Goal: Task Accomplishment & Management: Manage account settings

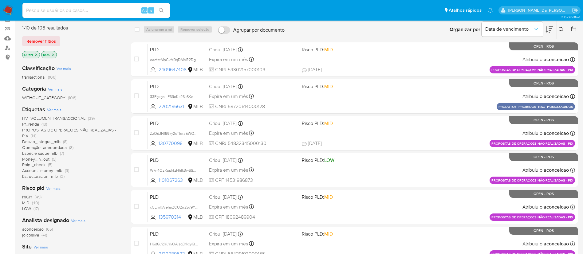
scroll to position [138, 0]
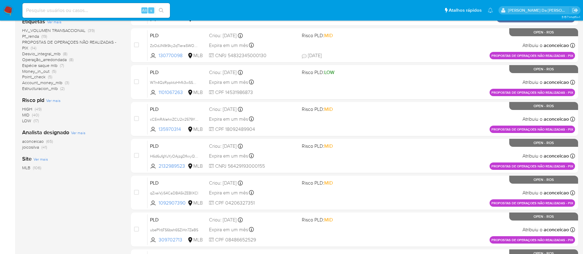
click at [33, 146] on span "joicosilva" at bounding box center [30, 147] width 17 height 6
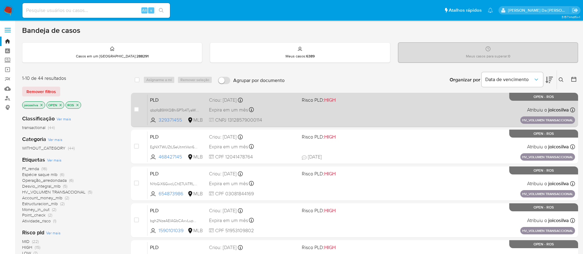
click at [345, 113] on div "PLD qbpfq89XKQ8hi5PTo4TyaWYK 329371455 MLB Risco PLD: HIGH Criou: 14/08/2025 Cr…" at bounding box center [362, 109] width 428 height 31
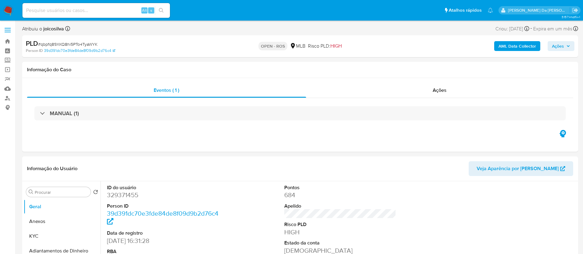
click at [93, 44] on span "# qbpfq89XKQ8hi5PTo4TyaWYK" at bounding box center [67, 44] width 59 height 6
select select "10"
copy span "qbpfq89XKQ8hi5PTo4TyaWYK"
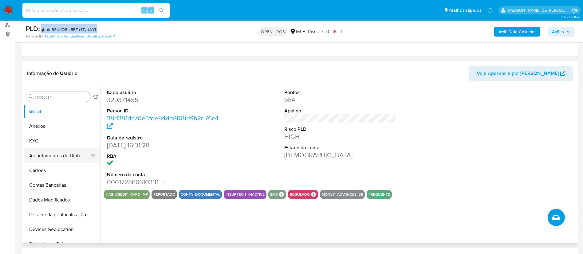
scroll to position [92, 0]
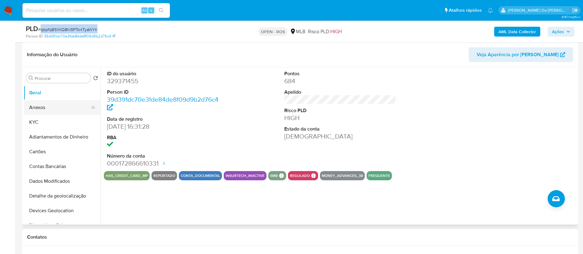
click at [50, 110] on button "Anexos" at bounding box center [60, 107] width 72 height 15
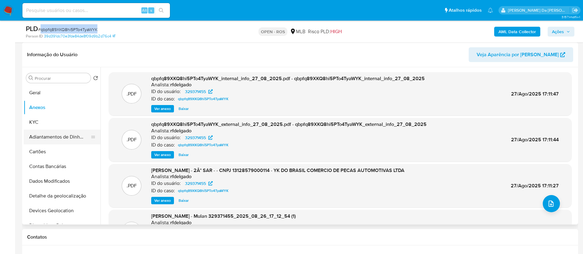
scroll to position [0, 0]
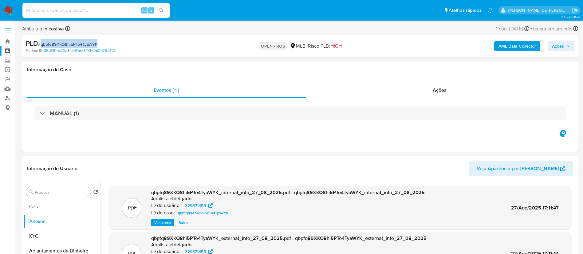
click at [7, 51] on link "Painel" at bounding box center [36, 51] width 73 height 10
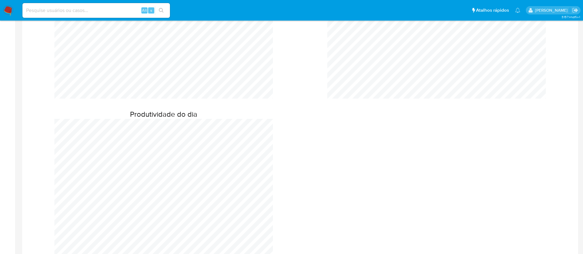
scroll to position [392, 0]
click at [1, 10] on nav "Pausado Ver notificaciones Alt s Atalhos rápidos Presiona las siguientes teclas…" at bounding box center [291, 10] width 583 height 21
click at [7, 9] on img at bounding box center [8, 10] width 10 height 10
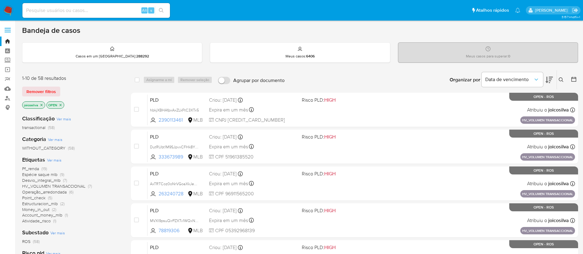
click at [98, 14] on input at bounding box center [96, 10] width 148 height 8
paste input "qbpfq89XKQ8hi5PTo4TyaWYK"
type input "qbpfq89XKQ8hi5PTo4TyaWYK"
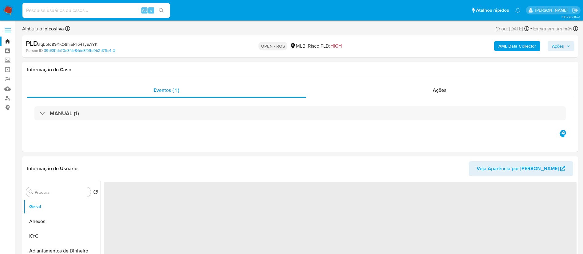
select select "10"
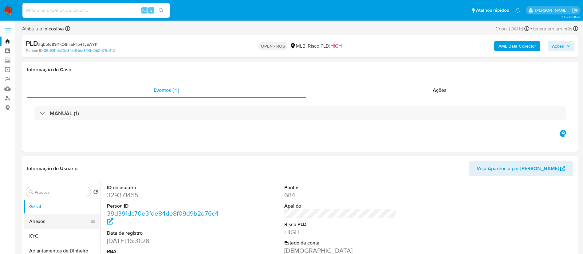
click at [45, 221] on button "Anexos" at bounding box center [60, 221] width 72 height 15
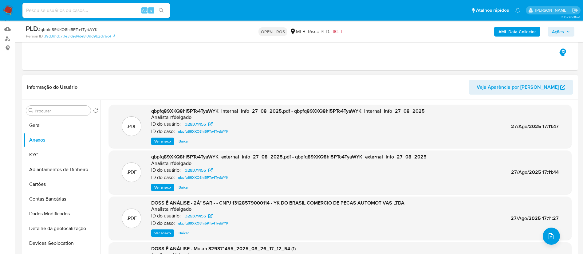
scroll to position [46, 0]
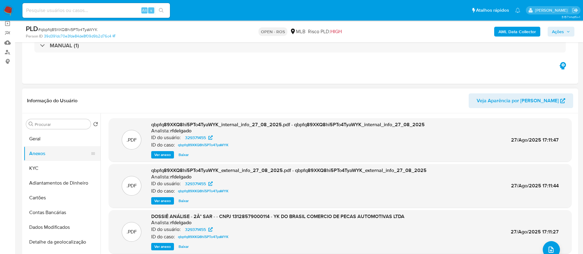
click at [40, 158] on button "Anexos" at bounding box center [60, 153] width 72 height 15
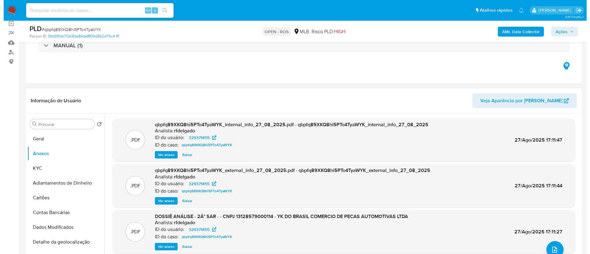
scroll to position [52, 0]
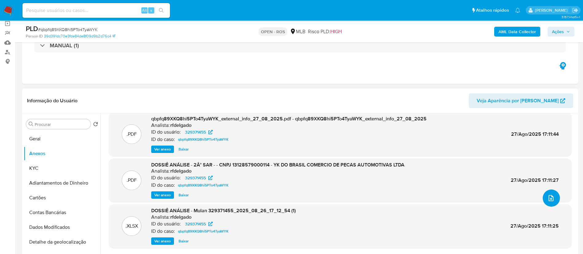
click at [548, 200] on icon "upload-file" at bounding box center [551, 198] width 7 height 7
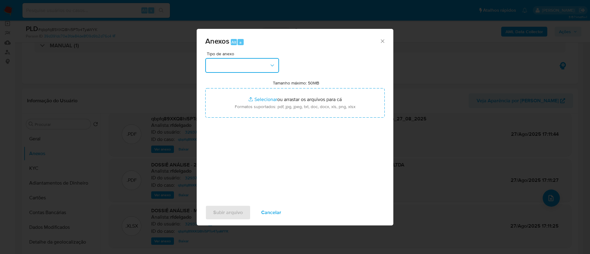
click at [261, 67] on button "button" at bounding box center [242, 65] width 74 height 15
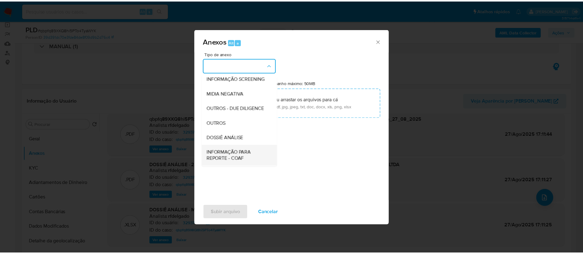
scroll to position [95, 0]
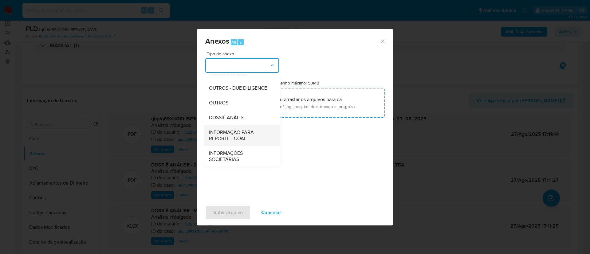
click at [231, 134] on span "INFORMAÇÃO PARA REPORTE - COAF" at bounding box center [240, 135] width 63 height 12
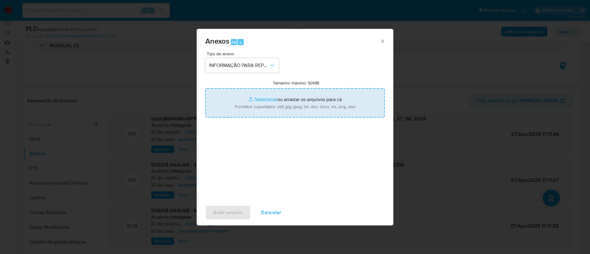
type input "C:\fakepath\2° SAR - qbpfq89XKQ8hi5PTo4TyaWYK - CNPJ 13128579000114 - YK DO BRA…"
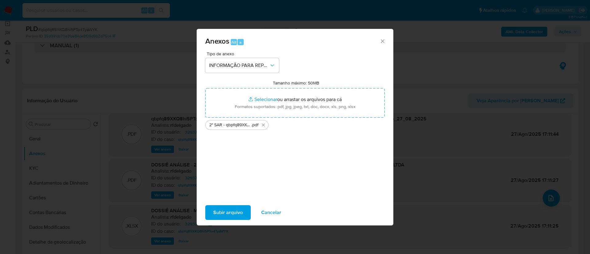
click at [237, 214] on span "Subir arquivo" at bounding box center [228, 213] width 30 height 14
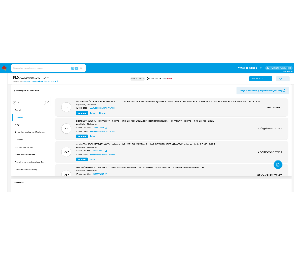
scroll to position [0, 0]
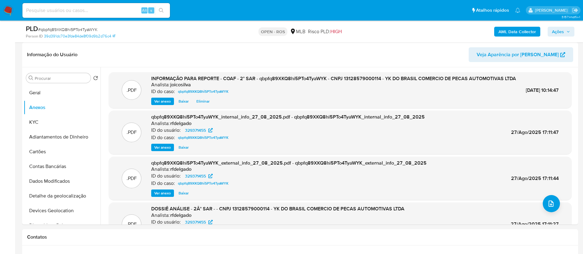
click at [567, 30] on icon "button" at bounding box center [569, 32] width 4 height 4
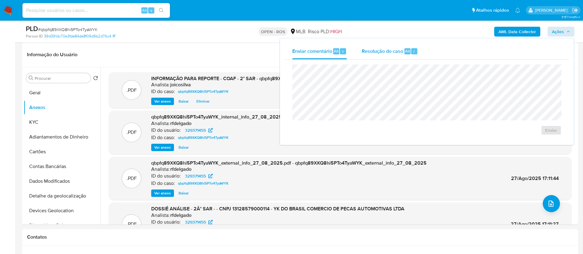
click at [373, 50] on span "Resolução do caso" at bounding box center [383, 50] width 42 height 7
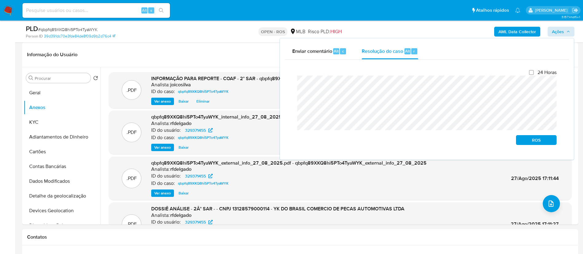
click at [286, 85] on div "Fechamento do caso 24 Horas ROS" at bounding box center [427, 107] width 284 height 95
click at [525, 143] on span "ROS" at bounding box center [537, 140] width 32 height 9
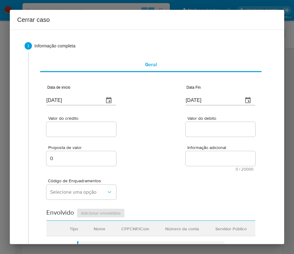
click at [73, 99] on input "[DATE]" at bounding box center [72, 100] width 53 height 10
paste input "01/07"
type input "01/07/2025"
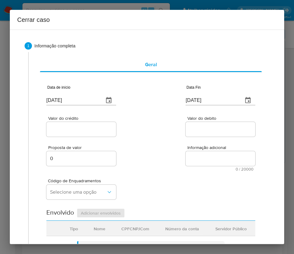
click at [200, 98] on input "[DATE]" at bounding box center [212, 100] width 53 height 10
paste input "4"
type input "24/08/2025"
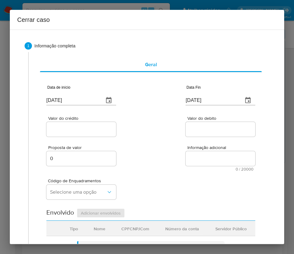
click at [198, 146] on span "Informação adicional" at bounding box center [223, 147] width 70 height 5
click at [198, 151] on textarea "Informação adicional" at bounding box center [221, 158] width 70 height 15
click at [74, 122] on div at bounding box center [81, 129] width 70 height 15
click at [72, 129] on input "Valor do crédito" at bounding box center [81, 129] width 70 height 8
drag, startPoint x: 72, startPoint y: 133, endPoint x: 87, endPoint y: 129, distance: 15.4
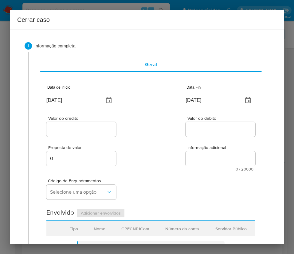
click at [72, 133] on input "Valor do crédito" at bounding box center [81, 129] width 70 height 8
paste input "R$2.534.665"
type input "R$2.534.665"
click at [219, 129] on input "Valor do debito" at bounding box center [221, 129] width 70 height 8
paste input "R$2.144.138"
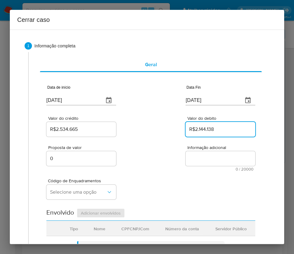
type input "R$2.144.138"
click at [139, 166] on div "Proposta de valor 0 Informação adicional 0 / 20000 20000 caracteres restantes" at bounding box center [150, 154] width 209 height 33
click at [165, 166] on div "Proposta de valor 0 Informação adicional 0 / 20000 20000 caracteres restantes" at bounding box center [150, 154] width 209 height 33
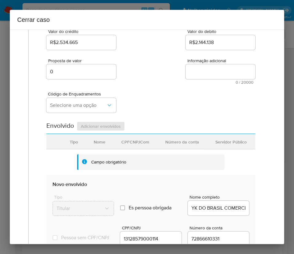
scroll to position [92, 0]
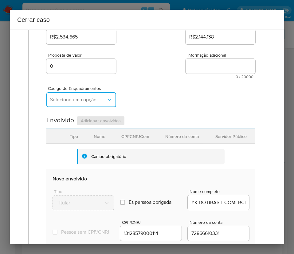
click at [73, 101] on span "Selecione uma opção" at bounding box center [78, 100] width 56 height 6
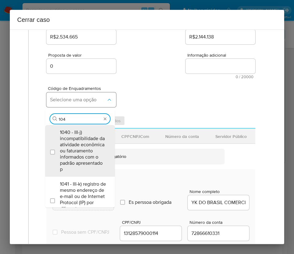
type input "1047"
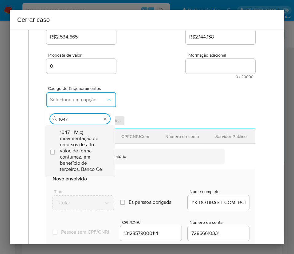
click at [79, 139] on span "1047 - IV-c) movimentação de recursos de alto valor, de forma contumaz, em bene…" at bounding box center [83, 150] width 46 height 43
checkbox input "true"
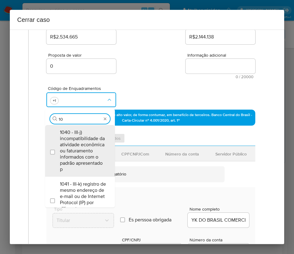
scroll to position [0, 0]
type input "1073"
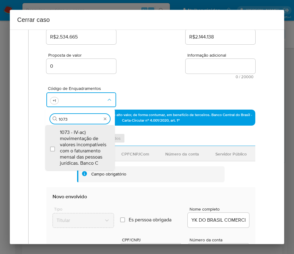
click at [79, 139] on span "1073 - IV-ac) movimentação de valores incompatíveis com o faturamento mensal da…" at bounding box center [83, 147] width 46 height 37
checkbox input "true"
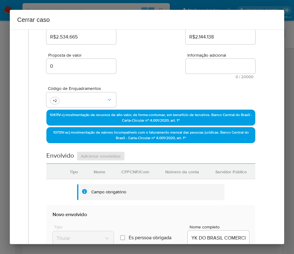
click at [138, 71] on div "Proposta de valor 0 Informação adicional 0 / 20000 20000 caracteres restantes" at bounding box center [150, 62] width 209 height 33
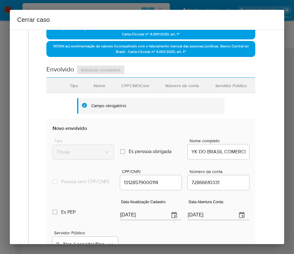
scroll to position [288, 0]
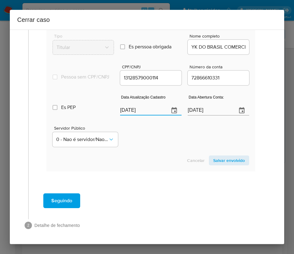
click at [131, 110] on input "[DATE]" at bounding box center [142, 110] width 44 height 10
paste input "11"
type input "11/08/2025"
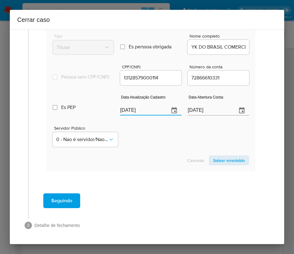
click at [165, 164] on div "Cancelar Salvar envolvido" at bounding box center [151, 160] width 197 height 10
click at [202, 111] on input "22/06/2021" at bounding box center [210, 110] width 44 height 10
click at [188, 133] on div "Servidor Público 0 - Nao é servidor/[PERSON_NAME] possui informacao" at bounding box center [151, 133] width 197 height 31
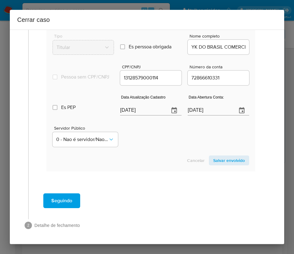
click at [213, 159] on span "Salvar envolvido" at bounding box center [229, 160] width 32 height 9
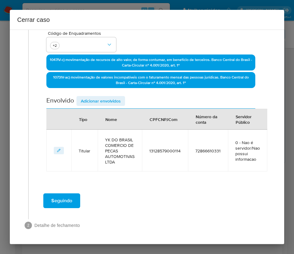
scroll to position [147, 0]
click at [105, 103] on span "Adicionar envolvidos" at bounding box center [101, 101] width 40 height 9
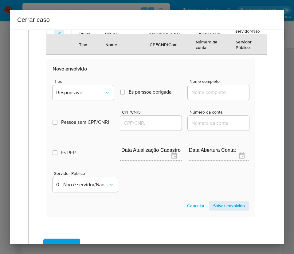
scroll to position [286, 0]
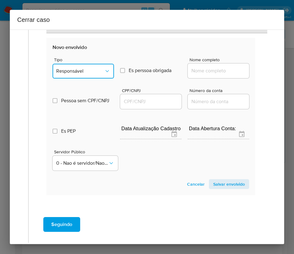
click at [85, 72] on span "Responsável" at bounding box center [80, 71] width 48 height 6
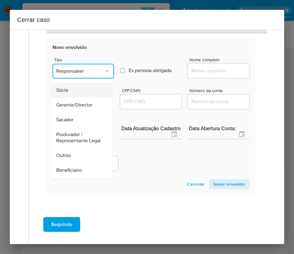
scroll to position [92, 0]
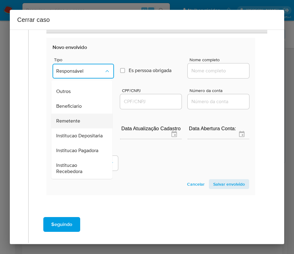
click at [74, 123] on span "Remetente" at bounding box center [68, 121] width 24 height 6
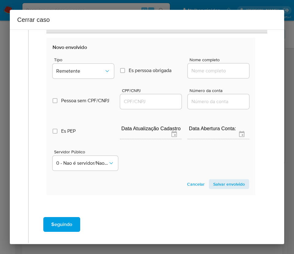
click at [199, 72] on input "Nome completo" at bounding box center [218, 71] width 61 height 8
paste input "Adnan Homar Yakzan, 42959243854"
drag, startPoint x: 203, startPoint y: 73, endPoint x: 275, endPoint y: 73, distance: 71.3
click at [275, 73] on div "1 Informação completa Geral Data de início 01/07/2025 Data Fin 24/08/2025 Valor…" at bounding box center [147, 137] width 275 height 214
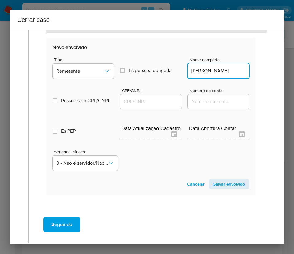
scroll to position [0, 0]
type input "Adnan Homar Yakzan"
click at [142, 101] on input "CPF/CNPJ" at bounding box center [150, 101] width 61 height 8
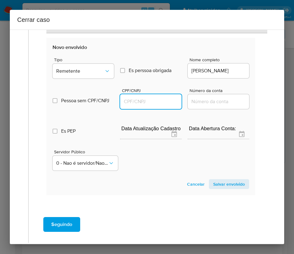
paste input "42959243854"
type input "42959243854"
click at [219, 187] on span "Salvar envolvido" at bounding box center [229, 184] width 32 height 9
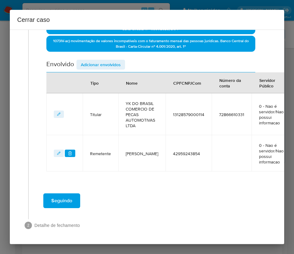
scroll to position [191, 0]
click at [86, 60] on span "Adicionar envolvidos" at bounding box center [101, 64] width 40 height 9
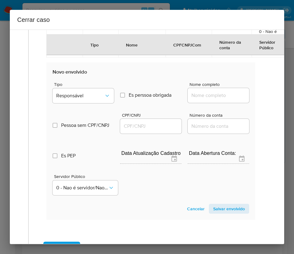
scroll to position [353, 0]
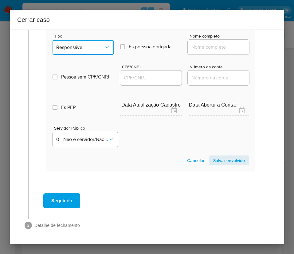
click at [73, 44] on button "Responsável" at bounding box center [83, 47] width 61 height 15
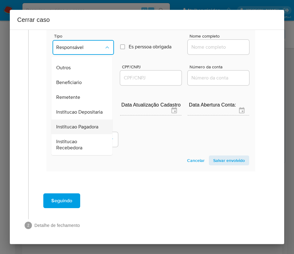
scroll to position [109, 0]
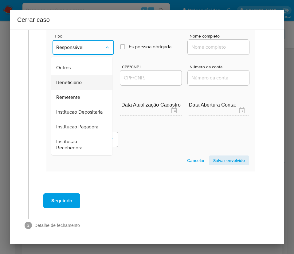
click at [79, 79] on span "Beneficiario" at bounding box center [69, 82] width 26 height 6
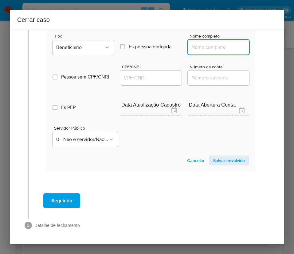
click at [198, 43] on input "Nome completo" at bounding box center [218, 47] width 61 height 8
paste input "Quatro Distribuidora De Auto Pecas Ltda, 17098839000107"
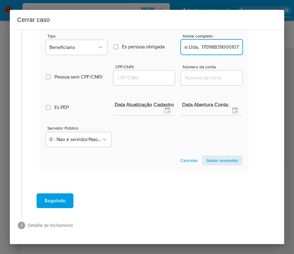
drag, startPoint x: 197, startPoint y: 42, endPoint x: 283, endPoint y: 41, distance: 86.1
click at [283, 41] on div "1 Informação completa Geral Data de início 01/07/2025 Data Fin 24/08/2025 Valor…" at bounding box center [147, 137] width 275 height 214
type input "Quatro Distribuidora De Auto Pecas Ltda"
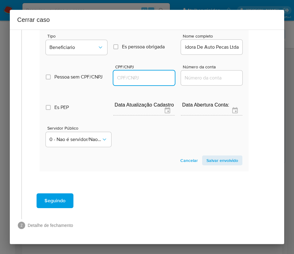
click at [136, 74] on input "CPF/CNPJ" at bounding box center [143, 78] width 61 height 8
paste input "17098839000107"
type input "17098839000107"
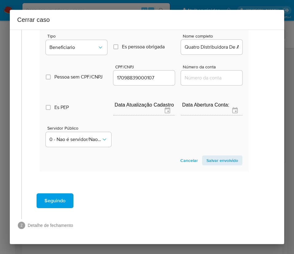
click at [203, 158] on section "Novo envolvido Tipo Beneficiario Es perssoa obrigada Is PObrigada Nome completo…" at bounding box center [144, 92] width 209 height 157
click at [207, 156] on span "Salvar envolvido" at bounding box center [223, 160] width 32 height 9
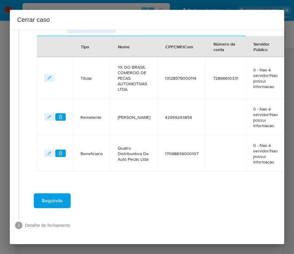
scroll to position [227, 10]
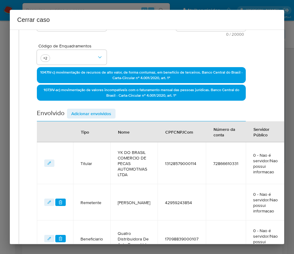
click at [89, 113] on span "Adicionar envolvidos" at bounding box center [91, 113] width 40 height 9
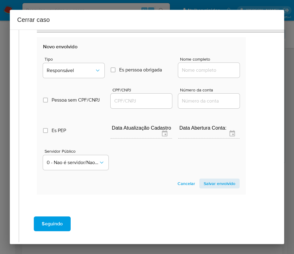
scroll to position [365, 10]
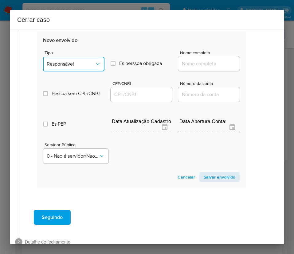
click at [81, 57] on button "Responsável" at bounding box center [73, 64] width 61 height 15
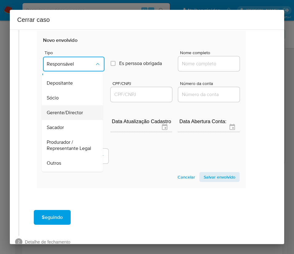
scroll to position [46, 0]
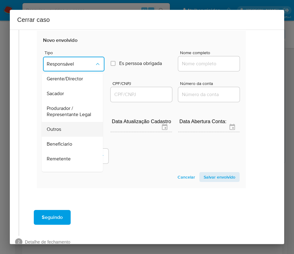
click at [61, 132] on span "Outros" at bounding box center [54, 129] width 14 height 6
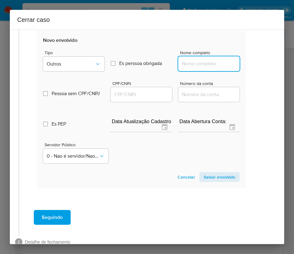
click at [194, 63] on input "Nome completo" at bounding box center [208, 64] width 61 height 8
paste input "SOLUÇÃO AUTO PARTS DISTRIBUIDORA DE MOTORES E PECAS AUTOMOTIVAS LTDA, 553647810…"
drag, startPoint x: 188, startPoint y: 65, endPoint x: 248, endPoint y: 65, distance: 59.7
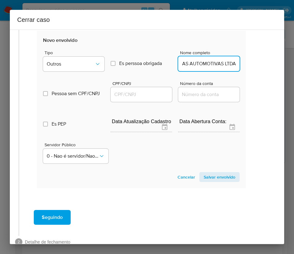
scroll to position [0, 136]
type input "SOLUÇÃO AUTO PARTS DISTRIBUIDORA DE MOTORES E PECAS AUTOMOTIVAS LTDA"
click at [125, 96] on input "CPF/CNPJ" at bounding box center [141, 94] width 61 height 8
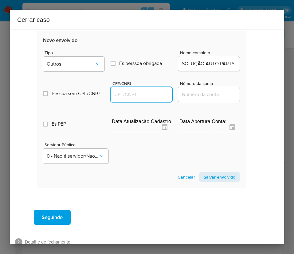
paste input "55364781000195"
type input "55364781000195"
click at [204, 174] on span "Salvar envolvido" at bounding box center [220, 177] width 32 height 9
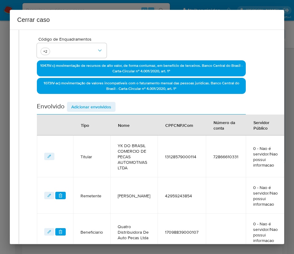
click at [105, 105] on span "Adicionar envolvidos" at bounding box center [91, 106] width 40 height 9
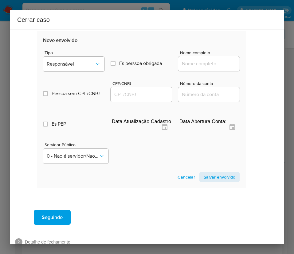
scroll to position [442, 10]
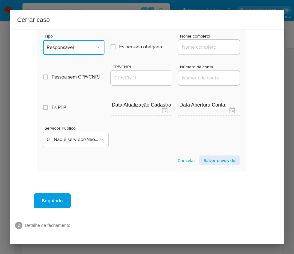
click at [74, 44] on span "Responsável" at bounding box center [71, 47] width 48 height 6
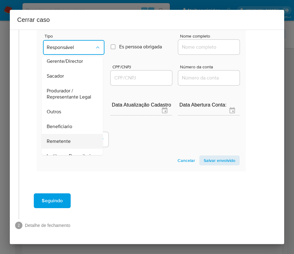
scroll to position [92, 0]
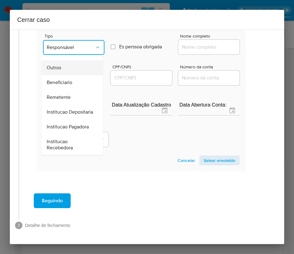
click at [61, 64] on div "Outros" at bounding box center [71, 67] width 48 height 15
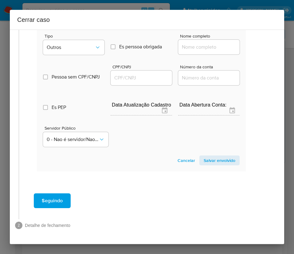
click at [202, 43] on input "Nome completo" at bounding box center [208, 47] width 61 height 8
paste input "SOLUÇÃO AUTO PARTS DISTRIBUIDORA DE MOTORES E PECAS AUTOMOTIVAS LTDA, 553647810…"
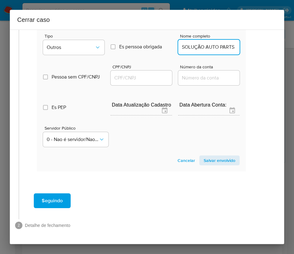
scroll to position [0, 177]
drag, startPoint x: 187, startPoint y: 41, endPoint x: 249, endPoint y: 40, distance: 61.8
type input "SOLUÇÃO AUTO PARTS DISTRIBUIDORA DE MOTORES E PECAS AUTOMOTIVAS LTDA"
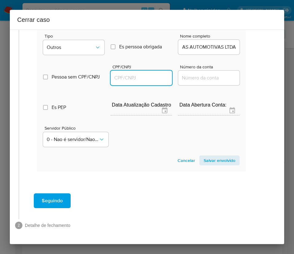
scroll to position [0, 0]
click at [149, 74] on input "CPF/CNPJ" at bounding box center [141, 78] width 61 height 8
paste input "55364781000276"
type input "55364781000276"
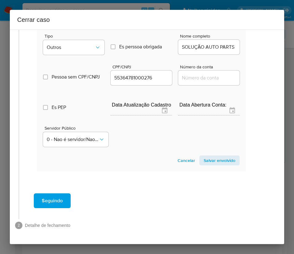
click at [214, 156] on span "Salvar envolvido" at bounding box center [220, 160] width 32 height 9
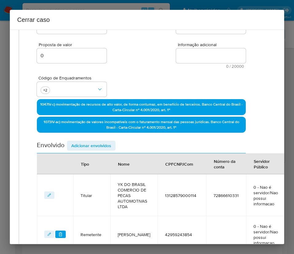
scroll to position [102, 10]
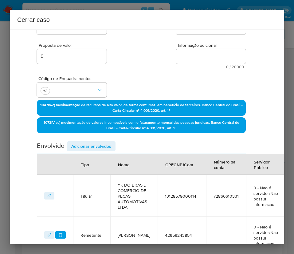
click at [97, 144] on span "Adicionar envolvidos" at bounding box center [91, 146] width 40 height 9
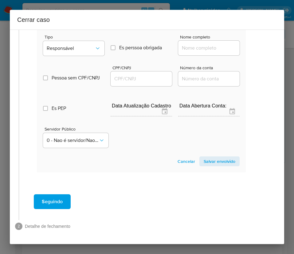
scroll to position [495, 10]
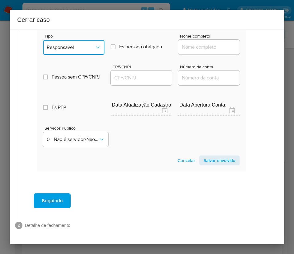
click at [77, 44] on span "Responsável" at bounding box center [71, 47] width 48 height 6
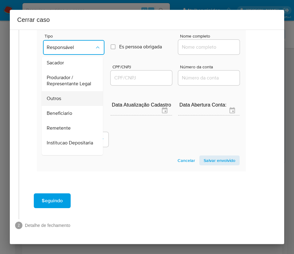
scroll to position [46, 0]
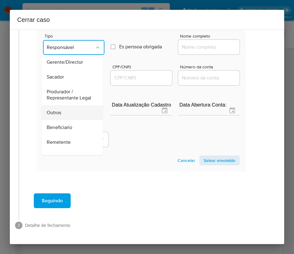
click at [60, 109] on span "Outros" at bounding box center [54, 112] width 14 height 6
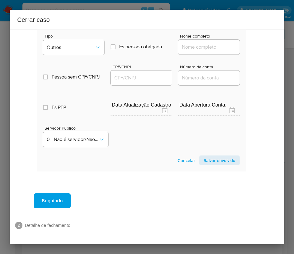
click at [77, 34] on div "Tipo Outros" at bounding box center [73, 45] width 61 height 23
click at [78, 44] on span "Outros" at bounding box center [71, 47] width 48 height 6
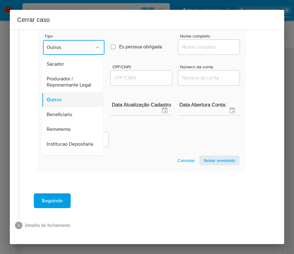
scroll to position [13, 0]
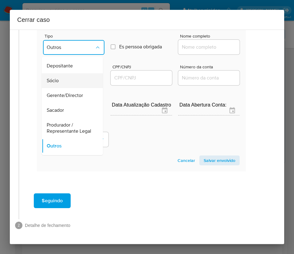
click at [63, 74] on div "Sócio" at bounding box center [71, 80] width 48 height 15
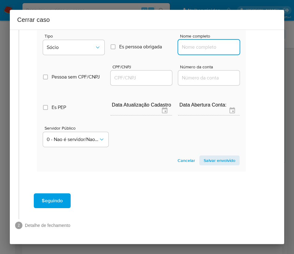
click at [192, 43] on input "Nome completo" at bounding box center [208, 47] width 61 height 8
paste input "Homar Adnan Yakzan, CPF 25333026866"
drag, startPoint x: 197, startPoint y: 41, endPoint x: 268, endPoint y: 39, distance: 70.4
click at [268, 39] on div "1 Informação completa Geral Data de início 01/07/2025 Data Fin 24/08/2025 Valor…" at bounding box center [147, 137] width 275 height 214
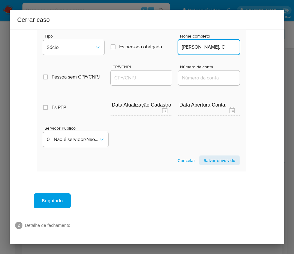
scroll to position [0, 0]
type input "Homar Adnan Yakzan"
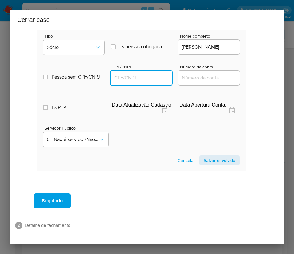
click at [146, 74] on input "CPF/CNPJ" at bounding box center [141, 78] width 61 height 8
paste input "25333026866"
type input "25333026866"
click at [217, 156] on span "Salvar envolvido" at bounding box center [220, 160] width 32 height 9
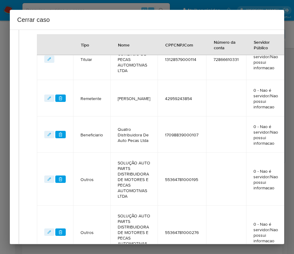
scroll to position [184, 10]
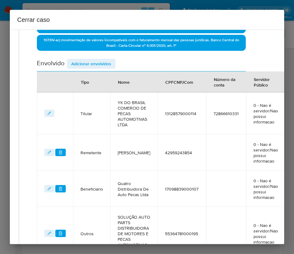
click at [88, 62] on span "Adicionar envolvidos" at bounding box center [91, 63] width 40 height 9
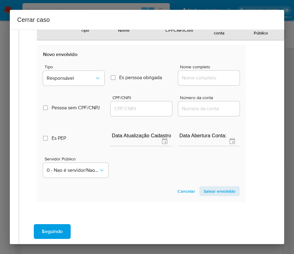
scroll to position [507, 10]
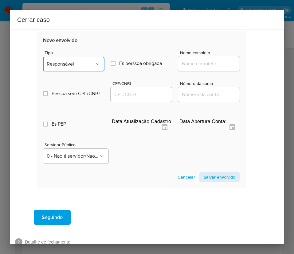
click at [70, 60] on button "Responsável" at bounding box center [73, 64] width 61 height 15
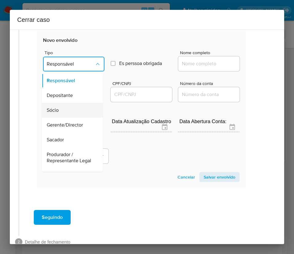
click at [65, 107] on div "Sócio" at bounding box center [71, 110] width 48 height 15
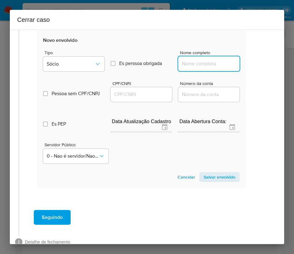
drag, startPoint x: 189, startPoint y: 66, endPoint x: 192, endPoint y: 68, distance: 3.4
click at [189, 66] on input "Nome completo" at bounding box center [208, 64] width 61 height 8
paste input "Sergio de Oliveira, CPF 06832388845"
drag, startPoint x: 197, startPoint y: 65, endPoint x: 253, endPoint y: 66, distance: 56.6
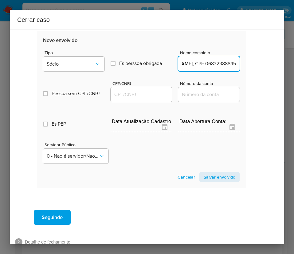
type input "Sergio de Oliveira"
click at [148, 90] on input "CPF/CNPJ" at bounding box center [141, 94] width 61 height 8
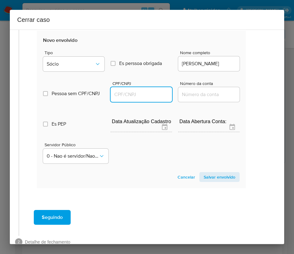
paste input "06832388845"
type input "6832388845"
click at [204, 179] on span "Salvar envolvido" at bounding box center [220, 177] width 32 height 9
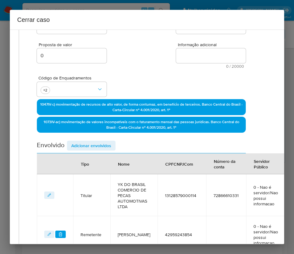
scroll to position [36, 10]
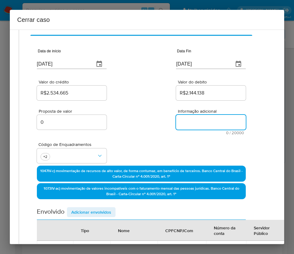
click at [185, 119] on textarea "Informação adicional" at bounding box center [211, 122] width 70 height 15
paste textarea "Informações do Cliente YK DO BRASIL COMERCIO DE PECAS AUTOMOTIVAS LTDA, CNPJ 13…"
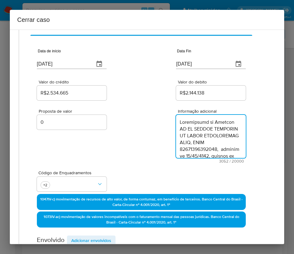
type textarea "Informações do Cliente YK DO BRASIL COMERCIO DE PECAS AUTOMOTIVAS LTDA, CNPJ 13…"
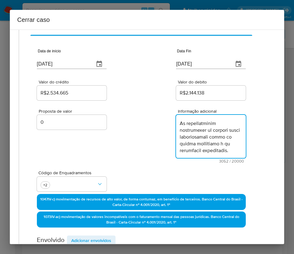
click at [132, 166] on div "Código de Enquadramentos +2" at bounding box center [141, 178] width 209 height 31
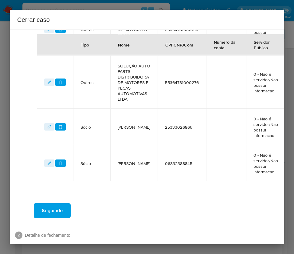
scroll to position [434, 10]
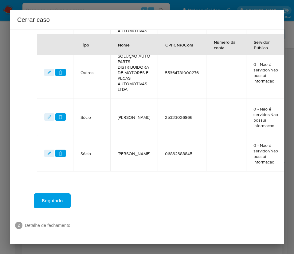
click at [54, 194] on span "Seguindo" at bounding box center [52, 201] width 21 height 14
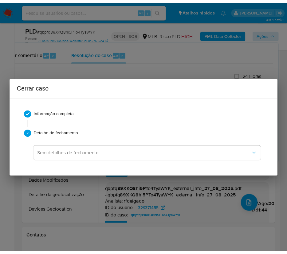
scroll to position [1189, 0]
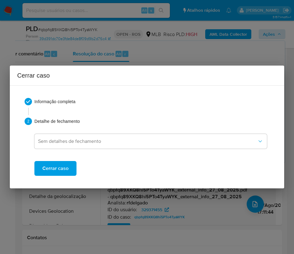
click at [57, 171] on span "Cerrar caso" at bounding box center [55, 168] width 26 height 14
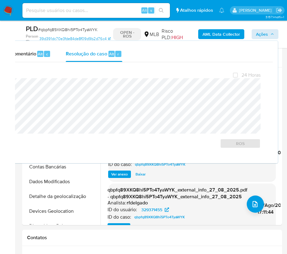
click at [67, 28] on span "# qbpfq89XKQ8hi5PTo4TyaWYK" at bounding box center [67, 29] width 59 height 6
copy span "qbpfq89XKQ8hi5PTo4TyaWYK"
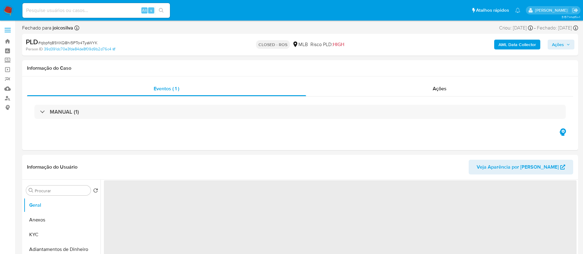
click at [8, 11] on img at bounding box center [8, 10] width 10 height 10
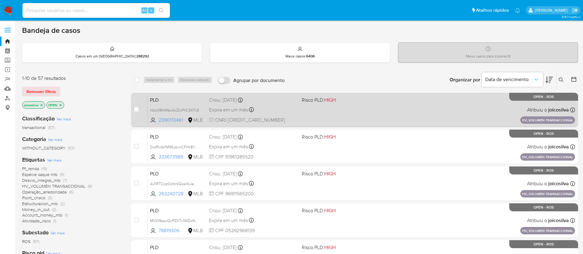
click at [326, 111] on div "PLD hbkjXBHAfpxAxZLkFtC3XTx5 2390113461 MLB Risco PLD: HIGH Criou: [DATE] Criou…" at bounding box center [362, 109] width 428 height 31
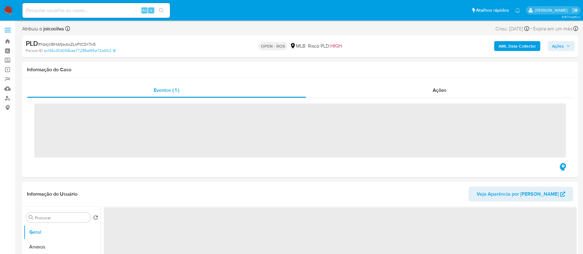
select select "10"
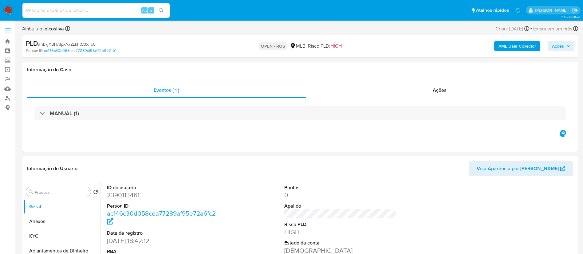
click at [89, 42] on span "# hbkjXBHAfpxAxZLkFtC3XTx5" at bounding box center [67, 44] width 58 height 6
copy span "hbkjXBHAfpxAxZLkFtC3XTx5"
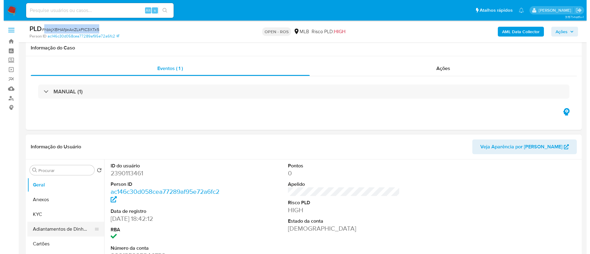
scroll to position [92, 0]
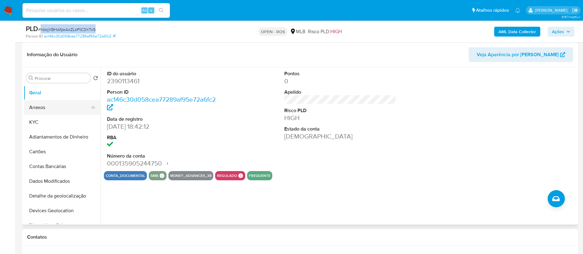
click at [39, 107] on button "Anexos" at bounding box center [60, 107] width 72 height 15
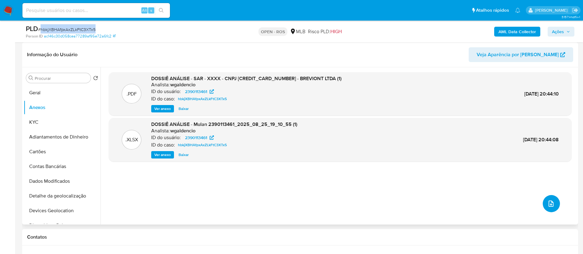
click at [549, 205] on icon "upload-file" at bounding box center [551, 203] width 7 height 7
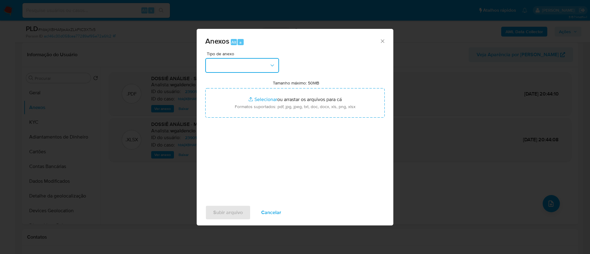
click at [257, 66] on button "button" at bounding box center [242, 65] width 74 height 15
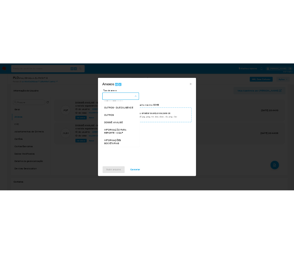
scroll to position [95, 0]
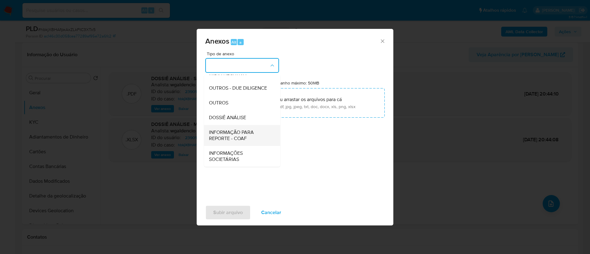
click at [245, 137] on span "INFORMAÇÃO PARA REPORTE - COAF" at bounding box center [240, 135] width 63 height 12
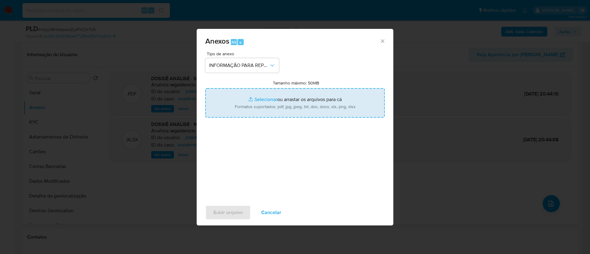
type input "C:\fakepath\SAR - hbkjXBHAfpxAxZLkFtC3XTx5 - CNPJ 60386289000150 - BREVIONT LTD…"
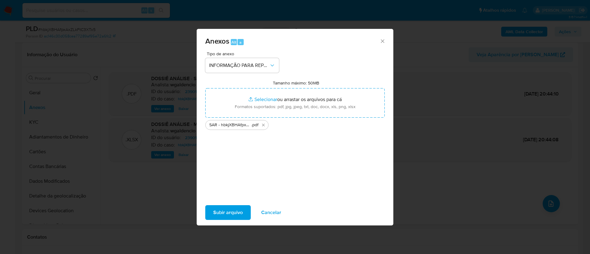
click at [234, 211] on span "Subir arquivo" at bounding box center [228, 213] width 30 height 14
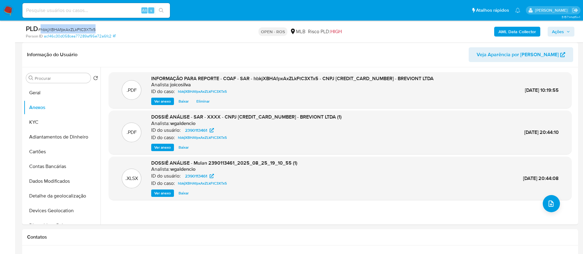
click at [562, 34] on span "Ações" at bounding box center [558, 32] width 12 height 10
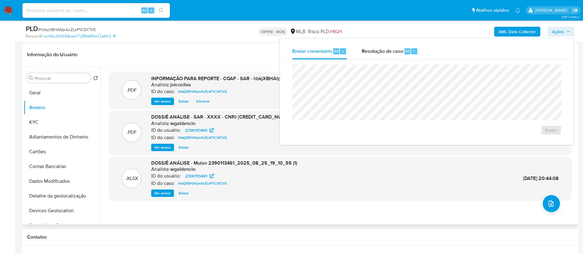
click at [221, 50] on header "Informação do Usuário Veja Aparência por Pessoa" at bounding box center [300, 54] width 546 height 15
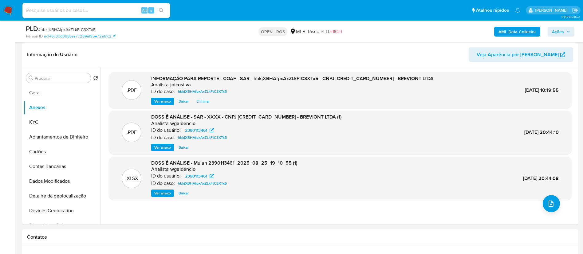
click at [551, 32] on button "Ações" at bounding box center [561, 32] width 27 height 10
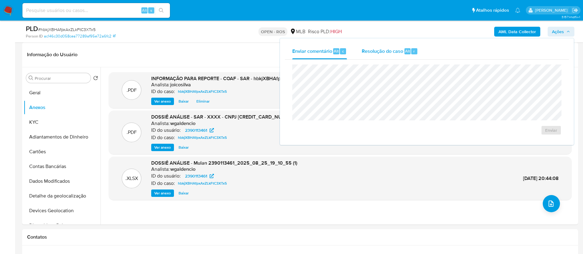
click at [360, 50] on button "Resolução do caso Alt r" at bounding box center [390, 51] width 71 height 16
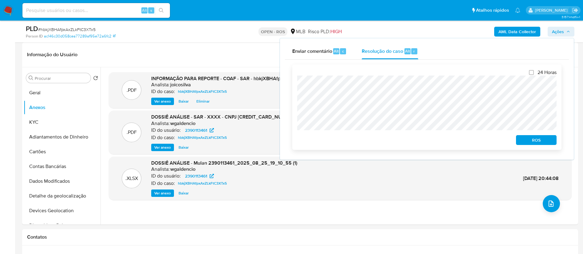
click at [539, 141] on span "ROS" at bounding box center [537, 140] width 32 height 9
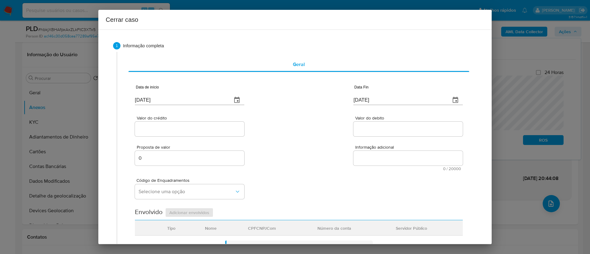
type input "16/04/2025"
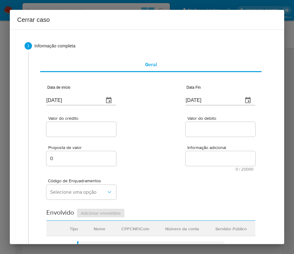
click at [69, 97] on input "[DATE]" at bounding box center [72, 100] width 53 height 10
paste input "01/07"
type input "01/07/2025"
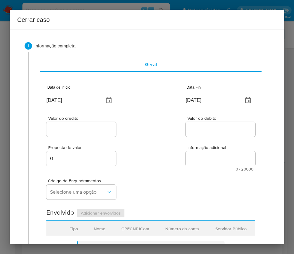
click at [192, 98] on input "[DATE]" at bounding box center [212, 100] width 53 height 10
click at [192, 98] on input "29/08/2025" at bounding box center [212, 100] width 53 height 10
paste input "4"
type input "24/08/2025"
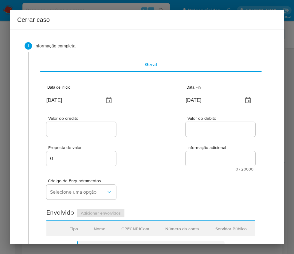
click at [191, 110] on div "Valor do crédito Valor do debito" at bounding box center [150, 123] width 209 height 29
click at [78, 128] on input "Valor do crédito" at bounding box center [81, 129] width 70 height 8
click at [85, 125] on div at bounding box center [81, 129] width 70 height 15
click at [84, 128] on input "Valor do crédito" at bounding box center [81, 129] width 70 height 8
paste input "R$1.714.823"
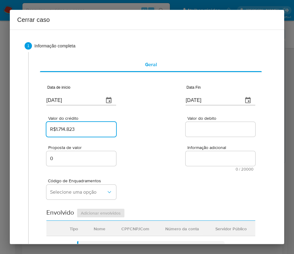
type input "R$1.714.823"
click at [160, 133] on div "Valor do crédito R$1.714.823 Valor do debito" at bounding box center [150, 123] width 209 height 29
click at [206, 127] on input "Valor do debito" at bounding box center [221, 129] width 70 height 8
paste input "R$670.000"
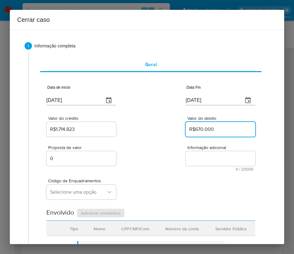
type input "R$670.000"
click at [183, 176] on div "Código de Enquadramentos Selecione uma opção" at bounding box center [150, 186] width 209 height 31
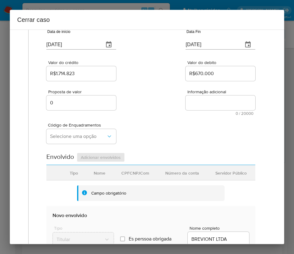
scroll to position [92, 0]
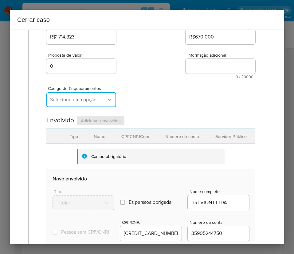
click at [87, 104] on button "Selecione uma opção" at bounding box center [81, 99] width 70 height 15
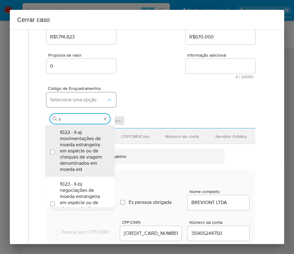
type input "iii"
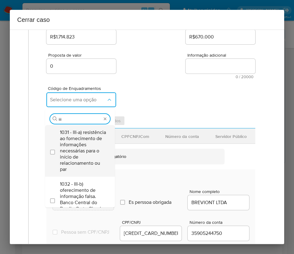
click at [83, 159] on span "1031 - III-a) resistência ao fornecimento de informações necessárias para o iní…" at bounding box center [83, 150] width 46 height 43
checkbox input "true"
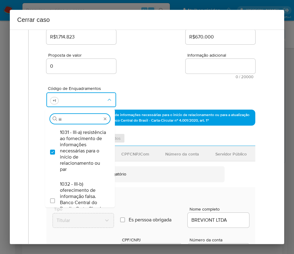
drag, startPoint x: 66, startPoint y: 120, endPoint x: 51, endPoint y: 120, distance: 15.1
click at [52, 120] on div "Procurar iii" at bounding box center [80, 119] width 60 height 10
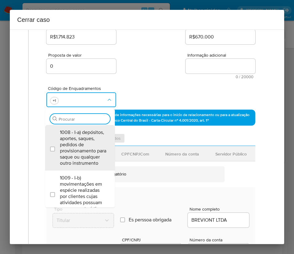
scroll to position [0, 0]
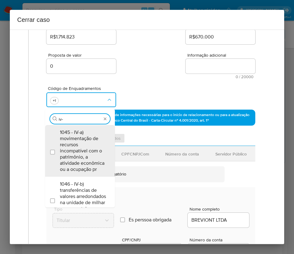
type input "iv-h"
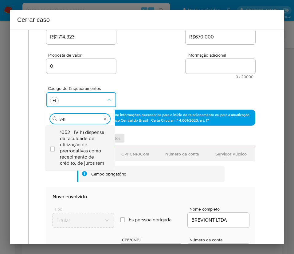
click at [80, 154] on span "1052 - IV-h) dispensa da faculdade de utilização de prerrogativas como recebime…" at bounding box center [83, 147] width 46 height 37
checkbox input "true"
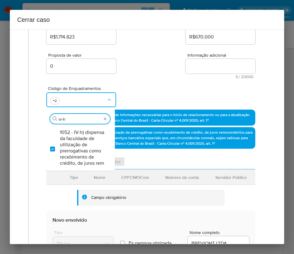
click at [157, 83] on div "Código de Enquadramentos Procurar iv-h 1052 - IV-h) dispensa da faculdade de ut…" at bounding box center [150, 94] width 209 height 31
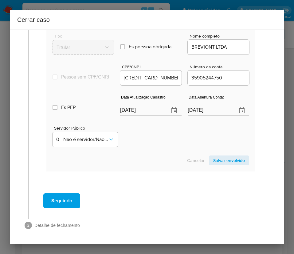
scroll to position [294, 0]
click at [143, 108] on input "[DATE]" at bounding box center [142, 110] width 44 height 10
paste input "04/06"
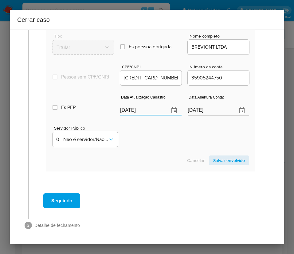
type input "04/06/2025"
click at [161, 151] on section "Novo envolvido Tipo Titular Es perssoa obrigada Is PObrigada Nome completo BREV…" at bounding box center [150, 92] width 209 height 157
click at [192, 113] on input "16/04/2025" at bounding box center [210, 110] width 44 height 10
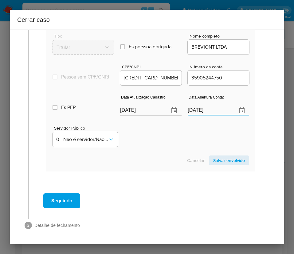
click at [162, 157] on div "Cancelar Salvar envolvido" at bounding box center [151, 160] width 197 height 10
click at [222, 163] on span "Salvar envolvido" at bounding box center [229, 160] width 32 height 9
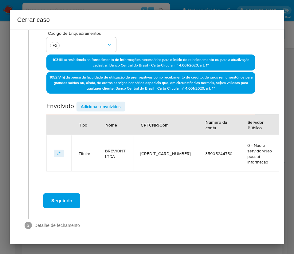
click at [100, 106] on span "Adicionar envolvidos" at bounding box center [101, 106] width 40 height 9
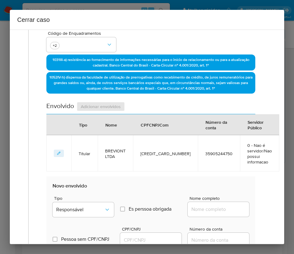
scroll to position [240, 0]
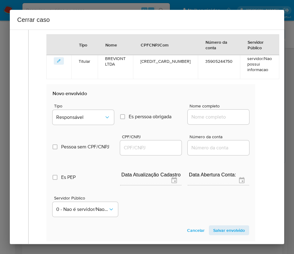
click at [85, 126] on div "Tipo Responsável" at bounding box center [83, 115] width 61 height 23
click at [87, 119] on span "Responsável" at bounding box center [80, 117] width 48 height 6
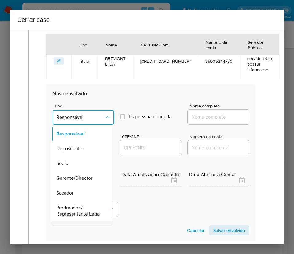
scroll to position [92, 0]
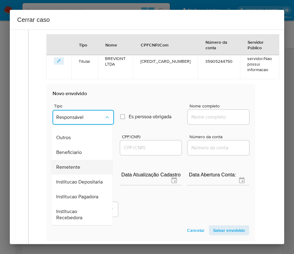
click at [73, 170] on span "Remetente" at bounding box center [68, 167] width 24 height 6
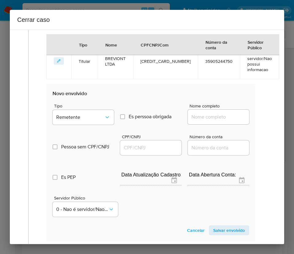
click at [203, 123] on div at bounding box center [218, 116] width 61 height 15
click at [206, 118] on input "Nome completo" at bounding box center [218, 117] width 61 height 8
paste input "Frank Lanne Silva De Oliveira, 07389664797"
drag, startPoint x: 204, startPoint y: 118, endPoint x: 257, endPoint y: 118, distance: 53.5
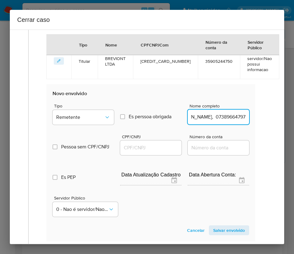
click at [257, 118] on div "Geral Data de início 01/07/2025 Data Fin 24/08/2025 Valor do crédito R$1.714.82…" at bounding box center [151, 35] width 232 height 447
type input "Frank Lanne Silva De Oliveira"
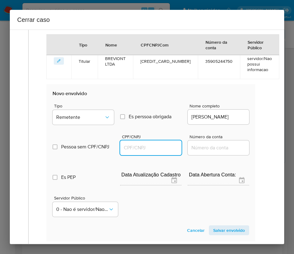
click at [137, 149] on input "CPF/CNPJ" at bounding box center [150, 148] width 61 height 8
paste input "07389664797"
type input "7389664797"
click at [213, 230] on span "Salvar envolvido" at bounding box center [229, 230] width 32 height 9
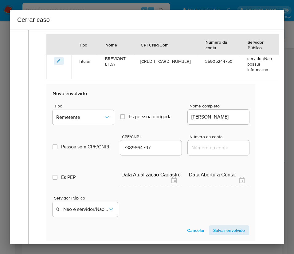
scroll to position [191, 0]
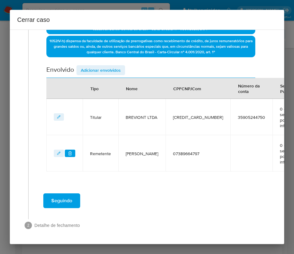
click at [109, 66] on span "Adicionar envolvidos" at bounding box center [101, 70] width 40 height 9
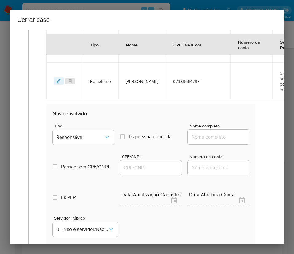
scroll to position [353, 0]
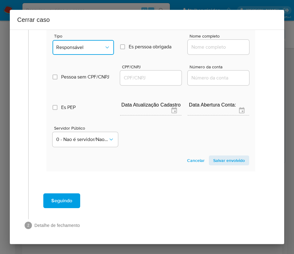
click at [92, 44] on button "Responsável" at bounding box center [83, 47] width 61 height 15
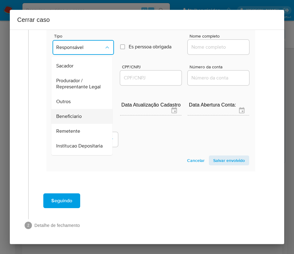
scroll to position [92, 0]
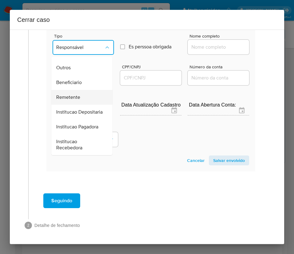
click at [72, 96] on span "Remetente" at bounding box center [68, 97] width 24 height 6
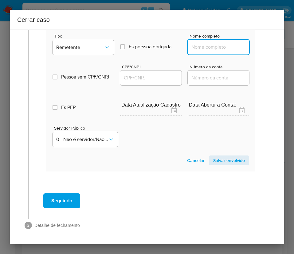
click at [203, 43] on input "Nome completo" at bounding box center [218, 47] width 61 height 8
paste input "Arnaldo De Andrade Pontes, 02475604999"
drag, startPoint x: 204, startPoint y: 42, endPoint x: 260, endPoint y: 40, distance: 56.0
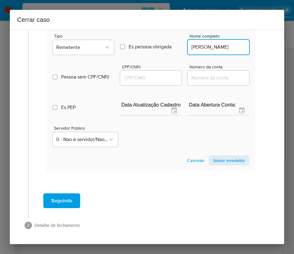
scroll to position [0, 7]
type input "Arnaldo De Andrade Pontes"
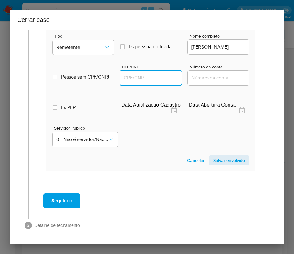
scroll to position [0, 0]
click at [151, 74] on input "CPF/CNPJ" at bounding box center [150, 78] width 61 height 8
paste input "02475604999"
type input "2475604999"
click at [217, 156] on span "Salvar envolvido" at bounding box center [229, 160] width 32 height 9
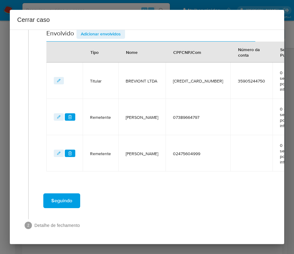
scroll to position [227, 0]
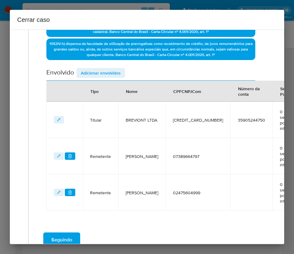
click at [102, 74] on span "Adicionar envolvidos" at bounding box center [101, 73] width 40 height 9
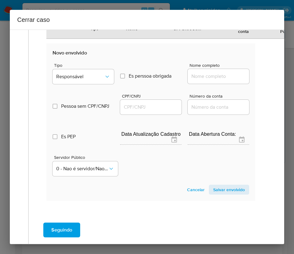
scroll to position [389, 0]
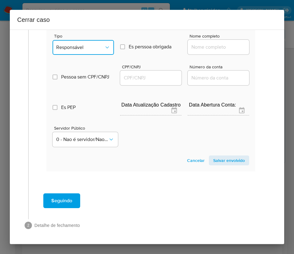
click at [79, 44] on span "Responsável" at bounding box center [80, 47] width 48 height 6
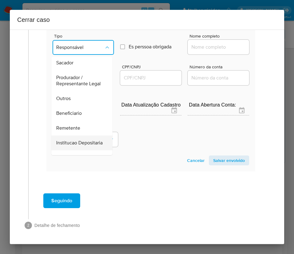
scroll to position [92, 0]
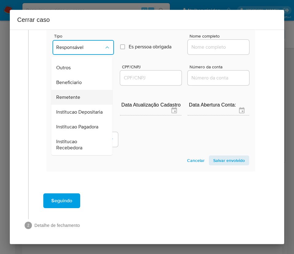
click at [68, 94] on span "Remetente" at bounding box center [68, 97] width 24 height 6
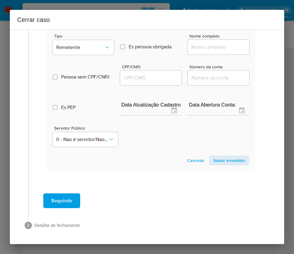
click at [197, 43] on input "Nome completo" at bounding box center [218, 47] width 61 height 8
paste input "Francisco Jorge Guimarães Maximiano, 55548946315"
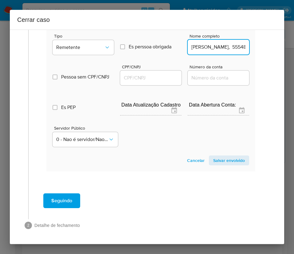
scroll to position [0, 64]
click at [203, 43] on input "Francisco Jorge Guimarães Maximiano, 55548946315" at bounding box center [218, 47] width 61 height 8
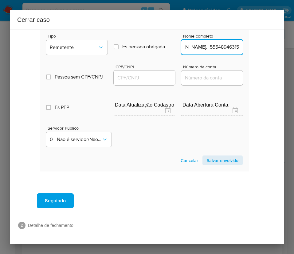
drag, startPoint x: 204, startPoint y: 41, endPoint x: 290, endPoint y: 40, distance: 85.5
click at [290, 40] on div "Cerrar caso 1 Informação completa Geral Data de início 01/07/2025 Data Fin 24/0…" at bounding box center [147, 127] width 294 height 254
type input "Francisco Jorge Guimarães Maximiano"
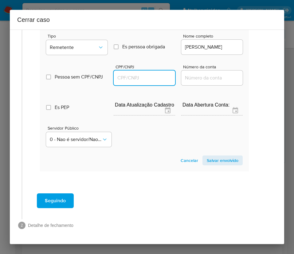
click at [159, 74] on input "CPF/CNPJ" at bounding box center [144, 78] width 61 height 8
paste input "55548946315"
type input "55548946315"
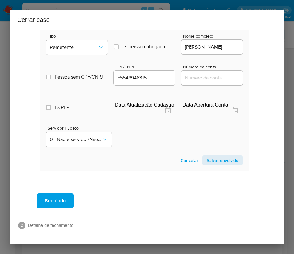
click at [207, 156] on span "Salvar envolvido" at bounding box center [223, 160] width 32 height 9
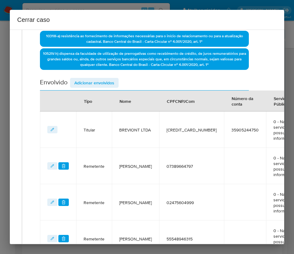
click at [106, 80] on span "Adicionar envolvidos" at bounding box center [94, 82] width 40 height 9
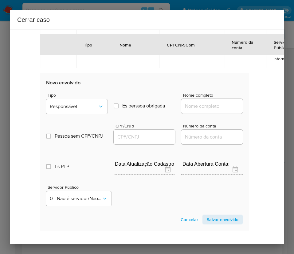
scroll to position [425, 6]
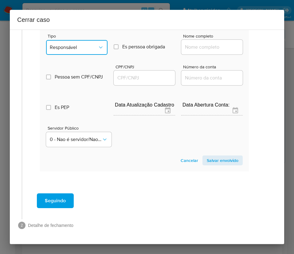
click at [94, 47] on button "Responsável" at bounding box center [76, 47] width 61 height 15
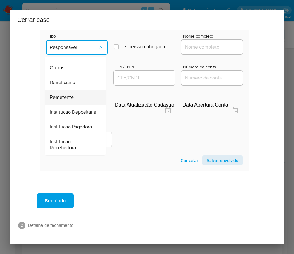
scroll to position [109, 0]
click at [69, 94] on span "Remetente" at bounding box center [62, 97] width 24 height 6
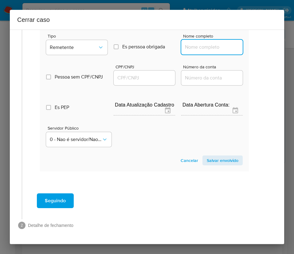
click at [195, 43] on input "Nome completo" at bounding box center [211, 47] width 61 height 8
paste input "Claudiomar Almeida De Lara, 00180308076"
drag, startPoint x: 198, startPoint y: 41, endPoint x: 260, endPoint y: 41, distance: 62.4
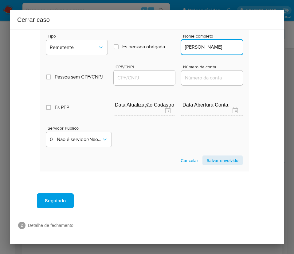
scroll to position [0, 9]
type input "Claudiomar Almeida De Lara"
drag, startPoint x: 158, startPoint y: 72, endPoint x: 169, endPoint y: 72, distance: 10.8
click at [158, 74] on input "CPF/CNPJ" at bounding box center [144, 78] width 61 height 8
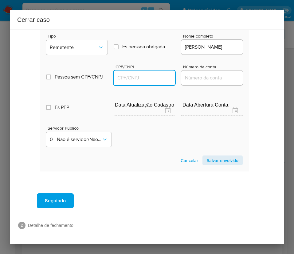
paste input "00180308076"
type input "180308076"
click at [216, 156] on span "Salvar envolvido" at bounding box center [223, 160] width 32 height 9
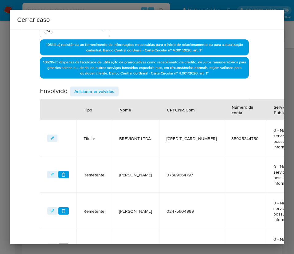
scroll to position [161, 6]
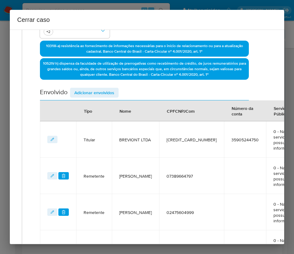
click at [96, 83] on div "Data de início 01/07/2025 Data Fin 24/08/2025 Valor do crédito R$1.714.823 Valo…" at bounding box center [144, 108] width 209 height 387
click at [93, 94] on span "Adicionar envolvidos" at bounding box center [94, 92] width 40 height 9
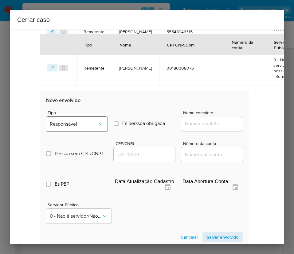
scroll to position [392, 6]
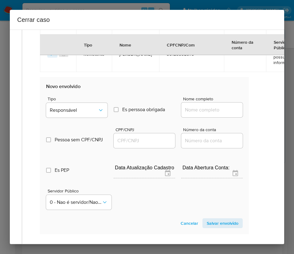
click at [78, 87] on b "Novo envolvido" at bounding box center [63, 85] width 34 height 7
click at [79, 111] on span "Responsável" at bounding box center [74, 110] width 48 height 6
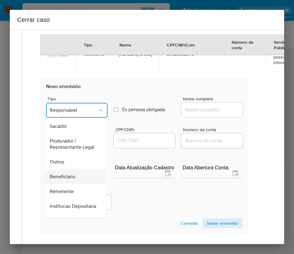
scroll to position [92, 0]
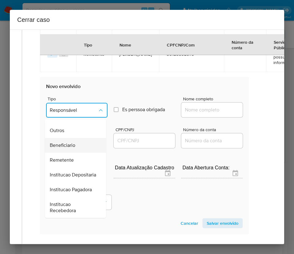
click at [73, 146] on span "Beneficiario" at bounding box center [63, 145] width 26 height 6
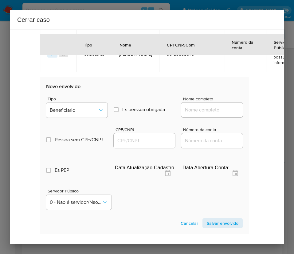
click at [200, 111] on input "Nome completo" at bounding box center [211, 110] width 61 height 8
paste input "Edimeire Aguera Elias, 10312913931"
drag, startPoint x: 203, startPoint y: 110, endPoint x: 263, endPoint y: 112, distance: 59.7
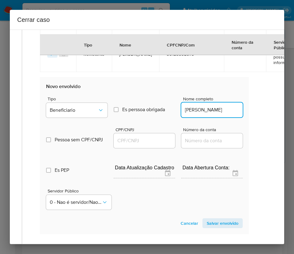
scroll to position [0, 0]
type input "Edimeire Aguera Elias"
click at [143, 137] on input "CPF/CNPJ" at bounding box center [144, 141] width 61 height 8
paste input "10312913931"
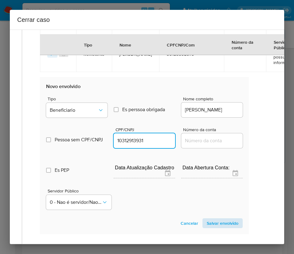
type input "10312913931"
click at [207, 225] on span "Salvar envolvido" at bounding box center [223, 223] width 32 height 9
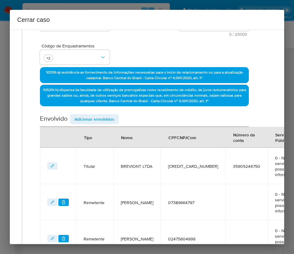
scroll to position [13, 6]
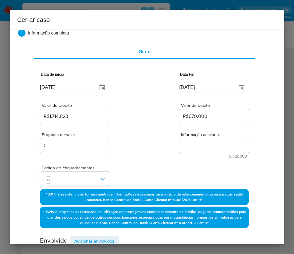
click at [190, 136] on span "Informação adicional" at bounding box center [216, 134] width 70 height 5
click at [190, 138] on textarea "Informação adicional" at bounding box center [214, 145] width 70 height 15
click at [189, 145] on textarea "Informação adicional" at bounding box center [214, 145] width 70 height 15
paste textarea "Informações do Cliente BREVIONT LTDA, CNPJ 60386289000150, constituída em 14/04…"
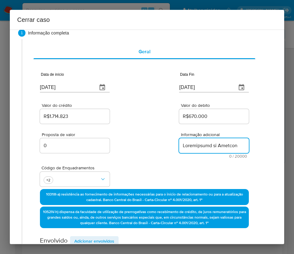
scroll to position [1003, 0]
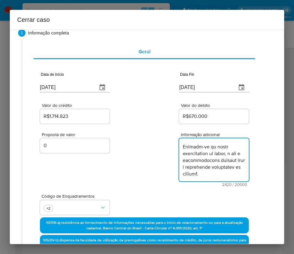
type textarea "Informações do Cliente BREVIONT LTDA, CNPJ 60386289000150, constituída em 14/04…"
click at [126, 180] on div "Proposta de valor 0 Informação adicional 2420 / 20000 17580 caracteres restantes" at bounding box center [144, 155] width 209 height 61
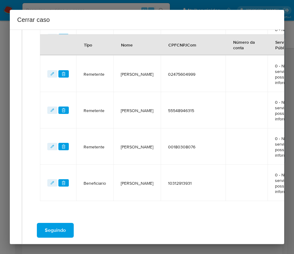
scroll to position [364, 6]
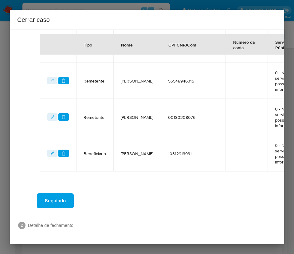
click at [67, 199] on button "Seguindo" at bounding box center [55, 200] width 37 height 15
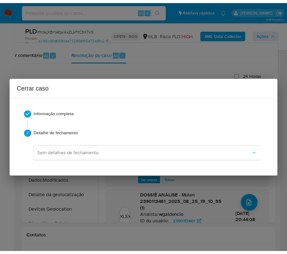
scroll to position [976, 0]
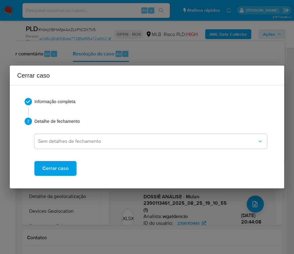
click at [55, 175] on span "Cerrar caso" at bounding box center [55, 168] width 26 height 14
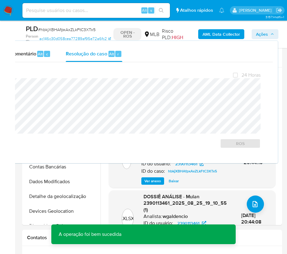
click at [68, 30] on span "# hbkjXBHAfpxAxZLkFtC3XTx5" at bounding box center [67, 29] width 58 height 6
copy span "hbkjXBHAfpxAxZLkFtC3XTx5"
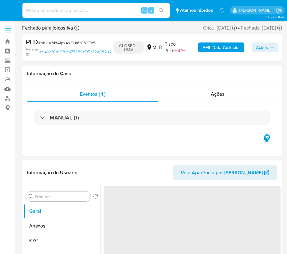
select select "10"
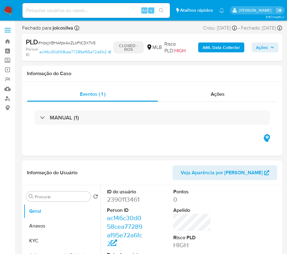
click at [10, 12] on img at bounding box center [8, 10] width 10 height 10
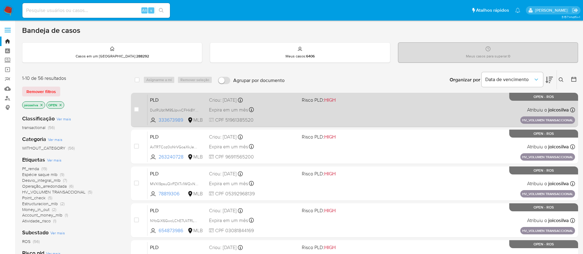
click at [294, 104] on div "PLD DutRUbt1M9SJpvxCFHk8YLQP 333673989 MLB Risco PLD: HIGH Criou: 14/08/2025 Cr…" at bounding box center [362, 109] width 428 height 31
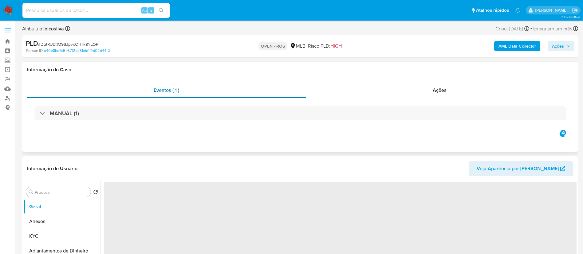
select select "10"
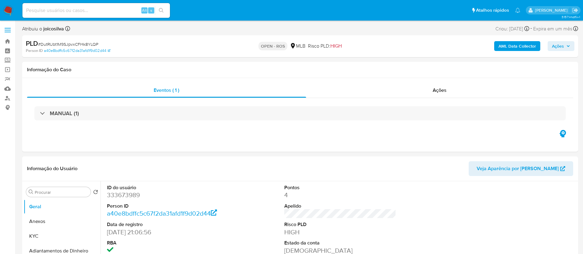
click at [87, 42] on span "# DutRUbt1M9SJpvxCFHk8YLQP" at bounding box center [68, 44] width 60 height 6
click at [87, 43] on span "# DutRUbt1M9SJpvxCFHk8YLQP" at bounding box center [68, 44] width 60 height 6
copy span "DutRUbt1M9SJpvxCFHk8YLQP"
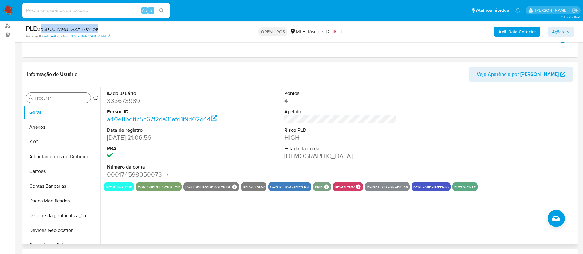
scroll to position [46, 0]
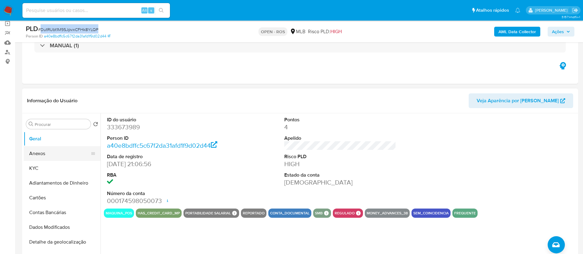
click at [47, 154] on button "Anexos" at bounding box center [60, 153] width 72 height 15
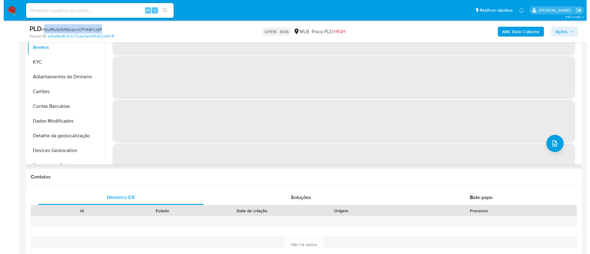
scroll to position [138, 0]
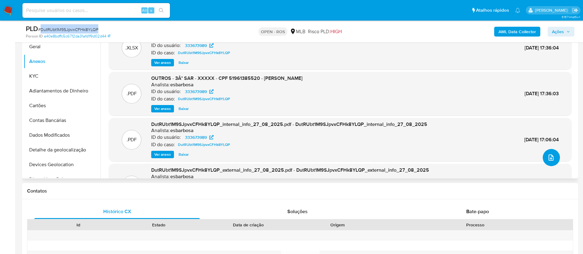
click at [548, 160] on icon "upload-file" at bounding box center [551, 157] width 7 height 7
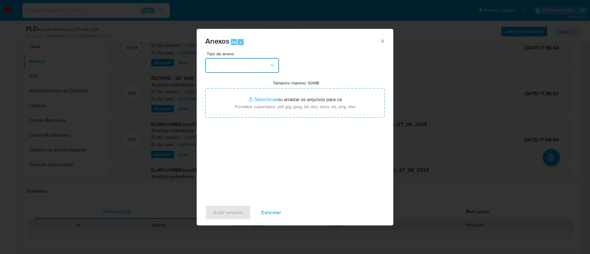
click at [244, 64] on button "button" at bounding box center [242, 65] width 74 height 15
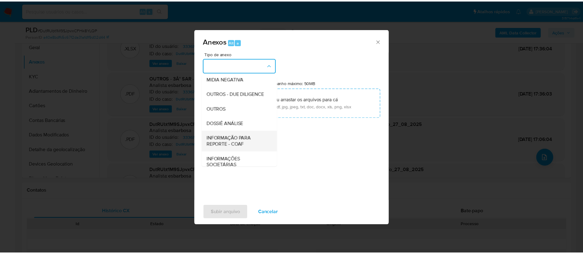
scroll to position [95, 0]
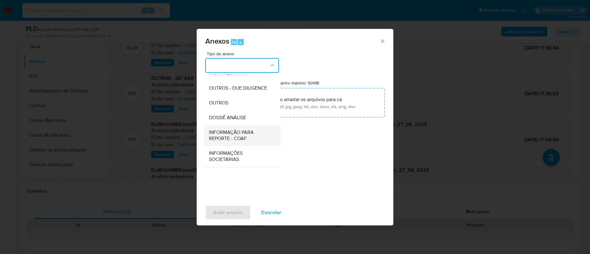
click at [234, 135] on span "INFORMAÇÃO PARA REPORTE - COAF" at bounding box center [240, 135] width 63 height 12
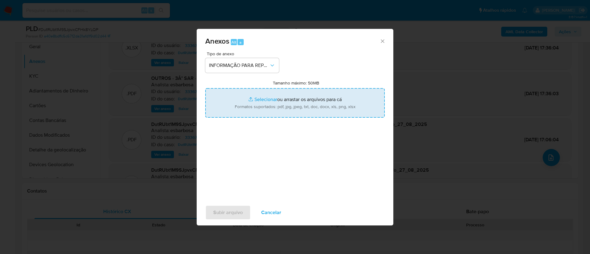
type input "C:\fakepath\3° SAR - DutRUbt1M9SJpvxCFHk8YLQP - CPF 51961385520 - JANAILSON TEL…"
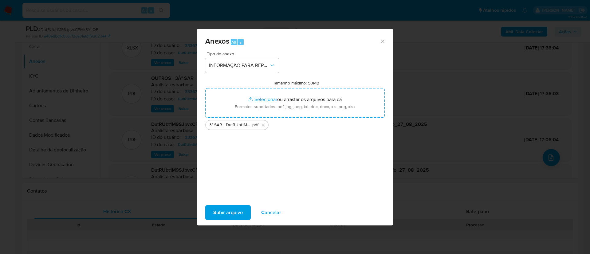
click at [238, 212] on span "Subir arquivo" at bounding box center [228, 213] width 30 height 14
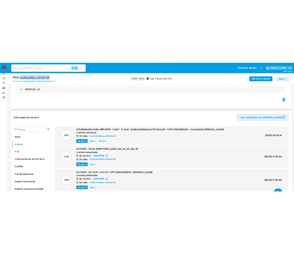
scroll to position [92, 0]
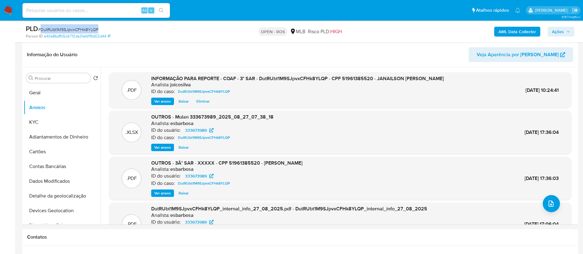
click at [564, 29] on span "Ações" at bounding box center [561, 31] width 18 height 9
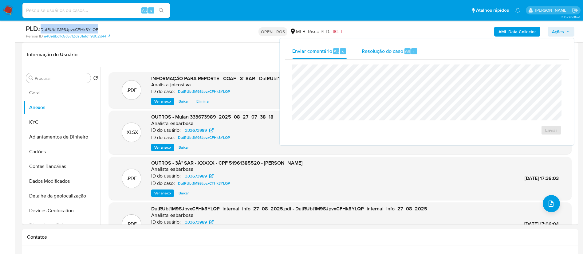
click at [372, 56] on div "Resolução do caso Alt r" at bounding box center [390, 51] width 56 height 16
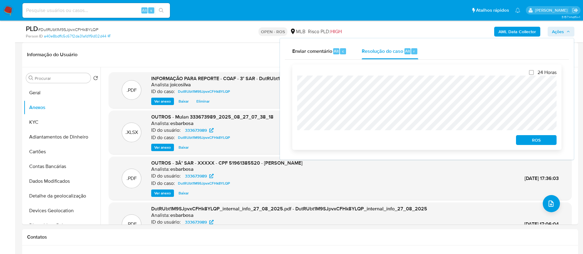
click at [529, 143] on span "ROS" at bounding box center [537, 140] width 32 height 9
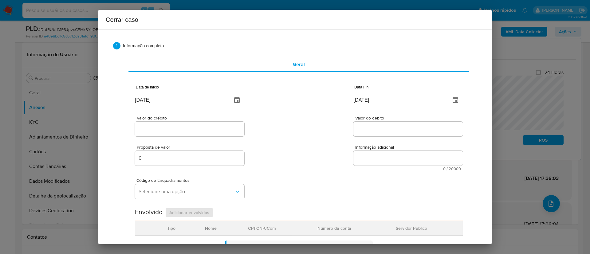
type input "29/06/2020"
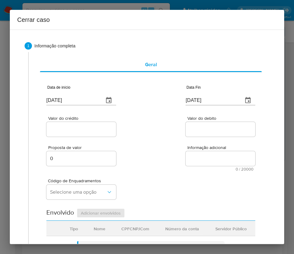
click at [68, 100] on input "[DATE]" at bounding box center [72, 100] width 53 height 10
paste input "01/07"
type input "01/07/2025"
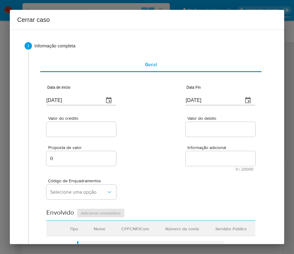
click at [162, 131] on div "Valor do crédito Valor do debito" at bounding box center [150, 123] width 209 height 29
click at [213, 99] on input "29/08/2025" at bounding box center [212, 100] width 53 height 10
paste input "5"
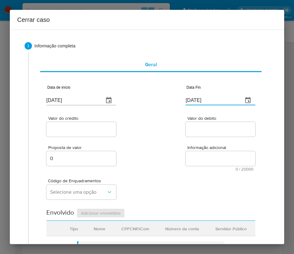
type input "[DATE]"
drag, startPoint x: 178, startPoint y: 136, endPoint x: 66, endPoint y: 138, distance: 111.9
click at [176, 136] on div "Valor do crédito Valor do debito" at bounding box center [150, 123] width 209 height 29
click at [68, 131] on input "Valor do crédito" at bounding box center [81, 129] width 70 height 8
click at [90, 128] on input "Valor do crédito" at bounding box center [81, 129] width 70 height 8
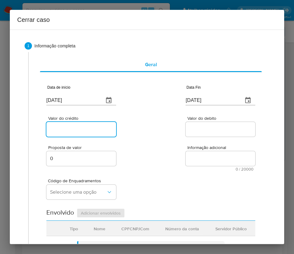
paste input "R$576.606"
type input "R$576.606"
click at [180, 135] on div "Valor do crédito R$576.606 Valor do debito" at bounding box center [150, 123] width 209 height 29
click at [202, 124] on div at bounding box center [221, 129] width 70 height 15
click at [202, 126] on input "Valor do debito" at bounding box center [221, 129] width 70 height 8
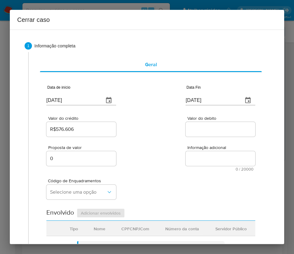
paste input "R$558.750"
type input "R$558.750"
drag, startPoint x: 160, startPoint y: 157, endPoint x: 156, endPoint y: 161, distance: 5.7
click at [160, 157] on div "Proposta de valor 0 Informação adicional 0 / 20000 20000 caracteres restantes" at bounding box center [150, 154] width 209 height 33
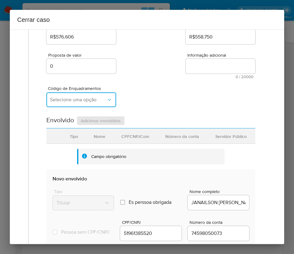
click at [69, 98] on span "Selecione uma opção" at bounding box center [78, 100] width 56 height 6
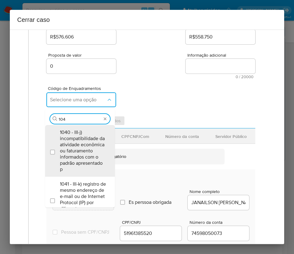
type input "1045"
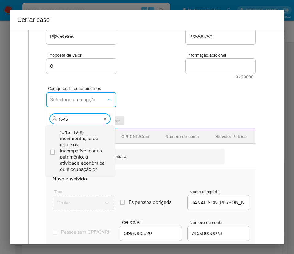
click at [79, 139] on span "1045 - IV-a) movimentação de recursos incompatível com o patrimônio, a atividad…" at bounding box center [83, 150] width 46 height 43
checkbox input "true"
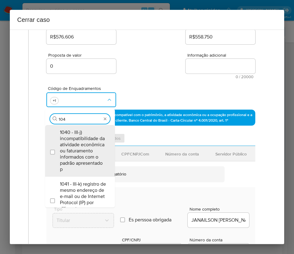
scroll to position [0, 0]
type input "1047"
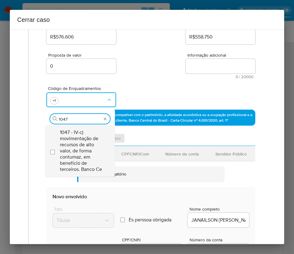
click at [80, 138] on span "1047 - IV-c) movimentação de recursos de alto valor, de forma contumaz, em bene…" at bounding box center [83, 150] width 46 height 43
checkbox input "true"
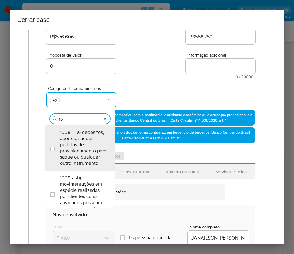
type input "1"
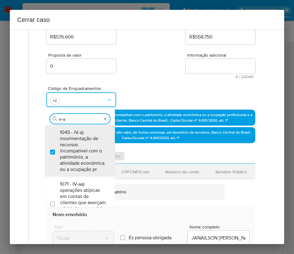
type input "iv-aa"
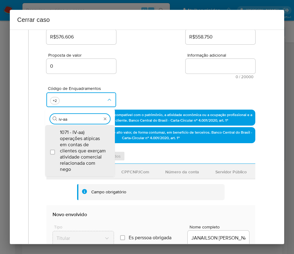
click at [80, 138] on span "1071 - IV-aa) operações atípicas em contas de clientes que exerçam atividade co…" at bounding box center [83, 150] width 46 height 43
checkbox input "true"
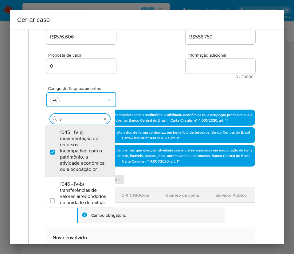
type input "i"
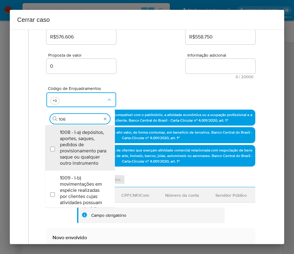
type input "1066"
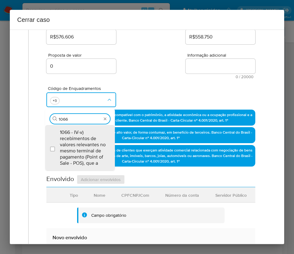
click at [80, 138] on span "1066 - IV-v) recebimentos de valores relevantes no mesmo terminal de pagamento …" at bounding box center [83, 147] width 46 height 37
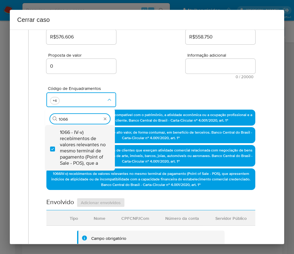
checkbox input "true"
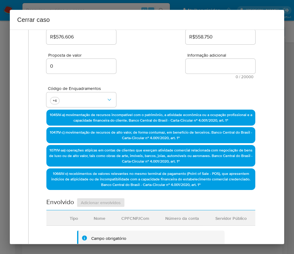
click at [156, 74] on div "Proposta de valor 0 Informação adicional 0 / 20000 20000 caracteres restantes" at bounding box center [150, 62] width 209 height 33
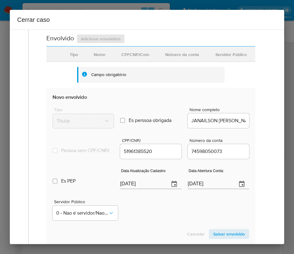
scroll to position [277, 0]
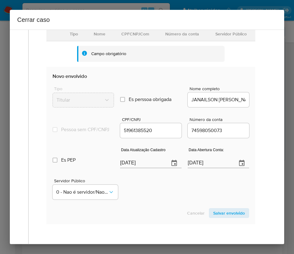
click at [97, 224] on section "Novo envolvido Tipo Titular Es perssoa obrigada Is PObrigada Nome completo JANA…" at bounding box center [150, 145] width 209 height 157
click at [135, 168] on input "[DATE]" at bounding box center [142, 163] width 44 height 10
click at [136, 168] on input "[DATE]" at bounding box center [142, 163] width 44 height 10
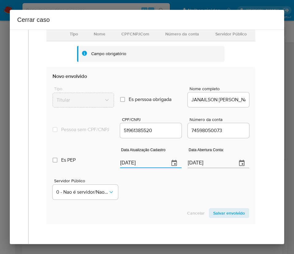
paste input "1"
type input "19/08/2025"
drag, startPoint x: 139, startPoint y: 178, endPoint x: 143, endPoint y: 205, distance: 27.6
click at [140, 178] on div "Servidor Público 0 - Nao é servidor/[PERSON_NAME] possui informacao" at bounding box center [151, 186] width 197 height 31
click at [195, 168] on input "29/06/2020" at bounding box center [210, 163] width 44 height 10
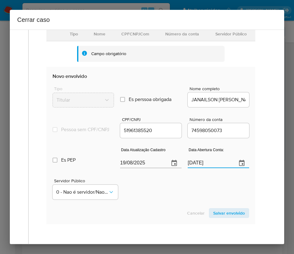
click at [195, 168] on input "29/06/2020" at bounding box center [210, 163] width 44 height 10
click at [183, 188] on div "Servidor Público 0 - Nao é servidor/[PERSON_NAME] possui informacao" at bounding box center [151, 186] width 197 height 31
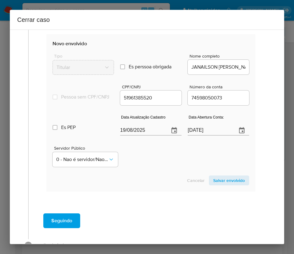
scroll to position [335, 0]
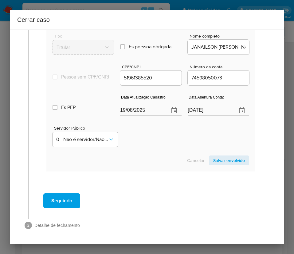
click at [220, 161] on span "Salvar envolvido" at bounding box center [229, 160] width 32 height 9
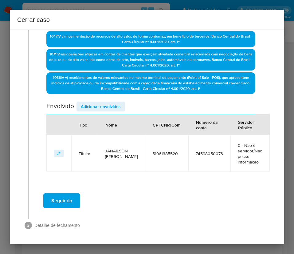
click at [109, 105] on span "Adicionar envolvidos" at bounding box center [101, 106] width 40 height 9
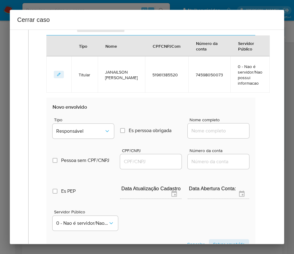
scroll to position [350, 0]
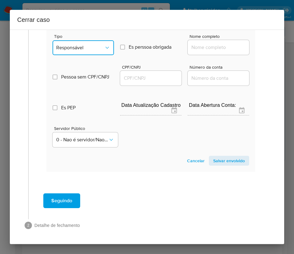
click at [77, 52] on button "Responsável" at bounding box center [83, 47] width 61 height 15
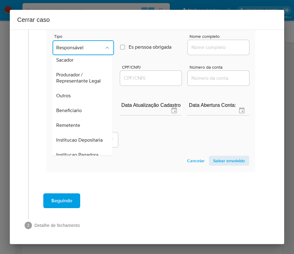
scroll to position [92, 0]
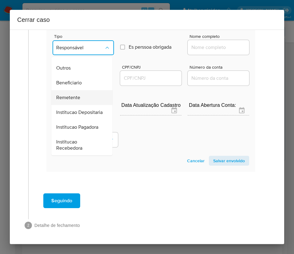
click at [72, 101] on span "Remetente" at bounding box center [68, 97] width 24 height 6
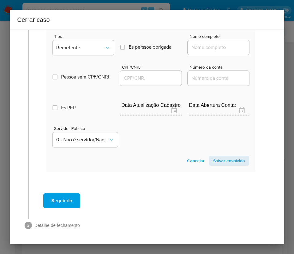
click at [212, 48] on input "Nome completo" at bounding box center [218, 47] width 61 height 8
paste input "Carlos Biond Teles Da Cruz, 70464022568"
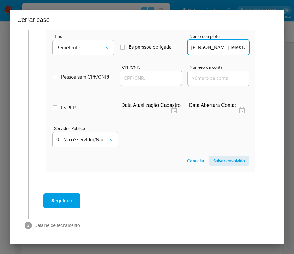
scroll to position [0, 41]
drag, startPoint x: 203, startPoint y: 48, endPoint x: 244, endPoint y: 46, distance: 40.9
click at [244, 46] on section "Novo envolvido Tipo Remetente Es perssoa obrigada Is PObrigada Nome completo Ca…" at bounding box center [150, 92] width 209 height 157
type input "Carlos Biond Teles Da Cruz"
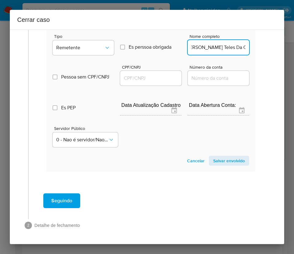
scroll to position [0, 0]
click at [140, 77] on input "CPF/CNPJ" at bounding box center [150, 78] width 61 height 8
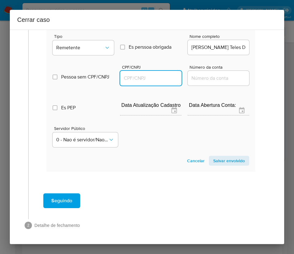
paste input "70464022568"
type input "70464022568"
click at [225, 163] on span "Salvar envolvido" at bounding box center [229, 160] width 32 height 9
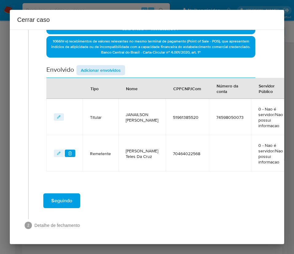
drag, startPoint x: 118, startPoint y: 55, endPoint x: 117, endPoint y: 60, distance: 5.4
click at [118, 56] on div "Data de início 01/07/2025 Data Fin 25/08/2025 Valor do crédito R$576.606 Valor …" at bounding box center [150, 11] width 209 height 319
click at [116, 66] on span "Adicionar envolvidos" at bounding box center [101, 70] width 40 height 9
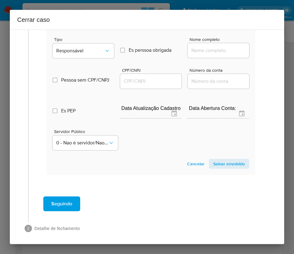
scroll to position [394, 0]
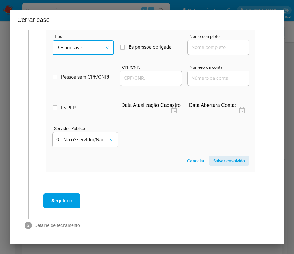
click at [105, 45] on icon "Tipo de envolvimento" at bounding box center [107, 48] width 6 height 6
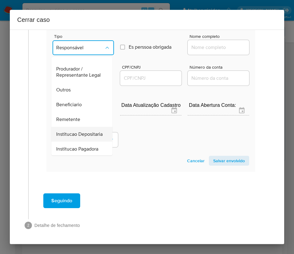
scroll to position [109, 0]
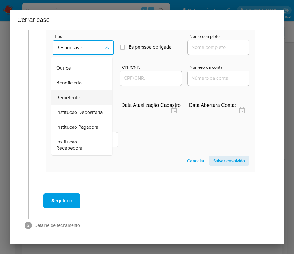
click at [82, 90] on div "Remetente" at bounding box center [80, 97] width 48 height 15
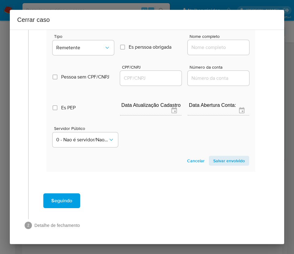
click at [212, 43] on input "Nome completo" at bounding box center [218, 47] width 61 height 8
paste input "Synara Soares Dos Santos Teles, 05069291599"
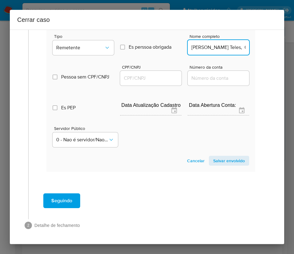
scroll to position [0, 51]
drag, startPoint x: 204, startPoint y: 40, endPoint x: 267, endPoint y: 40, distance: 63.3
type input "Synara Soares Dos Santos Teles"
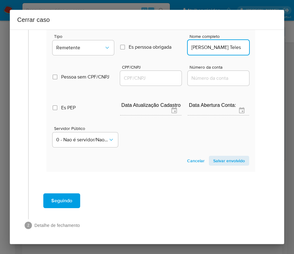
scroll to position [0, 0]
click at [134, 76] on div at bounding box center [150, 78] width 61 height 15
drag, startPoint x: 149, startPoint y: 70, endPoint x: 155, endPoint y: 70, distance: 6.5
click at [149, 74] on input "CPF/CNPJ" at bounding box center [150, 78] width 61 height 8
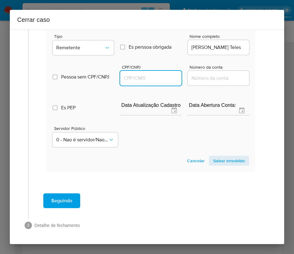
paste input "05069291599"
type input "5069291599"
click at [216, 156] on span "Salvar envolvido" at bounding box center [229, 160] width 32 height 9
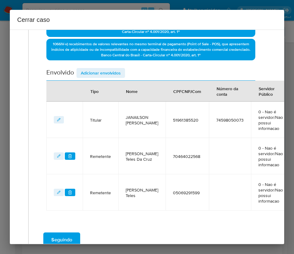
click at [121, 73] on button "Adicionar envolvidos" at bounding box center [101, 73] width 49 height 10
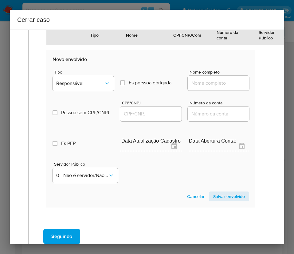
scroll to position [430, 0]
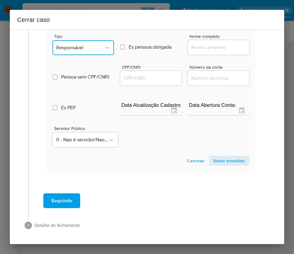
click at [97, 45] on span "Responsável" at bounding box center [80, 48] width 48 height 6
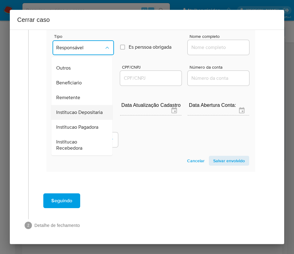
scroll to position [109, 0]
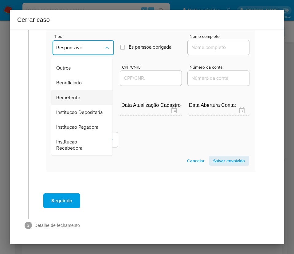
click at [76, 94] on span "Remetente" at bounding box center [68, 97] width 24 height 6
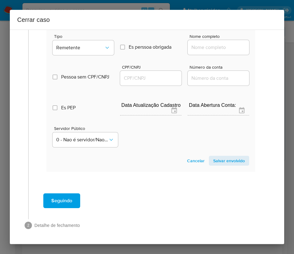
drag, startPoint x: 212, startPoint y: 40, endPoint x: 215, endPoint y: 42, distance: 3.9
click at [212, 43] on input "Nome completo" at bounding box center [218, 47] width 61 height 8
paste input "Jorge Ribeiro Prata Neto, 01829121596"
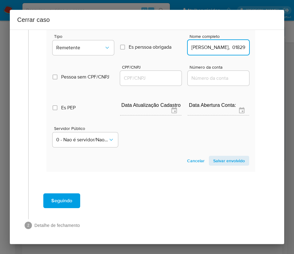
scroll to position [0, 32]
drag, startPoint x: 206, startPoint y: 43, endPoint x: 261, endPoint y: 45, distance: 55.4
type input "Jorge Ribeiro Prata Neto"
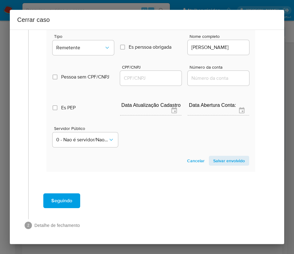
click at [144, 76] on div at bounding box center [150, 78] width 61 height 15
click at [151, 71] on div at bounding box center [150, 78] width 61 height 15
click at [151, 74] on input "CPF/CNPJ" at bounding box center [150, 78] width 61 height 8
paste input "01829121596"
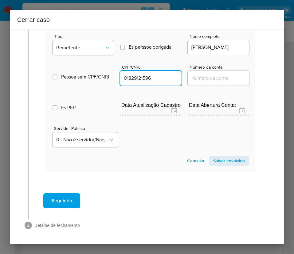
type input "1829121596"
click at [227, 156] on span "Salvar envolvido" at bounding box center [229, 160] width 32 height 9
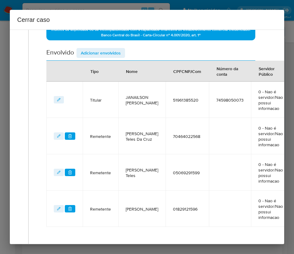
scroll to position [212, 0]
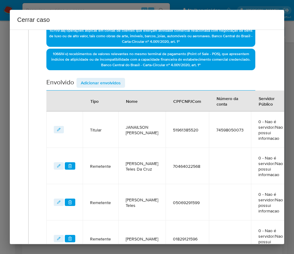
click at [116, 79] on span "Adicionar envolvidos" at bounding box center [101, 82] width 40 height 9
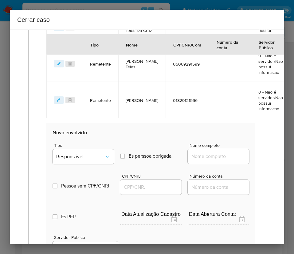
scroll to position [442, 0]
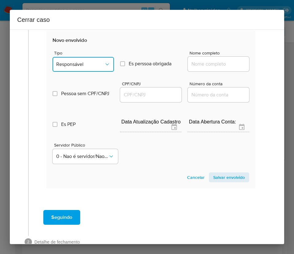
click at [88, 63] on span "Responsável" at bounding box center [80, 64] width 48 height 6
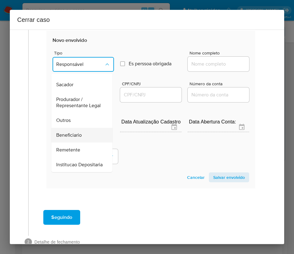
scroll to position [92, 0]
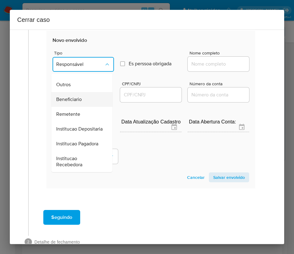
click at [78, 102] on span "Beneficiario" at bounding box center [69, 99] width 26 height 6
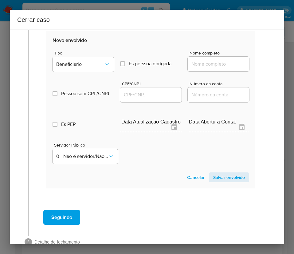
click at [204, 64] on input "Nome completo" at bounding box center [218, 64] width 61 height 8
paste input "Tatiane De Santana Teles, 03744203514"
drag, startPoint x: 205, startPoint y: 64, endPoint x: 256, endPoint y: 64, distance: 51.0
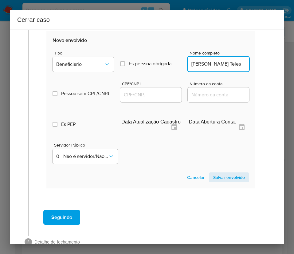
scroll to position [0, 2]
type input "Tatiane De Santana Teles"
click at [150, 93] on input "CPF/CNPJ" at bounding box center [150, 95] width 61 height 8
paste input "03744203514"
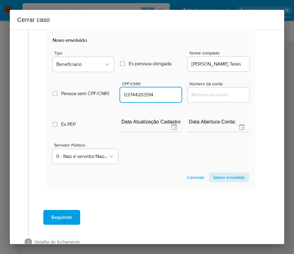
type input "3744203514"
click at [213, 176] on span "Salvar envolvido" at bounding box center [229, 177] width 32 height 9
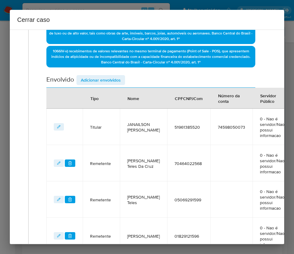
scroll to position [202, 0]
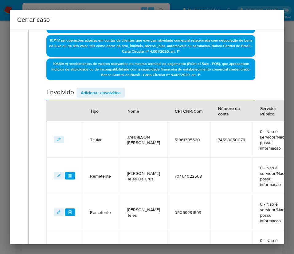
click at [99, 96] on span "Adicionar envolvidos" at bounding box center [101, 92] width 40 height 9
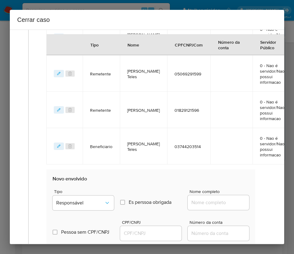
scroll to position [433, 0]
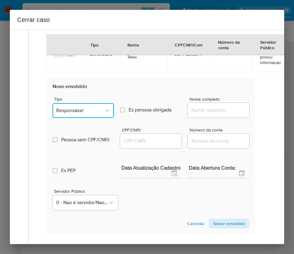
click at [83, 109] on span "Responsável" at bounding box center [80, 110] width 48 height 6
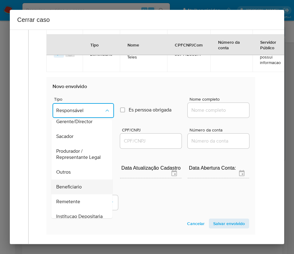
scroll to position [92, 0]
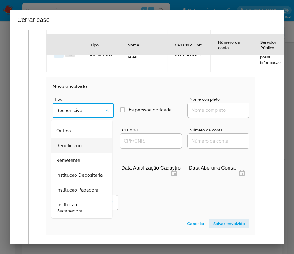
click at [73, 149] on span "Beneficiario" at bounding box center [69, 145] width 26 height 6
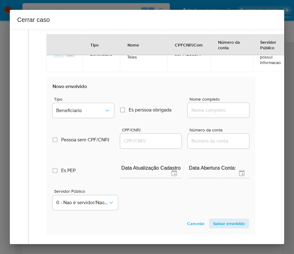
click at [200, 112] on input "Nome completo" at bounding box center [218, 110] width 61 height 8
paste input "Miguel Angelo Ferreira, 58564748649"
drag, startPoint x: 203, startPoint y: 111, endPoint x: 265, endPoint y: 109, distance: 61.9
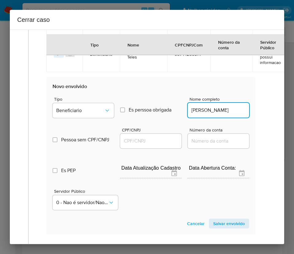
scroll to position [0, 0]
type input "Miguel Angelo Ferreira"
click at [133, 140] on input "CPF/CNPJ" at bounding box center [150, 141] width 61 height 8
paste input "58564748649"
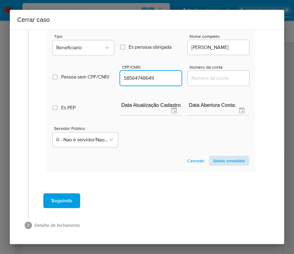
type input "58564748649"
click at [216, 156] on span "Salvar envolvido" at bounding box center [229, 160] width 32 height 9
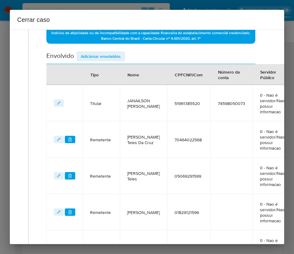
click at [107, 54] on span "Adicionar envolvidos" at bounding box center [101, 56] width 40 height 9
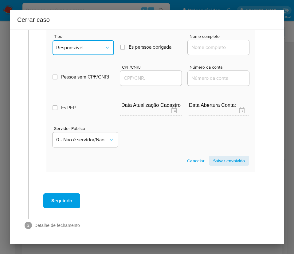
click at [86, 45] on span "Responsável" at bounding box center [80, 48] width 48 height 6
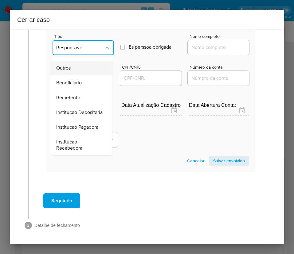
click at [70, 65] on span "Outros" at bounding box center [63, 68] width 14 height 6
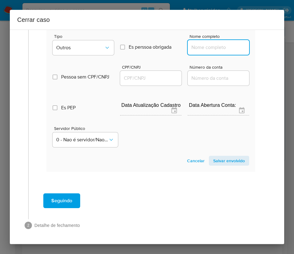
click at [202, 43] on input "Nome completo" at bounding box center [218, 47] width 61 height 8
paste input "JTS JOIAS LTDA, 20622255000101"
drag, startPoint x: 197, startPoint y: 43, endPoint x: 254, endPoint y: 43, distance: 57.2
type input "JTS JOIAS LTDA"
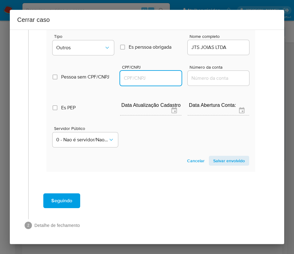
click at [152, 74] on input "CPF/CNPJ" at bounding box center [150, 78] width 61 height 8
paste input "20622255000101"
type input "20622255000101"
click at [222, 156] on span "Salvar envolvido" at bounding box center [229, 160] width 32 height 9
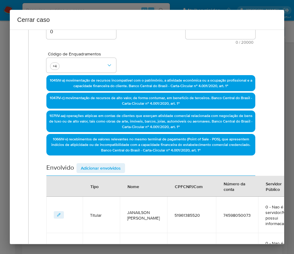
scroll to position [90, 0]
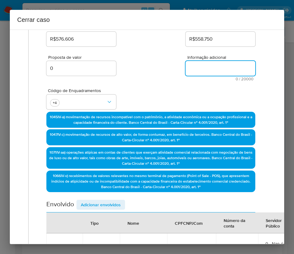
click at [210, 66] on textarea "Informação adicional" at bounding box center [221, 68] width 70 height 15
paste textarea "Informações do Cliente Janailson Teles da Silva, CPF 51961385520, 56 anos, resi…"
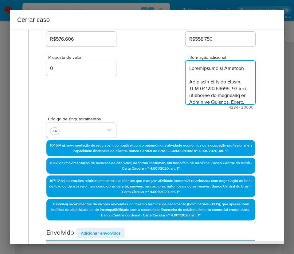
scroll to position [1598, 0]
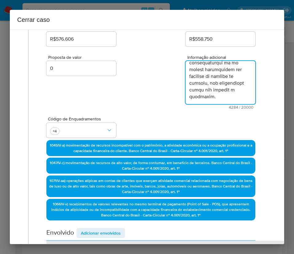
type textarea "Informações do Cliente Janailson Teles da Silva, CPF 51961385520, 56 anos, resi…"
click at [153, 98] on div "Proposta de valor 0 Informação adicional 4284 / 20000 15716 caracteres restantes" at bounding box center [150, 78] width 209 height 61
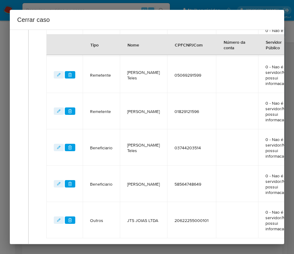
scroll to position [441, 0]
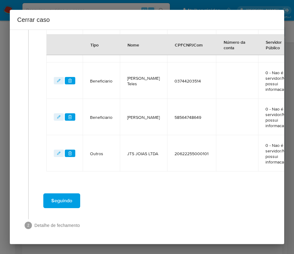
click at [69, 194] on span "Seguindo" at bounding box center [61, 201] width 21 height 14
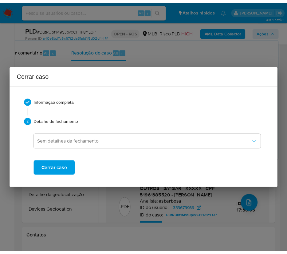
scroll to position [1557, 0]
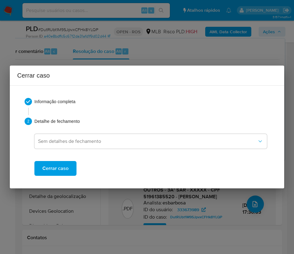
click at [67, 167] on span "Cerrar caso" at bounding box center [55, 168] width 26 height 14
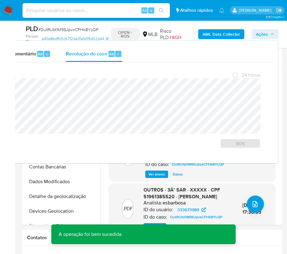
click at [71, 31] on span "# DutRUbt1M9SJpvxCFHk8YLQP" at bounding box center [68, 29] width 60 height 6
copy span "DutRUbt1M9SJpvxCFHk8YLQP"
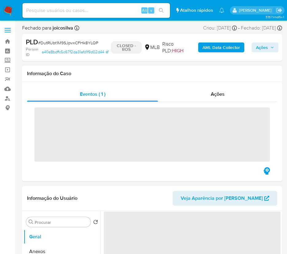
click at [9, 8] on img at bounding box center [8, 10] width 10 height 10
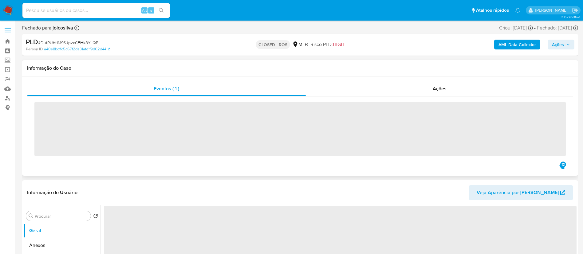
select select "10"
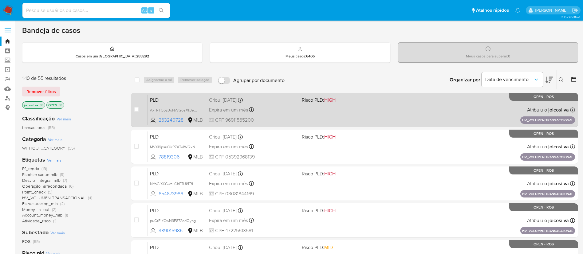
click at [359, 118] on div "PLD AxTRTCoz0oNrVGoaXkJeSl3f 263240728 MLB Risco PLD: HIGH Criou: [DATE] Criou:…" at bounding box center [362, 109] width 428 height 31
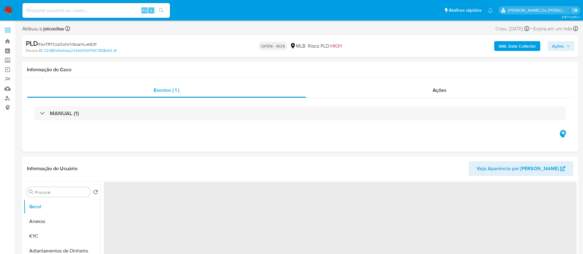
click at [90, 43] on span "# AxTRTCoz0oNrVGoaXkJeSl3f" at bounding box center [67, 44] width 58 height 6
drag, startPoint x: 90, startPoint y: 43, endPoint x: 94, endPoint y: 43, distance: 4.0
click at [90, 43] on span "# AxTRTCoz0oNrVGoaXkJeSl3f" at bounding box center [67, 44] width 58 height 6
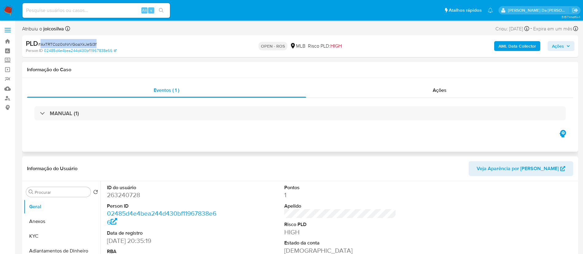
select select "10"
copy span "AxTRTCoz0oNrVGoaXkJeSl3f"
click at [92, 45] on span "# AxTRTCoz0oNrVGoaXkJeSl3f" at bounding box center [67, 44] width 58 height 6
click at [564, 46] on span "Ações" at bounding box center [561, 46] width 18 height 9
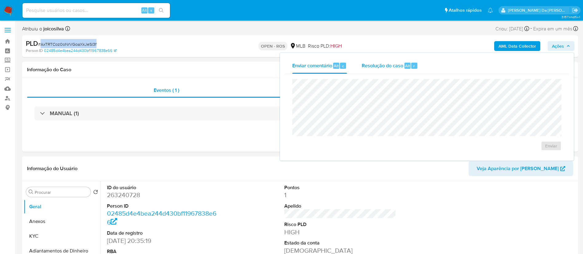
click at [387, 64] on span "Resolução do caso" at bounding box center [383, 65] width 42 height 7
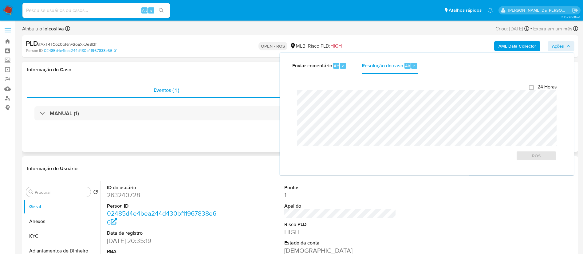
click at [205, 71] on h1 "Informação do Caso" at bounding box center [300, 70] width 546 height 6
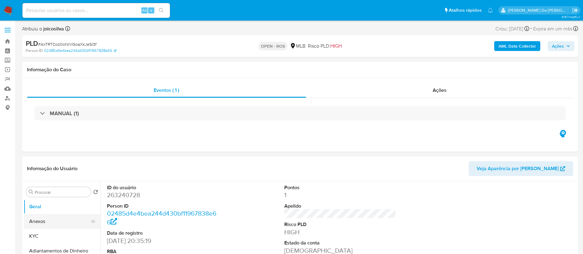
click at [41, 221] on button "Anexos" at bounding box center [60, 221] width 72 height 15
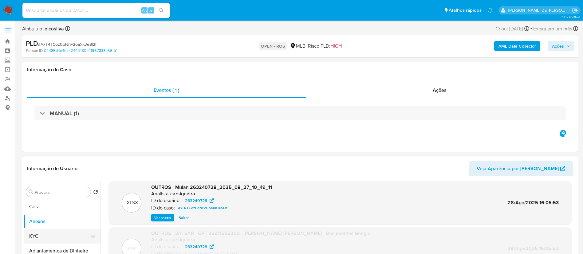
click at [50, 237] on button "KYC" at bounding box center [60, 236] width 72 height 15
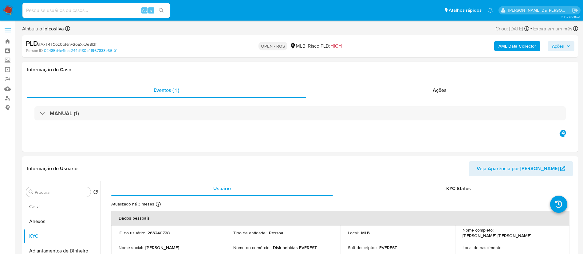
click at [7, 10] on img at bounding box center [8, 10] width 10 height 10
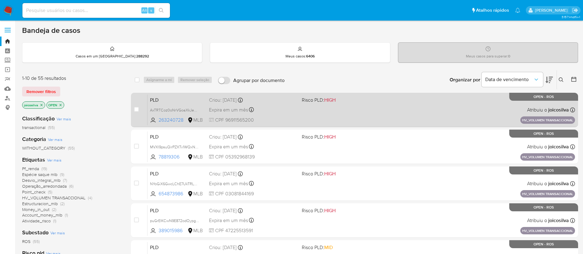
click at [333, 104] on div "PLD AxTRTCoz0oNrVGoaXkJeSl3f 263240728 MLB Risco PLD: HIGH Criou: [DATE] Criou:…" at bounding box center [362, 109] width 428 height 31
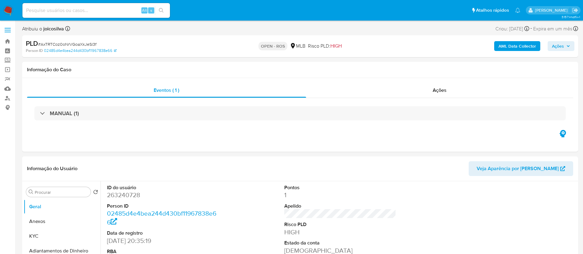
select select "10"
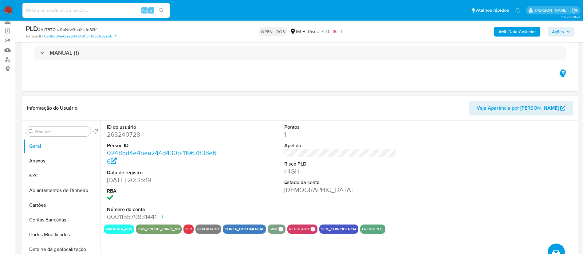
scroll to position [92, 0]
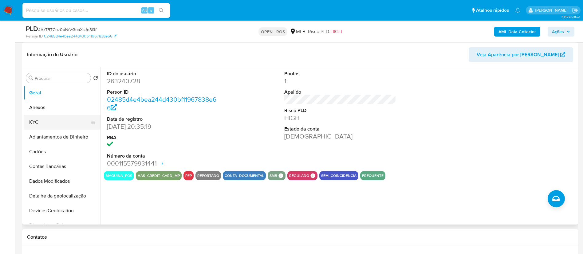
click at [52, 124] on button "KYC" at bounding box center [60, 122] width 72 height 15
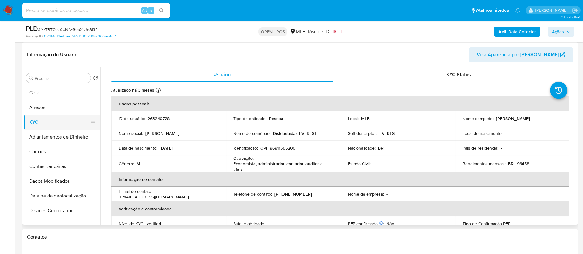
click at [43, 122] on button "KYC" at bounding box center [60, 122] width 72 height 15
click at [42, 104] on button "Anexos" at bounding box center [60, 107] width 72 height 15
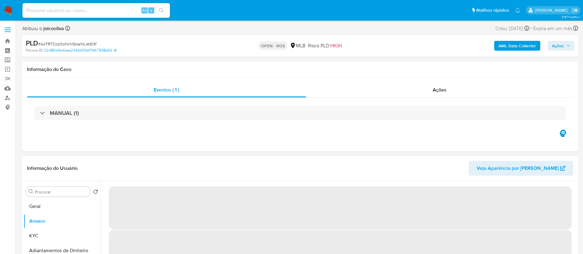
scroll to position [0, 0]
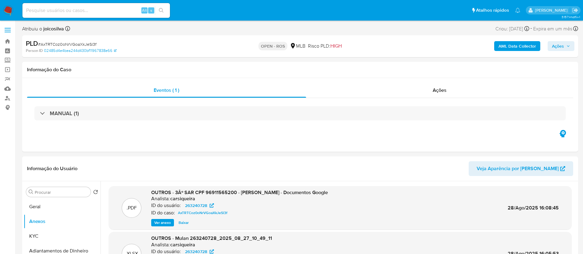
click at [91, 45] on span "# AxTRTCoz0oNrVGoaXkJeSl3f" at bounding box center [67, 44] width 58 height 6
copy span "AxTRTCoz0oNrVGoaXkJeSl3f"
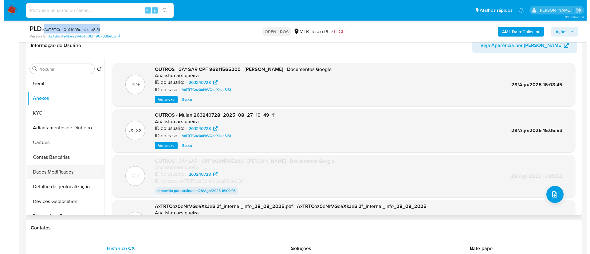
scroll to position [138, 0]
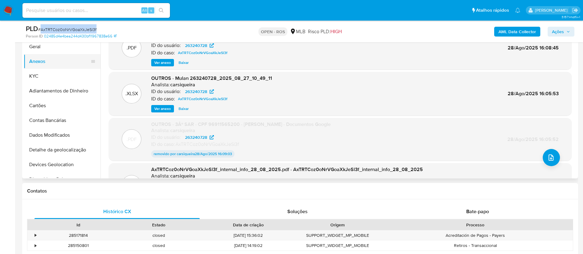
click at [39, 63] on button "Anexos" at bounding box center [60, 61] width 72 height 15
click at [548, 157] on icon "upload-file" at bounding box center [551, 157] width 7 height 7
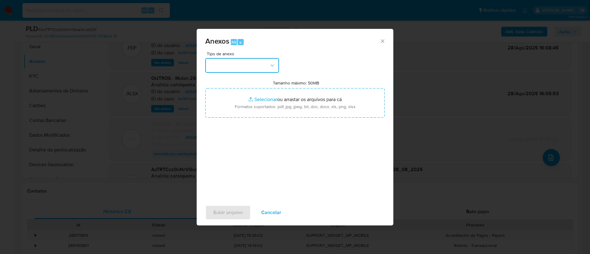
click at [253, 71] on button "button" at bounding box center [242, 65] width 74 height 15
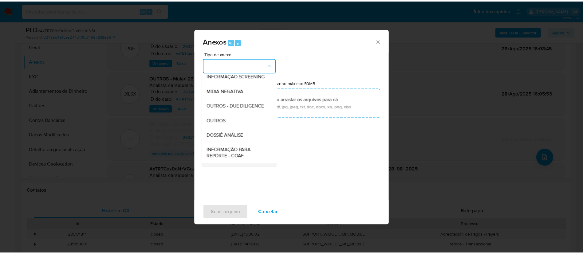
scroll to position [95, 0]
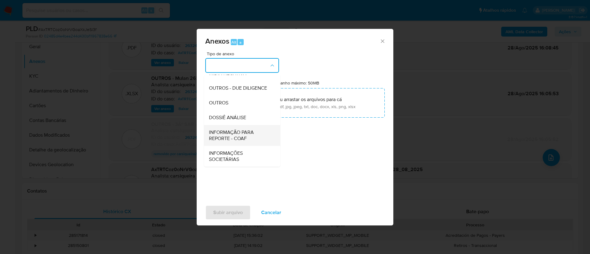
click at [246, 138] on span "INFORMAÇÃO PARA REPORTE - COAF" at bounding box center [240, 135] width 63 height 12
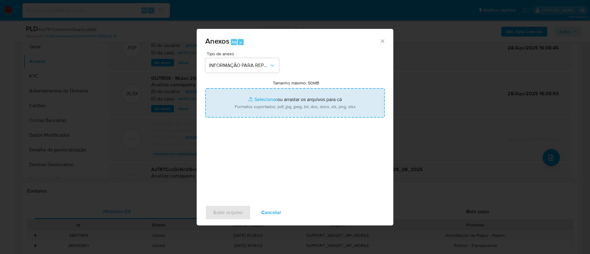
type input "C:\fakepath\3º SAR - AxTRTCoz0oNrVGoaXkJeSl3f - CPF 96911565200 - [PERSON_NAME]…"
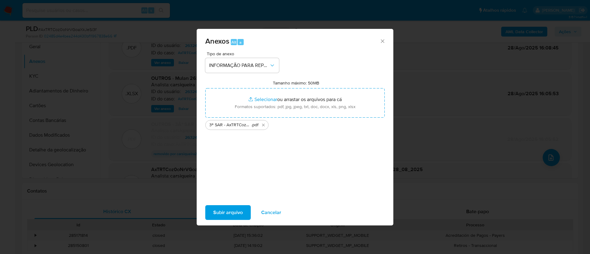
click at [273, 151] on div "Tipo de anexo INFORMAÇÃO PARA REPORTE - COAF Tamanho máximo: 50MB Selecionar ar…" at bounding box center [295, 124] width 180 height 145
click at [235, 212] on span "Subir arquivo" at bounding box center [228, 213] width 30 height 14
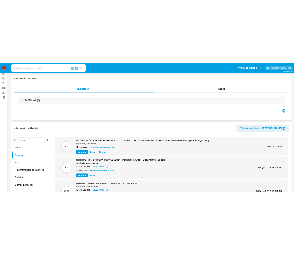
scroll to position [92, 0]
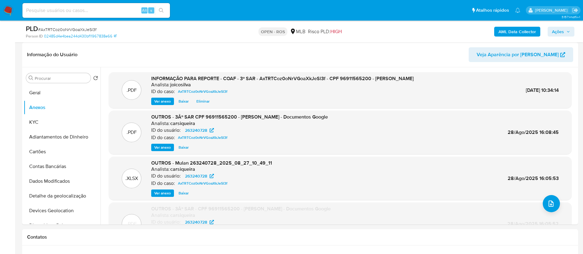
click at [574, 27] on button "Ações" at bounding box center [561, 32] width 27 height 10
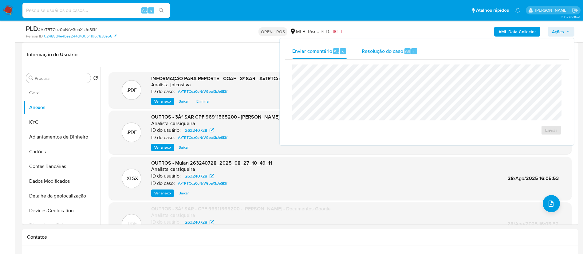
click at [395, 52] on span "Resolução do caso" at bounding box center [383, 50] width 42 height 7
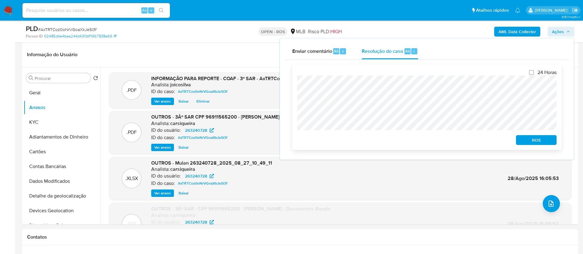
click at [528, 138] on span "ROS" at bounding box center [537, 140] width 32 height 9
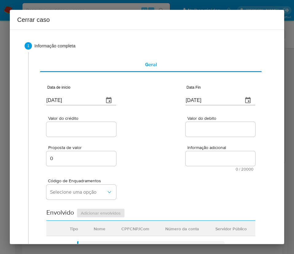
click at [66, 100] on input "[DATE]" at bounding box center [72, 100] width 53 height 10
paste input "01/07"
type input "[DATE]"
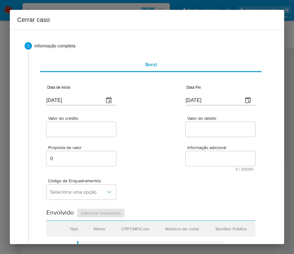
click at [202, 98] on input "[DATE]" at bounding box center [212, 100] width 53 height 10
paste input "5"
type input "[DATE]"
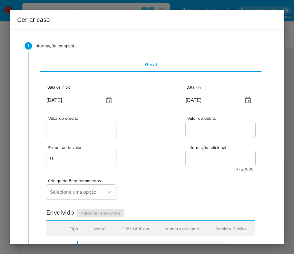
click at [205, 141] on div "Proposta de valor 0 Informação adicional 0 / 20000 20000 caracteres restantes" at bounding box center [150, 154] width 209 height 33
click at [107, 137] on div "Valor do crédito" at bounding box center [81, 127] width 70 height 22
click at [97, 129] on input "Valor do crédito" at bounding box center [81, 129] width 70 height 8
click at [71, 129] on input "Valor do crédito" at bounding box center [81, 129] width 70 height 8
paste input "R$577.808"
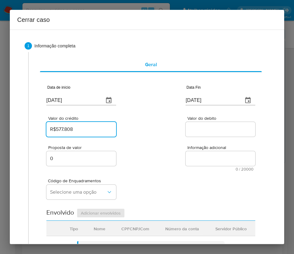
type input "R$577.808"
click at [198, 126] on input "Valor do debito" at bounding box center [221, 129] width 70 height 8
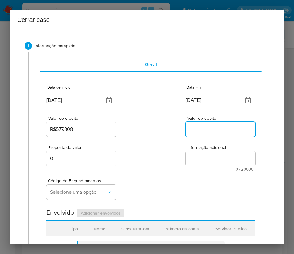
paste input "R$579.673"
type input "R$579.673"
click at [123, 191] on div "Código de Enquadramentos Selecione uma opção" at bounding box center [150, 186] width 209 height 31
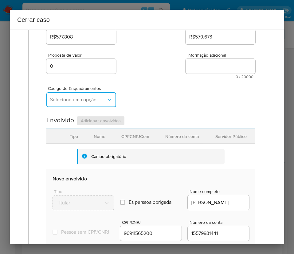
click at [87, 99] on span "Selecione uma opção" at bounding box center [78, 100] width 56 height 6
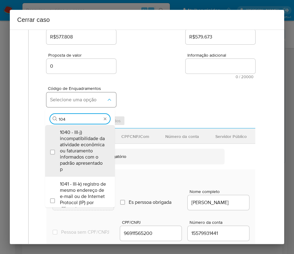
type input "1045"
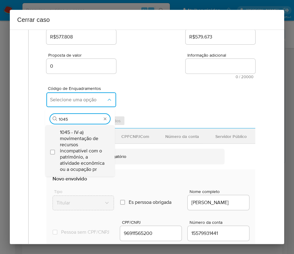
click at [89, 146] on span "1045 - IV-a) movimentação de recursos incompatível com o patrimônio, a atividad…" at bounding box center [83, 150] width 46 height 43
checkbox input "true"
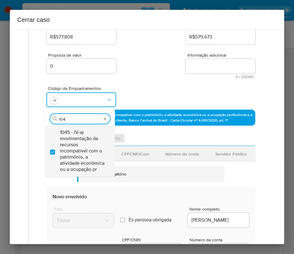
scroll to position [0, 0]
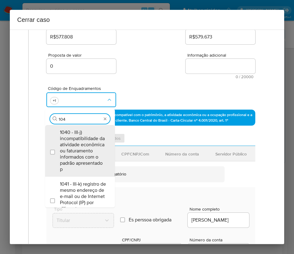
type input "1047"
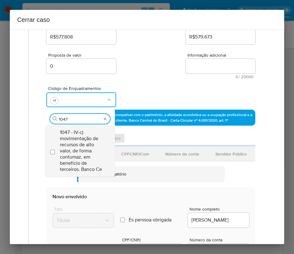
click at [88, 149] on span "1047 - IV-c) movimentação de recursos de alto valor, de forma contumaz, em bene…" at bounding box center [83, 150] width 46 height 43
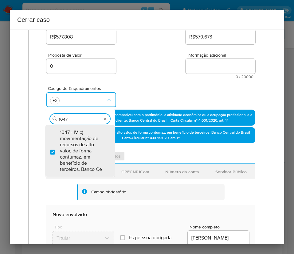
checkbox input "true"
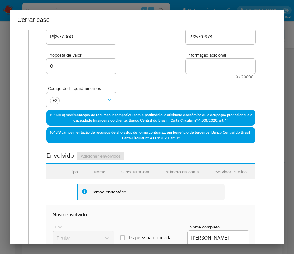
click at [168, 72] on div "Proposta de valor 0 Informação adicional 0 / 20000 20000 caracteres restantes" at bounding box center [150, 62] width 209 height 33
click at [87, 98] on button "button" at bounding box center [81, 99] width 70 height 15
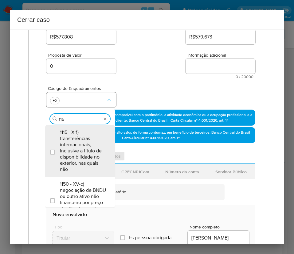
type input "1157"
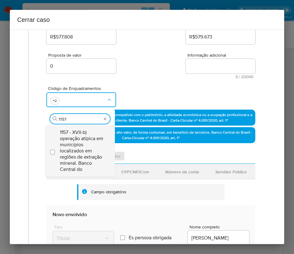
click at [85, 156] on span "1157 - XVII-b) operação atípica em municípios localizados em regiões de extraçã…" at bounding box center [83, 150] width 46 height 43
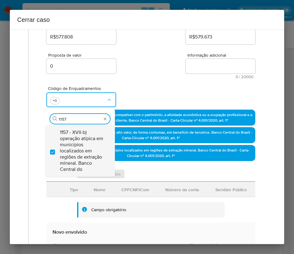
checkbox input "true"
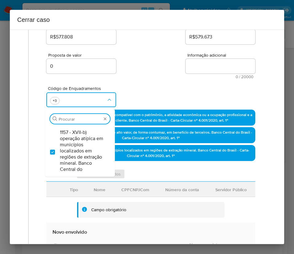
click at [178, 38] on div "Valor do crédito R$577.808 Valor do debito R$579.673" at bounding box center [150, 30] width 209 height 29
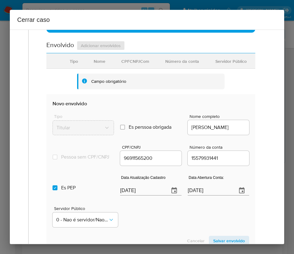
scroll to position [231, 0]
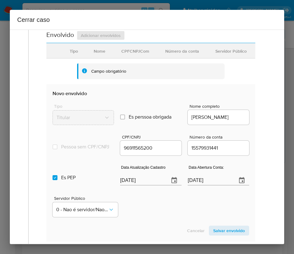
click at [135, 185] on input "[DATE]" at bounding box center [142, 180] width 44 height 10
paste input "5/05"
type input "[DATE]"
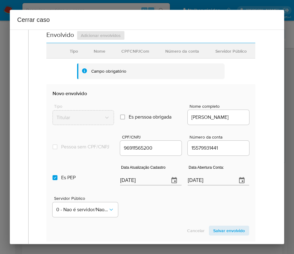
click at [150, 215] on div "Servidor Público 0 - Nao é servidor/[PERSON_NAME] possui informacao" at bounding box center [151, 203] width 197 height 31
click at [205, 185] on input "[DATE]" at bounding box center [210, 180] width 44 height 10
paste input "6"
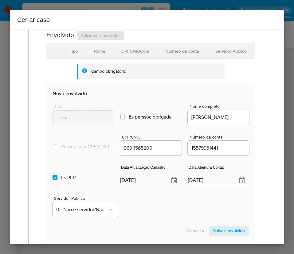
type input "[DATE]"
click at [189, 208] on div "Servidor Público 0 - Nao é servidor/[PERSON_NAME] possui informacao" at bounding box center [151, 203] width 197 height 31
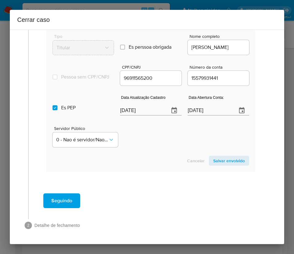
click at [215, 160] on span "Salvar envolvido" at bounding box center [229, 160] width 32 height 9
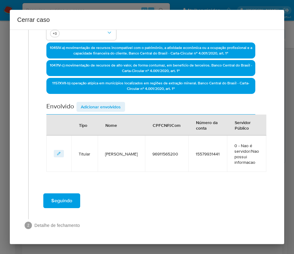
click at [110, 104] on span "Adicionar envolvidos" at bounding box center [101, 106] width 40 height 9
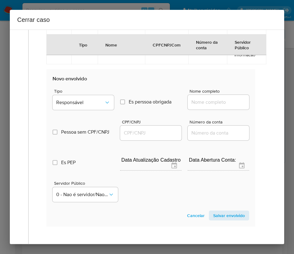
scroll to position [298, 0]
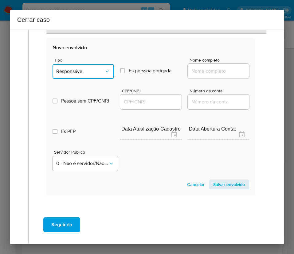
click at [86, 68] on span "Responsável" at bounding box center [80, 71] width 48 height 6
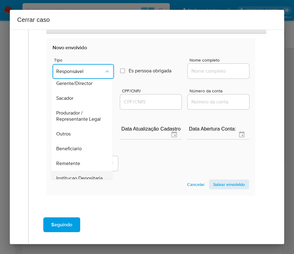
scroll to position [109, 0]
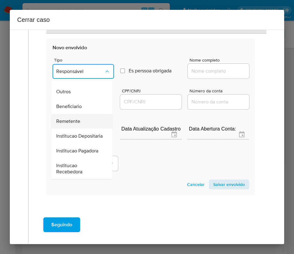
click at [73, 118] on span "Remetente" at bounding box center [68, 121] width 24 height 6
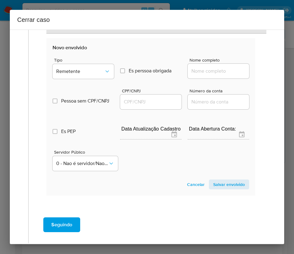
click at [189, 70] on input "Nome completo" at bounding box center [218, 71] width 61 height 8
paste input "[PERSON_NAME], 12376167272"
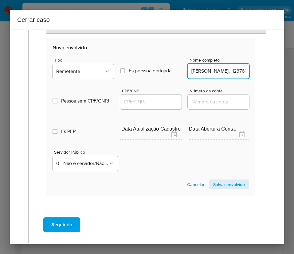
scroll to position [0, 41]
drag, startPoint x: 206, startPoint y: 73, endPoint x: 286, endPoint y: 72, distance: 79.3
click at [286, 72] on div "Cerrar caso 1 Informação completa Geral Data de início 01/07/2025 Data Fin 25/0…" at bounding box center [147, 127] width 294 height 254
type input "Jose Lucimar Pereira Nonato"
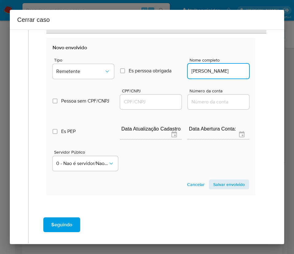
scroll to position [0, 0]
drag, startPoint x: 154, startPoint y: 101, endPoint x: 170, endPoint y: 106, distance: 17.3
click at [154, 101] on input "CPF/CNPJ" at bounding box center [150, 102] width 61 height 8
paste input "12376167272"
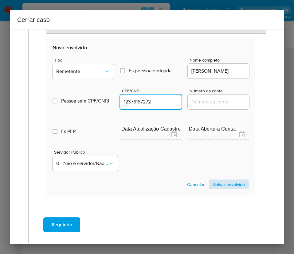
type input "12376167272"
click at [214, 183] on span "Salvar envolvido" at bounding box center [229, 184] width 32 height 9
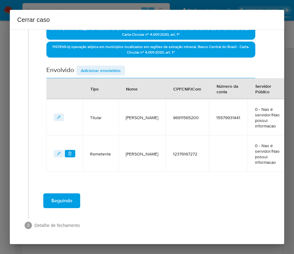
scroll to position [196, 0]
click at [105, 72] on span "Adicionar envolvidos" at bounding box center [101, 70] width 40 height 9
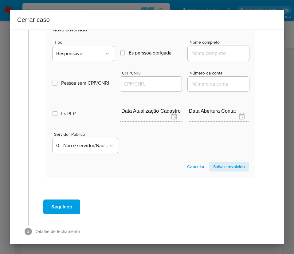
scroll to position [358, 0]
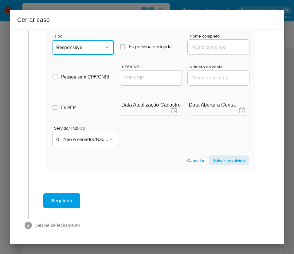
click at [88, 50] on span "Responsável" at bounding box center [80, 47] width 48 height 6
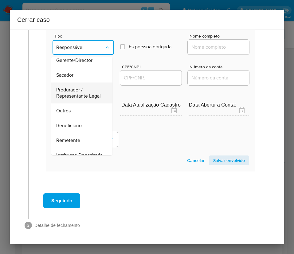
scroll to position [92, 0]
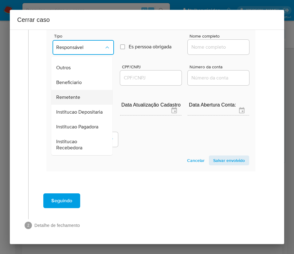
click at [81, 101] on div "Remetente" at bounding box center [80, 97] width 48 height 15
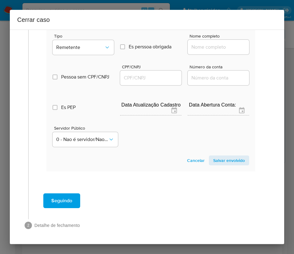
click at [208, 50] on input "Nome completo" at bounding box center [218, 47] width 61 height 8
paste input "41.228.006 FRANCISCO SOARES, 41228006000106"
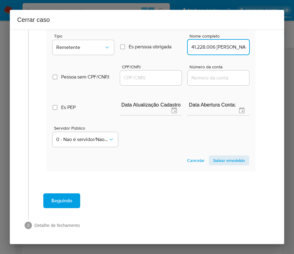
scroll to position [0, 61]
drag, startPoint x: 196, startPoint y: 47, endPoint x: 267, endPoint y: 47, distance: 70.7
type input "41.228.006 FRANCISCO SOARES"
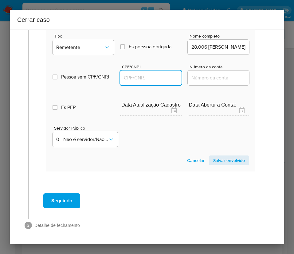
click at [160, 79] on input "CPF/CNPJ" at bounding box center [150, 78] width 61 height 8
paste input "41228006000106"
type input "41228006000106"
click at [220, 162] on span "Salvar envolvido" at bounding box center [229, 160] width 32 height 9
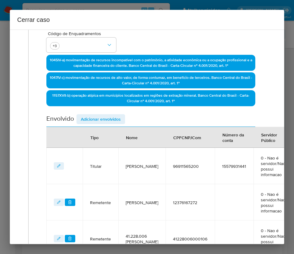
scroll to position [147, 0]
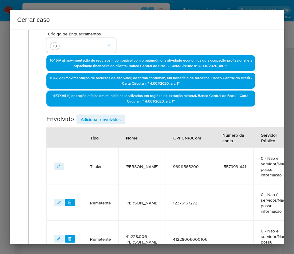
click at [108, 119] on span "Adicionar envolvidos" at bounding box center [101, 119] width 40 height 9
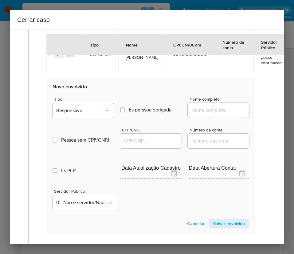
scroll to position [377, 0]
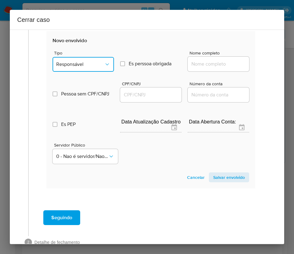
click at [93, 61] on button "Responsável" at bounding box center [83, 64] width 61 height 15
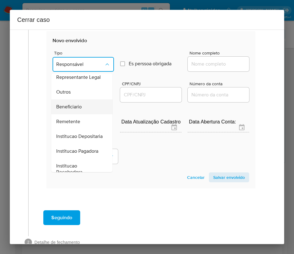
scroll to position [92, 0]
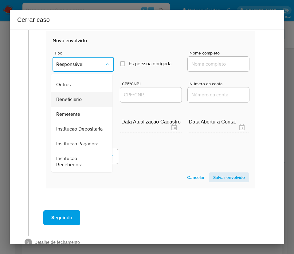
click at [71, 102] on span "Beneficiario" at bounding box center [69, 99] width 26 height 6
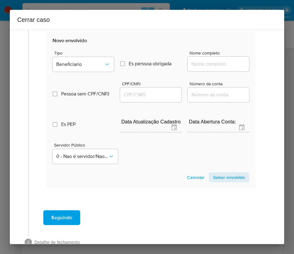
drag, startPoint x: 207, startPoint y: 67, endPoint x: 210, endPoint y: 68, distance: 3.1
click at [207, 66] on input "Nome completo" at bounding box center [218, 64] width 61 height 8
paste input "Distribuidora Comercial Maina Ltda, 10237121000105"
drag, startPoint x: 199, startPoint y: 66, endPoint x: 258, endPoint y: 66, distance: 59.3
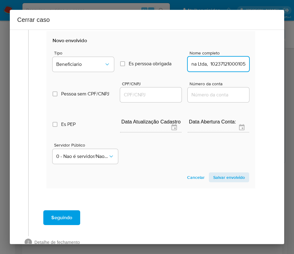
type input "Distribuidora Comercial Maina Ltda"
click at [153, 90] on div at bounding box center [150, 94] width 61 height 15
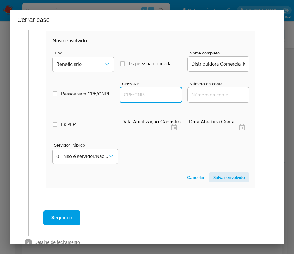
click at [163, 97] on input "CPF/CNPJ" at bounding box center [150, 95] width 61 height 8
paste input "10237121000105"
type input "10237121000105"
click at [223, 176] on span "Salvar envolvido" at bounding box center [229, 177] width 32 height 9
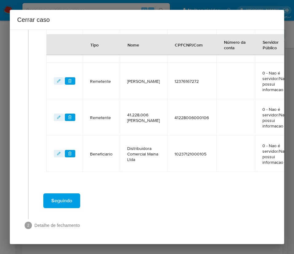
scroll to position [275, 0]
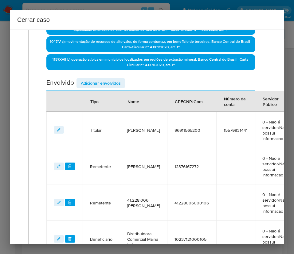
click at [112, 80] on span "Adicionar envolvidos" at bounding box center [101, 83] width 40 height 9
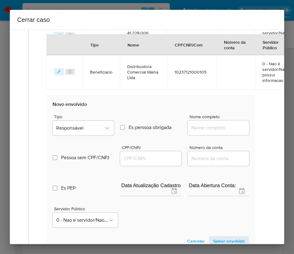
scroll to position [414, 0]
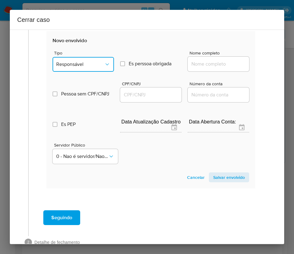
click at [94, 69] on button "Responsável" at bounding box center [83, 64] width 61 height 15
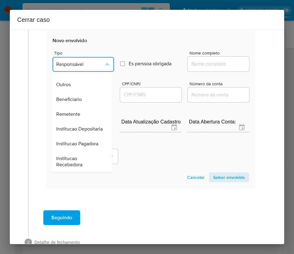
scroll to position [109, 0]
click at [75, 96] on span "Beneficiario" at bounding box center [69, 99] width 26 height 6
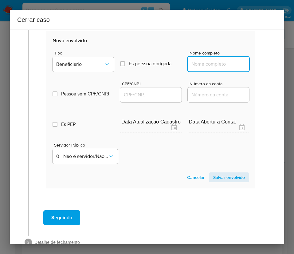
click at [200, 61] on input "Nome completo" at bounding box center [218, 64] width 61 height 8
paste input "Arnold Comercio De Bebidas Potencial Ltda, 36087523000164"
drag, startPoint x: 196, startPoint y: 66, endPoint x: 260, endPoint y: 66, distance: 63.3
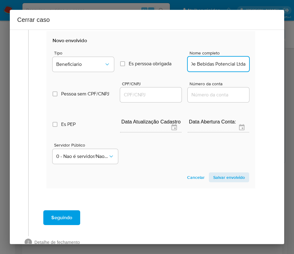
scroll to position [0, 42]
type input "Arnold Comercio De Bebidas Potencial Ltda"
click at [159, 96] on input "CPF/CNPJ" at bounding box center [150, 95] width 61 height 8
paste input "36087523000164"
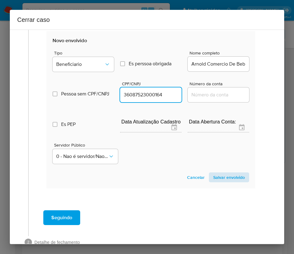
type input "36087523000164"
click at [217, 177] on span "Salvar envolvido" at bounding box center [229, 177] width 32 height 9
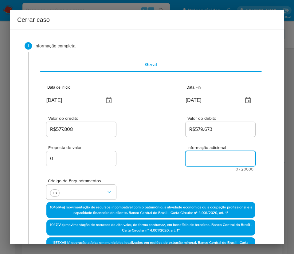
drag, startPoint x: 193, startPoint y: 153, endPoint x: 178, endPoint y: 180, distance: 31.0
click at [194, 153] on textarea "Informação adicional" at bounding box center [221, 158] width 70 height 15
paste textarea "Informações do Cliente Daniel Costa da Silva, CPF 96911565200, 37 anos, residen…"
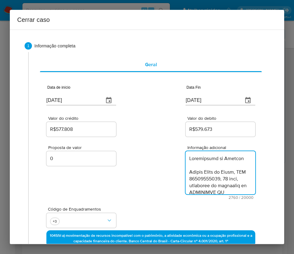
scroll to position [1077, 0]
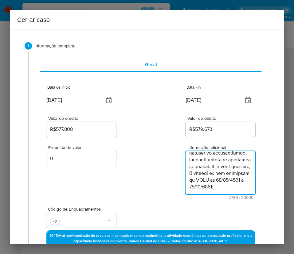
type textarea "Informações do Cliente Daniel Costa da Silva, CPF 96911565200, 37 anos, residen…"
click at [173, 181] on div "Proposta de valor 0 Informação adicional 2760 / 20000 17240 caracteres restantes" at bounding box center [150, 168] width 209 height 61
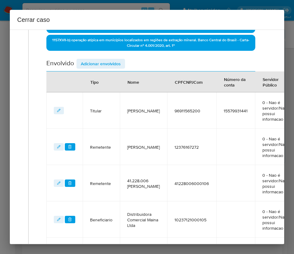
scroll to position [345, 0]
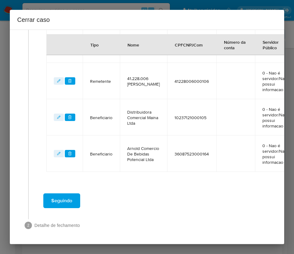
drag, startPoint x: 56, startPoint y: 188, endPoint x: 56, endPoint y: 193, distance: 5.2
click at [56, 194] on span "Seguindo" at bounding box center [61, 201] width 21 height 14
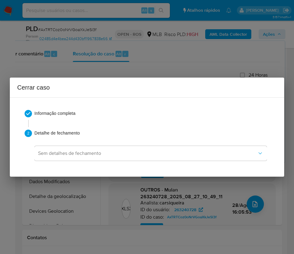
scroll to position [0, 0]
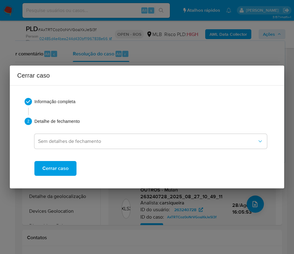
click at [56, 172] on span "Cerrar caso" at bounding box center [55, 168] width 26 height 14
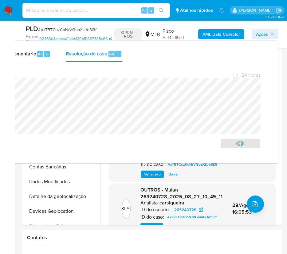
click at [50, 27] on span "# AxTRTCoz0oNrVGoaXkJeSl3f" at bounding box center [67, 29] width 58 height 6
click at [49, 27] on span "# AxTRTCoz0oNrVGoaXkJeSl3f" at bounding box center [67, 29] width 58 height 6
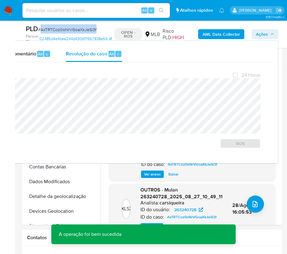
copy span "AxTRTCoz0oNrVGoaXkJeSl3f"
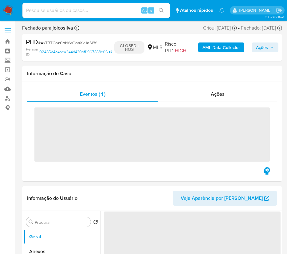
click at [9, 8] on img at bounding box center [8, 10] width 10 height 10
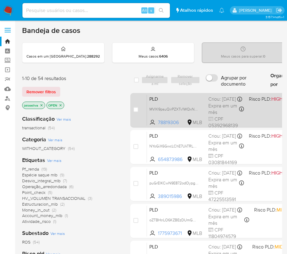
click at [195, 102] on span "PLD" at bounding box center [176, 98] width 54 height 8
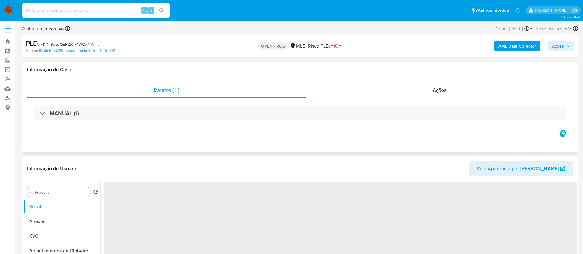
select select "10"
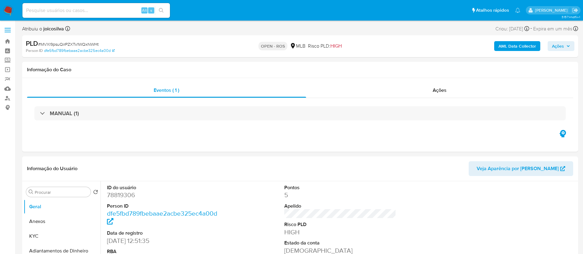
click at [96, 42] on span "# MVXl9psuQirPZXTv1WQxNWHt" at bounding box center [68, 44] width 61 height 6
copy span "MVXl9psuQirPZXTv1WQxNWHt"
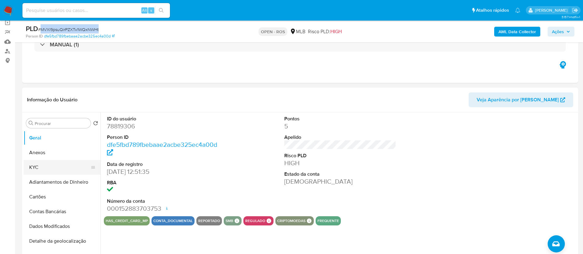
scroll to position [92, 0]
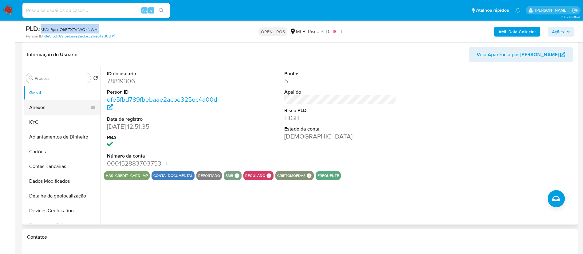
click at [54, 111] on button "Anexos" at bounding box center [60, 107] width 72 height 15
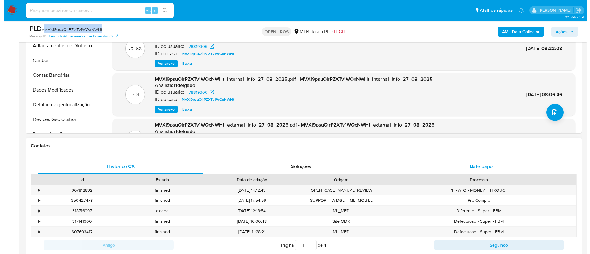
scroll to position [184, 0]
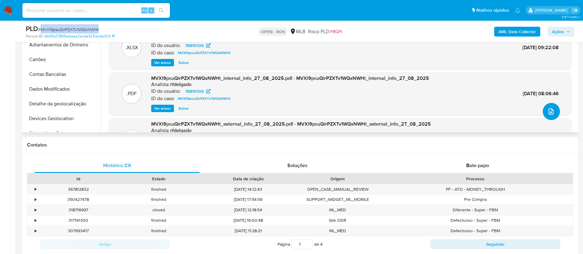
click at [554, 112] on button "upload-file" at bounding box center [551, 111] width 17 height 17
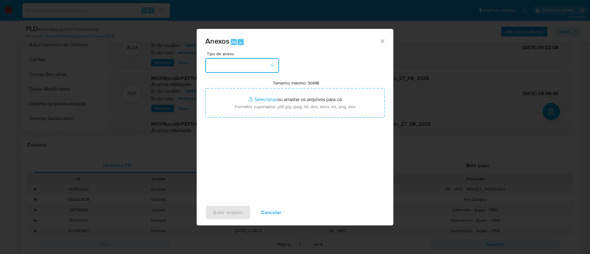
click at [253, 58] on button "button" at bounding box center [242, 65] width 74 height 15
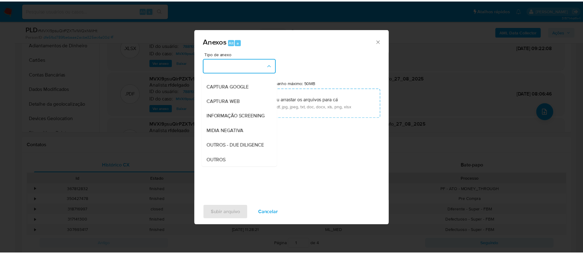
scroll to position [95, 0]
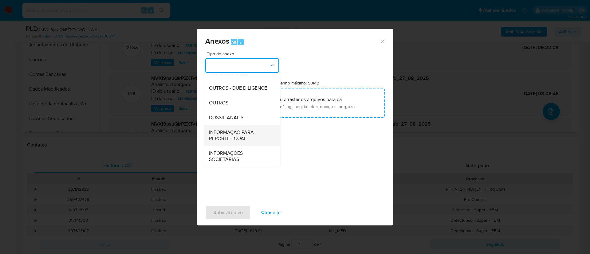
click at [242, 132] on span "INFORMAÇÃO PARA REPORTE - COAF" at bounding box center [240, 135] width 63 height 12
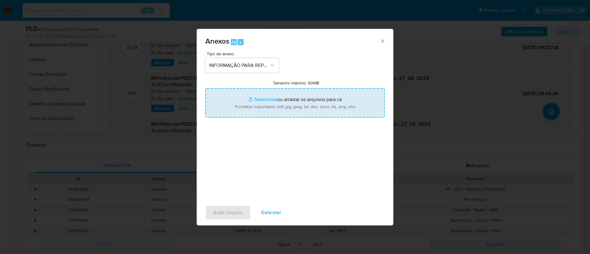
type input "C:\fakepath\2° SAR - MVXl9psuQirPZXTv1WQxNWHt - CPF 05392968139 - MANOEL RODRIG…"
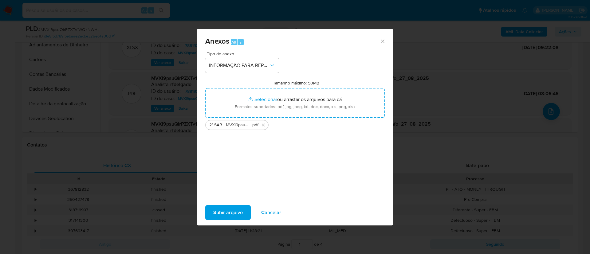
click at [237, 214] on span "Subir arquivo" at bounding box center [228, 213] width 30 height 14
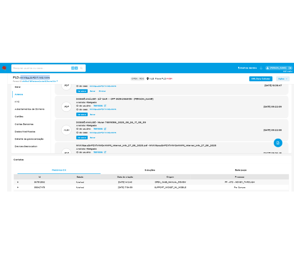
scroll to position [92, 0]
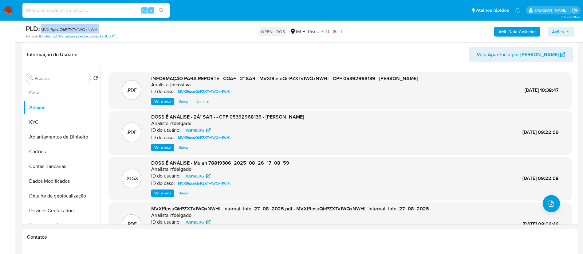
click at [565, 31] on span "Ações" at bounding box center [561, 31] width 18 height 9
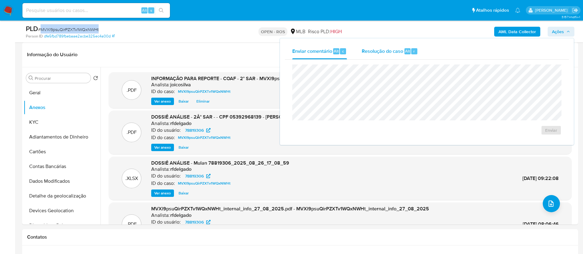
click at [376, 54] on span "Resolução do caso" at bounding box center [383, 50] width 42 height 7
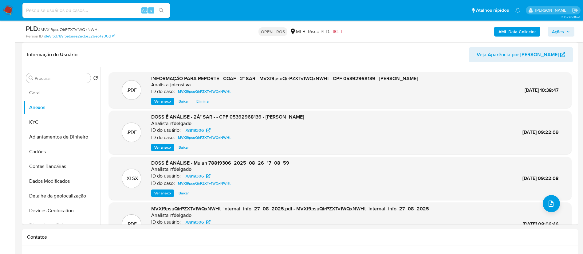
click at [568, 32] on icon "button" at bounding box center [569, 32] width 4 height 4
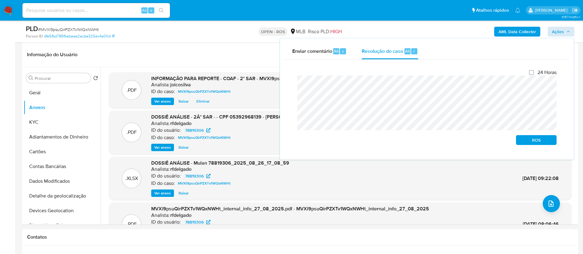
click at [286, 82] on div "Fechamento do caso 24 Horas ROS" at bounding box center [427, 107] width 284 height 95
click at [532, 142] on span "ROS" at bounding box center [537, 140] width 32 height 9
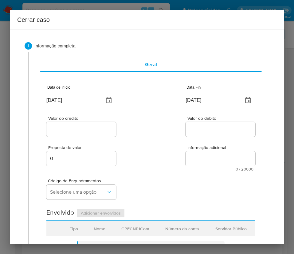
click at [78, 103] on input "[DATE]" at bounding box center [72, 100] width 53 height 10
paste input "01/07"
type input "[DATE]"
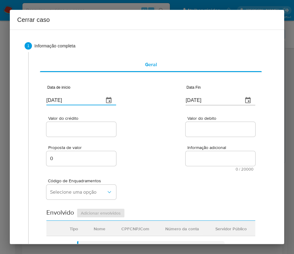
click at [154, 130] on div "Valor do crédito Valor do debito" at bounding box center [150, 123] width 209 height 29
click at [196, 103] on input "[DATE]" at bounding box center [212, 100] width 53 height 10
paste input "3"
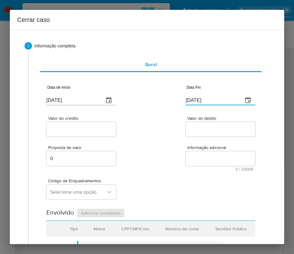
type input "23/08/2025"
click at [200, 139] on div "Proposta de valor 0 Informação adicional 0 / 20000 20000 caracteres restantes" at bounding box center [150, 154] width 209 height 33
click at [85, 131] on input "Valor do crédito" at bounding box center [81, 129] width 70 height 8
click at [67, 132] on input "Valor do crédito" at bounding box center [81, 129] width 70 height 8
paste input "R$633.855"
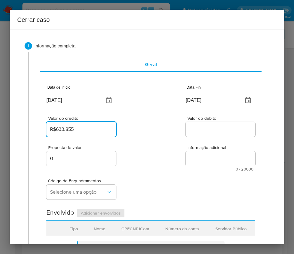
type input "R$633.855"
drag, startPoint x: 199, startPoint y: 132, endPoint x: 187, endPoint y: 132, distance: 12.3
click at [200, 132] on input "Valor do debito" at bounding box center [221, 129] width 70 height 8
paste input "R$466.700"
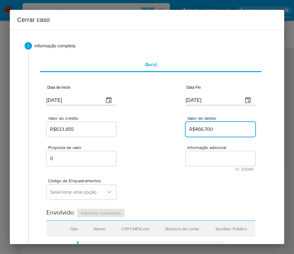
type input "R$466.700"
click at [178, 113] on div "Valor do crédito R$633.855 Valor do debito R$466.700" at bounding box center [150, 123] width 209 height 29
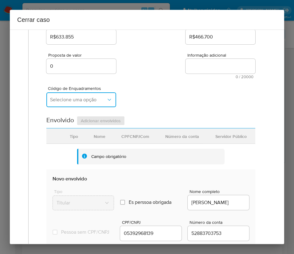
click at [69, 101] on span "Selecione uma opção" at bounding box center [78, 100] width 56 height 6
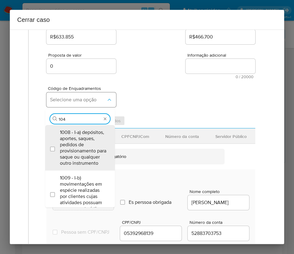
type input "1045"
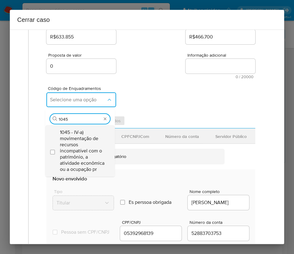
click at [76, 137] on span "1045 - IV-a) movimentação de recursos incompatível com o patrimônio, a atividad…" at bounding box center [83, 150] width 46 height 43
checkbox input "true"
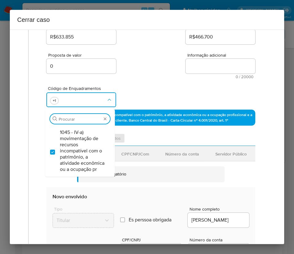
click at [145, 84] on div "Código de Enquadramentos Procurar 1045 - IV-a) movimentação de recursos incompa…" at bounding box center [150, 94] width 209 height 31
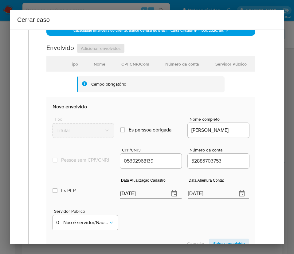
scroll to position [184, 0]
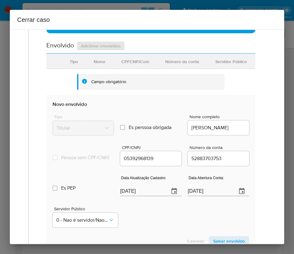
click at [144, 196] on input "29/08/2025" at bounding box center [142, 191] width 44 height 10
paste input "1"
type input "19/08/2025"
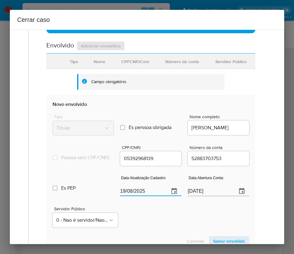
click at [152, 225] on div "Servidor Público 0 - Nao é servidor/[PERSON_NAME] possui informacao" at bounding box center [151, 214] width 197 height 31
click at [195, 195] on input "12/05/2022" at bounding box center [210, 191] width 44 height 10
click at [183, 224] on div "Servidor Público 0 - Nao é servidor/[PERSON_NAME] possui informacao" at bounding box center [151, 214] width 197 height 31
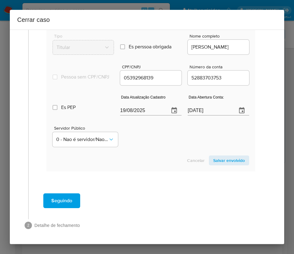
click at [218, 161] on span "Salvar envolvido" at bounding box center [229, 160] width 32 height 9
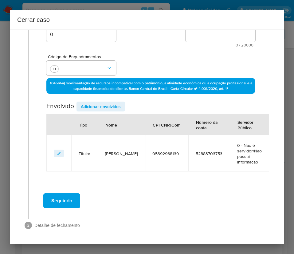
scroll to position [124, 0]
click at [105, 105] on span "Adicionar envolvidos" at bounding box center [101, 106] width 40 height 9
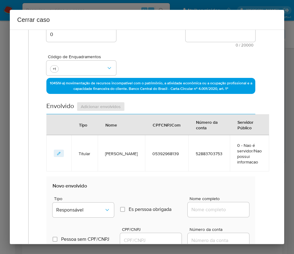
scroll to position [216, 0]
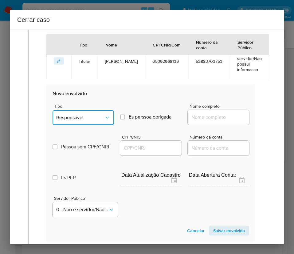
click at [73, 117] on span "Responsável" at bounding box center [80, 117] width 48 height 6
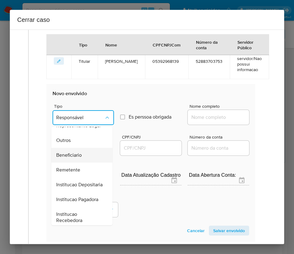
scroll to position [92, 0]
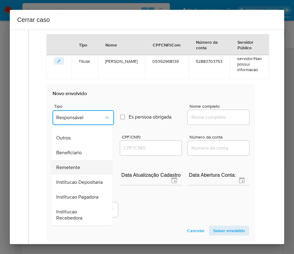
click at [73, 170] on span "Remetente" at bounding box center [68, 167] width 24 height 6
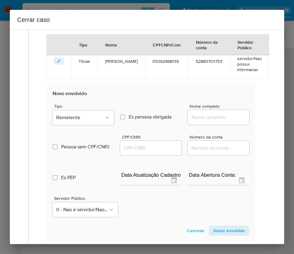
click at [198, 121] on div at bounding box center [218, 117] width 61 height 15
click at [201, 119] on input "Nome completo" at bounding box center [218, 117] width 61 height 8
paste input "58.451.715 TAMARA ALVES, 58451715000140"
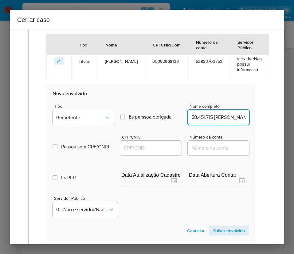
scroll to position [0, 46]
drag, startPoint x: 197, startPoint y: 118, endPoint x: 270, endPoint y: 121, distance: 72.9
click at [270, 121] on div "1 Informação completa Geral Data de início 01/07/2025 Data Fin 23/08/2025 Valor…" at bounding box center [147, 137] width 275 height 214
type input "58.451.715 TAMARA ALVES"
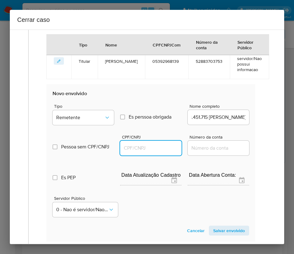
scroll to position [0, 0]
click at [140, 144] on input "CPF/CNPJ" at bounding box center [150, 148] width 61 height 8
paste input "58451715000140"
type input "58451715000140"
click at [221, 229] on span "Salvar envolvido" at bounding box center [229, 230] width 32 height 9
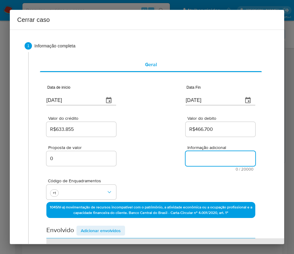
click at [204, 160] on textarea "Informação adicional" at bounding box center [221, 158] width 70 height 15
paste textarea "Informações do Cliente Manoel Rodrigues Mendes Neto, CPF 05392968139, 30 anos, …"
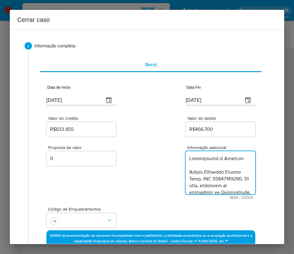
scroll to position [766, 0]
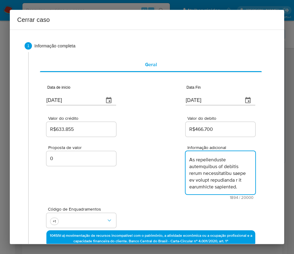
type textarea "Informações do Cliente Manoel Rodrigues Mendes Neto, CPF 05392968139, 30 anos, …"
click at [146, 178] on div "Proposta de valor 0 Informação adicional 1894 / 20000 18106 caracteres restantes" at bounding box center [150, 168] width 209 height 61
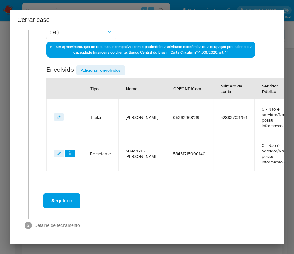
scroll to position [196, 0]
click at [65, 196] on span "Seguindo" at bounding box center [61, 201] width 21 height 14
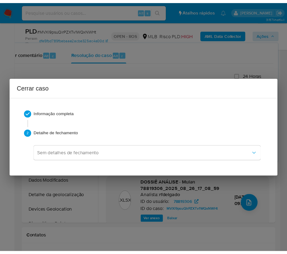
scroll to position [0, 0]
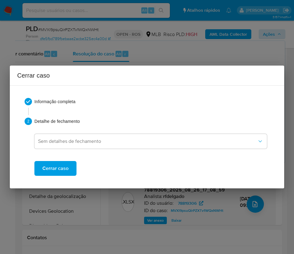
click at [66, 169] on span "Cerrar caso" at bounding box center [55, 168] width 26 height 14
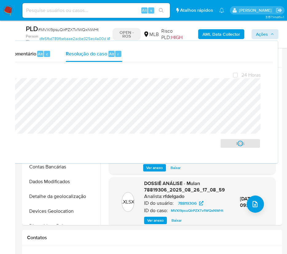
click at [67, 29] on span "# MVXl9psuQirPZXTv1WQxNWHt" at bounding box center [68, 29] width 61 height 6
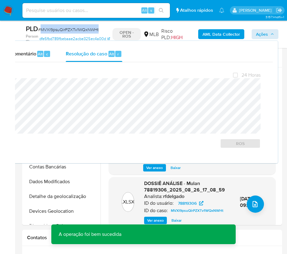
click at [67, 29] on span "# MVXl9psuQirPZXTv1WQxNWHt" at bounding box center [68, 29] width 61 height 6
copy span "MVXl9psuQirPZXTv1WQxNWHt"
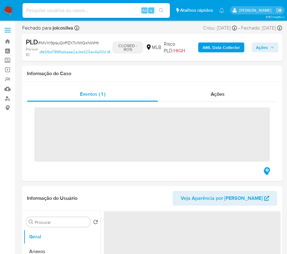
click at [8, 9] on img at bounding box center [8, 10] width 10 height 10
select select "10"
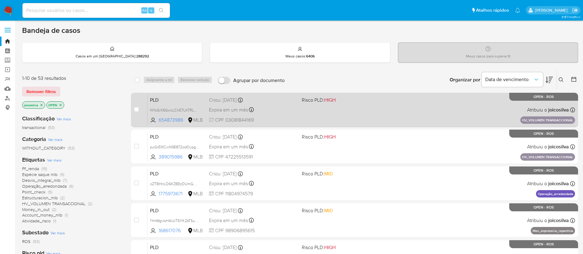
click at [354, 109] on div "PLD NYoGiX6GwcLChE7UkTRLRt3m 654873986 MLB Risco PLD: HIGH Criou: [DATE] Criou:…" at bounding box center [362, 109] width 428 height 31
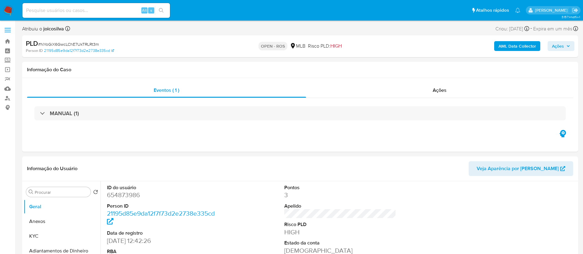
click at [84, 42] on span "# NYoGiX6GwcLChE7UkTRLRt3m" at bounding box center [68, 44] width 61 height 6
copy span "NYoGiX6GwcLChE7UkTRLRt3m"
select select "10"
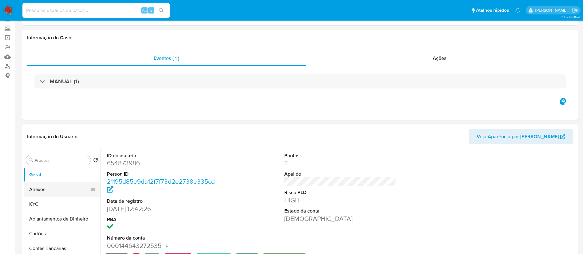
scroll to position [46, 0]
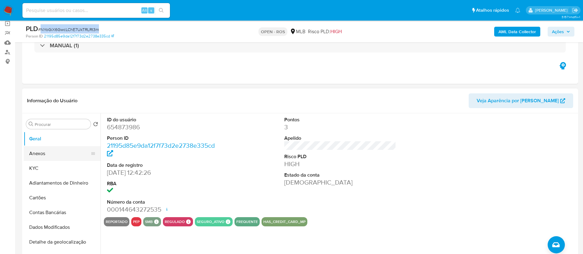
click at [48, 150] on button "Anexos" at bounding box center [60, 153] width 72 height 15
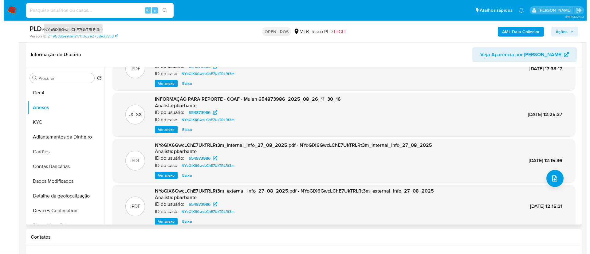
scroll to position [0, 0]
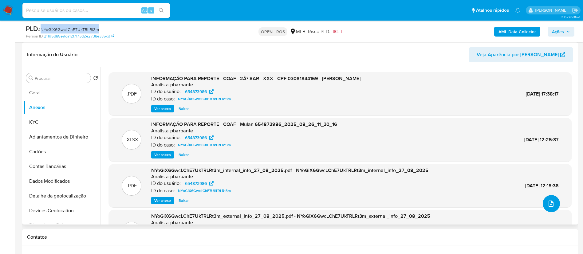
click at [551, 206] on icon "upload-file" at bounding box center [551, 203] width 7 height 7
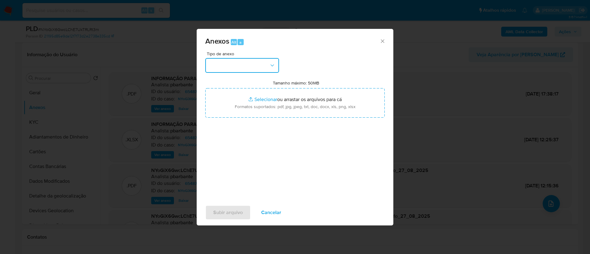
click at [260, 63] on button "button" at bounding box center [242, 65] width 74 height 15
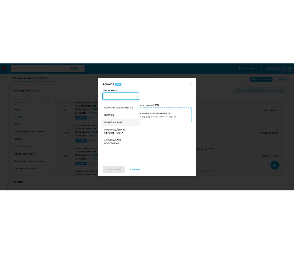
scroll to position [95, 0]
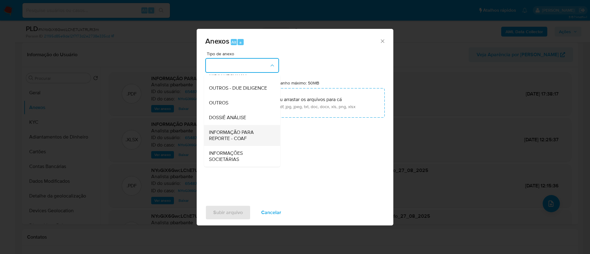
click at [248, 134] on span "INFORMAÇÃO PARA REPORTE - COAF" at bounding box center [240, 135] width 63 height 12
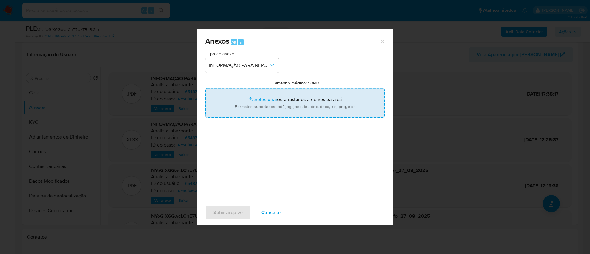
type input "C:\fakepath\SAR - NYoGiX6GwcLChE7UkTRLRt3m - CPF 03081844169 - EDCARLOS DE SOUS…"
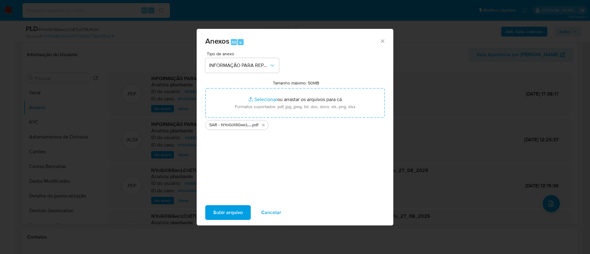
click at [232, 210] on span "Subir arquivo" at bounding box center [228, 213] width 30 height 14
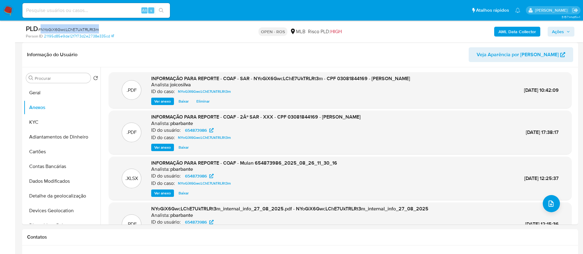
click at [561, 29] on span "Ações" at bounding box center [558, 32] width 12 height 10
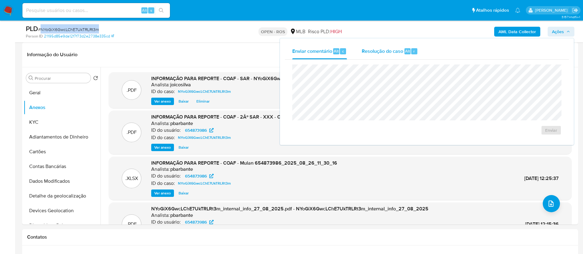
click at [378, 51] on span "Resolução do caso" at bounding box center [383, 50] width 42 height 7
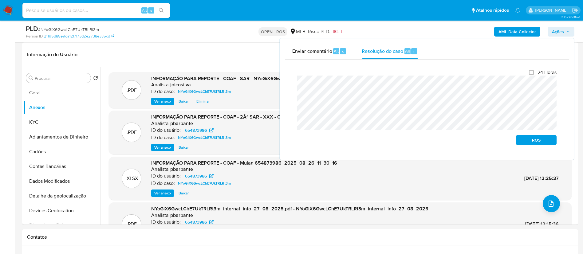
click at [289, 83] on div "Fechamento do caso 24 Horas ROS" at bounding box center [427, 107] width 284 height 95
click at [548, 139] on span "ROS" at bounding box center [537, 140] width 32 height 9
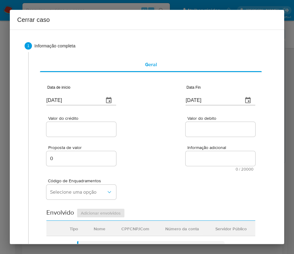
click at [77, 102] on input "[DATE]" at bounding box center [72, 100] width 53 height 10
paste input "01/07"
type input "[DATE]"
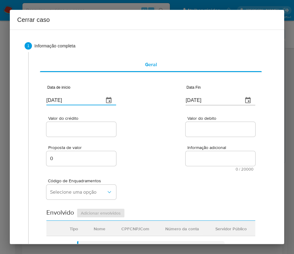
click at [135, 111] on div "Valor do crédito Valor do debito" at bounding box center [150, 123] width 209 height 29
click at [164, 137] on div "Valor do crédito Valor do debito" at bounding box center [150, 123] width 209 height 29
click at [205, 100] on input "[DATE]" at bounding box center [212, 100] width 53 height 10
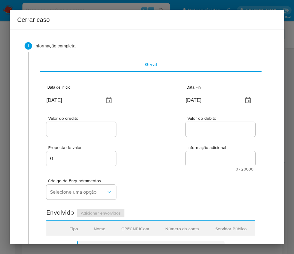
paste input "5"
type input "[DATE]"
click at [182, 142] on div "Proposta de valor 0 Informação adicional 0 / 20000 20000 caracteres restantes" at bounding box center [150, 154] width 209 height 33
click at [82, 125] on input "Valor do crédito" at bounding box center [81, 129] width 70 height 8
click at [77, 125] on input "Valor do crédito" at bounding box center [81, 129] width 70 height 8
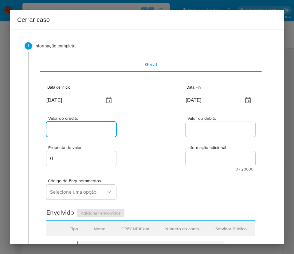
paste input "R$733.300"
type input "R$733.300"
click at [165, 135] on div "Valor do crédito R$733.300 Valor do debito" at bounding box center [150, 123] width 209 height 29
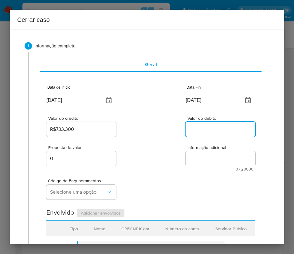
click at [208, 126] on input "Valor do debito" at bounding box center [221, 129] width 70 height 8
paste input "R$734.744"
type input "R$734.744"
click at [136, 189] on div "Código de Enquadramentos Selecione uma opção" at bounding box center [150, 186] width 209 height 31
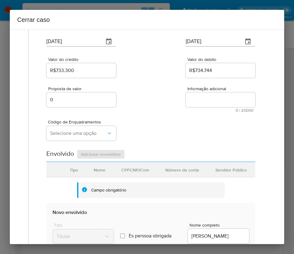
scroll to position [92, 0]
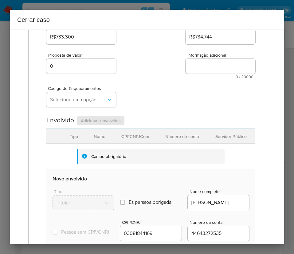
click at [158, 85] on div "Código de Enquadramentos Selecione uma opção" at bounding box center [150, 94] width 209 height 31
click at [84, 98] on span "Selecione uma opção" at bounding box center [78, 100] width 56 height 6
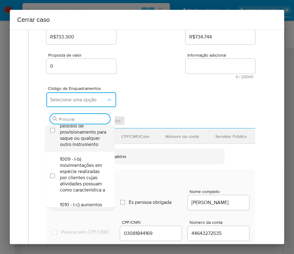
scroll to position [0, 0]
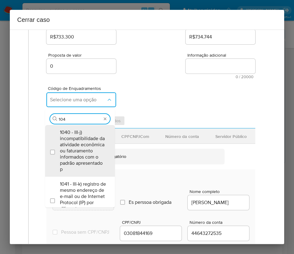
type input "1045"
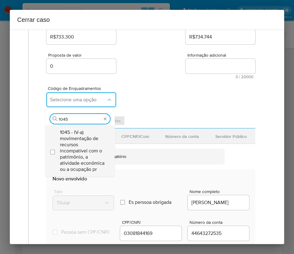
click at [75, 135] on span "1045 - IV-a) movimentação de recursos incompatível com o patrimônio, a atividad…" at bounding box center [83, 150] width 46 height 43
checkbox input "true"
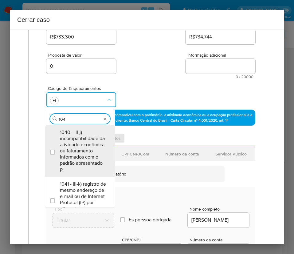
type input "1047"
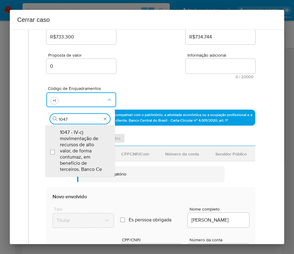
click at [75, 135] on span "1047 - IV-c) movimentação de recursos de alto valor, de forma contumaz, em bene…" at bounding box center [83, 150] width 46 height 43
checkbox input "true"
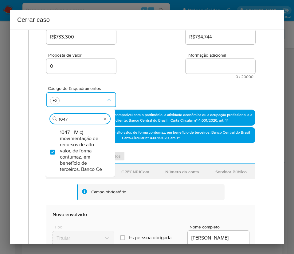
click at [190, 50] on div "Proposta de valor 0 Informação adicional 0 / 20000 20000 caracteres restantes" at bounding box center [150, 62] width 209 height 33
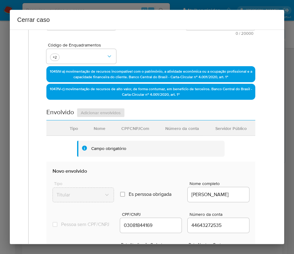
scroll to position [184, 0]
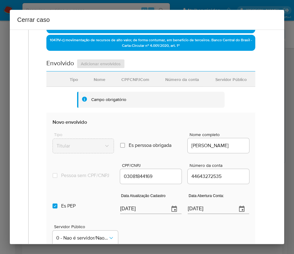
click at [125, 211] on input "[DATE]" at bounding box center [142, 209] width 44 height 10
paste input "1"
type input "19/08/2025"
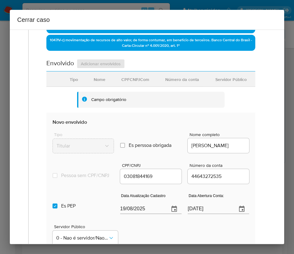
click at [195, 214] on input "13/07/2021" at bounding box center [210, 209] width 44 height 10
click at [186, 231] on div "Servidor Público 0 - Nao é servidor/[PERSON_NAME] possui informacao" at bounding box center [151, 232] width 197 height 31
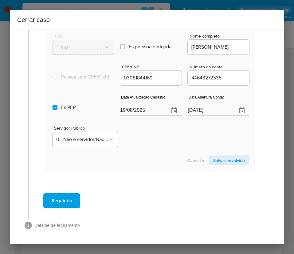
scroll to position [288, 0]
click at [219, 161] on span "Salvar envolvido" at bounding box center [229, 160] width 32 height 9
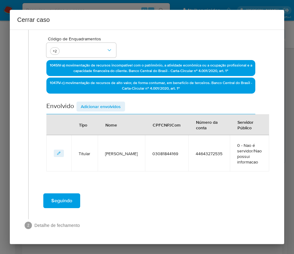
scroll to position [142, 0]
click at [121, 106] on button "Adicionar envolvidos" at bounding box center [101, 106] width 49 height 10
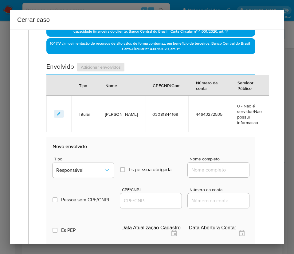
scroll to position [280, 0]
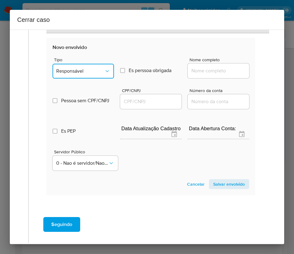
click at [78, 70] on span "Responsável" at bounding box center [80, 71] width 48 height 6
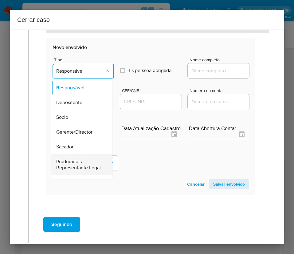
scroll to position [92, 0]
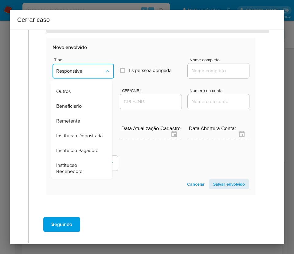
drag, startPoint x: 72, startPoint y: 129, endPoint x: 89, endPoint y: 125, distance: 16.9
click at [72, 124] on span "Remetente" at bounding box center [68, 121] width 24 height 6
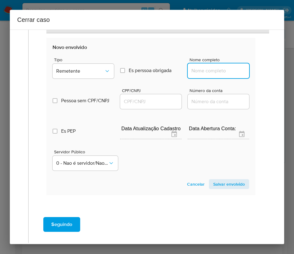
click at [206, 70] on input "Nome completo" at bounding box center [218, 71] width 61 height 8
paste input "Nathalia Lima Pereira Da Conceicao, 07232783183"
drag, startPoint x: 205, startPoint y: 73, endPoint x: 253, endPoint y: 73, distance: 47.7
click at [253, 73] on div "Data de início 01/07/2025 Data Fin 25/08/2025 Valor do crédito R$733.300 Valor …" at bounding box center [151, 0] width 222 height 416
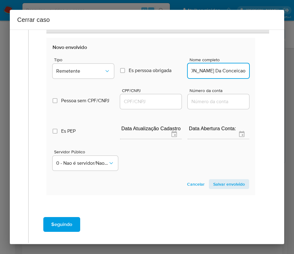
scroll to position [0, 24]
type input "Nathalia Lima Pereira Da Conceicao"
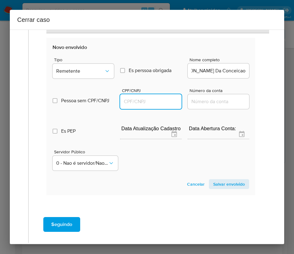
scroll to position [0, 0]
click at [139, 98] on input "CPF/CNPJ" at bounding box center [150, 101] width 61 height 8
paste input "07232783183"
type input "7232783183"
click at [218, 181] on span "Salvar envolvido" at bounding box center [229, 184] width 32 height 9
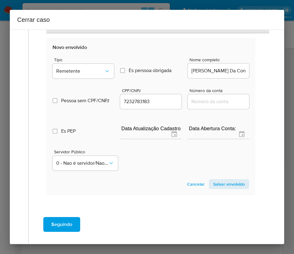
scroll to position [185, 0]
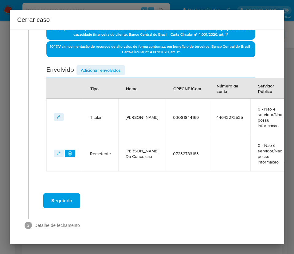
click at [89, 66] on span "Adicionar envolvidos" at bounding box center [101, 70] width 40 height 9
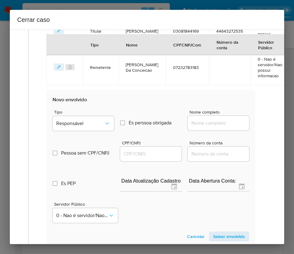
scroll to position [323, 0]
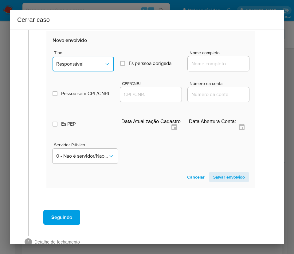
click at [93, 61] on span "Responsável" at bounding box center [80, 64] width 48 height 6
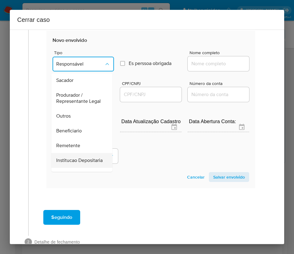
scroll to position [109, 0]
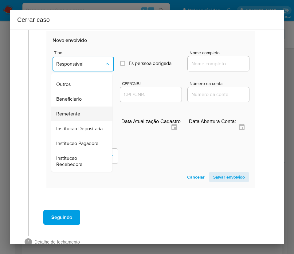
click at [73, 111] on span "Remetente" at bounding box center [68, 114] width 24 height 6
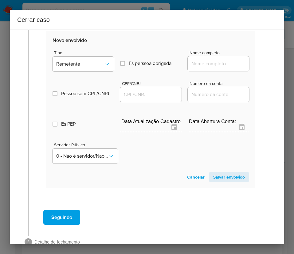
click at [200, 64] on input "Nome completo" at bounding box center [218, 64] width 61 height 8
paste input "Madri Net SP Ltda, 60503697000145"
drag, startPoint x: 196, startPoint y: 65, endPoint x: 268, endPoint y: 65, distance: 72.9
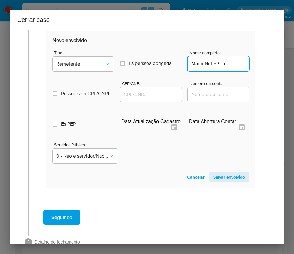
scroll to position [0, 0]
type input "Madri Net SP Ltda"
click at [141, 96] on input "CPF/CNPJ" at bounding box center [150, 94] width 61 height 8
paste input "60503697000145"
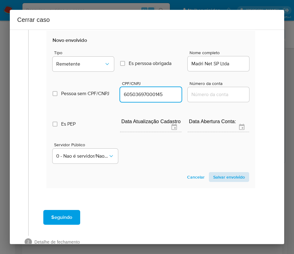
type input "60503697000145"
click at [213, 181] on span "Salvar envolvido" at bounding box center [229, 177] width 32 height 9
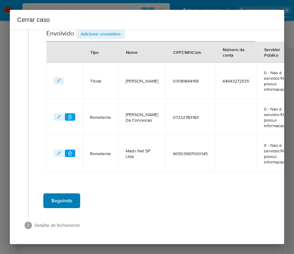
scroll to position [221, 0]
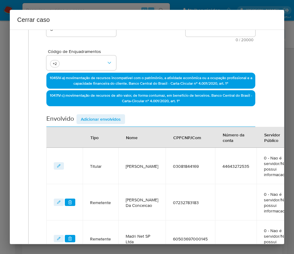
click at [105, 121] on span "Adicionar envolvidos" at bounding box center [101, 119] width 40 height 9
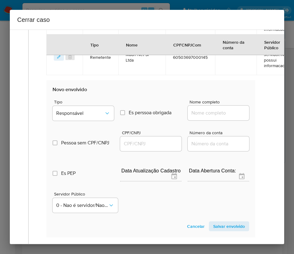
scroll to position [360, 0]
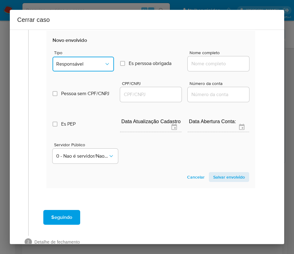
click at [81, 57] on button "Responsável" at bounding box center [83, 64] width 61 height 15
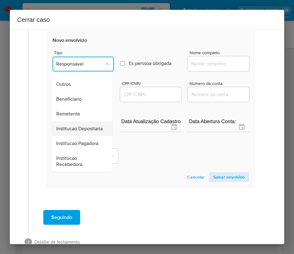
scroll to position [109, 0]
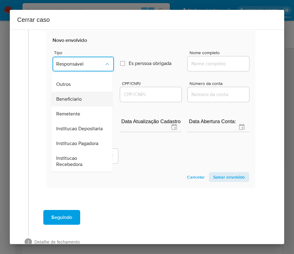
click at [76, 96] on span "Beneficiario" at bounding box center [69, 99] width 26 height 6
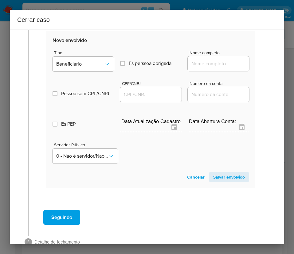
click at [204, 64] on input "Nome completo" at bounding box center [218, 64] width 61 height 8
paste input "Visao Digital Servicos Ltda, 57532705000177"
drag, startPoint x: 198, startPoint y: 65, endPoint x: 267, endPoint y: 65, distance: 69.2
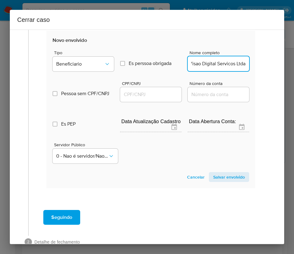
scroll to position [0, 4]
type input "Visao Digital Servicos Ltda"
drag, startPoint x: 146, startPoint y: 94, endPoint x: 153, endPoint y: 98, distance: 7.2
click at [146, 94] on input "CPF/CNPJ" at bounding box center [150, 94] width 61 height 8
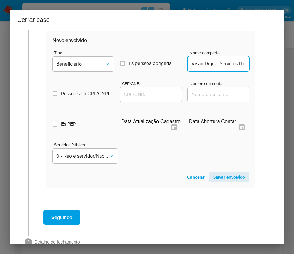
paste input "57532705000177"
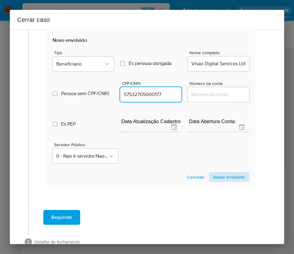
type input "57532705000177"
click at [218, 174] on span "Salvar envolvido" at bounding box center [229, 177] width 32 height 9
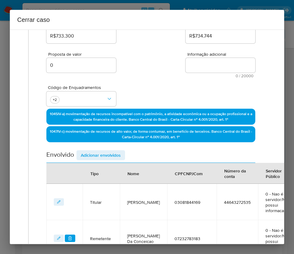
scroll to position [73, 0]
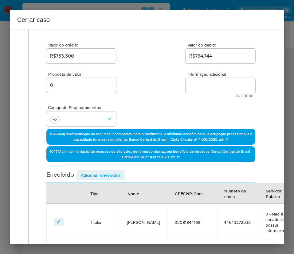
click at [191, 83] on textarea "Informação adicional" at bounding box center [221, 85] width 70 height 15
paste textarea "Informações do Cliente Edcarlos de Sousa Rocha, CPF 03081844169, 27 anos, resid…"
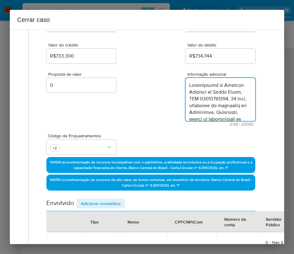
scroll to position [827, 0]
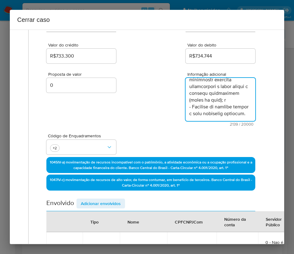
type textarea "Informações do Cliente Edcarlos de Sousa Rocha, CPF 03081844169, 27 anos, resid…"
click at [150, 107] on div "Proposta de valor 0 Informação adicional 2139 / 20000 17861 caracteres restantes" at bounding box center [150, 95] width 209 height 61
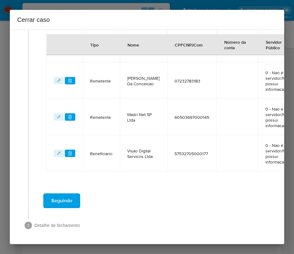
scroll to position [286, 0]
click at [64, 195] on span "Seguindo" at bounding box center [61, 201] width 21 height 14
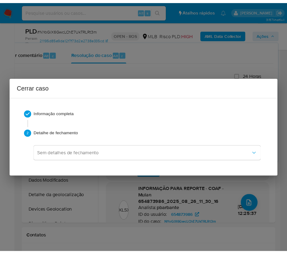
scroll to position [800, 0]
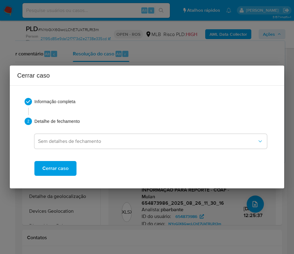
click at [48, 167] on span "Cerrar caso" at bounding box center [55, 168] width 26 height 14
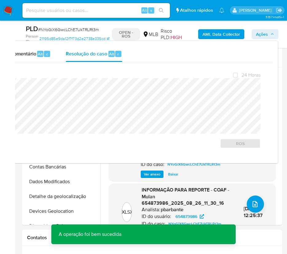
click at [53, 27] on span "# NYoGiX6GwcLChE7UkTRLRt3m" at bounding box center [68, 29] width 61 height 6
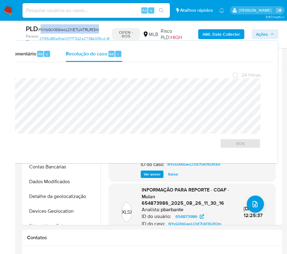
copy span "NYoGiX6GwcLChE7UkTRLRt3m"
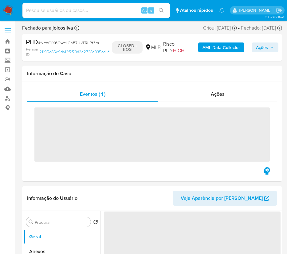
click at [11, 8] on img at bounding box center [8, 10] width 10 height 10
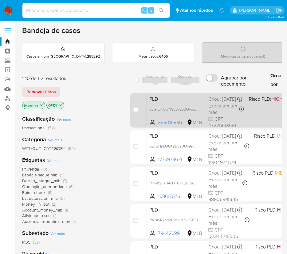
click at [205, 106] on div "PLD puGrElKCwN9E872odOypgEvp 389015986 MLB Risco PLD: HIGH Criou: [DATE] Criou:…" at bounding box center [267, 109] width 240 height 31
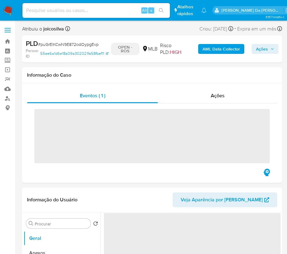
click at [63, 43] on span "# puGrElKCwN9E872odOypgEvp" at bounding box center [68, 44] width 61 height 6
copy span "puGrElKCwN9E872odOypgEvp"
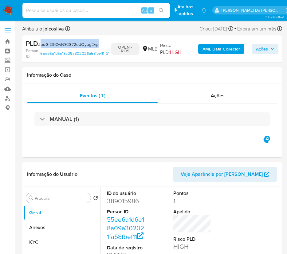
select select "10"
click at [61, 43] on span "# puGrElKCwN9E872odOypgEvp" at bounding box center [68, 44] width 61 height 6
click at [9, 9] on img at bounding box center [8, 10] width 10 height 10
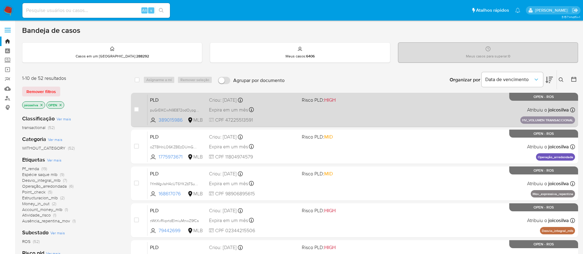
click at [294, 113] on div "PLD puGrElKCwN9E872odOypgEvp 389015986 MLB Risco PLD: HIGH Criou: [DATE] Criou:…" at bounding box center [362, 109] width 428 height 31
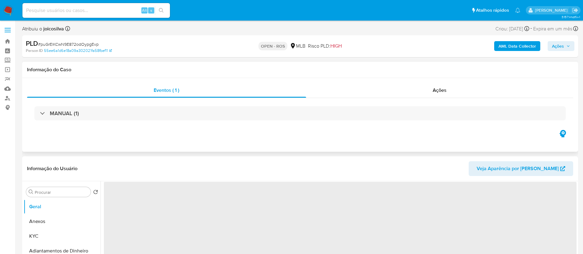
select select "10"
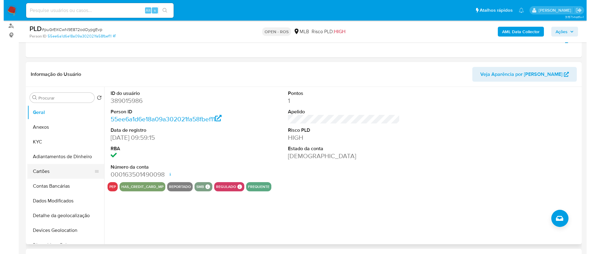
scroll to position [92, 0]
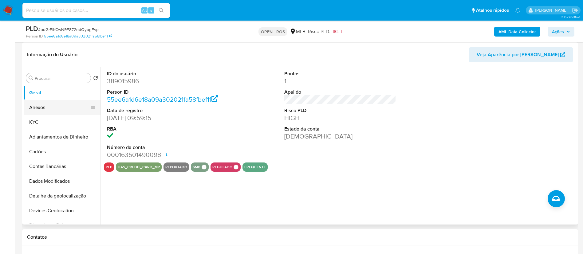
click at [50, 109] on button "Anexos" at bounding box center [60, 107] width 72 height 15
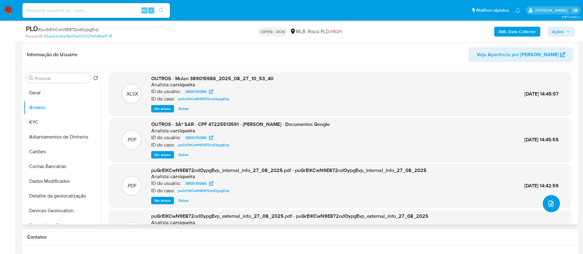
click at [553, 202] on button "upload-file" at bounding box center [551, 203] width 17 height 17
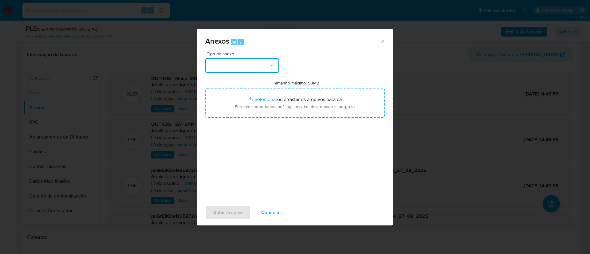
click at [254, 68] on button "button" at bounding box center [242, 65] width 74 height 15
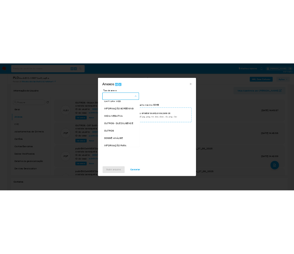
scroll to position [95, 0]
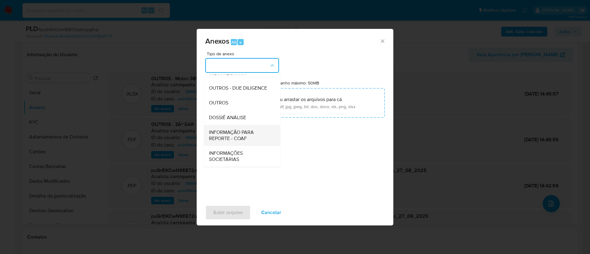
click at [240, 137] on span "INFORMAÇÃO PARA REPORTE - COAF" at bounding box center [240, 135] width 63 height 12
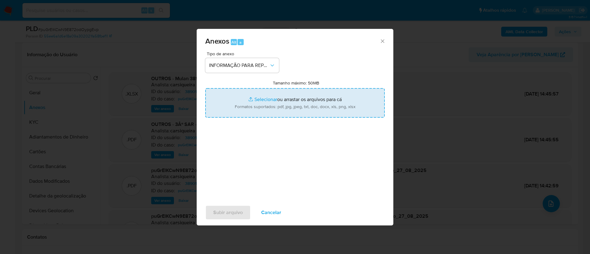
type input "C:\fakepath\3º SAR - puGrElKCwN9E872odOypgEvp - CPF 47225513591 - [PERSON_NAME]…"
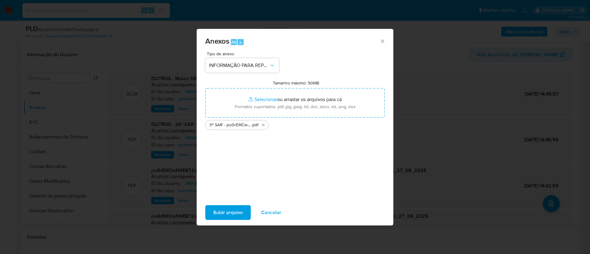
click at [269, 153] on div "Tipo de anexo INFORMAÇÃO PARA REPORTE - COAF Tamanho máximo: 50MB Selecionar ar…" at bounding box center [295, 124] width 180 height 145
click at [242, 209] on span "Subir arquivo" at bounding box center [228, 213] width 30 height 14
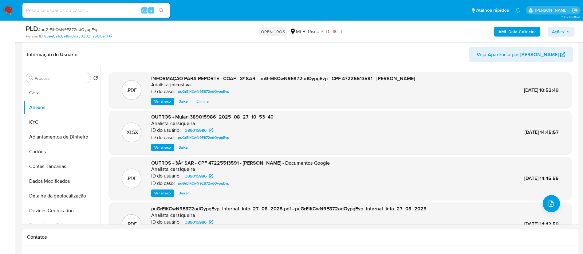
click at [558, 32] on span "Ações" at bounding box center [558, 32] width 12 height 10
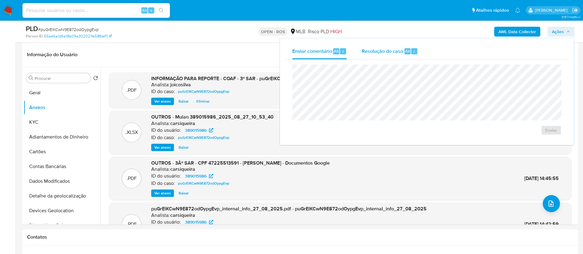
click at [379, 54] on div "Resolução do caso Alt r" at bounding box center [390, 51] width 56 height 16
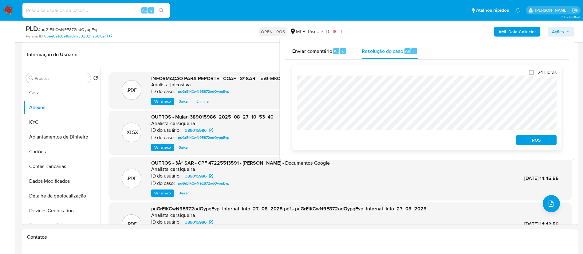
click at [529, 142] on span "ROS" at bounding box center [537, 140] width 32 height 9
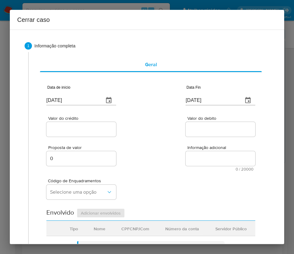
click at [63, 98] on input "[DATE]" at bounding box center [72, 100] width 53 height 10
paste input "01/07"
type input "[DATE]"
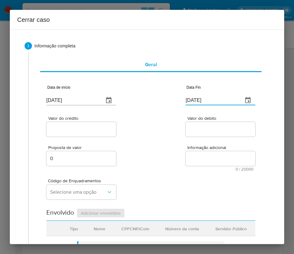
click at [200, 98] on input "[DATE]" at bounding box center [212, 100] width 53 height 10
click at [200, 98] on input "29/08/2025" at bounding box center [212, 100] width 53 height 10
paste input "5"
type input "25/08/2025"
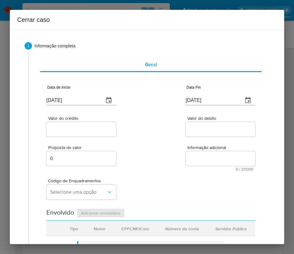
click at [191, 147] on span "Informação adicional" at bounding box center [223, 147] width 70 height 5
click at [191, 151] on textarea "Informação adicional" at bounding box center [221, 158] width 70 height 15
drag, startPoint x: 89, startPoint y: 126, endPoint x: 82, endPoint y: 133, distance: 9.6
click at [89, 126] on input "Valor do crédito" at bounding box center [81, 129] width 70 height 8
click at [78, 123] on div at bounding box center [81, 129] width 70 height 15
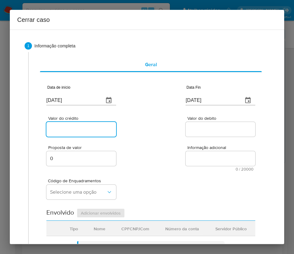
click at [78, 125] on input "Valor do crédito" at bounding box center [81, 129] width 70 height 8
paste input "R$682.261"
type input "R$682.261"
click at [146, 134] on div "Valor do crédito R$682.261 Valor do debito" at bounding box center [150, 123] width 209 height 29
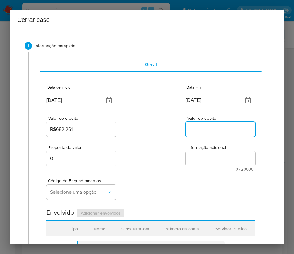
click at [205, 131] on input "Valor do debito" at bounding box center [221, 129] width 70 height 8
paste input "R$655.321"
type input "R$655.321"
drag, startPoint x: 184, startPoint y: 173, endPoint x: 169, endPoint y: 176, distance: 15.7
click at [184, 173] on div "Código de Enquadramentos Selecione uma opção" at bounding box center [150, 186] width 209 height 31
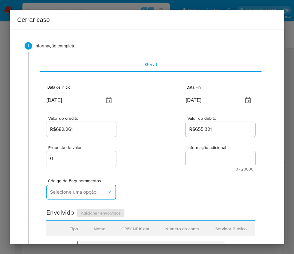
click at [70, 189] on span "Selecione uma opção" at bounding box center [78, 192] width 56 height 6
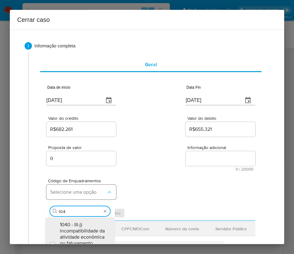
type input "1045"
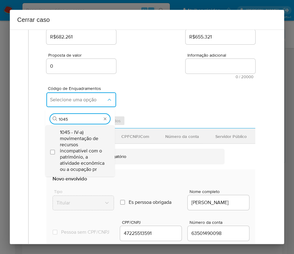
click at [76, 141] on span "1045 - IV-a) movimentação de recursos incompatível com o patrimônio, a atividad…" at bounding box center [83, 150] width 46 height 43
checkbox input "true"
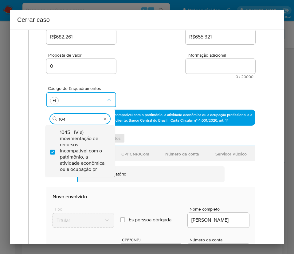
scroll to position [0, 0]
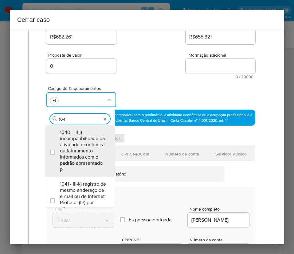
type input "1047"
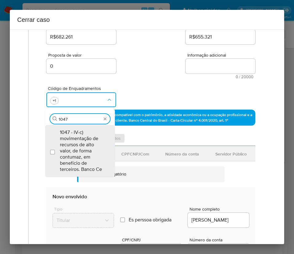
click at [76, 140] on span "1047 - IV-c) movimentação de recursos de alto valor, de forma contumaz, em bene…" at bounding box center [83, 150] width 46 height 43
checkbox input "true"
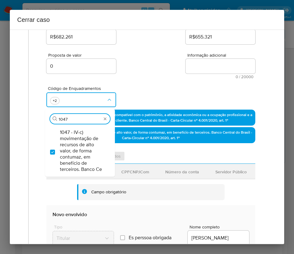
click at [148, 97] on div "Código de Enquadramentos Procurar 1047 1047 - IV-c) movimentação de recursos de…" at bounding box center [150, 94] width 209 height 31
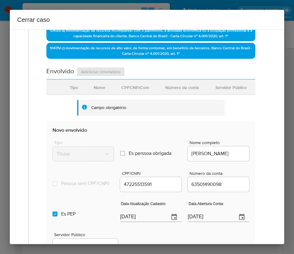
scroll to position [277, 0]
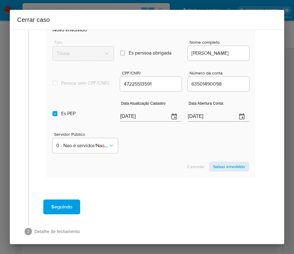
click at [127, 121] on input "[DATE]" at bounding box center [142, 117] width 44 height 10
paste input "01"
type input "01/08/2025"
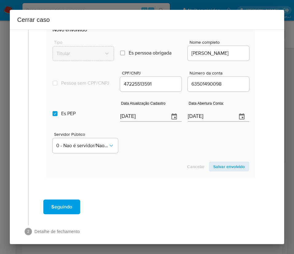
click at [145, 165] on section "Novo envolvido Tipo Titular Es perssoa obrigada Is PObrigada Nome completo JERO…" at bounding box center [150, 98] width 209 height 157
click at [198, 119] on input "12/03/2023" at bounding box center [210, 117] width 44 height 10
click at [179, 155] on div "Servidor Público 0 - Nao é servidor/[PERSON_NAME] possui informacao" at bounding box center [151, 140] width 197 height 31
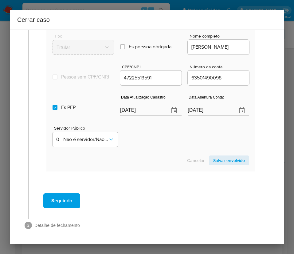
click at [221, 159] on span "Salvar envolvido" at bounding box center [229, 160] width 32 height 9
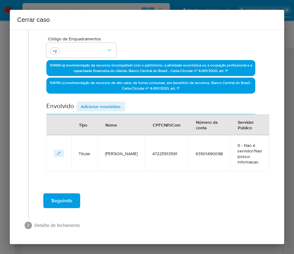
click at [97, 105] on span "Adicionar envolvidos" at bounding box center [101, 106] width 40 height 9
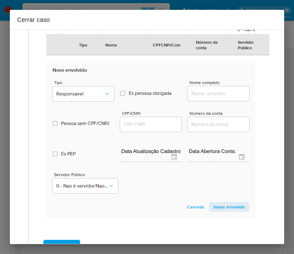
scroll to position [280, 0]
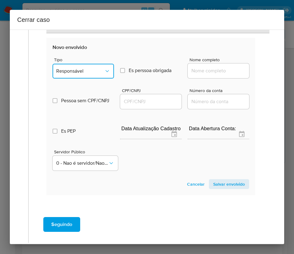
click at [85, 69] on span "Responsável" at bounding box center [80, 71] width 48 height 6
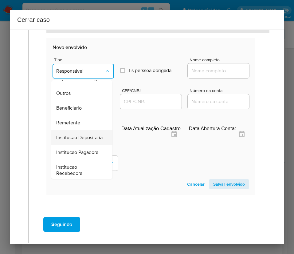
scroll to position [109, 0]
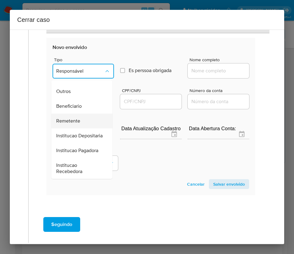
click at [77, 118] on span "Remetente" at bounding box center [68, 121] width 24 height 6
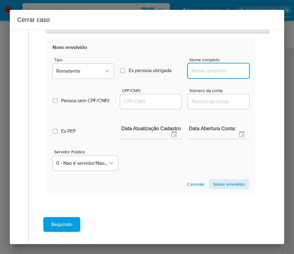
click at [206, 67] on input "Nome completo" at bounding box center [218, 71] width 61 height 8
paste input "Gilsineia Peixoto Cezar, 79370969500"
drag, startPoint x: 204, startPoint y: 72, endPoint x: 258, endPoint y: 72, distance: 54.4
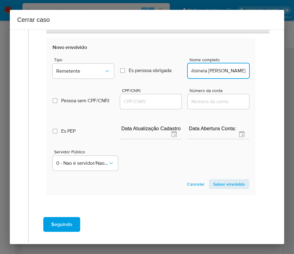
scroll to position [0, 0]
type input "Gilsineia Peixoto Cezar"
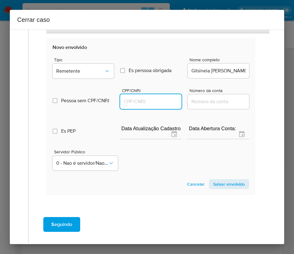
click at [153, 100] on input "CPF/CNPJ" at bounding box center [150, 101] width 61 height 8
paste input "79370969500"
type input "79370969500"
click at [213, 181] on span "Salvar envolvido" at bounding box center [229, 184] width 32 height 9
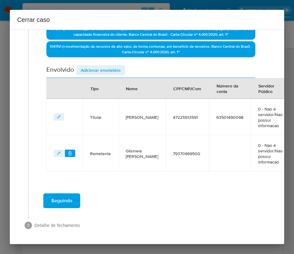
click at [116, 68] on span "Adicionar envolvidos" at bounding box center [101, 70] width 40 height 9
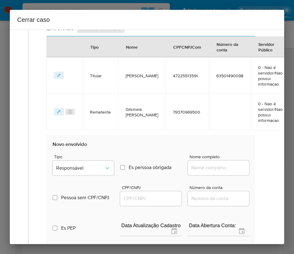
scroll to position [316, 0]
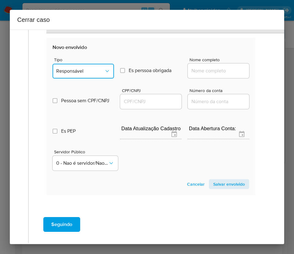
click at [92, 70] on span "Responsável" at bounding box center [80, 71] width 48 height 6
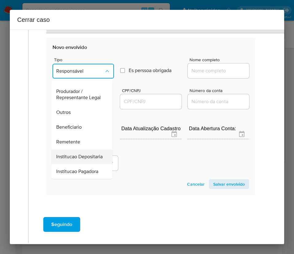
scroll to position [109, 0]
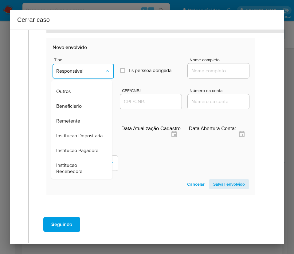
click at [75, 118] on span "Remetente" at bounding box center [68, 121] width 24 height 6
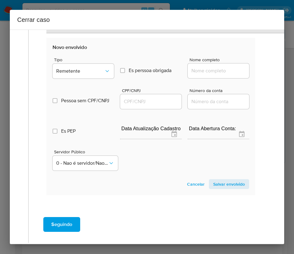
click at [202, 74] on input "Nome completo" at bounding box center [218, 71] width 61 height 8
paste input "Tais De Jesus Adorno De Santana, 00831101512"
drag, startPoint x: 207, startPoint y: 73, endPoint x: 259, endPoint y: 73, distance: 52.6
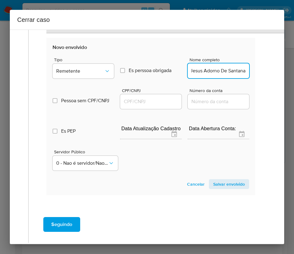
scroll to position [0, 20]
type input "Tais De Jesus Adorno De Santana"
click at [138, 102] on input "CPF/CNPJ" at bounding box center [150, 101] width 61 height 8
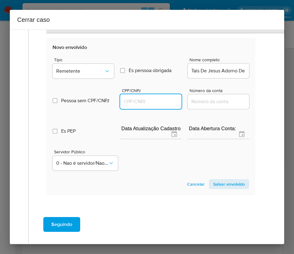
paste input "00831101512"
type input "831101512"
click at [215, 181] on span "Salvar envolvido" at bounding box center [229, 184] width 32 height 9
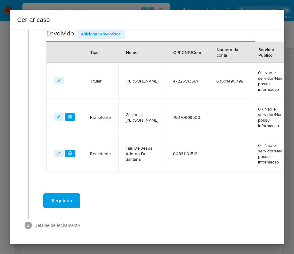
click at [107, 30] on span "Adicionar envolvidos" at bounding box center [101, 34] width 40 height 9
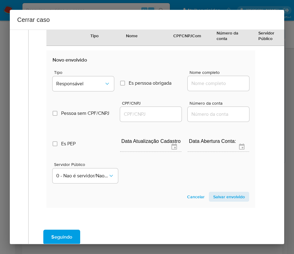
scroll to position [353, 0]
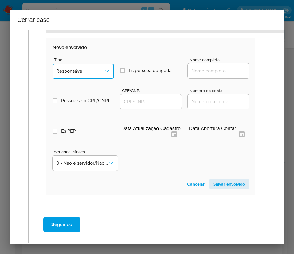
click at [72, 69] on span "Responsável" at bounding box center [80, 71] width 48 height 6
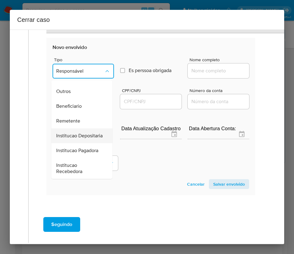
scroll to position [109, 0]
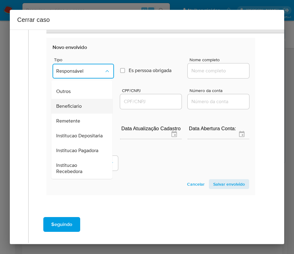
click at [68, 103] on span "Beneficiario" at bounding box center [69, 106] width 26 height 6
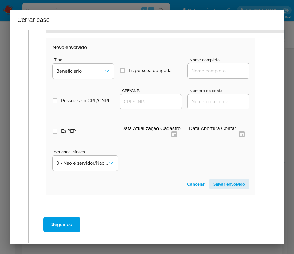
click at [192, 75] on div at bounding box center [218, 70] width 61 height 15
click at [203, 71] on input "Nome completo" at bounding box center [218, 71] width 61 height 8
paste input "Gabriel Silva Aragão, 07972491500"
drag, startPoint x: 205, startPoint y: 70, endPoint x: 257, endPoint y: 70, distance: 52.0
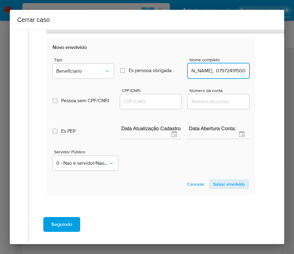
type input "Gabriel Silva Aragão"
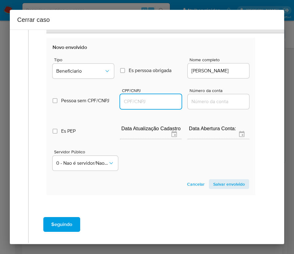
click at [140, 102] on input "CPF/CNPJ" at bounding box center [150, 101] width 61 height 8
paste input "07972491500"
type input "7972491500"
click at [219, 188] on span "Salvar envolvido" at bounding box center [229, 184] width 32 height 9
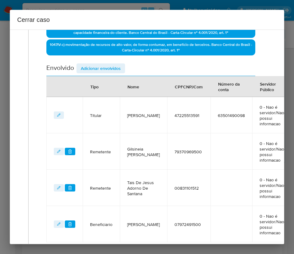
scroll to position [165, 0]
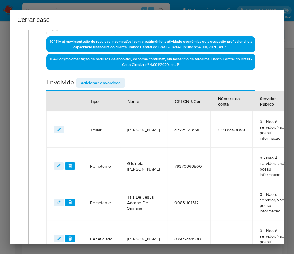
click at [102, 82] on span "Adicionar envolvidos" at bounding box center [101, 82] width 40 height 9
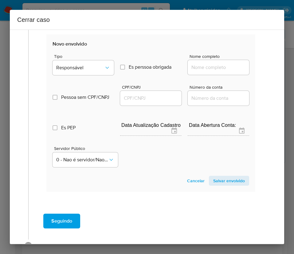
scroll to position [396, 0]
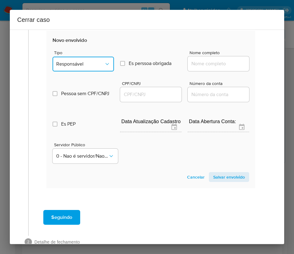
click at [82, 62] on span "Responsável" at bounding box center [80, 64] width 48 height 6
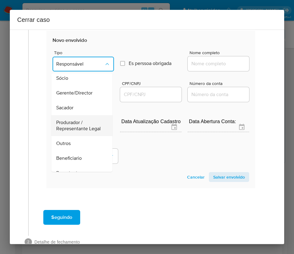
scroll to position [46, 0]
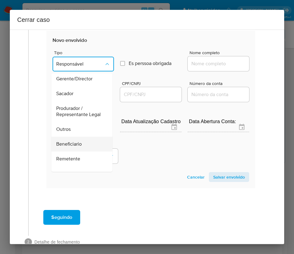
click at [69, 147] on span "Beneficiario" at bounding box center [69, 144] width 26 height 6
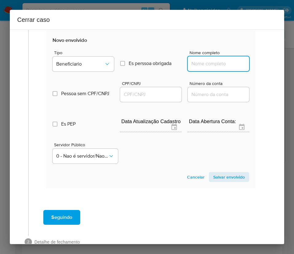
click at [194, 64] on input "Nome completo" at bounding box center [218, 64] width 61 height 8
paste input "Monica Araujo Dos Santos, 86504518530"
drag, startPoint x: 203, startPoint y: 65, endPoint x: 258, endPoint y: 64, distance: 54.7
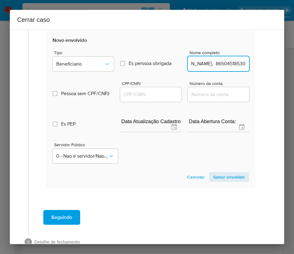
click at [219, 68] on div "Monica Araujo Dos Santos, 86504518530" at bounding box center [218, 63] width 61 height 15
drag, startPoint x: 208, startPoint y: 66, endPoint x: 251, endPoint y: 61, distance: 43.0
click at [227, 62] on input "Monica Araujo Dos Santos, 86504518530" at bounding box center [218, 64] width 61 height 8
drag, startPoint x: 204, startPoint y: 65, endPoint x: 259, endPoint y: 65, distance: 55.1
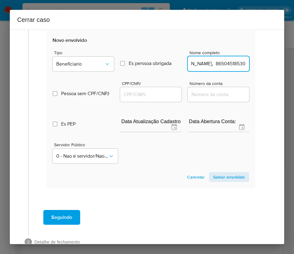
type input "Monica Araujo Dos Santos"
click at [150, 89] on div at bounding box center [150, 94] width 61 height 15
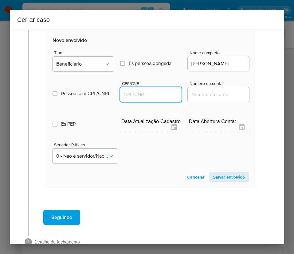
click at [150, 93] on input "CPF/CNPJ" at bounding box center [150, 94] width 61 height 8
paste input "86504518530"
type input "86504518530"
click at [213, 175] on span "Salvar envolvido" at bounding box center [229, 177] width 32 height 9
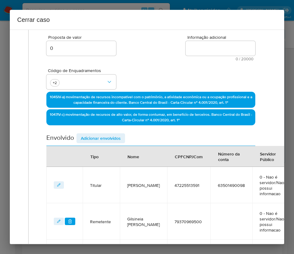
scroll to position [109, 0]
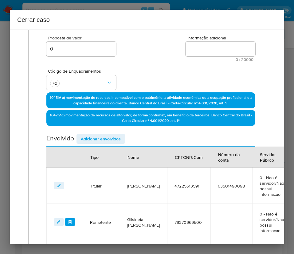
click at [105, 137] on span "Adicionar envolvidos" at bounding box center [101, 138] width 40 height 9
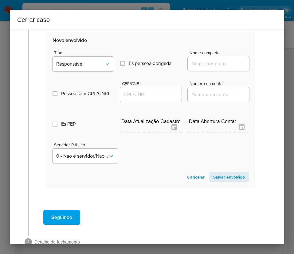
scroll to position [456, 0]
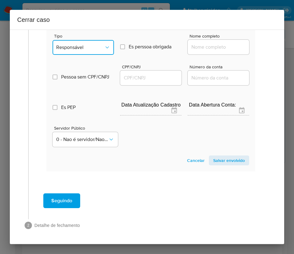
click at [99, 44] on span "Responsável" at bounding box center [80, 47] width 48 height 6
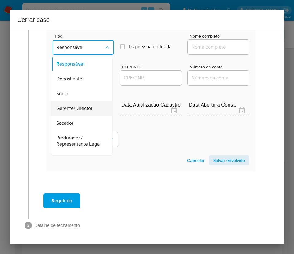
scroll to position [92, 0]
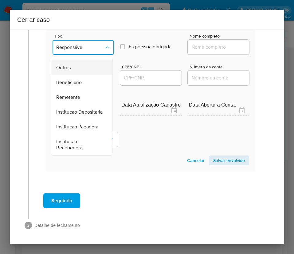
click at [68, 65] on span "Outros" at bounding box center [63, 68] width 14 height 6
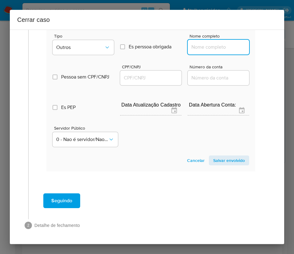
click at [192, 43] on input "Nome completo" at bounding box center [218, 47] width 61 height 8
paste input "JERONIMO BATISTA PEREIRA 47225513591, 26102267000183"
drag, startPoint x: 196, startPoint y: 41, endPoint x: 230, endPoint y: 43, distance: 34.5
click at [238, 43] on input "JERONIMO BATISTA PEREIRA 47225513591, 26102267000183" at bounding box center [218, 47] width 61 height 8
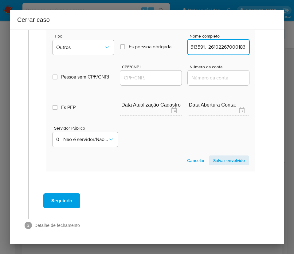
click at [203, 45] on div "JERONIMO BATISTA PEREIRA 47225513591, 26102267000183" at bounding box center [218, 47] width 61 height 15
drag, startPoint x: 235, startPoint y: 39, endPoint x: 261, endPoint y: 40, distance: 26.4
click at [227, 43] on input "JERONIMO BATISTA PEREIRA 47225513591, 26102267000183" at bounding box center [218, 47] width 61 height 8
drag, startPoint x: 197, startPoint y: 41, endPoint x: 248, endPoint y: 40, distance: 51.7
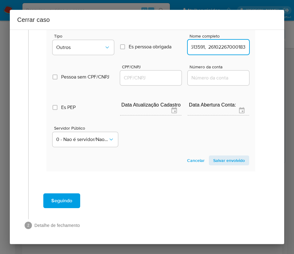
click at [248, 40] on section "Novo envolvido Tipo Outros Es perssoa obrigada Is PObrigada Nome completo JERON…" at bounding box center [150, 92] width 209 height 157
type input "JERONIMO BATISTA PEREIRA 47225513591"
drag, startPoint x: 149, startPoint y: 68, endPoint x: 159, endPoint y: 68, distance: 9.8
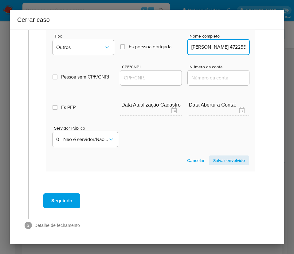
click at [149, 74] on input "CPF/CNPJ" at bounding box center [150, 78] width 61 height 8
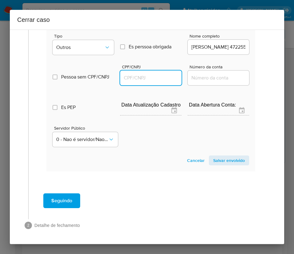
paste input "26102267000183"
type input "26102267000183"
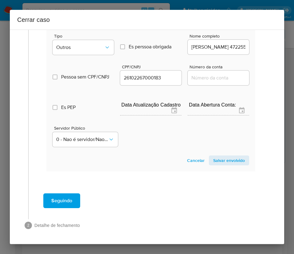
click at [229, 156] on span "Salvar envolvido" at bounding box center [229, 160] width 32 height 9
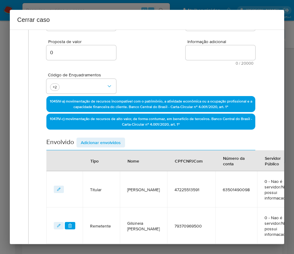
scroll to position [54, 0]
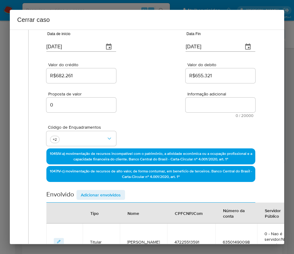
drag, startPoint x: 199, startPoint y: 95, endPoint x: 199, endPoint y: 98, distance: 3.7
click at [199, 94] on span "Informação adicional" at bounding box center [223, 94] width 70 height 5
click at [199, 97] on textarea "Informação adicional" at bounding box center [221, 104] width 70 height 15
click at [197, 104] on textarea "Informação adicional" at bounding box center [221, 104] width 70 height 15
paste textarea "Informações do Cliente Jeronimo Batista Pereira, CPF 47225513591, 51 anos, resi…"
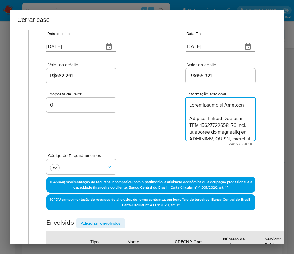
scroll to position [962, 0]
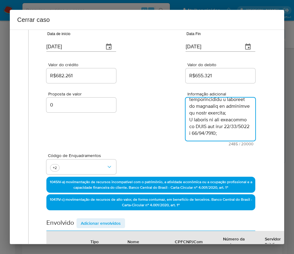
type textarea "Informações do Cliente Jeronimo Batista Pereira, CPF 47225513591, 51 anos, resi…"
click at [173, 129] on div "Proposta de valor 0 Informação adicional 2485 / 20000 17515 caracteres restantes" at bounding box center [150, 114] width 209 height 61
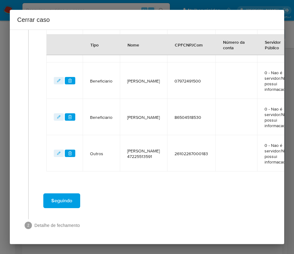
scroll to position [359, 0]
click at [62, 198] on span "Seguindo" at bounding box center [61, 201] width 21 height 14
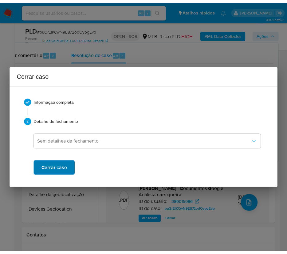
scroll to position [932, 0]
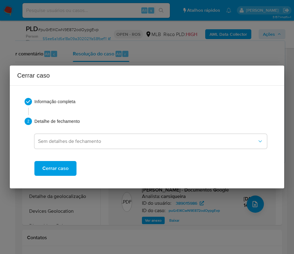
click at [64, 171] on span "Cerrar caso" at bounding box center [55, 168] width 26 height 14
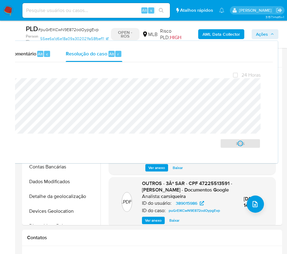
click at [55, 31] on span "# puGrElKCwN9E872odOypgEvp" at bounding box center [68, 29] width 61 height 6
copy span "puGrElKCwN9E872odOypgEvp"
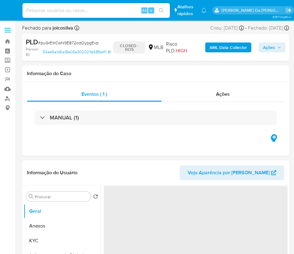
select select "10"
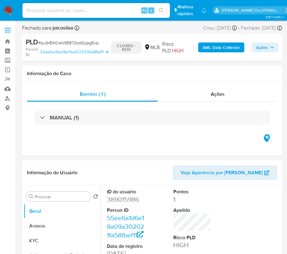
click at [11, 10] on img at bounding box center [8, 10] width 10 height 10
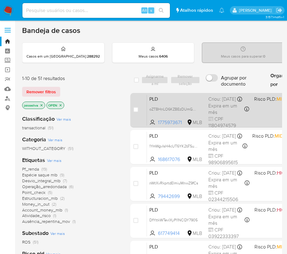
click at [200, 102] on span "PLD" at bounding box center [176, 98] width 54 height 8
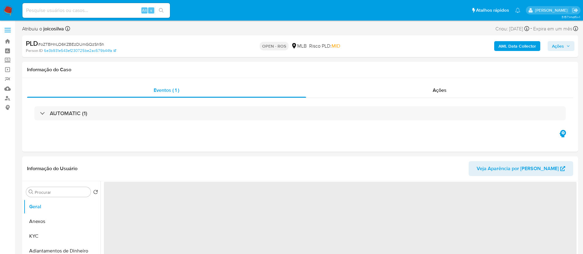
select select "10"
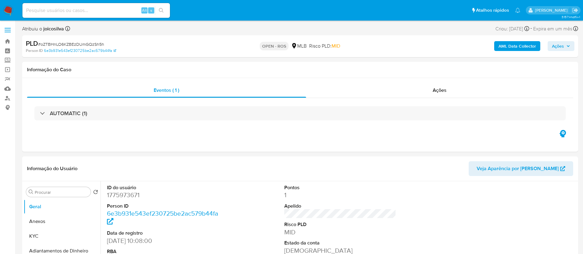
click at [83, 44] on span "# oZTBHnLO6KZBEzDUmGQzSh5h" at bounding box center [71, 44] width 66 height 6
copy span "oZTBHnLO6KZBEzDUmGQzSh5h"
click at [43, 226] on button "Anexos" at bounding box center [60, 221] width 72 height 15
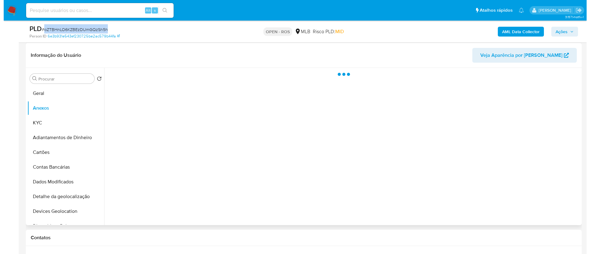
scroll to position [92, 0]
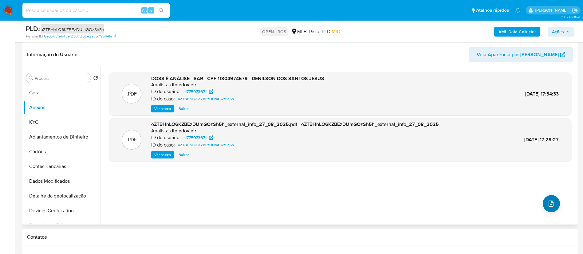
click at [548, 205] on icon "upload-file" at bounding box center [551, 203] width 7 height 7
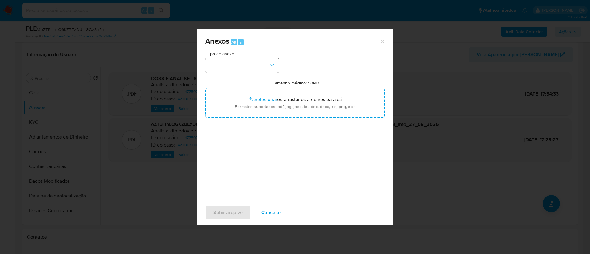
click at [248, 63] on button "button" at bounding box center [242, 65] width 74 height 15
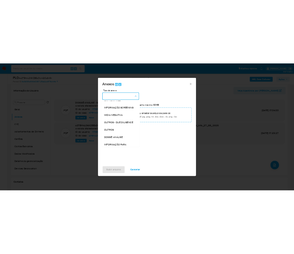
scroll to position [95, 0]
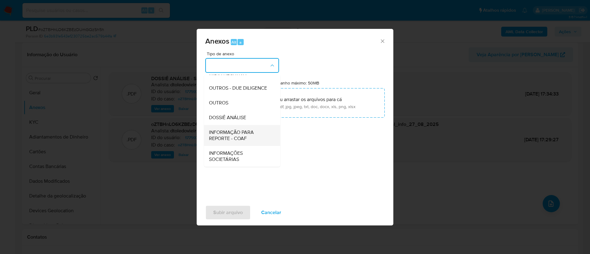
click at [245, 137] on span "INFORMAÇÃO PARA REPORTE - COAF" at bounding box center [240, 135] width 63 height 12
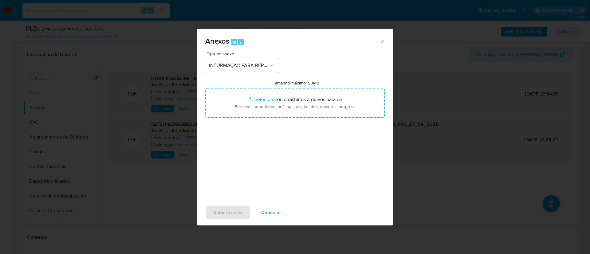
click at [315, 61] on div "Tipo de anexo INFORMAÇÃO PARA REPORTE - COAF Tamanho máximo: 50MB Selecionar ar…" at bounding box center [295, 124] width 180 height 145
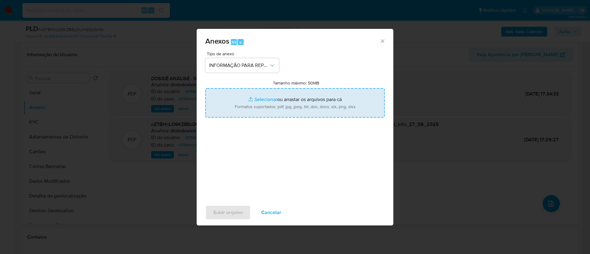
type input "C:\fakepath\SAR - oZTBHnLO6KZBEzDUmGQzSh5h - CPF 11804974579 - DENILSON DOS SAN…"
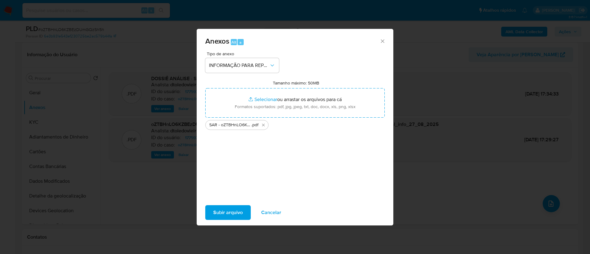
click at [231, 218] on span "Subir arquivo" at bounding box center [228, 213] width 30 height 14
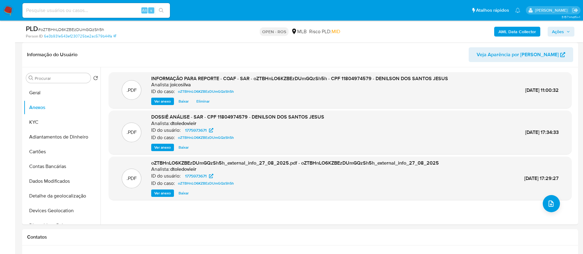
drag, startPoint x: 556, startPoint y: 27, endPoint x: 546, endPoint y: 33, distance: 11.2
click at [556, 27] on span "Ações" at bounding box center [558, 32] width 12 height 10
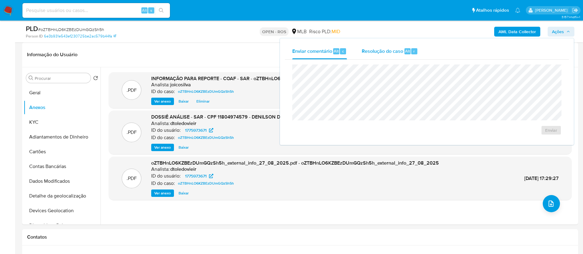
click at [386, 54] on span "Resolução do caso" at bounding box center [383, 50] width 42 height 7
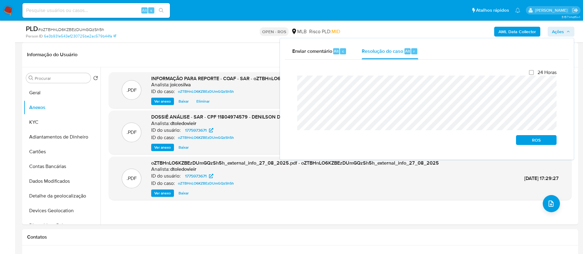
click at [289, 83] on div "Fechamento do caso 24 Horas ROS" at bounding box center [427, 107] width 284 height 95
click at [542, 138] on span "ROS" at bounding box center [537, 140] width 32 height 9
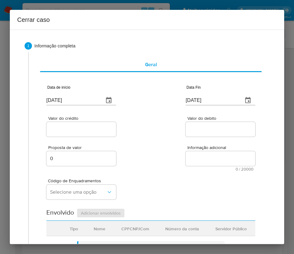
click at [74, 103] on input "[DATE]" at bounding box center [72, 100] width 53 height 10
paste input "01/07"
type input "01/07/2025"
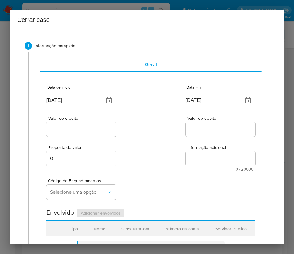
click at [145, 137] on div "Valor do crédito Valor do debito" at bounding box center [150, 123] width 209 height 29
click at [188, 99] on input "29/08/2025" at bounding box center [212, 100] width 53 height 10
paste input "5"
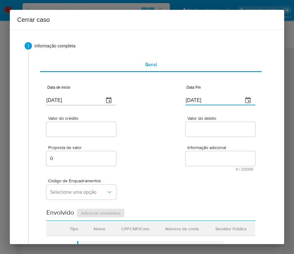
type input "25/08/2025"
click at [161, 157] on div "Proposta de valor 0 Informação adicional 0 / 20000 20000 caracteres restantes" at bounding box center [150, 154] width 209 height 33
click at [82, 125] on input "Valor do crédito" at bounding box center [81, 129] width 70 height 8
click at [89, 127] on input "Valor do crédito" at bounding box center [81, 129] width 70 height 8
paste input "R$527.766"
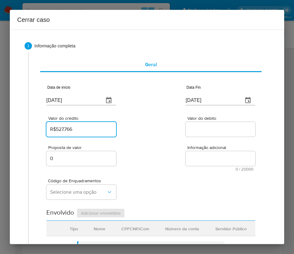
type input "R$527.766"
click at [168, 128] on div "Valor do crédito R$527.766 Valor do debito" at bounding box center [150, 123] width 209 height 29
click at [186, 131] on input "Valor do debito" at bounding box center [221, 129] width 70 height 8
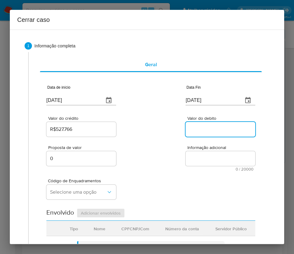
paste input "R$523.524"
type input "R$523.524"
click at [137, 176] on div "Código de Enquadramentos Selecione uma opção" at bounding box center [150, 186] width 209 height 31
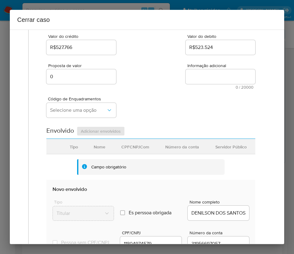
scroll to position [138, 0]
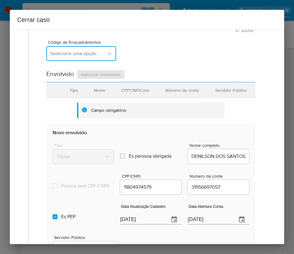
click at [72, 55] on span "Selecione uma opção" at bounding box center [78, 53] width 56 height 6
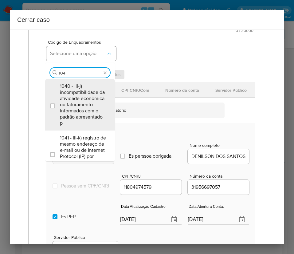
type input "1045"
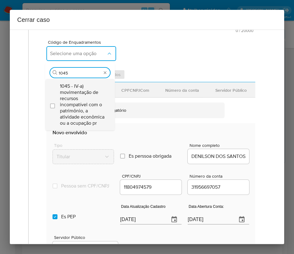
click at [70, 108] on span "1045 - IV-a) movimentação de recursos incompatível com o patrimônio, a atividad…" at bounding box center [83, 104] width 46 height 43
checkbox input "true"
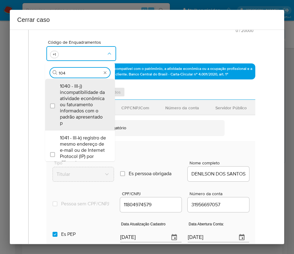
scroll to position [0, 0]
type input "1046"
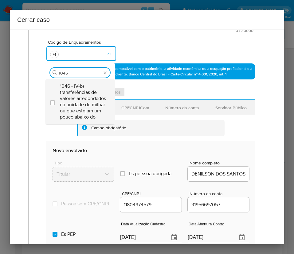
click at [72, 99] on span "1046 - IV-b) transferências de valores arredondados na unidade de milhar ou que…" at bounding box center [83, 101] width 46 height 37
checkbox input "true"
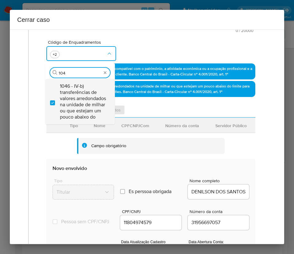
type input "1047"
drag, startPoint x: 72, startPoint y: 99, endPoint x: 114, endPoint y: 63, distance: 55.4
click at [72, 99] on span "1047 - IV-c) movimentação de recursos de alto valor, de forma contumaz, em bene…" at bounding box center [83, 104] width 46 height 43
checkbox input "true"
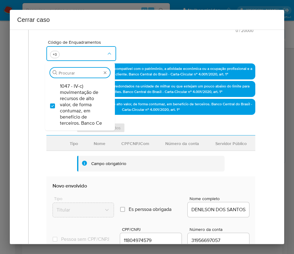
click at [140, 46] on div "Código de Enquadramentos Procurar 1047 - IV-c) movimentação de recursos de alto…" at bounding box center [150, 48] width 209 height 31
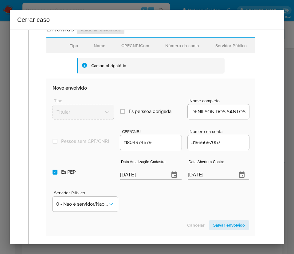
scroll to position [306, 0]
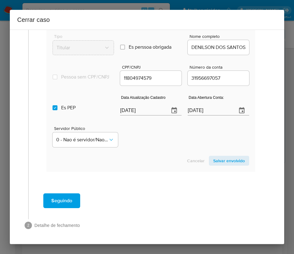
click at [127, 109] on input "[DATE]" at bounding box center [142, 110] width 44 height 10
paste input "1"
type input "19/08/2025"
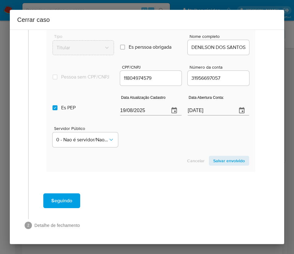
click at [140, 128] on div "Servidor Público 0 - Nao é servidor/[PERSON_NAME] possui informacao" at bounding box center [151, 134] width 197 height 31
click at [209, 112] on input "19/04/2024" at bounding box center [210, 110] width 44 height 10
click at [173, 149] on section "Novo envolvido Tipo Titular Es perssoa obrigada Is PObrigada Nome completo DENI…" at bounding box center [150, 92] width 209 height 157
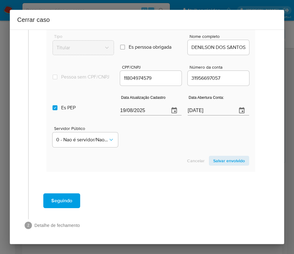
click at [58, 108] on label "Es PEP isPEP" at bounding box center [83, 108] width 61 height 22
click at [58, 108] on input "Es PEP isPEP" at bounding box center [55, 107] width 5 height 5
checkbox input "false"
click at [219, 161] on span "Salvar envolvido" at bounding box center [229, 160] width 32 height 9
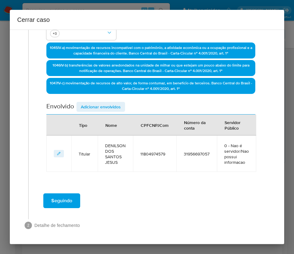
click at [95, 107] on span "Adicionar envolvidos" at bounding box center [101, 106] width 40 height 9
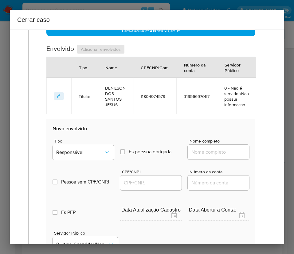
scroll to position [298, 0]
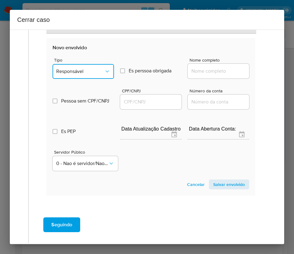
click at [97, 72] on span "Responsável" at bounding box center [80, 71] width 48 height 6
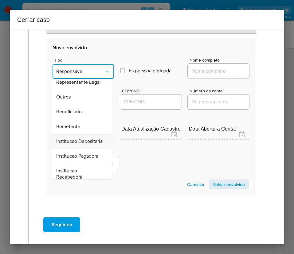
scroll to position [109, 0]
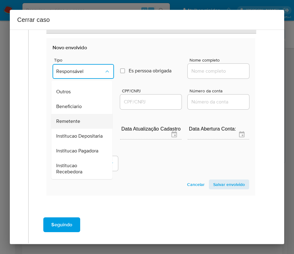
click at [73, 118] on span "Remetente" at bounding box center [68, 121] width 24 height 6
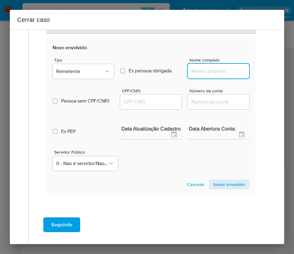
click at [192, 71] on input "Nome completo" at bounding box center [218, 71] width 61 height 8
paste input "Nexus Soluções Em Pagamentos Ltda, 58479001000140"
drag, startPoint x: 197, startPoint y: 71, endPoint x: 256, endPoint y: 71, distance: 59.3
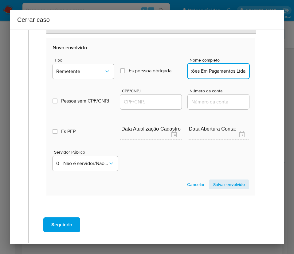
scroll to position [0, 28]
type input "Nexus Soluções Em Pagamentos Ltda"
drag, startPoint x: 143, startPoint y: 102, endPoint x: 149, endPoint y: 103, distance: 6.6
click at [143, 102] on input "CPF/CNPJ" at bounding box center [150, 102] width 61 height 8
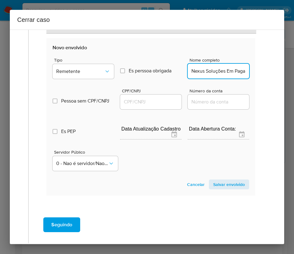
paste input "58479001000140"
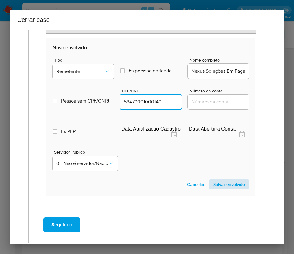
type input "58479001000140"
drag, startPoint x: 220, startPoint y: 181, endPoint x: 220, endPoint y: 187, distance: 6.1
click at [220, 181] on span "Salvar envolvido" at bounding box center [229, 184] width 32 height 9
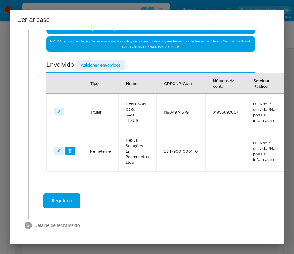
scroll to position [208, 0]
click at [98, 61] on span "Adicionar envolvidos" at bounding box center [101, 65] width 40 height 9
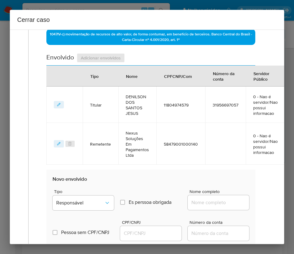
scroll to position [347, 0]
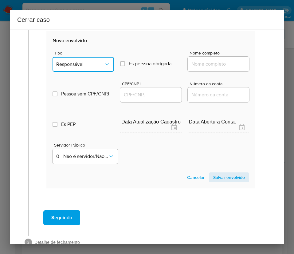
click at [79, 63] on span "Responsável" at bounding box center [80, 64] width 48 height 6
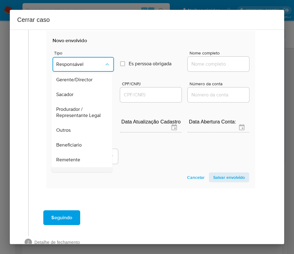
scroll to position [109, 0]
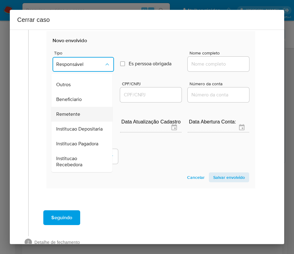
click at [70, 107] on div "Remetente" at bounding box center [80, 114] width 48 height 15
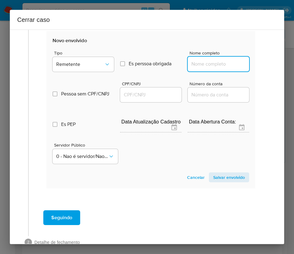
click at [202, 61] on input "Nome completo" at bounding box center [218, 64] width 61 height 8
paste input "KAIROS MEIOS DE PAGAMENTO LTDA, 57733136000128"
drag, startPoint x: 197, startPoint y: 65, endPoint x: 253, endPoint y: 65, distance: 56.3
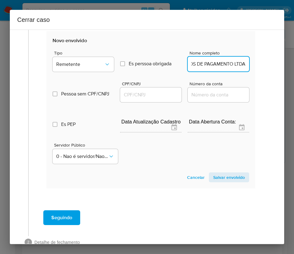
scroll to position [0, 30]
type input "KAIROS MEIOS DE PAGAMENTO LTDA"
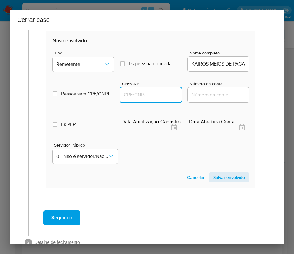
click at [157, 93] on input "CPF/CNPJ" at bounding box center [150, 95] width 61 height 8
paste input "57733136000128"
type input "57733136000128"
click at [219, 177] on span "Salvar envolvido" at bounding box center [229, 177] width 32 height 9
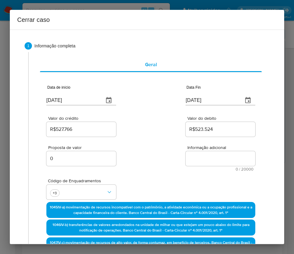
click at [192, 162] on textarea "Informação adicional" at bounding box center [221, 158] width 70 height 15
paste textarea "Informações do Cliente Denilson Dos Santos Jesus, CPF 11804974579, 20 anos, res…"
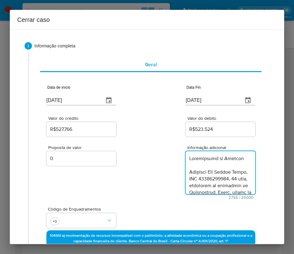
scroll to position [1158, 0]
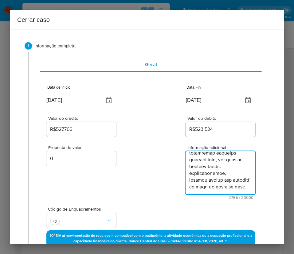
type textarea "Informações do Cliente Denilson Dos Santos Jesus, CPF 11804974579, 20 anos, res…"
click at [144, 157] on div "Proposta de valor 0 Informação adicional 2755 / 20000 17245 caracteres restantes" at bounding box center [150, 168] width 209 height 61
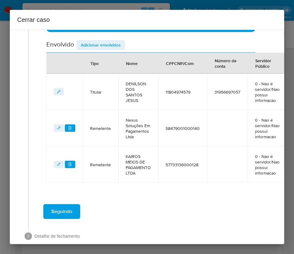
scroll to position [267, 0]
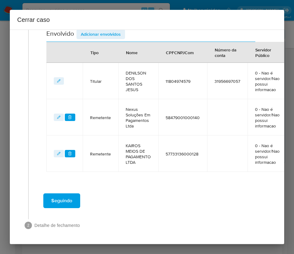
click at [71, 195] on span "Seguindo" at bounding box center [61, 201] width 21 height 14
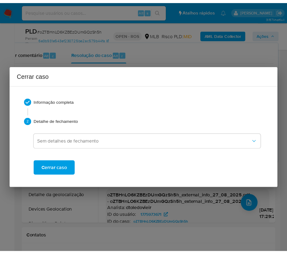
scroll to position [1145, 0]
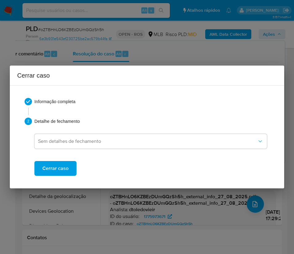
click at [67, 172] on span "Cerrar caso" at bounding box center [55, 168] width 26 height 14
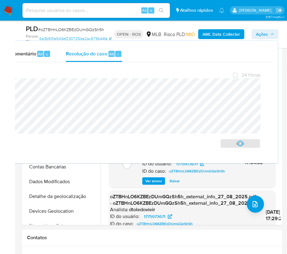
click at [53, 33] on div "PLD # oZTBHnLO6KZBEzDUmGQzSh5h" at bounding box center [68, 28] width 85 height 9
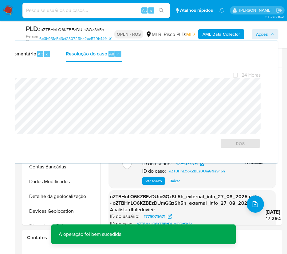
click at [53, 29] on span "# oZTBHnLO6KZBEzDUmGQzSh5h" at bounding box center [71, 29] width 66 height 6
copy span "oZTBHnLO6KZBEzDUmGQzSh5h"
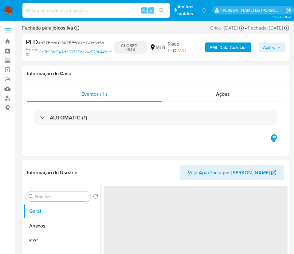
select select "10"
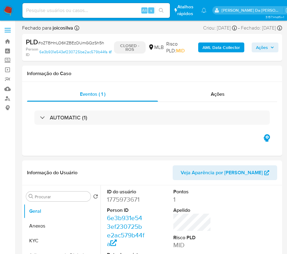
click at [6, 12] on img at bounding box center [8, 10] width 10 height 10
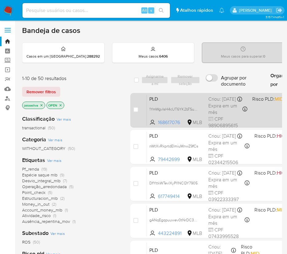
click at [191, 93] on div "case-item-checkbox Incapaz de atribuir o caso PLD 1YmWgvIsH4cUT6YK2bTSursv 1686…" at bounding box center [260, 110] width 260 height 34
click at [191, 99] on span "PLD" at bounding box center [176, 98] width 54 height 8
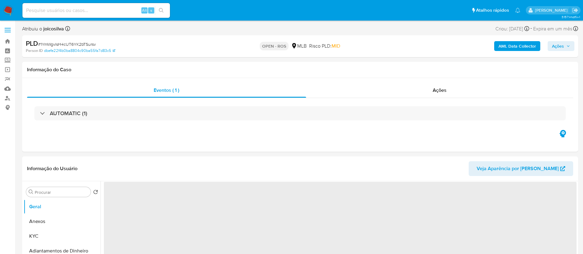
click at [86, 41] on span "# 1YmWgvIsH4cUT6YK2bTSursv" at bounding box center [67, 44] width 58 height 6
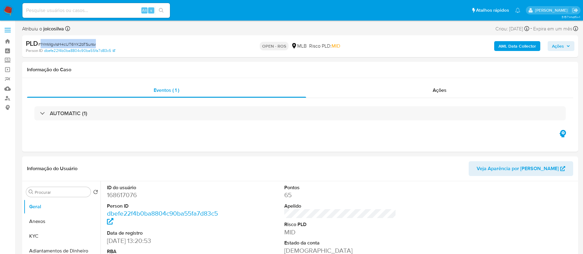
click at [86, 41] on span "# 1YmWgvIsH4cUT6YK2bTSursv" at bounding box center [67, 44] width 58 height 6
copy span "1YmWgvIsH4cUT6YK2bTSursv"
select select "10"
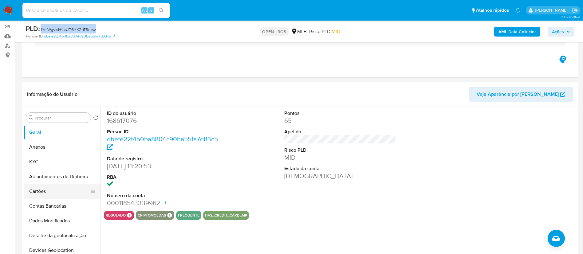
scroll to position [92, 0]
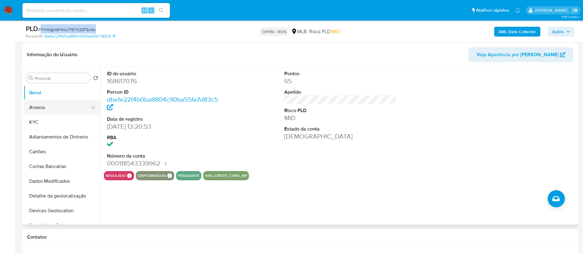
click at [44, 111] on button "Anexos" at bounding box center [60, 107] width 72 height 15
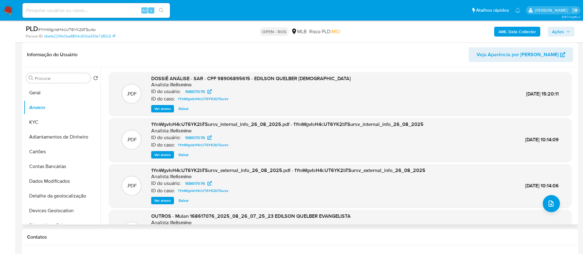
click at [294, 49] on header "Informação do Usuário Veja Aparência por [PERSON_NAME]" at bounding box center [300, 54] width 546 height 15
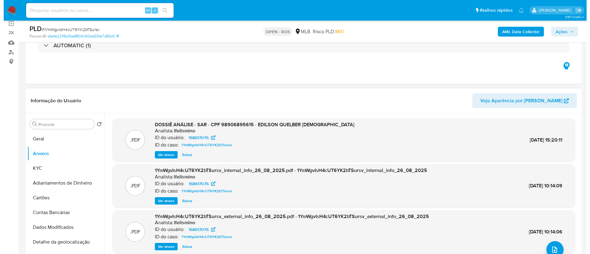
scroll to position [34, 0]
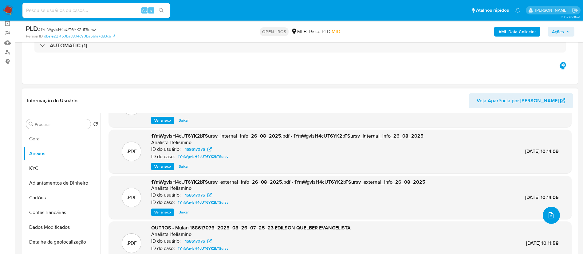
click at [294, 212] on span "upload-file" at bounding box center [551, 215] width 7 height 7
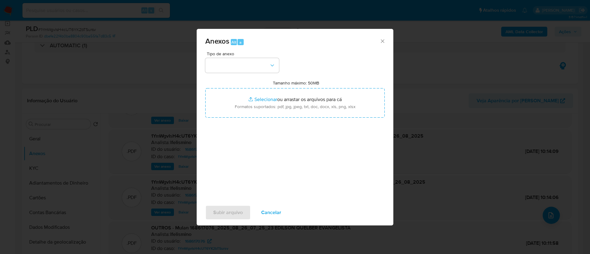
click at [252, 53] on span "Tipo de anexo" at bounding box center [244, 54] width 74 height 4
click at [252, 65] on button "button" at bounding box center [242, 65] width 74 height 15
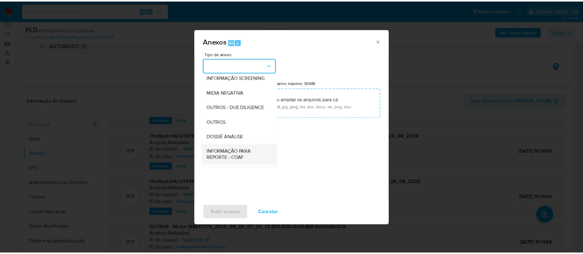
scroll to position [95, 0]
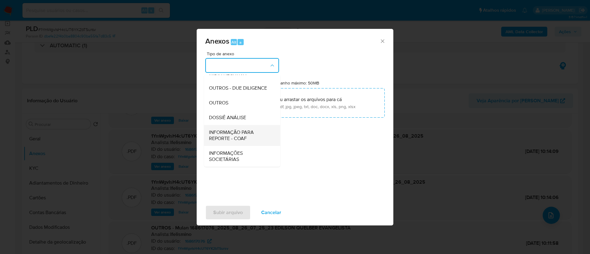
click at [244, 135] on span "INFORMAÇÃO PARA REPORTE - COAF" at bounding box center [240, 135] width 63 height 12
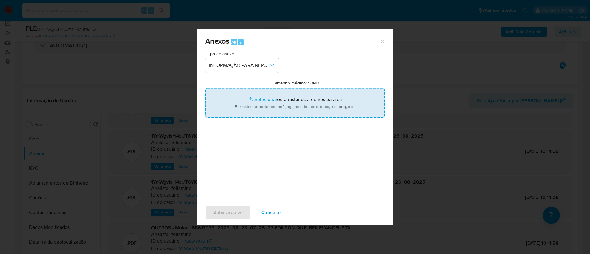
type input "C:\fakepath\SAR - 1YmWgvIsH4cUT6YK2bTSursv - CPF 98906895615 - EDILSON QUELBER …"
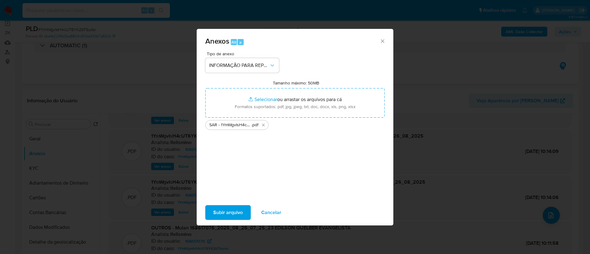
click at [228, 211] on span "Subir arquivo" at bounding box center [228, 213] width 30 height 14
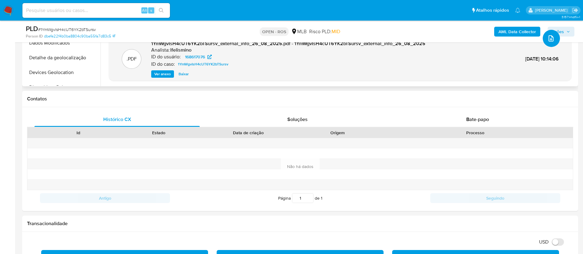
scroll to position [92, 0]
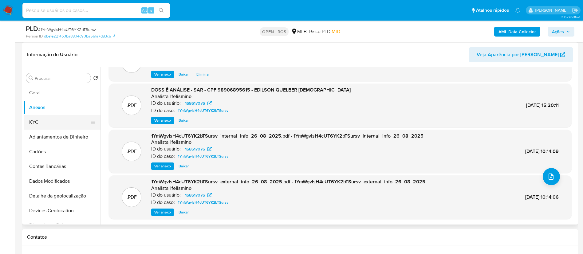
click at [35, 118] on button "KYC" at bounding box center [60, 122] width 72 height 15
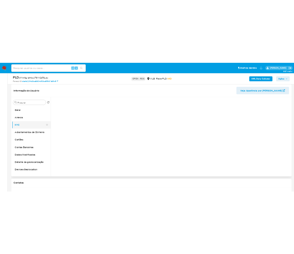
scroll to position [0, 0]
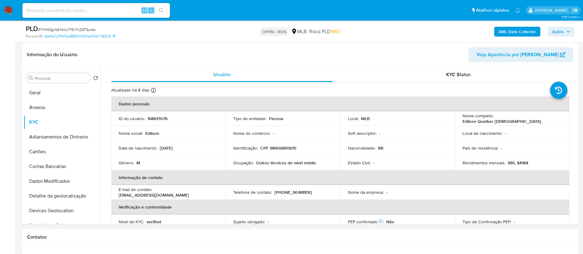
click at [294, 34] on span "Ações" at bounding box center [558, 32] width 12 height 10
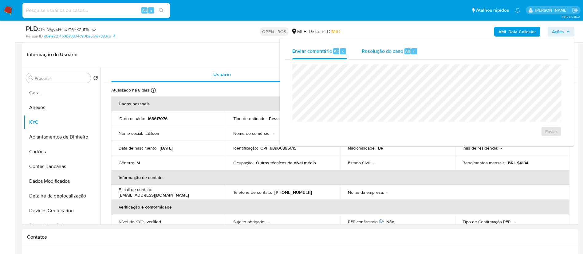
click at [294, 54] on span "Resolução do caso" at bounding box center [383, 50] width 42 height 7
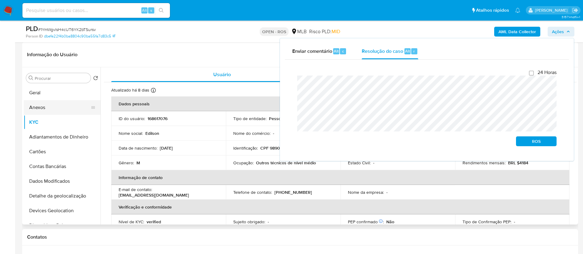
click at [39, 109] on button "Anexos" at bounding box center [60, 107] width 72 height 15
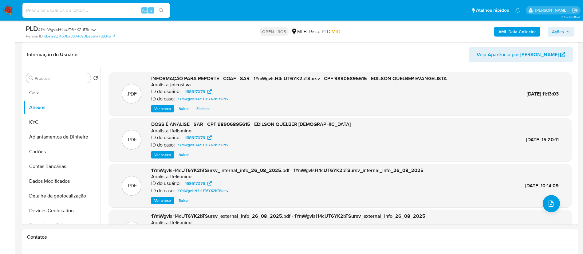
click at [294, 35] on span "Ações" at bounding box center [558, 32] width 12 height 10
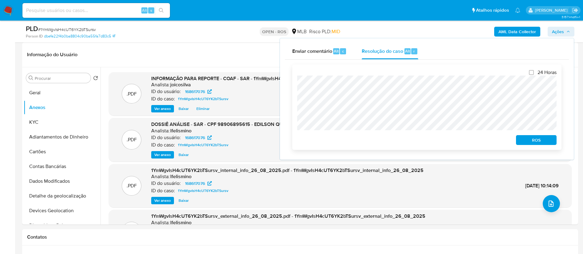
click at [294, 141] on span "ROS" at bounding box center [537, 140] width 32 height 9
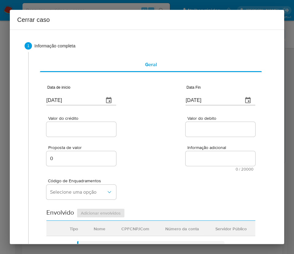
click at [81, 98] on input "[DATE]" at bounding box center [72, 100] width 53 height 10
paste input "03/01"
type input "[DATE]"
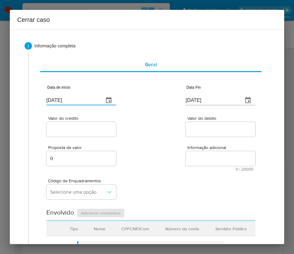
click at [177, 158] on div "Proposta de valor 0 Informação adicional 0 / 20000 20000 caracteres restantes" at bounding box center [150, 154] width 209 height 33
click at [213, 101] on input "[DATE]" at bounding box center [212, 100] width 53 height 10
paste input "5"
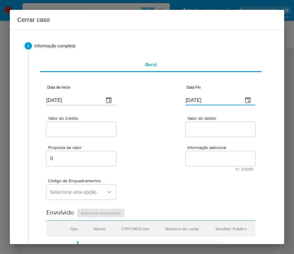
type input "25/08/2025"
click at [218, 156] on textarea "Informação adicional" at bounding box center [221, 158] width 70 height 15
drag, startPoint x: 64, startPoint y: 131, endPoint x: 62, endPoint y: 134, distance: 3.6
click at [64, 131] on input "Valor do crédito" at bounding box center [81, 129] width 70 height 8
click at [95, 133] on input "Valor do crédito" at bounding box center [81, 129] width 70 height 8
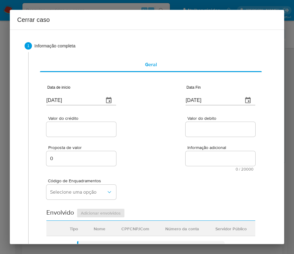
paste input "R$147.618"
type input "R$147.618"
drag, startPoint x: 209, startPoint y: 133, endPoint x: 166, endPoint y: 185, distance: 67.5
click at [209, 133] on input "Valor do debito" at bounding box center [221, 129] width 70 height 8
paste input "R$4.138"
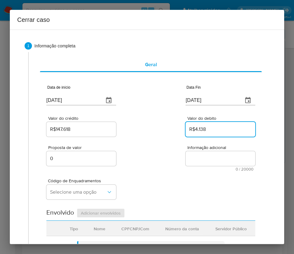
type input "R$4.138"
click at [166, 185] on div "Código de Enquadramentos Selecione uma opção" at bounding box center [150, 186] width 209 height 31
click at [203, 136] on div "R$4.138" at bounding box center [221, 129] width 70 height 15
click at [155, 151] on div "Proposta de valor 0 Informação adicional 0 / 20000 20000 caracteres restantes" at bounding box center [150, 154] width 209 height 33
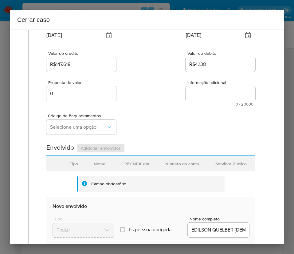
scroll to position [46, 0]
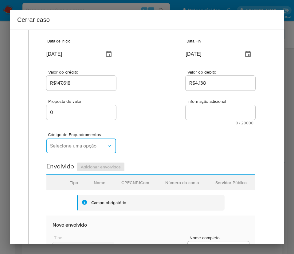
click at [70, 143] on span "Selecione uma opção" at bounding box center [78, 146] width 56 height 6
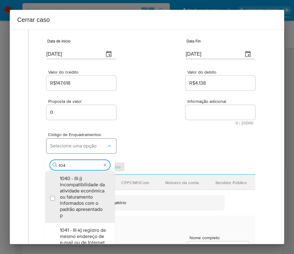
type input "1045"
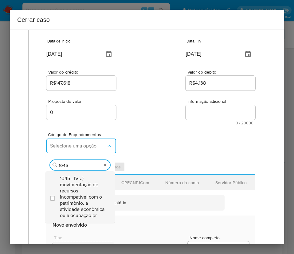
click at [92, 189] on span "1045 - IV-a) movimentação de recursos incompatível com o patrimônio, a atividad…" at bounding box center [83, 196] width 46 height 43
checkbox input "true"
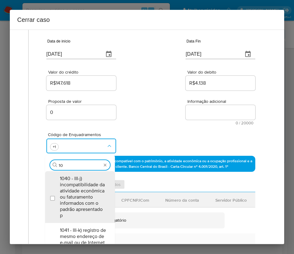
type input "1"
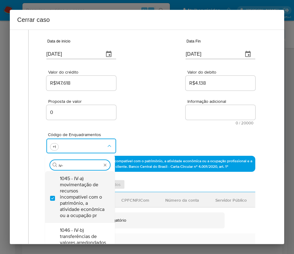
type input "iv-e"
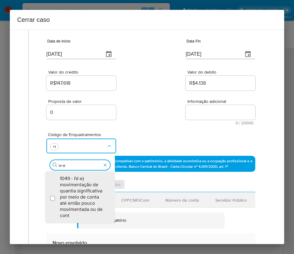
click at [91, 189] on span "1049 - IV-e) movimentação de quantia significativa por meio de conta até então …" at bounding box center [83, 196] width 46 height 43
checkbox input "true"
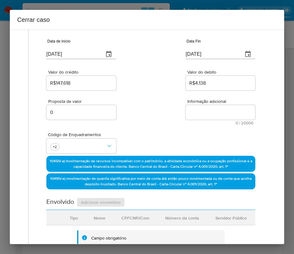
click at [132, 133] on div "Código de Enquadramentos +2" at bounding box center [150, 140] width 209 height 31
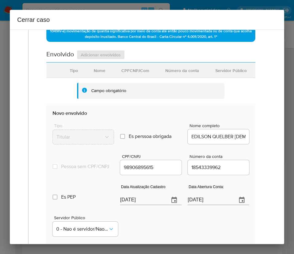
scroll to position [231, 0]
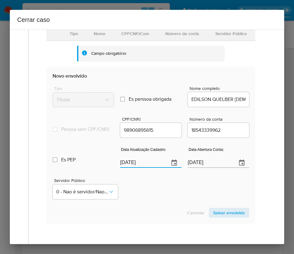
click at [135, 165] on input "[DATE]" at bounding box center [142, 163] width 44 height 10
click at [135, 165] on input "29/08/2025" at bounding box center [142, 163] width 44 height 10
paste input "06/06"
type input "06/06/2025"
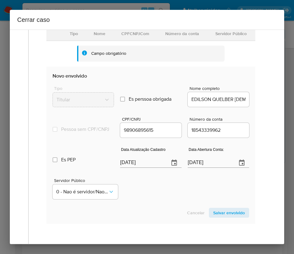
click at [153, 198] on div "Servidor Público 0 - Nao é servidor/[PERSON_NAME] possui informacao" at bounding box center [151, 186] width 197 height 31
click at [188, 167] on input "23/03/2022" at bounding box center [210, 163] width 44 height 10
click at [166, 201] on div "Servidor Público 0 - Nao é servidor/[PERSON_NAME] possui informacao" at bounding box center [151, 186] width 197 height 31
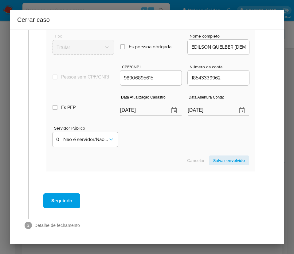
click at [214, 159] on span "Salvar envolvido" at bounding box center [229, 160] width 32 height 9
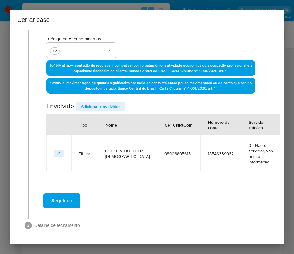
click at [108, 109] on span "Adicionar envolvidos" at bounding box center [101, 106] width 40 height 9
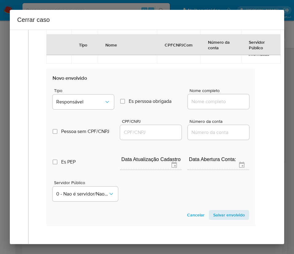
scroll to position [280, 0]
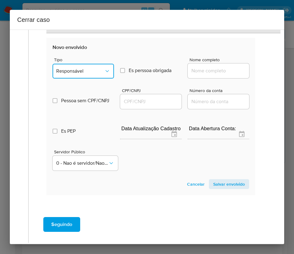
drag, startPoint x: 84, startPoint y: 77, endPoint x: 85, endPoint y: 73, distance: 4.4
click at [84, 76] on button "Responsável" at bounding box center [83, 71] width 61 height 15
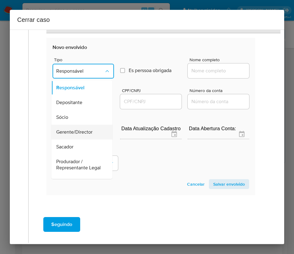
scroll to position [109, 0]
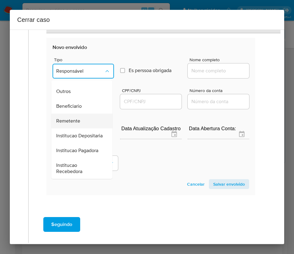
click at [79, 118] on span "Remetente" at bounding box center [68, 121] width 24 height 6
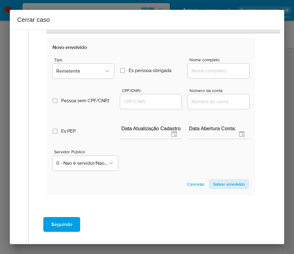
click at [204, 74] on input "Nome completo" at bounding box center [218, 71] width 61 height 8
paste input "Eduardo Gomes da Silva, 46322051768"
drag, startPoint x: 204, startPoint y: 72, endPoint x: 294, endPoint y: 72, distance: 89.8
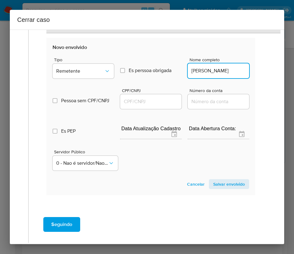
scroll to position [0, 0]
type input "Eduardo Gomes da Silva"
click at [141, 97] on div at bounding box center [150, 101] width 61 height 15
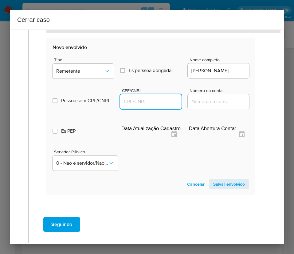
click at [141, 100] on input "CPF/CNPJ" at bounding box center [150, 101] width 61 height 8
paste input "46322051768"
type input "46322051768"
click at [221, 187] on span "Salvar envolvido" at bounding box center [229, 184] width 32 height 9
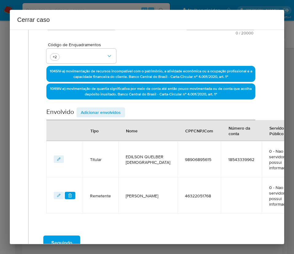
scroll to position [47, 0]
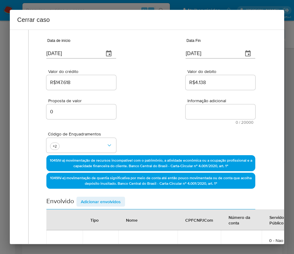
click at [195, 113] on textarea "Informação adicional" at bounding box center [221, 111] width 70 height 15
paste textarea "Informações do Cliente Edilson Quelber Evangelista, CPF 98906895615, 49 anos, r…"
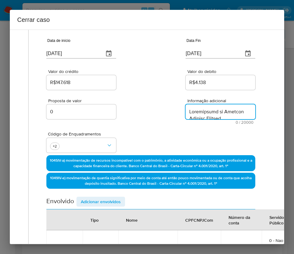
scroll to position [509, 0]
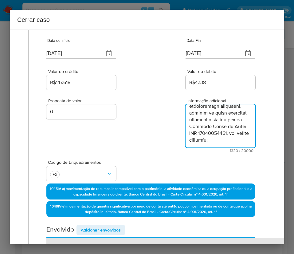
type textarea "Informações do Cliente Edilson Quelber Evangelista, CPF 98906895615, 49 anos, r…"
click at [173, 143] on div "Proposta de valor 0 Informação adicional 1320 / 20000 18680 caracteres restantes" at bounding box center [150, 121] width 209 height 61
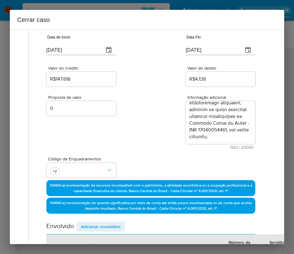
scroll to position [213, 0]
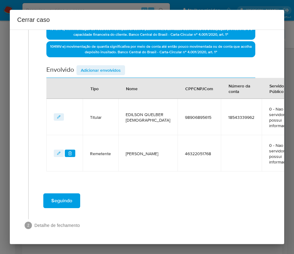
click at [72, 197] on span "Seguindo" at bounding box center [61, 201] width 21 height 14
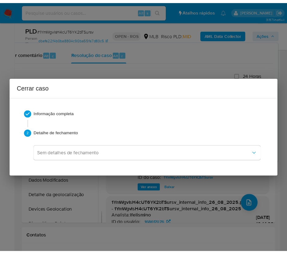
scroll to position [499, 0]
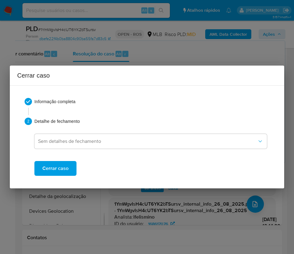
click at [64, 169] on span "Cerrar caso" at bounding box center [55, 168] width 26 height 14
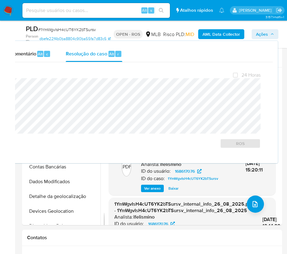
click at [48, 27] on span "# 1YmWgvIsH4cUT6YK2bTSursv" at bounding box center [67, 29] width 58 height 6
copy span "1YmWgvIsH4cUT6YK2bTSursv"
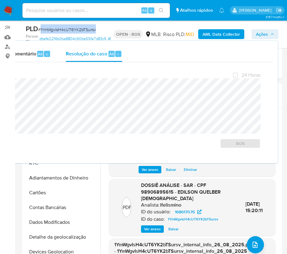
scroll to position [0, 0]
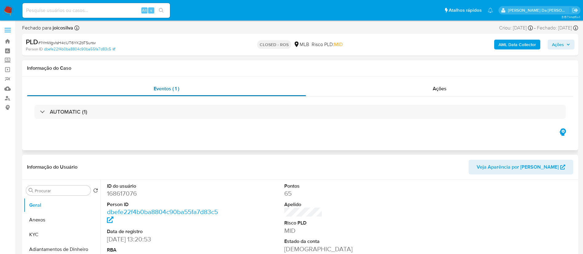
select select "10"
click at [8, 10] on img at bounding box center [8, 10] width 10 height 10
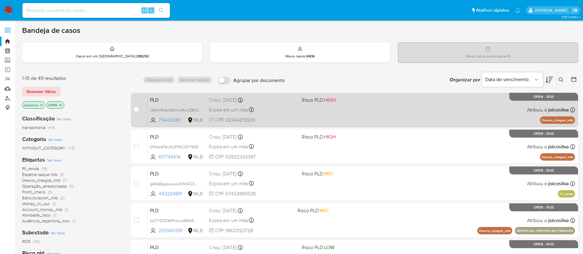
click at [358, 116] on div "PLD nWtXvRkprtdElmiuMnwZ9fCs 79442699 MLB Risco PLD: HIGH Criou: [DATE] Criou: …" at bounding box center [362, 109] width 428 height 31
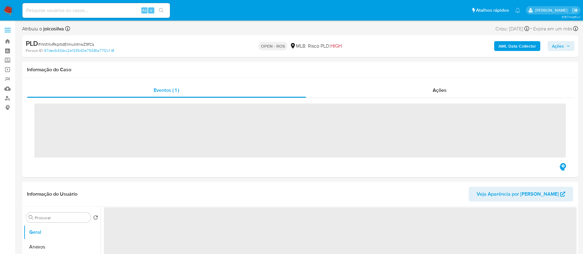
click at [80, 45] on span "# nWtXvRkprtdElmiuMnwZ9fCs" at bounding box center [66, 44] width 56 height 6
copy span "nWtXvRkprtdElmiuMnwZ9fCs"
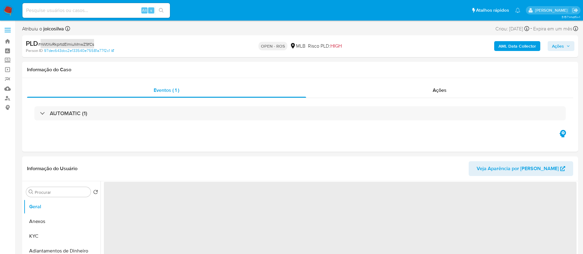
select select "10"
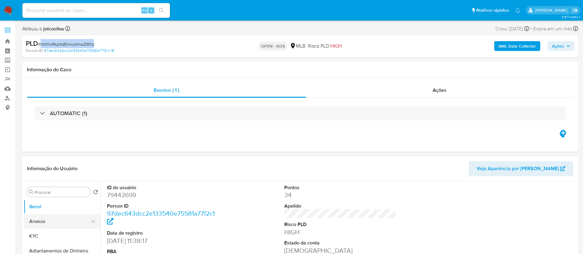
click at [55, 222] on button "Anexos" at bounding box center [60, 221] width 72 height 15
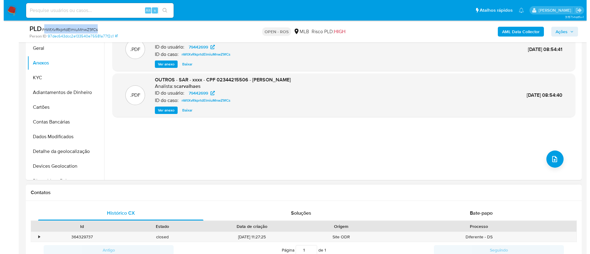
scroll to position [184, 0]
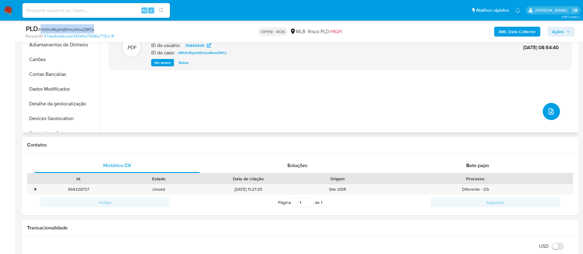
click at [552, 110] on icon "upload-file" at bounding box center [551, 111] width 7 height 7
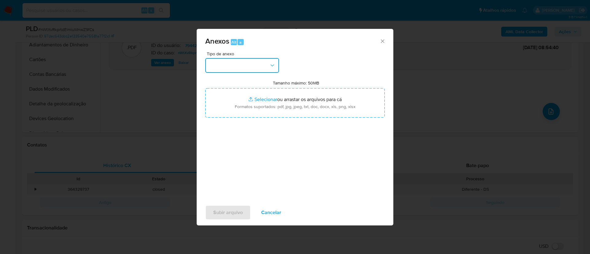
click at [243, 66] on button "button" at bounding box center [242, 65] width 74 height 15
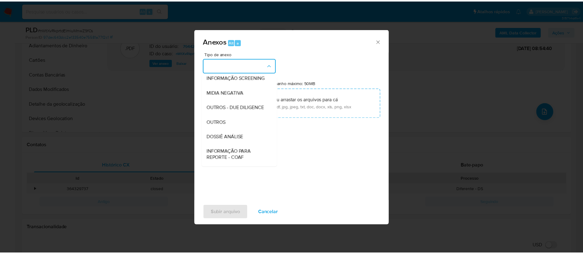
scroll to position [95, 0]
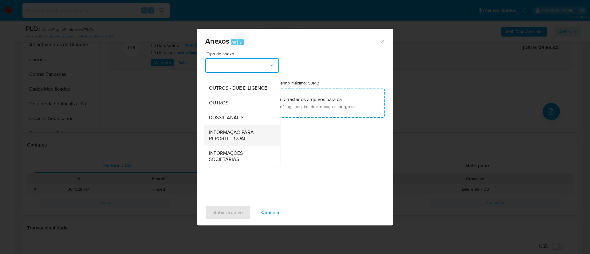
click at [239, 134] on span "INFORMAÇÃO PARA REPORTE - COAF" at bounding box center [240, 135] width 63 height 12
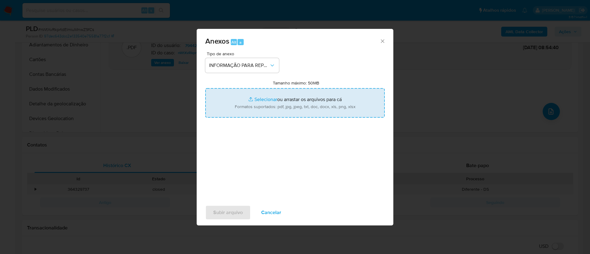
type input "C:\fakepath\SAR - nWtXvRkprtdElmiuMnwZ9fCs - CPF 02344215506 - JOSE DAVID BATIS…"
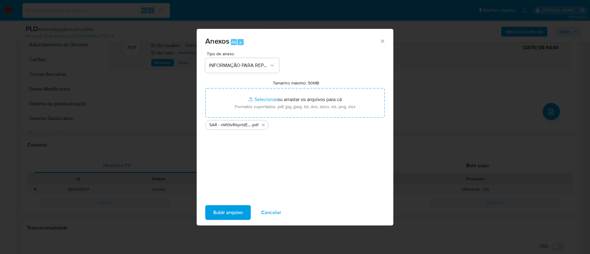
click at [226, 210] on span "Subir arquivo" at bounding box center [228, 213] width 30 height 14
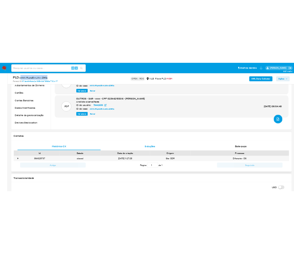
scroll to position [92, 0]
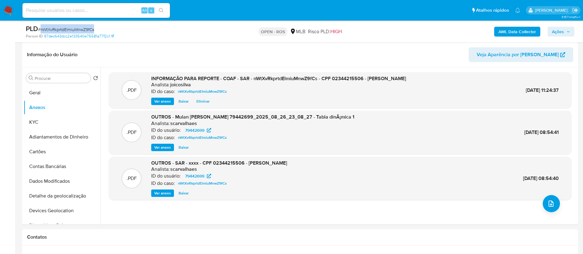
click at [558, 29] on span "Ações" at bounding box center [558, 32] width 12 height 10
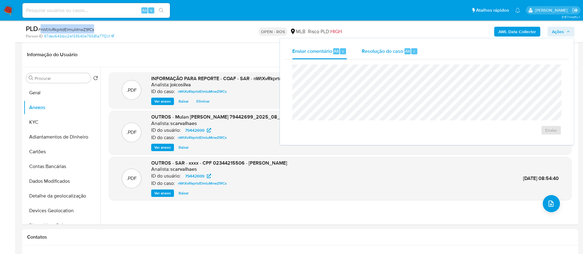
click at [389, 45] on div "Resolução do caso Alt r" at bounding box center [390, 51] width 56 height 16
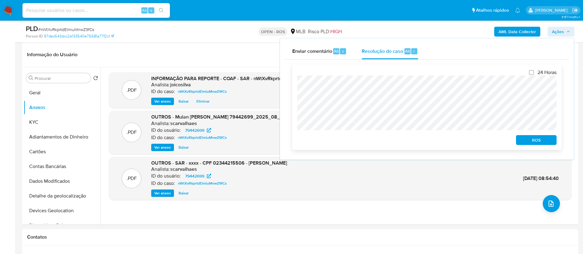
click at [542, 143] on span "ROS" at bounding box center [537, 140] width 32 height 9
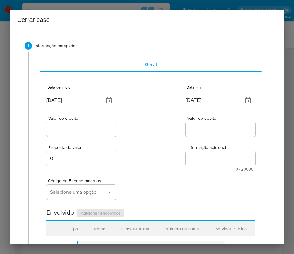
click at [63, 97] on input "29/08/2025" at bounding box center [72, 100] width 53 height 10
click at [63, 97] on input "[DATE]" at bounding box center [72, 100] width 53 height 10
paste input "5/06"
type input "25/06/2025"
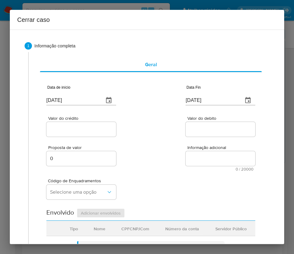
click at [147, 142] on div "Proposta de valor 0 Informação adicional 0 / 20000 20000 caracteres restantes" at bounding box center [150, 154] width 209 height 33
click at [193, 101] on input "[DATE]" at bounding box center [212, 100] width 53 height 10
paste input "5"
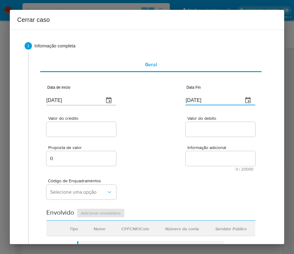
type input "25/08/2025"
click at [175, 146] on div "Proposta de valor 0 Informação adicional 0 / 20000 20000 caracteres restantes" at bounding box center [150, 154] width 209 height 33
click at [82, 131] on input "Valor do crédito" at bounding box center [81, 129] width 70 height 8
drag, startPoint x: 78, startPoint y: 131, endPoint x: 83, endPoint y: 130, distance: 5.0
click at [78, 131] on input "Valor do crédito" at bounding box center [81, 129] width 70 height 8
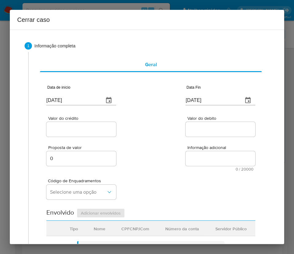
paste input "R$246.614"
type input "R$246.614"
click at [143, 129] on div "Valor do crédito R$246.614 Valor do debito" at bounding box center [150, 123] width 209 height 29
click at [197, 130] on input "Valor do debito" at bounding box center [221, 129] width 70 height 8
paste input "R$245.103"
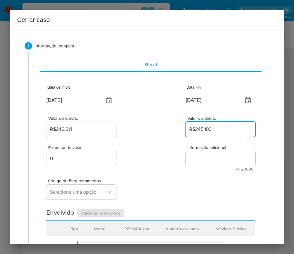
type input "R$245.103"
click at [154, 181] on div "Código de Enquadramentos Selecione uma opção" at bounding box center [150, 186] width 209 height 31
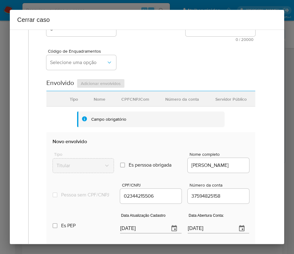
scroll to position [138, 0]
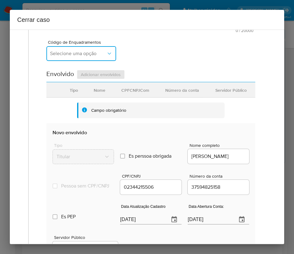
click at [70, 53] on span "Selecione uma opção" at bounding box center [78, 53] width 56 height 6
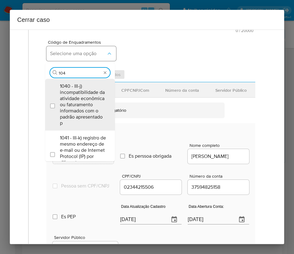
type input "1045"
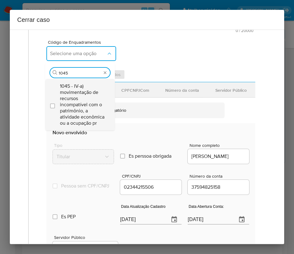
click at [88, 102] on span "1045 - IV-a) movimentação de recursos incompatível com o patrimônio, a atividad…" at bounding box center [83, 104] width 46 height 43
checkbox input "true"
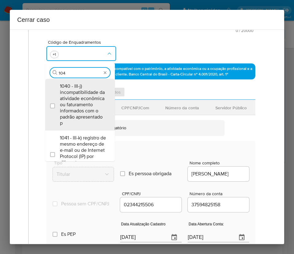
scroll to position [0, 0]
type input "1047"
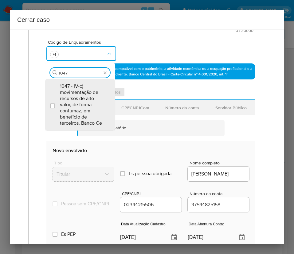
click at [88, 102] on span "1047 - IV-c) movimentação de recursos de alto valor, de forma contumaz, em bene…" at bounding box center [83, 104] width 46 height 43
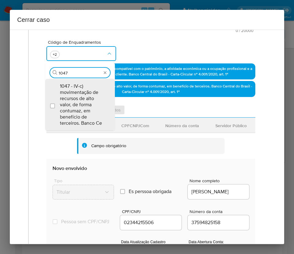
checkbox input "true"
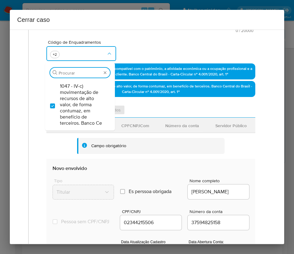
click at [129, 49] on div "Código de Enquadramentos Procurar 1047 - IV-c) movimentação de recursos de alto…" at bounding box center [150, 48] width 209 height 31
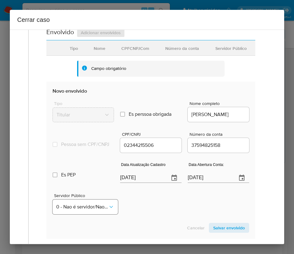
scroll to position [288, 0]
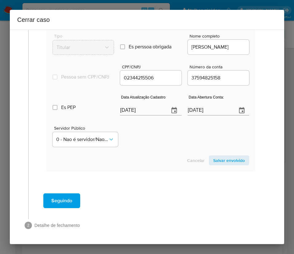
click at [139, 109] on input "[DATE]" at bounding box center [142, 110] width 44 height 10
paste input "30/06"
type input "30/06/2025"
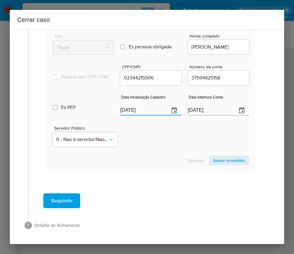
click at [139, 149] on div "Servidor Público 0 - Nao é servidor/[PERSON_NAME] possui informacao" at bounding box center [151, 133] width 197 height 31
click at [205, 109] on input "15/05/2020" at bounding box center [210, 110] width 44 height 10
paste input "4"
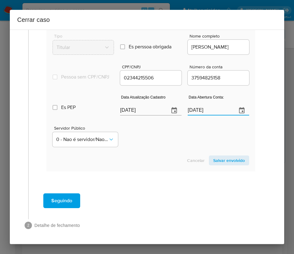
type input "14/05/2020"
drag, startPoint x: 160, startPoint y: 147, endPoint x: 194, endPoint y: 114, distance: 47.4
click at [161, 147] on div "Servidor Público 0 - Nao é servidor/[PERSON_NAME] possui informacao" at bounding box center [151, 133] width 197 height 31
click at [222, 157] on span "Salvar envolvido" at bounding box center [229, 160] width 32 height 9
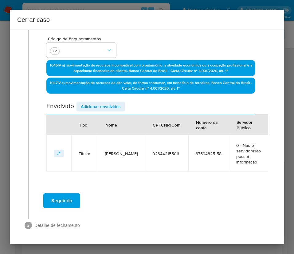
click at [167, 103] on div "Envolvido Adicionar envolvidos" at bounding box center [150, 107] width 209 height 13
click at [107, 102] on span "Adicionar envolvidos" at bounding box center [101, 106] width 40 height 9
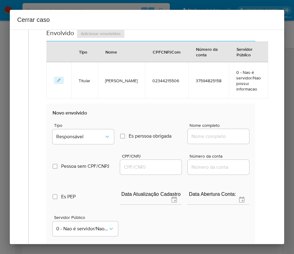
scroll to position [240, 0]
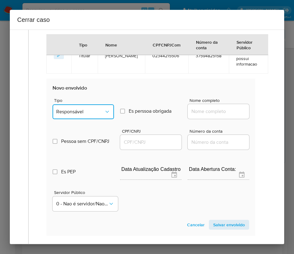
click at [92, 115] on span "Responsável" at bounding box center [80, 112] width 48 height 6
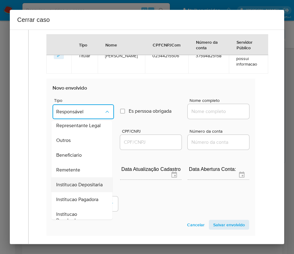
scroll to position [109, 0]
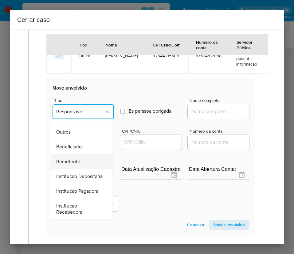
click at [68, 158] on span "Remetente" at bounding box center [68, 161] width 24 height 6
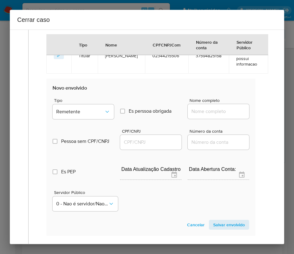
click at [208, 115] on input "Nome completo" at bounding box center [218, 111] width 61 height 8
paste input "Creditas Sociedade de Credito Direto S.A., 32997490000139"
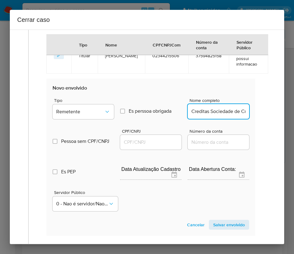
scroll to position [0, 80]
drag, startPoint x: 196, startPoint y: 118, endPoint x: 247, endPoint y: 116, distance: 50.8
click at [247, 116] on section "Novo envolvido Tipo Remetente Es perssoa obrigada Is PObrigada Nome completo Cr…" at bounding box center [150, 156] width 209 height 157
type input "Creditas Sociedade de Credito Direto S.A."
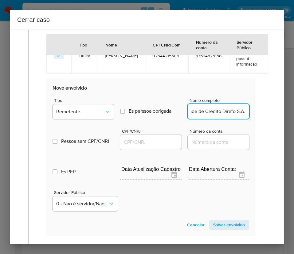
scroll to position [0, 0]
click at [152, 144] on input "CPF/CNPJ" at bounding box center [150, 142] width 61 height 8
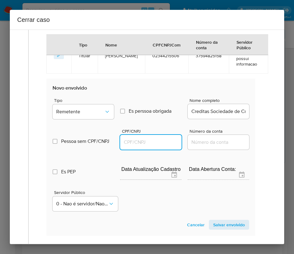
paste input "32997490000139"
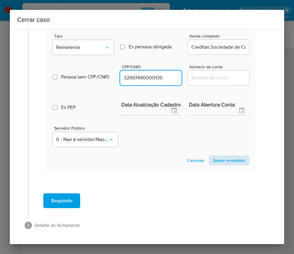
type input "32997490000139"
click at [221, 158] on span "Salvar envolvido" at bounding box center [229, 160] width 32 height 9
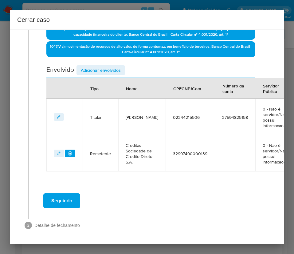
scroll to position [185, 0]
click at [98, 66] on span "Adicionar envolvidos" at bounding box center [101, 70] width 40 height 9
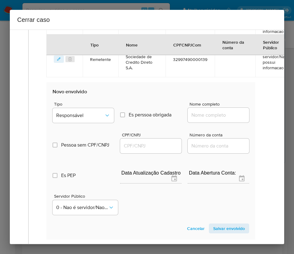
scroll to position [323, 0]
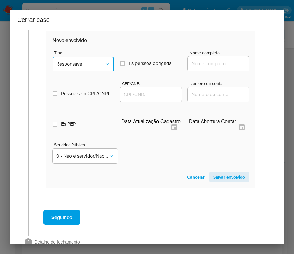
click at [104, 67] on icon "Tipo de envolvimento" at bounding box center [107, 64] width 6 height 6
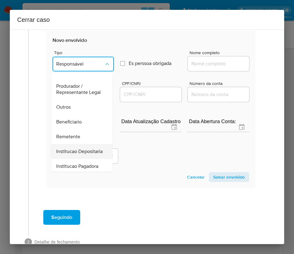
scroll to position [109, 0]
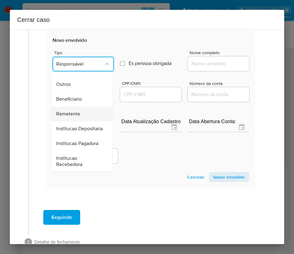
click at [68, 111] on span "Remetente" at bounding box center [68, 114] width 24 height 6
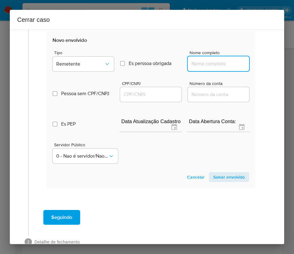
click at [196, 64] on input "Nome completo" at bounding box center [218, 64] width 61 height 8
paste input "Airton Gorgen, 46726500904"
drag, startPoint x: 204, startPoint y: 65, endPoint x: 258, endPoint y: 64, distance: 54.1
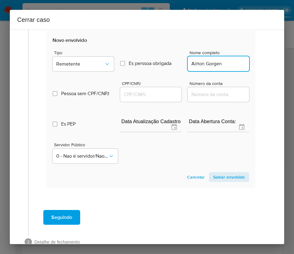
scroll to position [0, 0]
type input "Airton Gorgen"
click at [154, 93] on input "CPF/CNPJ" at bounding box center [150, 94] width 61 height 8
paste input "46726500904"
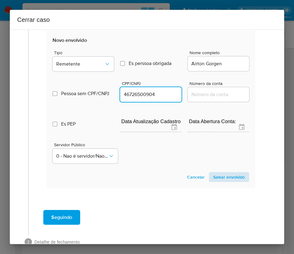
type input "46726500904"
click at [214, 178] on span "Salvar envolvido" at bounding box center [229, 177] width 32 height 9
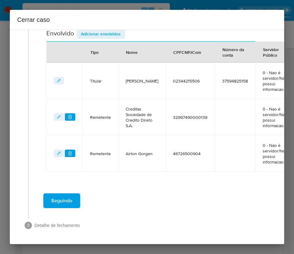
scroll to position [221, 0]
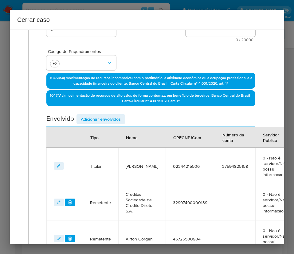
click at [93, 118] on span "Adicionar envolvidos" at bounding box center [101, 119] width 40 height 9
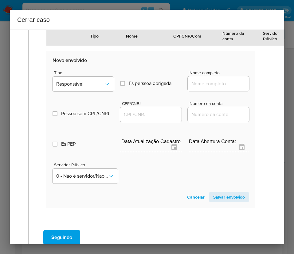
scroll to position [360, 0]
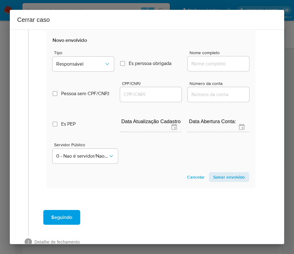
click at [120, 59] on label "Es perssoa obrigada Is PObrigada" at bounding box center [150, 63] width 61 height 21
click at [120, 61] on input "Es perssoa obrigada Is PObrigada" at bounding box center [122, 63] width 5 height 5
click at [72, 60] on button "Responsável" at bounding box center [83, 64] width 61 height 15
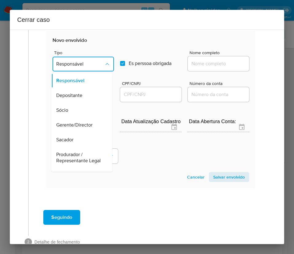
click at [133, 60] on span "Es perssoa obrigada" at bounding box center [150, 63] width 43 height 6
click at [125, 61] on input "Es perssoa obrigada Is PObrigada" at bounding box center [122, 63] width 5 height 5
checkbox input "false"
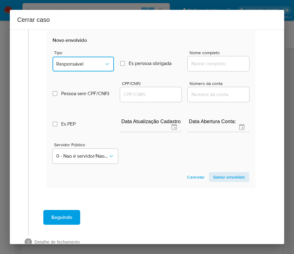
click at [66, 70] on button "Responsável" at bounding box center [83, 64] width 61 height 15
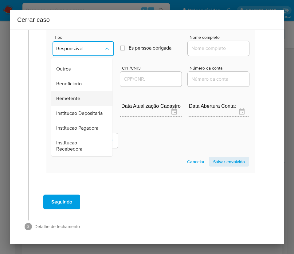
scroll to position [383, 0]
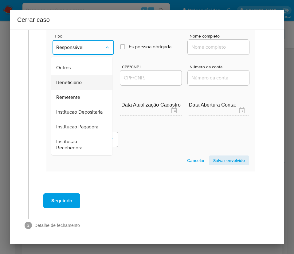
click at [74, 79] on span "Beneficiario" at bounding box center [69, 82] width 26 height 6
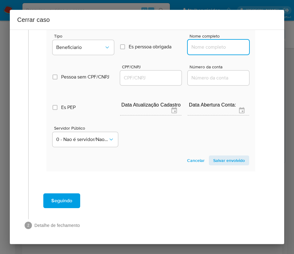
click at [208, 43] on input "Nome completo" at bounding box center [218, 47] width 61 height 8
paste input "Itaú Unibanco Holding S A, 60872504000123"
drag, startPoint x: 196, startPoint y: 41, endPoint x: 262, endPoint y: 40, distance: 66.1
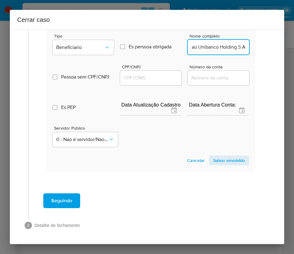
scroll to position [0, 4]
type input "Itaú Unibanco Holding S A"
drag, startPoint x: 136, startPoint y: 74, endPoint x: 138, endPoint y: 71, distance: 3.7
click at [136, 74] on input "CPF/CNPJ" at bounding box center [150, 78] width 61 height 8
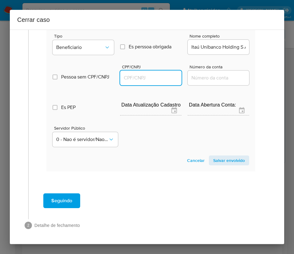
paste input "60872504000123"
type input "60872504000123"
click at [213, 156] on span "Salvar envolvido" at bounding box center [229, 160] width 32 height 9
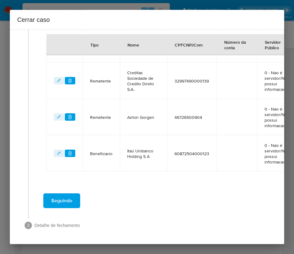
scroll to position [165, 0]
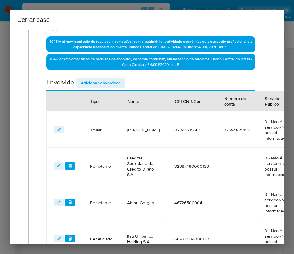
click at [110, 82] on span "Adicionar envolvidos" at bounding box center [101, 82] width 40 height 9
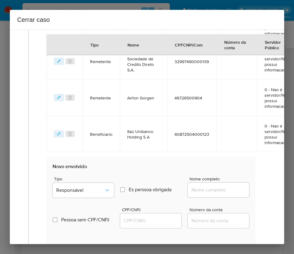
scroll to position [350, 0]
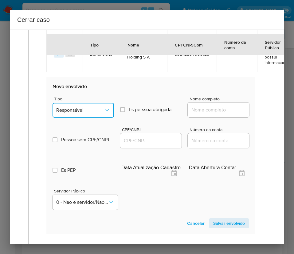
click at [72, 113] on button "Responsável" at bounding box center [83, 110] width 61 height 15
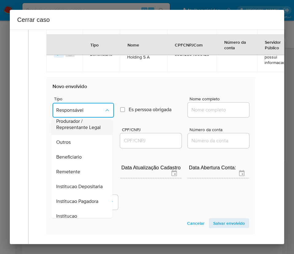
scroll to position [92, 0]
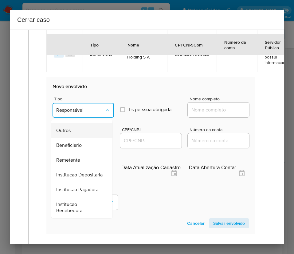
click at [67, 133] on span "Outros" at bounding box center [63, 130] width 14 height 6
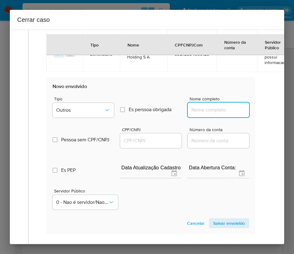
click at [192, 110] on input "Nome completo" at bounding box center [218, 110] width 61 height 8
paste input "José David Batista da Silva Ltda, 19816019000139"
drag, startPoint x: 200, startPoint y: 111, endPoint x: 264, endPoint y: 108, distance: 64.0
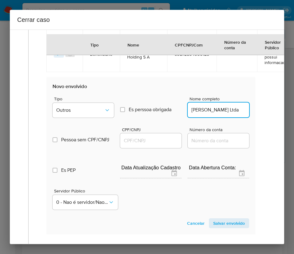
scroll to position [0, 15]
type input "José David Batista da Silva Ltda"
click at [148, 141] on input "CPF/CNPJ" at bounding box center [150, 141] width 61 height 8
paste input "19816019000139"
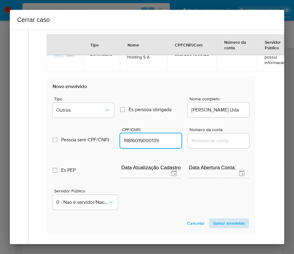
type input "19816019000139"
click at [214, 220] on span "Salvar envolvido" at bounding box center [229, 223] width 32 height 9
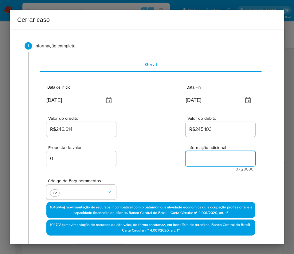
click at [204, 161] on textarea "Informação adicional" at bounding box center [221, 158] width 70 height 15
paste textarea "Informações do Cliente José David Batista da Silva, CPF 02344215506, 39 anos, r…"
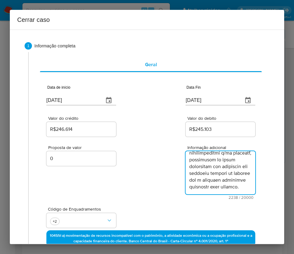
type textarea "Informações do Cliente José David Batista da Silva, CPF 02344215506, 39 anos, r…"
click at [157, 176] on div "Proposta de valor 0 Informação adicional 2238 / 20000 17762 caracteres restantes" at bounding box center [150, 168] width 209 height 61
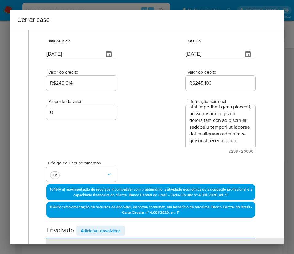
scroll to position [322, 0]
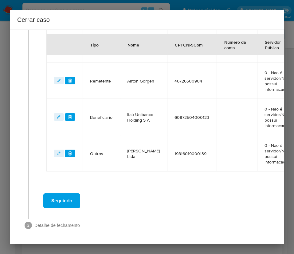
click at [65, 194] on span "Seguindo" at bounding box center [61, 201] width 21 height 14
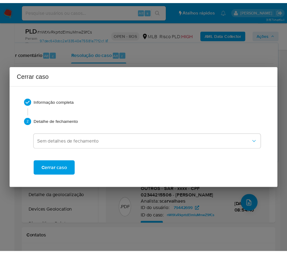
scroll to position [800, 0]
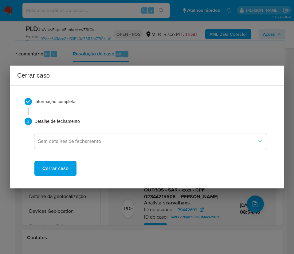
click at [63, 168] on span "Cerrar caso" at bounding box center [55, 168] width 26 height 14
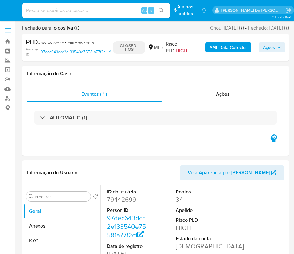
select select "10"
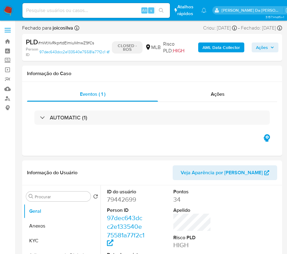
click at [66, 44] on span "# nWtXvRkprtdElmiuMnwZ9fCs" at bounding box center [66, 43] width 56 height 6
copy span "nWtXvRkprtdElmiuMnwZ9fCs"
click at [8, 12] on img at bounding box center [8, 10] width 10 height 10
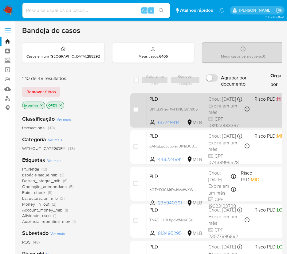
click at [195, 102] on span "PLD" at bounding box center [176, 98] width 54 height 8
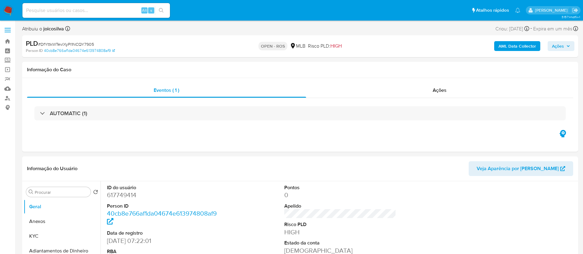
select select "10"
click at [89, 43] on span "# DfYttkWTevlXyPl1NCQY7905" at bounding box center [66, 44] width 56 height 6
copy span "DfYttkWTevlXyPl1NCQY7905"
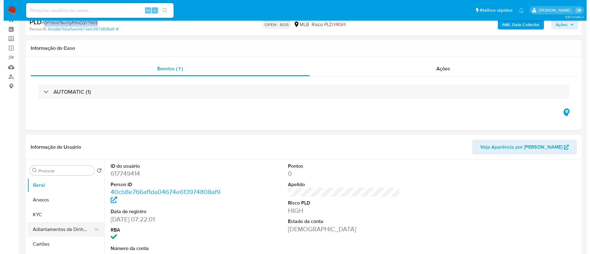
scroll to position [92, 0]
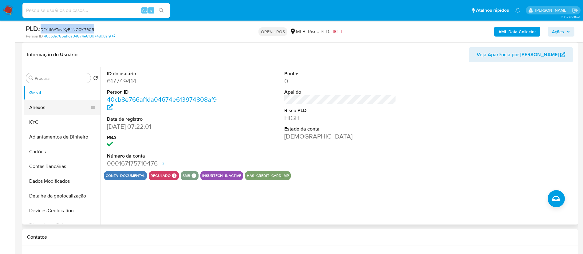
click at [45, 109] on button "Anexos" at bounding box center [60, 107] width 72 height 15
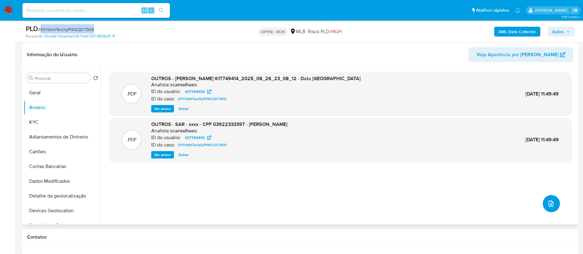
click at [294, 207] on span "upload-file" at bounding box center [551, 203] width 7 height 7
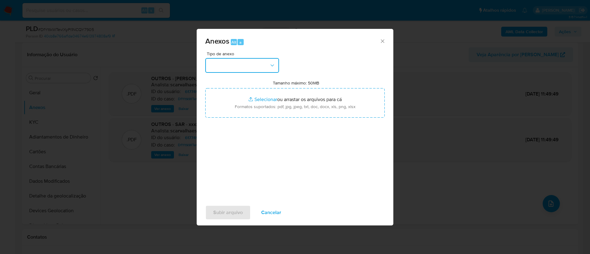
click at [256, 65] on button "button" at bounding box center [242, 65] width 74 height 15
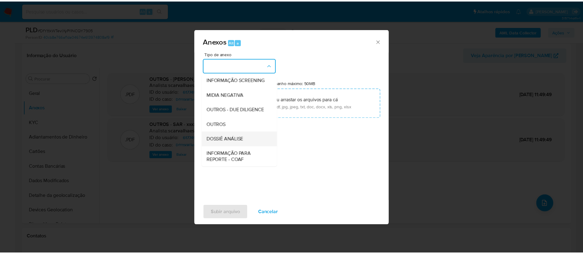
scroll to position [95, 0]
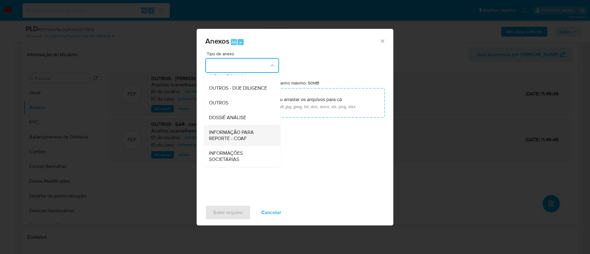
click at [241, 137] on span "INFORMAÇÃO PARA REPORTE - COAF" at bounding box center [240, 135] width 63 height 12
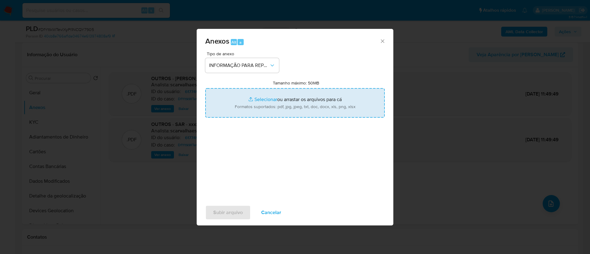
type input "C:\fakepath\SAR - DfYttkWTevlXyPl1NCQY7905 - CPF 03922333397 - IVANEZ PEREIRA D…"
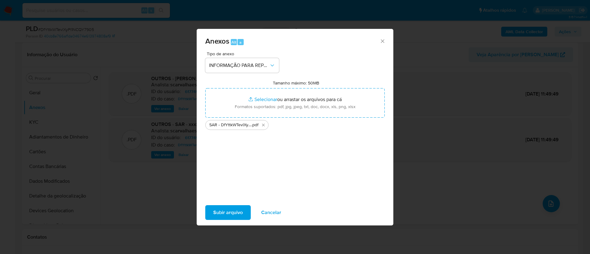
click at [220, 215] on span "Subir arquivo" at bounding box center [228, 213] width 30 height 14
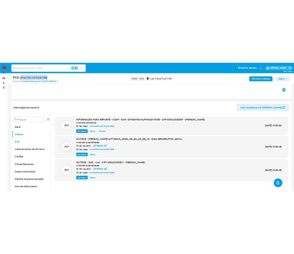
scroll to position [46, 0]
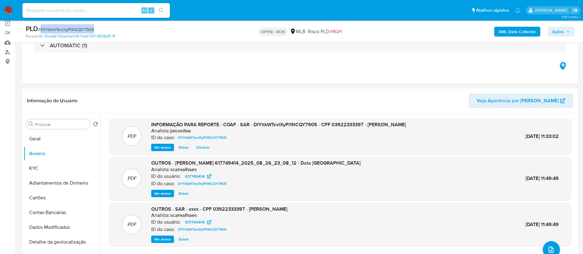
click at [294, 30] on span "Ações" at bounding box center [558, 32] width 12 height 10
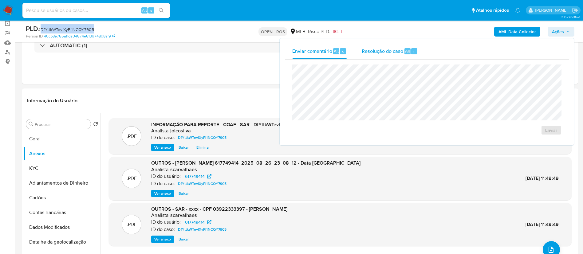
click at [294, 50] on span "Resolução do caso" at bounding box center [383, 50] width 42 height 7
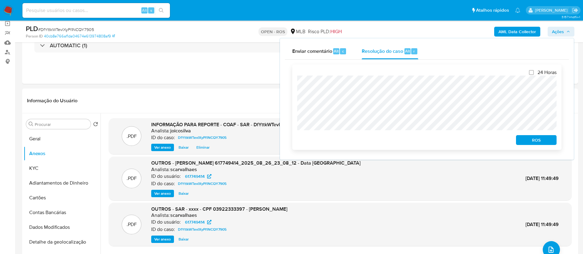
click at [294, 84] on div "24 Horas ROS" at bounding box center [426, 107] width 269 height 85
click at [294, 141] on span "ROS" at bounding box center [537, 140] width 32 height 9
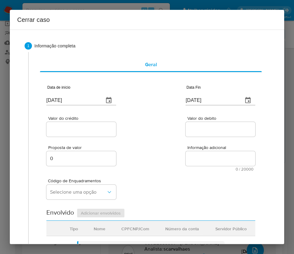
click at [66, 98] on input "[DATE]" at bounding box center [72, 100] width 53 height 10
paste input "6/06"
type input "26/06/2025"
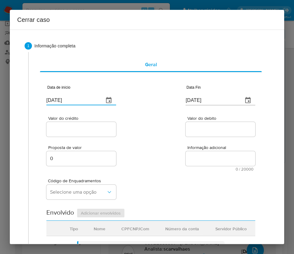
click at [163, 133] on div "Valor do crédito Valor do debito" at bounding box center [150, 123] width 209 height 29
click at [188, 97] on input "[DATE]" at bounding box center [212, 100] width 53 height 10
paste input "5"
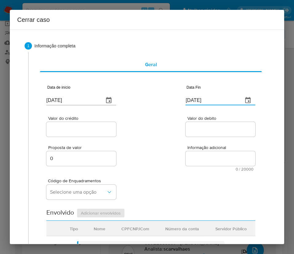
type input "25/08/2025"
click at [187, 142] on div "Proposta de valor 0 Informação adicional 0 / 20000 20000 caracteres restantes" at bounding box center [150, 154] width 209 height 33
click at [86, 131] on input "Valor do crédito" at bounding box center [81, 129] width 70 height 8
drag, startPoint x: 64, startPoint y: 130, endPoint x: 69, endPoint y: 133, distance: 6.3
click at [64, 130] on input "Valor do crédito" at bounding box center [81, 129] width 70 height 8
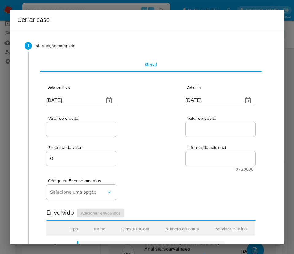
paste input "R$269.554"
type input "R$269.554"
click at [155, 154] on div "Proposta de valor 0 Informação adicional 0 / 20000 20000 caracteres restantes" at bounding box center [150, 154] width 209 height 33
click at [197, 121] on div "Valor do debito" at bounding box center [221, 127] width 70 height 22
click at [195, 127] on input "Valor do debito" at bounding box center [221, 129] width 70 height 8
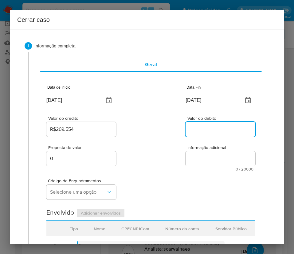
paste input "R$190.040"
type input "R$190.040"
click at [157, 171] on div "Código de Enquadramentos Selecione uma opção" at bounding box center [150, 186] width 209 height 31
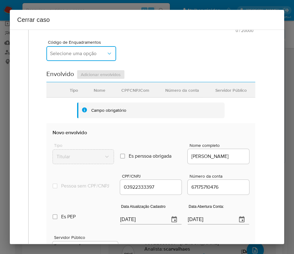
click at [56, 54] on span "Selecione uma opção" at bounding box center [78, 53] width 56 height 6
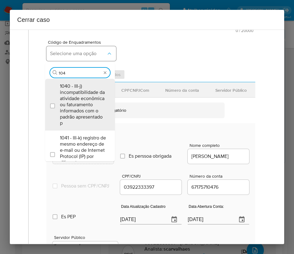
type input "1045"
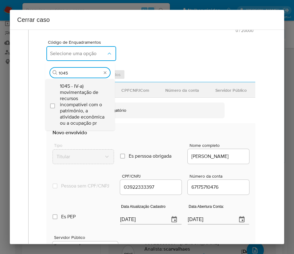
click at [73, 92] on span "1045 - IV-a) movimentação de recursos incompatível com o patrimônio, a atividad…" at bounding box center [83, 104] width 46 height 43
checkbox input "true"
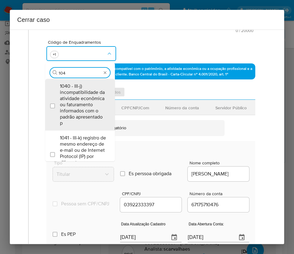
scroll to position [0, 0]
type input "1047"
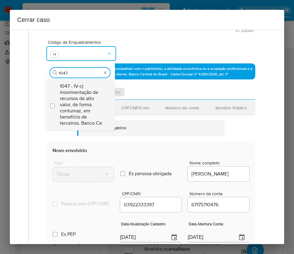
click at [79, 95] on span "1047 - IV-c) movimentação de recursos de alto valor, de forma contumaz, em bene…" at bounding box center [83, 104] width 46 height 43
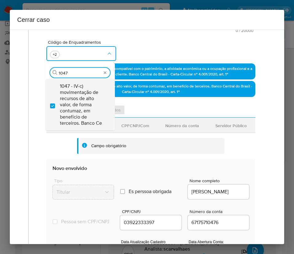
checkbox input "true"
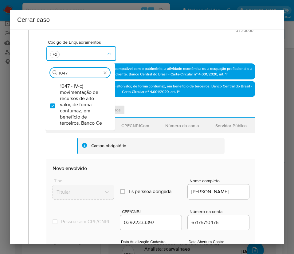
scroll to position [288, 0]
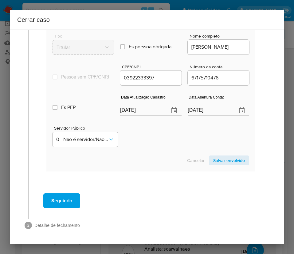
type input "1047"
click at [141, 111] on section "Envolvido Adicionar envolvidos Tipo Nome CPFCNPJCom Número da conta Servidor Pú…" at bounding box center [150, 65] width 209 height 211
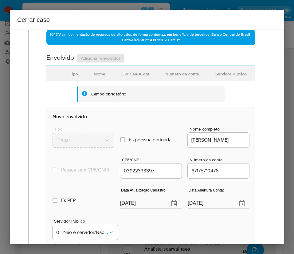
click at [141, 111] on section "Envolvido Adicionar envolvidos Tipo Nome CPFCNPJCom Número da conta Servidor Pú…" at bounding box center [150, 158] width 209 height 211
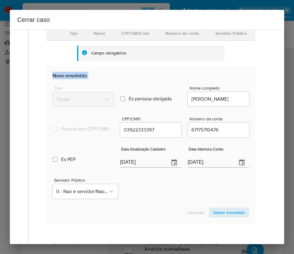
scroll to position [282, 0]
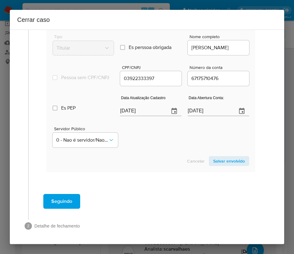
click at [129, 113] on input "[DATE]" at bounding box center [142, 111] width 44 height 10
paste input "18/07"
type input "18/07/2025"
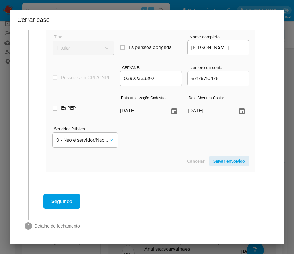
click at [132, 158] on section "Novo envolvido Tipo Titular Es perssoa obrigada Is PObrigada Nome completo IVAN…" at bounding box center [150, 93] width 209 height 157
click at [199, 116] on input "04/06/2024" at bounding box center [210, 111] width 44 height 10
paste input "text"
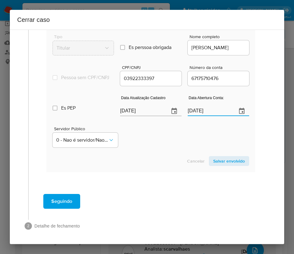
type input "04/06/2024"
click at [156, 162] on div "Cancelar Salvar envolvido" at bounding box center [151, 161] width 197 height 10
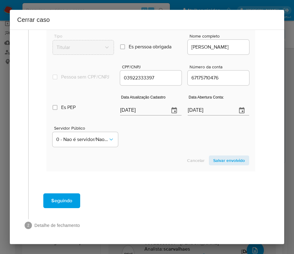
click at [216, 157] on span "Salvar envolvido" at bounding box center [229, 160] width 32 height 9
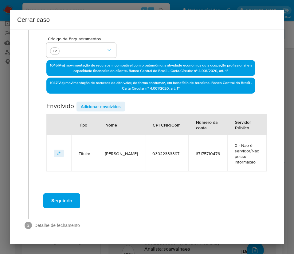
scroll to position [142, 0]
click at [155, 197] on div "Seguindo" at bounding box center [151, 200] width 232 height 22
click at [83, 106] on span "Adicionar envolvidos" at bounding box center [101, 106] width 40 height 9
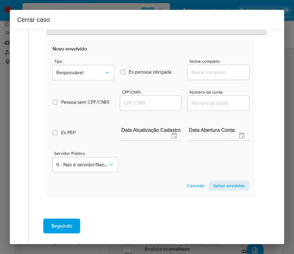
scroll to position [304, 0]
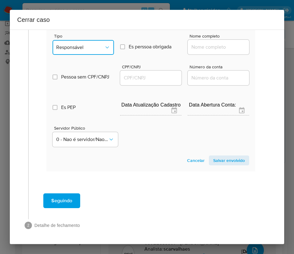
click at [80, 48] on span "Responsável" at bounding box center [80, 47] width 48 height 6
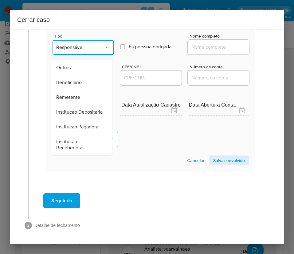
scroll to position [92, 0]
click at [73, 85] on span "Beneficiario" at bounding box center [69, 82] width 26 height 6
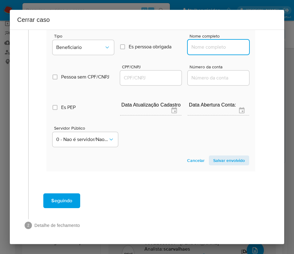
click at [203, 46] on input "Nome completo" at bounding box center [218, 47] width 61 height 8
paste input "Keli Fatima Antonelo, 06397146928"
drag, startPoint x: 205, startPoint y: 47, endPoint x: 248, endPoint y: 49, distance: 43.7
click at [248, 49] on section "Novo envolvido Tipo Beneficiario Es perssoa obrigada Is PObrigada Nome completo…" at bounding box center [150, 92] width 209 height 157
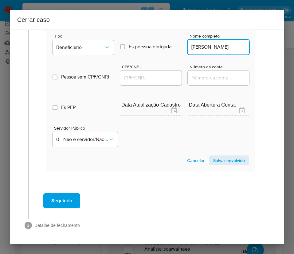
scroll to position [0, 0]
type input "Keli Fatima Antonelo"
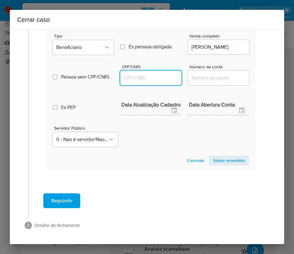
click at [135, 80] on input "CPF/CNPJ" at bounding box center [150, 78] width 61 height 8
paste input "06397146928"
type input "6397146928"
click at [224, 161] on span "Salvar envolvido" at bounding box center [229, 160] width 32 height 9
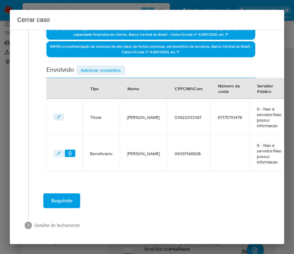
scroll to position [178, 0]
click at [96, 70] on span "Adicionar envolvidos" at bounding box center [101, 70] width 40 height 9
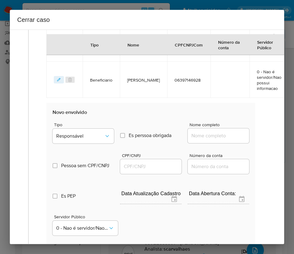
scroll to position [316, 0]
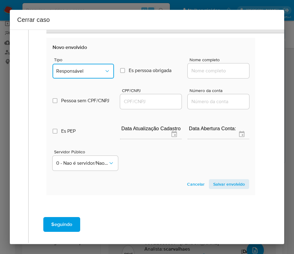
click at [90, 69] on span "Responsável" at bounding box center [80, 71] width 48 height 6
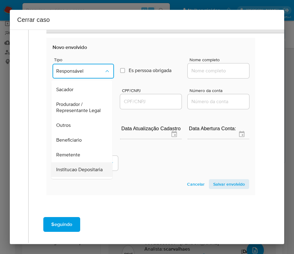
scroll to position [109, 0]
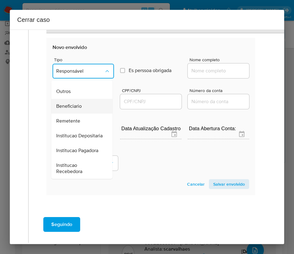
click at [76, 103] on span "Beneficiario" at bounding box center [69, 106] width 26 height 6
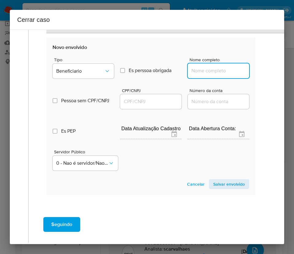
click at [199, 70] on input "Nome completo" at bounding box center [218, 71] width 61 height 8
paste input "Adelino de Sena Lopes Neto Ltda, 47732431000106"
drag, startPoint x: 197, startPoint y: 72, endPoint x: 261, endPoint y: 72, distance: 64.0
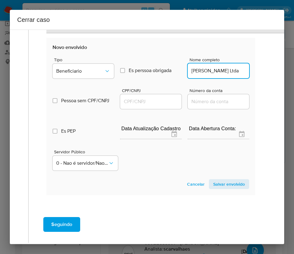
scroll to position [0, 19]
type input "Adelino de Sena Lopes Neto Ltda"
click at [147, 103] on input "CPF/CNPJ" at bounding box center [150, 101] width 61 height 8
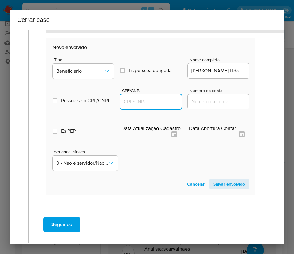
paste input "47732431000106"
type input "47732431000106"
click at [213, 180] on span "Salvar envolvido" at bounding box center [229, 184] width 32 height 9
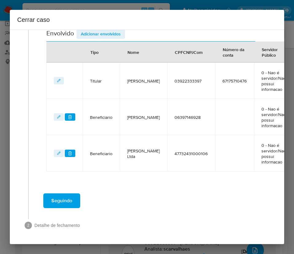
click at [213, 181] on div "Data de início 26/06/2025 Data Fin 25/08/2025 Valor do crédito R$269.554 Valor …" at bounding box center [151, 21] width 222 height 326
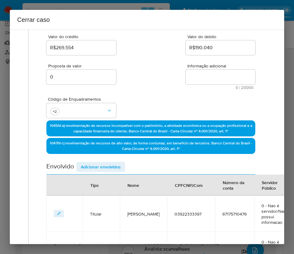
click at [186, 79] on textarea "Informação adicional" at bounding box center [221, 76] width 70 height 15
paste textarea "Informações do Cliente Ivanez Pereira dos Santos, CPF 03922333397, 38 anos, res…"
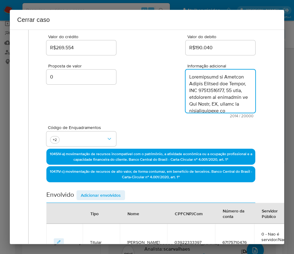
scroll to position [752, 0]
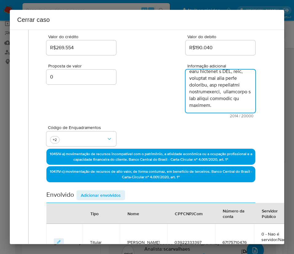
type textarea "Informações do Cliente Ivanez Pereira dos Santos, CPF 03922333397, 38 anos, res…"
click at [144, 113] on div "Proposta de valor 0 Informação adicional 2014 / 20000 17986 caracteres restantes" at bounding box center [150, 86] width 209 height 61
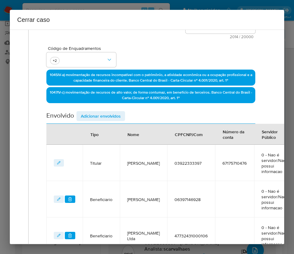
scroll to position [248, 0]
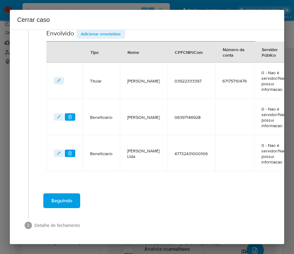
click at [67, 203] on span "Seguindo" at bounding box center [61, 201] width 21 height 14
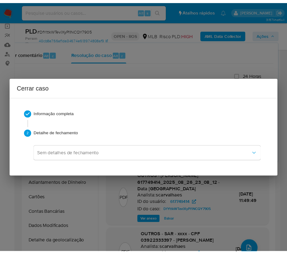
scroll to position [729, 0]
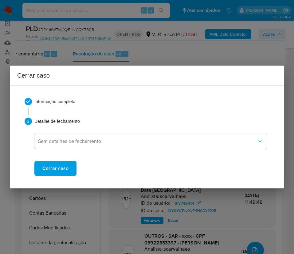
click at [60, 165] on span "Cerrar caso" at bounding box center [55, 168] width 26 height 14
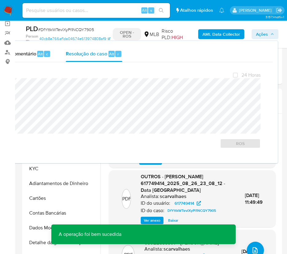
click at [51, 26] on span "# DfYttkWTevlXyPl1NCQY7905" at bounding box center [66, 29] width 56 height 6
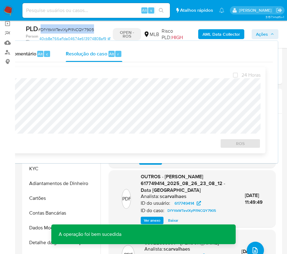
copy span "DfYttkWTevlXyPl1NCQY7905"
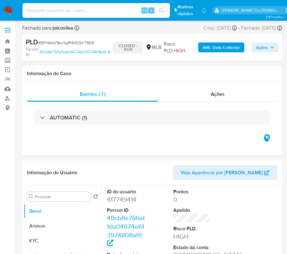
select select "10"
click at [7, 10] on img at bounding box center [8, 10] width 10 height 10
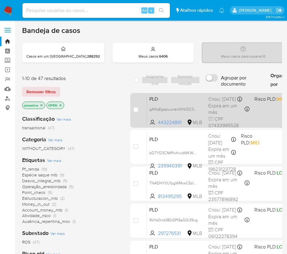
click at [193, 108] on div "PLD gANqEgqpuuwev0tNrDC3mKww 443224891 MLB Risco PLD: MID Criou: [DATE] Criou: …" at bounding box center [267, 109] width 240 height 31
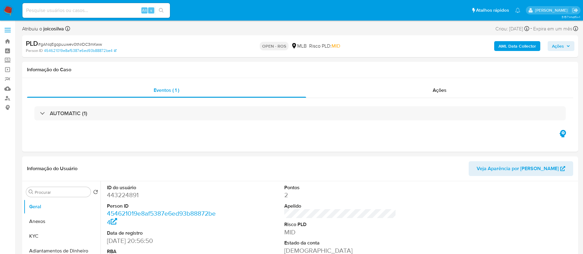
click at [93, 44] on span "# gANqEgqpuuwev0tNrDC3mKww" at bounding box center [70, 44] width 64 height 6
select select "10"
click at [93, 44] on span "# gANqEgqpuuwev0tNrDC3mKww" at bounding box center [70, 44] width 64 height 6
copy span "gANqEgqpuuwev0tNrDC3mKww"
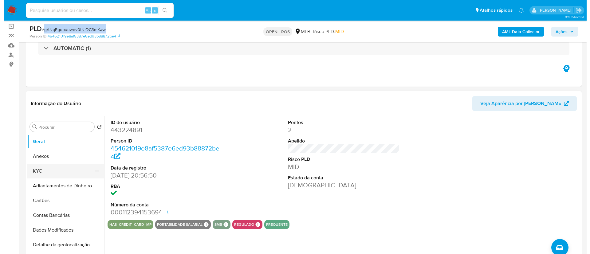
scroll to position [92, 0]
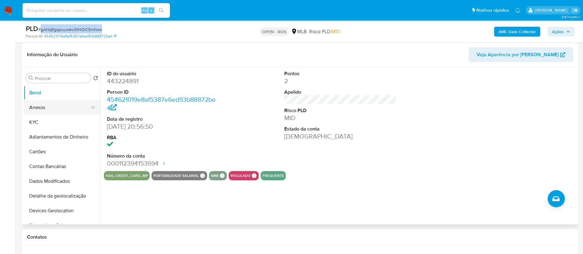
click at [52, 107] on button "Anexos" at bounding box center [60, 107] width 72 height 15
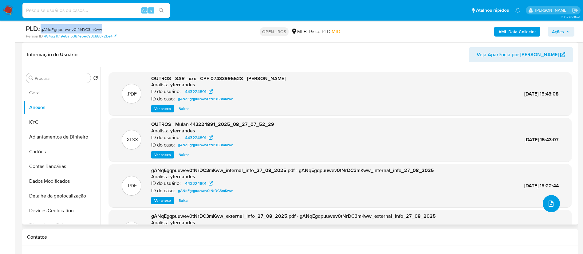
click at [294, 200] on button "upload-file" at bounding box center [551, 203] width 17 height 17
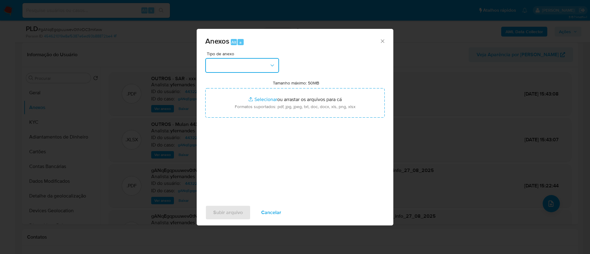
click at [266, 67] on button "button" at bounding box center [242, 65] width 74 height 15
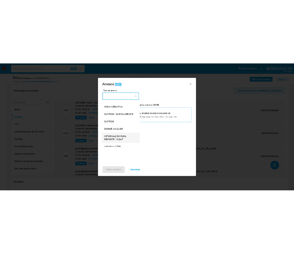
scroll to position [95, 0]
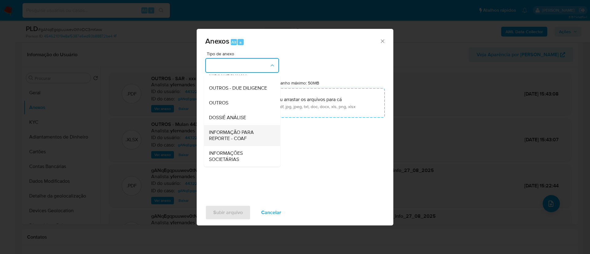
click at [237, 136] on span "INFORMAÇÃO PARA REPORTE - COAF" at bounding box center [240, 135] width 63 height 12
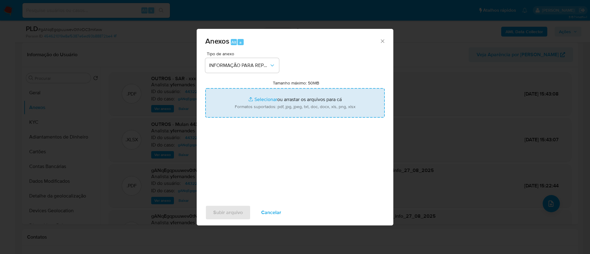
type input "C:\fakepath\SAR - gANqEgqpuuwev0tNrDC3mKww - CPF 07433995528 - [PERSON_NAME].pdf"
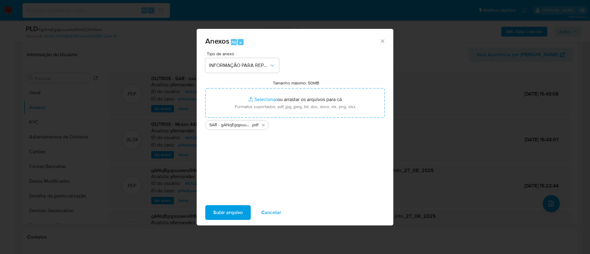
click at [230, 213] on span "Subir arquivo" at bounding box center [228, 213] width 30 height 14
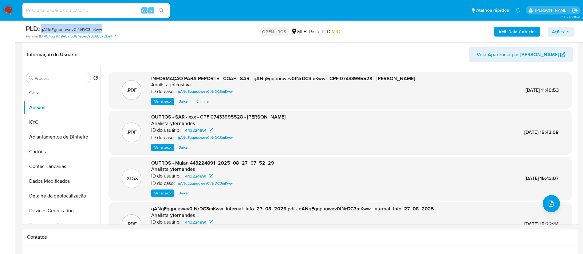
click at [294, 34] on span "Ações" at bounding box center [558, 32] width 12 height 10
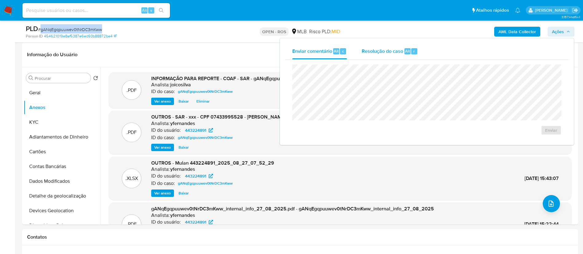
click at [294, 50] on span "Resolução do caso" at bounding box center [383, 50] width 42 height 7
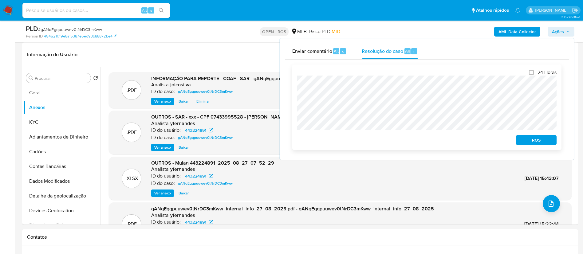
click at [294, 141] on span "ROS" at bounding box center [537, 140] width 32 height 9
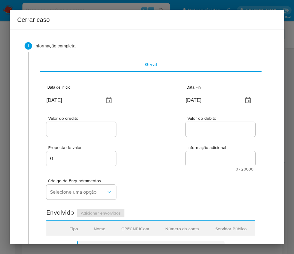
click at [71, 100] on input "[DATE]" at bounding box center [72, 100] width 53 height 10
paste input "01/07"
type input "[DATE]"
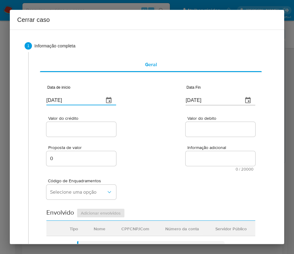
click at [148, 161] on div "Proposta de valor 0 Informação adicional 0 / 20000 20000 caracteres restantes" at bounding box center [150, 154] width 209 height 33
click at [202, 98] on input "[DATE]" at bounding box center [212, 100] width 53 height 10
paste input "6"
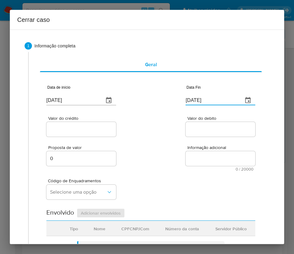
type input "[DATE]"
click at [181, 149] on div "Proposta de valor 0 Informação adicional 0 / 20000 20000 caracteres restantes" at bounding box center [150, 154] width 209 height 33
click at [93, 134] on div at bounding box center [81, 129] width 70 height 15
click at [93, 125] on input "Valor do crédito" at bounding box center [81, 129] width 70 height 8
click at [61, 128] on input "Valor do crédito" at bounding box center [81, 129] width 70 height 8
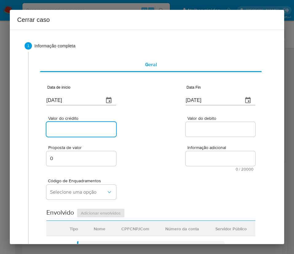
paste input "R$158.045"
type input "R$158.045"
drag, startPoint x: 158, startPoint y: 137, endPoint x: 151, endPoint y: 146, distance: 11.2
click at [158, 137] on div "Valor do crédito R$158.045 Valor do debito" at bounding box center [150, 123] width 209 height 29
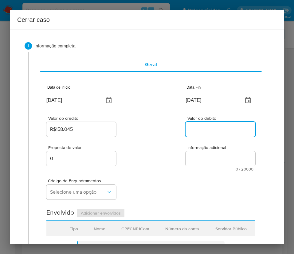
click at [186, 129] on input "Valor do debito" at bounding box center [221, 129] width 70 height 8
paste input "R$157.404"
type input "R$157.404"
drag, startPoint x: 156, startPoint y: 165, endPoint x: 141, endPoint y: 172, distance: 15.8
click at [156, 165] on div "Proposta de valor 0 Informação adicional 0 / 20000 20000 caracteres restantes" at bounding box center [150, 154] width 209 height 33
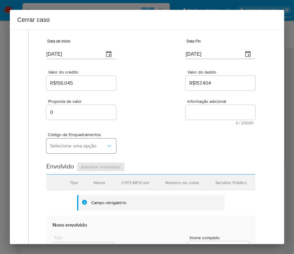
scroll to position [92, 0]
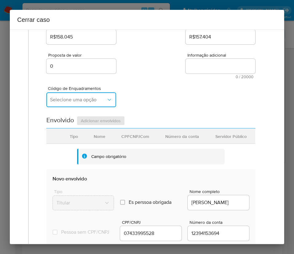
click at [70, 101] on span "Selecione uma opção" at bounding box center [78, 100] width 56 height 6
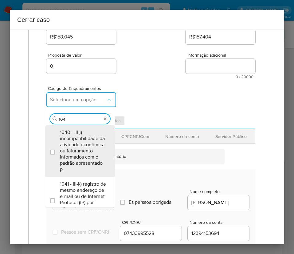
type input "1045"
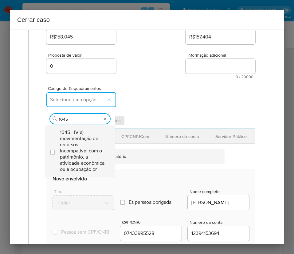
click at [76, 144] on span "1045 - IV-a) movimentação de recursos incompatível com o patrimônio, a atividad…" at bounding box center [83, 150] width 46 height 43
checkbox input "true"
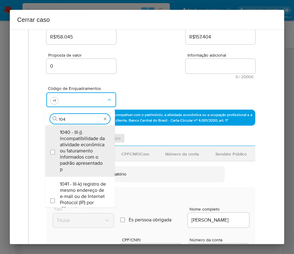
scroll to position [0, 0]
type input "1047"
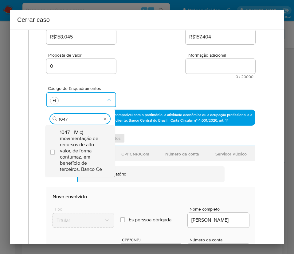
click at [79, 143] on span "1047 - IV-c) movimentação de recursos de alto valor, de forma contumaz, em bene…" at bounding box center [83, 150] width 46 height 43
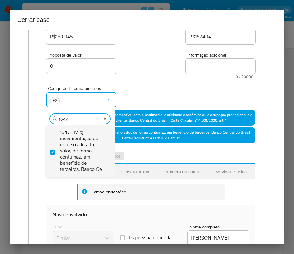
checkbox input "true"
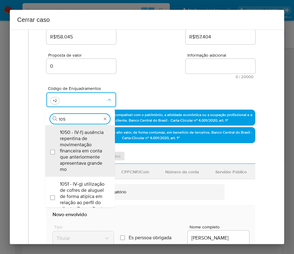
type input "1055"
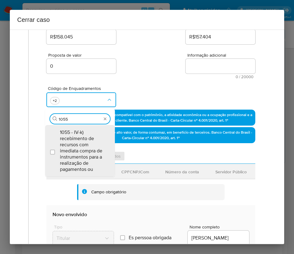
click at [79, 143] on span "1055 - IV-k) recebimento de recursos com imediata compra de instrumentos para a…" at bounding box center [83, 150] width 46 height 43
checkbox input "true"
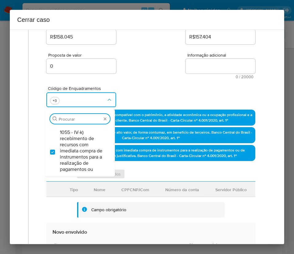
click at [147, 87] on div "Código de Enquadramentos Procurar 1055 - IV-k) recebimento de recursos com imed…" at bounding box center [150, 94] width 209 height 31
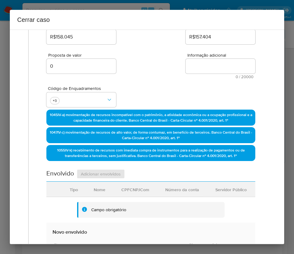
click at [150, 69] on div "Proposta de valor 0 Informação adicional 0 / 20000 20000 caracteres restantes" at bounding box center [150, 62] width 209 height 33
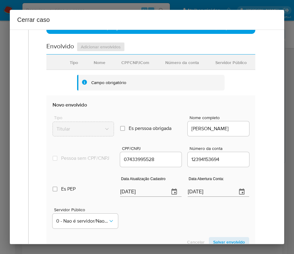
scroll to position [277, 0]
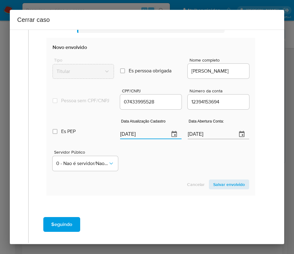
click at [132, 137] on input "[DATE]" at bounding box center [142, 134] width 44 height 10
paste input "1"
type input "19/08/2025"
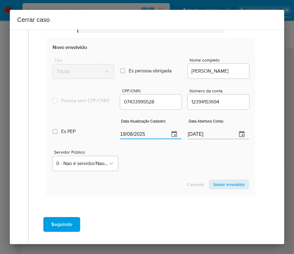
click at [134, 163] on div "Servidor Público 0 - Nao é servidor/Nao possui informacao" at bounding box center [151, 157] width 197 height 31
click at [197, 139] on input "15/06/2023" at bounding box center [210, 134] width 44 height 10
click at [175, 173] on div "Servidor Público 0 - Nao é servidor/Nao possui informacao" at bounding box center [151, 157] width 197 height 31
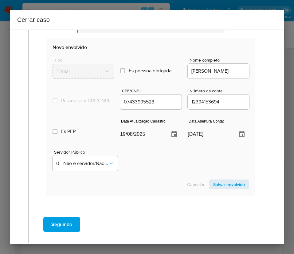
click at [223, 106] on input "12394153694" at bounding box center [218, 102] width 61 height 8
click at [169, 173] on div "Servidor Público 0 - Nao é servidor/Nao possui informacao" at bounding box center [151, 157] width 197 height 31
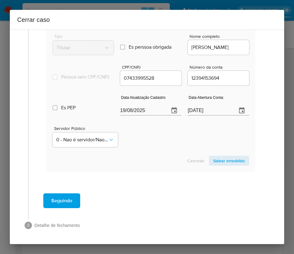
click at [231, 161] on span "Salvar envolvido" at bounding box center [229, 160] width 32 height 9
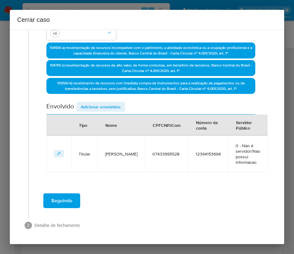
click at [111, 105] on span "Adicionar envolvidos" at bounding box center [101, 106] width 40 height 9
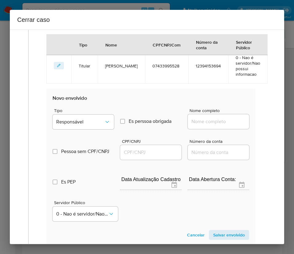
scroll to position [298, 0]
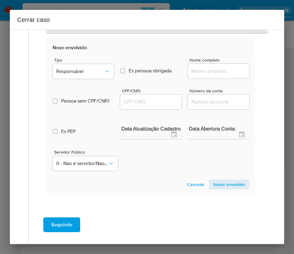
click at [76, 62] on div "Tipo Responsável" at bounding box center [83, 69] width 61 height 23
click at [74, 75] on button "Responsável" at bounding box center [83, 71] width 61 height 15
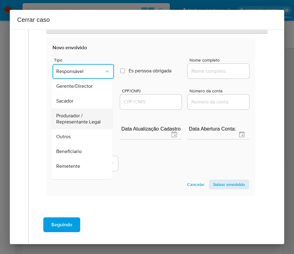
scroll to position [92, 0]
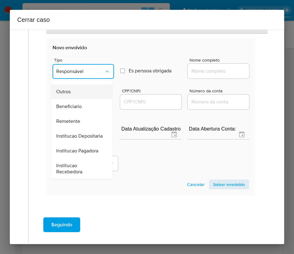
click at [73, 99] on div "Outros" at bounding box center [80, 91] width 48 height 15
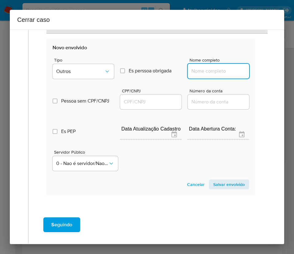
click at [215, 72] on input "Nome completo" at bounding box center [218, 71] width 61 height 8
paste input "ANTONIO FERNANDO MEDEIROS DA SILVA LTDA, 16433395000156"
drag, startPoint x: 198, startPoint y: 72, endPoint x: 251, endPoint y: 72, distance: 52.9
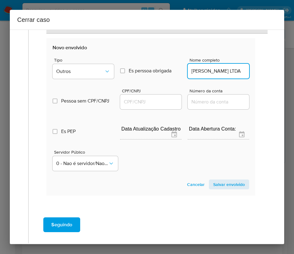
scroll to position [0, 55]
type input "ANTONIO FERNANDO MEDEIROS DA SILVA LTDA"
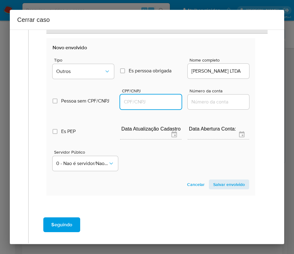
scroll to position [0, 0]
click at [135, 101] on input "CPF/CNPJ" at bounding box center [150, 102] width 61 height 8
paste input "16433395000156"
type input "16433395000156"
click at [218, 186] on span "Salvar envolvido" at bounding box center [229, 184] width 32 height 9
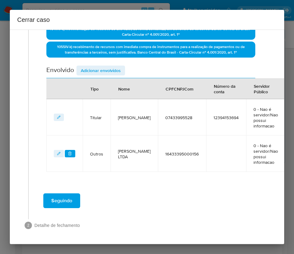
scroll to position [201, 0]
click at [104, 66] on span "Adicionar envolvidos" at bounding box center [101, 70] width 40 height 9
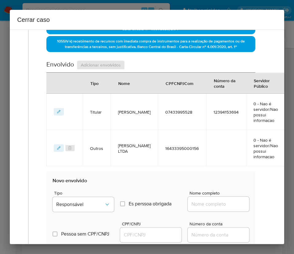
scroll to position [339, 0]
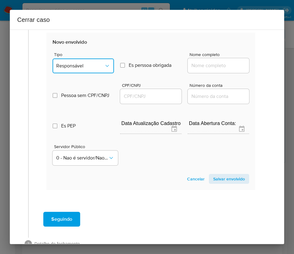
click at [77, 69] on span "Responsável" at bounding box center [80, 66] width 48 height 6
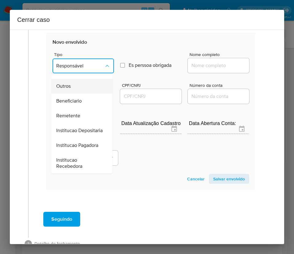
scroll to position [63, 0]
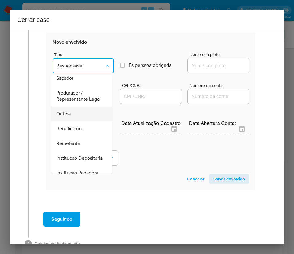
click at [74, 121] on div "Outros" at bounding box center [80, 113] width 48 height 15
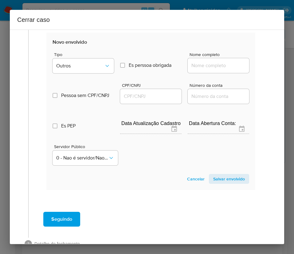
click at [213, 69] on input "Nome completo" at bounding box center [218, 65] width 61 height 8
paste input "AFMS COMERCIO E EMPREENDIMENTOS LTDA, 45579628000121"
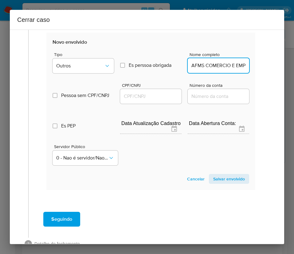
scroll to position [0, 90]
drag, startPoint x: 199, startPoint y: 71, endPoint x: 252, endPoint y: 72, distance: 52.9
type input "AFMS COMERCIO E EMPREENDIMENTOS LTDA"
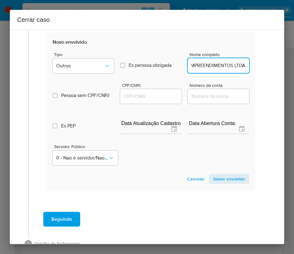
scroll to position [0, 0]
click at [159, 100] on input "CPF/CNPJ" at bounding box center [150, 96] width 61 height 8
paste input "45579628000121"
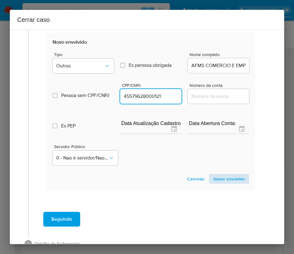
type input "45579628000121"
click at [219, 183] on span "Salvar envolvido" at bounding box center [229, 178] width 32 height 9
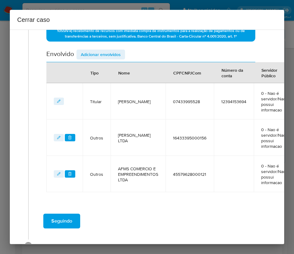
scroll to position [193, 0]
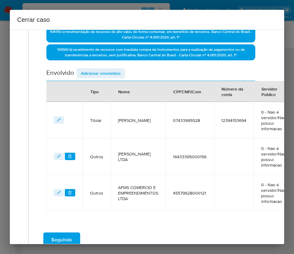
click at [116, 67] on div "Data de início 01/07/2025 Data Fin 26/08/2025 Valor do crédito R$158.045 Valor …" at bounding box center [150, 47] width 209 height 327
click at [114, 73] on span "Adicionar envolvidos" at bounding box center [101, 73] width 40 height 9
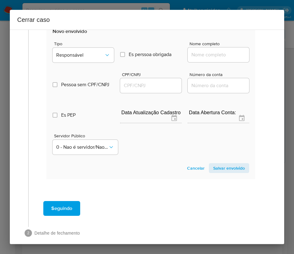
scroll to position [401, 0]
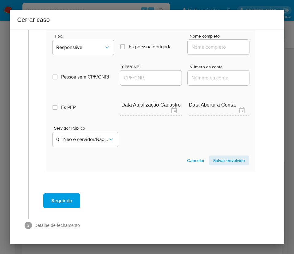
click at [88, 34] on div "Tipo Responsável" at bounding box center [83, 45] width 61 height 23
click at [88, 44] on button "Responsável" at bounding box center [83, 47] width 61 height 15
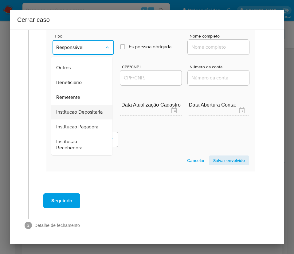
scroll to position [109, 0]
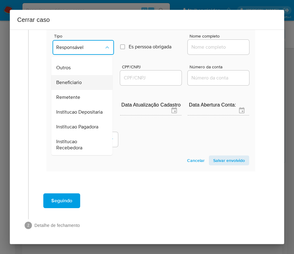
click at [78, 79] on span "Beneficiario" at bounding box center [69, 82] width 26 height 6
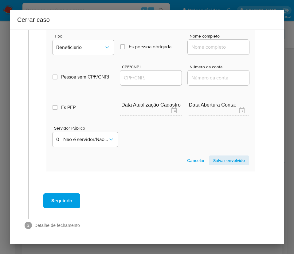
click at [207, 40] on div at bounding box center [218, 47] width 61 height 15
click at [208, 43] on input "Nome completo" at bounding box center [218, 47] width 61 height 8
paste input "Marcos Antonio Dos Santos Oliveira, 00422049506"
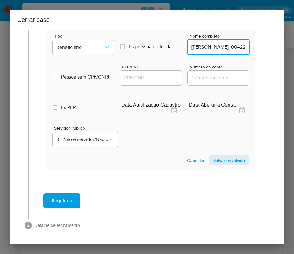
scroll to position [0, 59]
drag, startPoint x: 206, startPoint y: 41, endPoint x: 261, endPoint y: 43, distance: 55.7
type input "Marcos Antonio Dos Santos Oliveira"
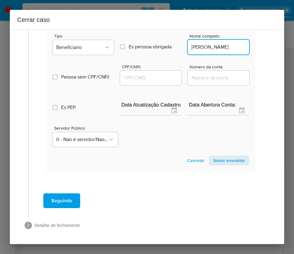
scroll to position [0, 0]
drag, startPoint x: 147, startPoint y: 62, endPoint x: 144, endPoint y: 70, distance: 8.7
click at [146, 65] on div "CPF/CNPJ" at bounding box center [150, 76] width 61 height 22
drag, startPoint x: 144, startPoint y: 70, endPoint x: 149, endPoint y: 69, distance: 5.4
click at [144, 74] on input "CPF/CNPJ" at bounding box center [150, 78] width 61 height 8
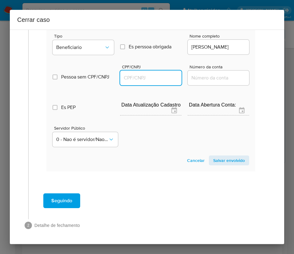
paste input "00422049506"
type input "422049506"
click at [223, 156] on span "Salvar envolvido" at bounding box center [229, 160] width 32 height 9
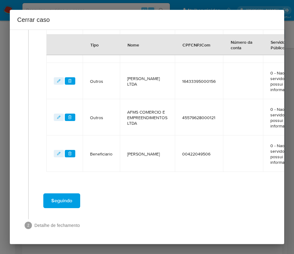
scroll to position [229, 0]
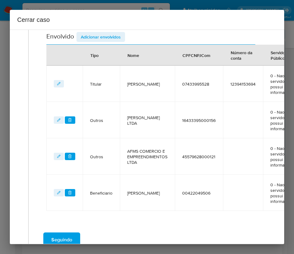
click at [101, 35] on span "Adicionar envolvidos" at bounding box center [101, 37] width 40 height 9
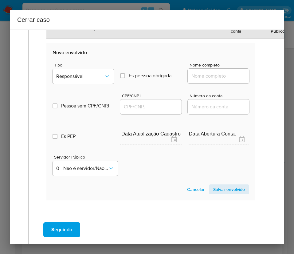
scroll to position [414, 0]
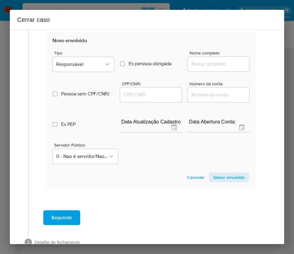
click at [86, 54] on span "Tipo" at bounding box center [84, 53] width 61 height 4
click at [86, 58] on button "Responsável" at bounding box center [83, 64] width 61 height 15
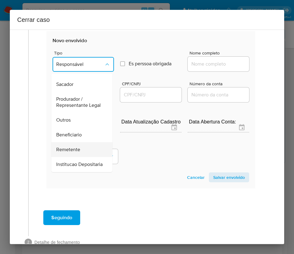
scroll to position [109, 0]
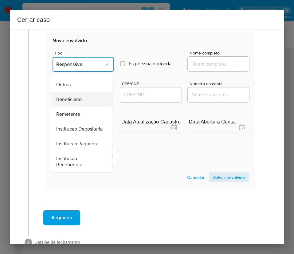
click at [76, 96] on span "Beneficiario" at bounding box center [69, 99] width 26 height 6
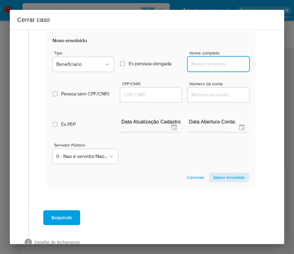
click at [213, 62] on input "Nome completo" at bounding box center [218, 64] width 61 height 8
paste input "Orlindo Frois Dias Ltda, 28258054000170"
drag, startPoint x: 196, startPoint y: 65, endPoint x: 263, endPoint y: 69, distance: 66.8
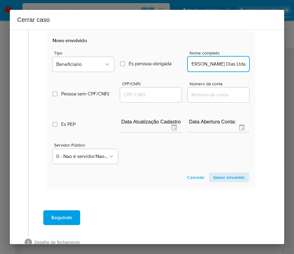
scroll to position [0, 0]
type input "Orlindo Frois Dias Ltda"
drag, startPoint x: 139, startPoint y: 96, endPoint x: 153, endPoint y: 92, distance: 14.2
click at [139, 96] on input "CPF/CNPJ" at bounding box center [150, 95] width 61 height 8
paste input "28258054000170"
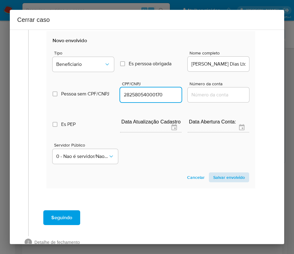
type input "28258054000170"
click at [214, 175] on span "Salvar envolvido" at bounding box center [229, 177] width 32 height 9
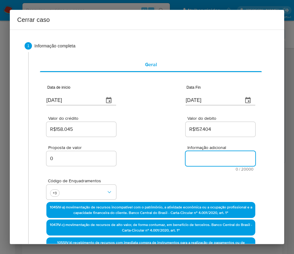
click at [195, 154] on textarea "Informação adicional" at bounding box center [221, 158] width 70 height 15
paste textarea "Informações do Cliente Antonio Fernando Medeiros da Silva, CPF 07433995528, 22 …"
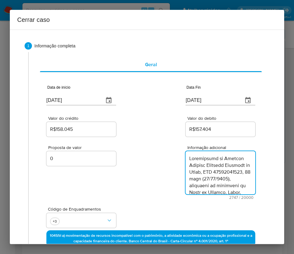
type textarea "Informações do Cliente Antonio Fernando Medeiros da Silva, CPF 07433995528, 22 …"
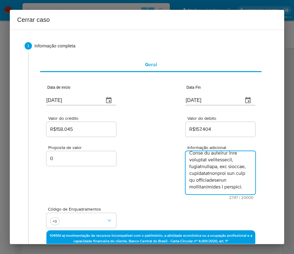
click at [155, 181] on div "Proposta de valor 0 Informação adicional 2747 / 20000 17253 caracteres restantes" at bounding box center [150, 168] width 209 height 61
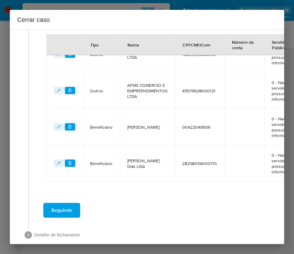
scroll to position [340, 0]
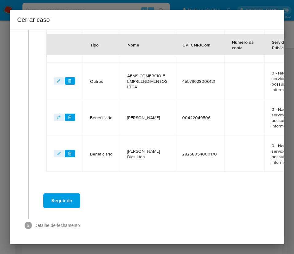
click at [75, 193] on button "Seguindo" at bounding box center [61, 200] width 37 height 15
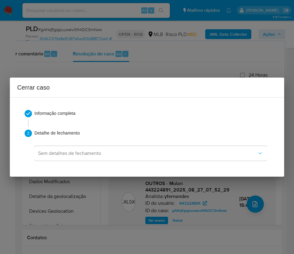
scroll to position [0, 0]
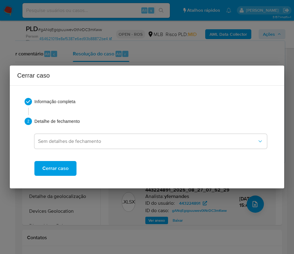
click at [42, 168] on button "Cerrar caso" at bounding box center [55, 168] width 42 height 15
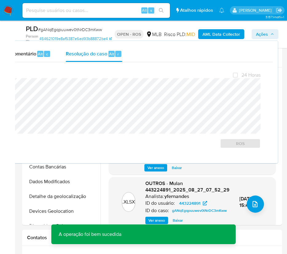
click at [49, 30] on span "# gANqEgqpuuwev0tNrDC3mKww" at bounding box center [70, 29] width 64 height 6
copy span "gANqEgqpuuwev0tNrDC3mKww"
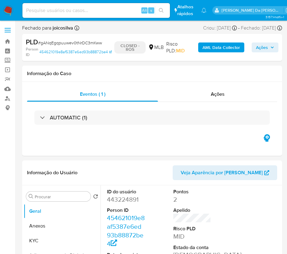
select select "10"
click at [11, 11] on img at bounding box center [8, 10] width 10 height 10
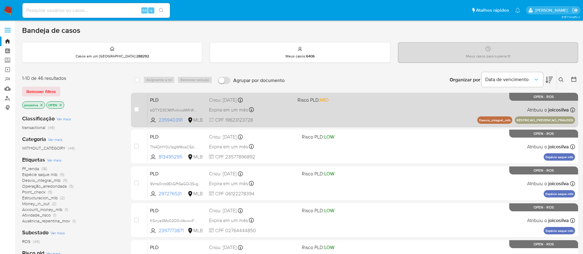
click at [294, 118] on div "PLD bOTYD3CMtPwhiwdWKW9Nf4JS 235940391 MLB Risco PLD: MID Criou: [DATE] Criou: …" at bounding box center [362, 109] width 428 height 31
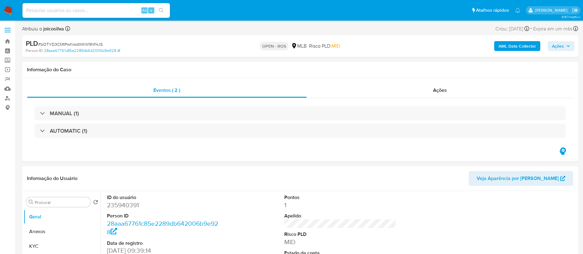
select select "10"
click at [73, 43] on span "# bOTYD3CMtPwhiwdWKW9Nf4JS" at bounding box center [70, 44] width 65 height 6
copy span "bOTYD3CMtPwhiwdWKW9Nf4JS"
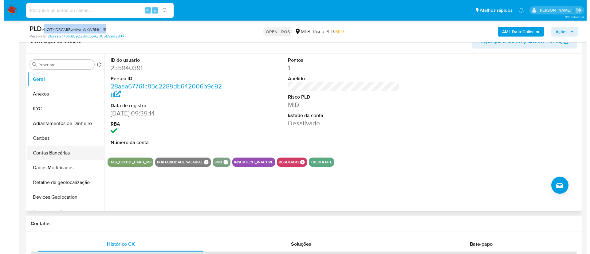
scroll to position [138, 0]
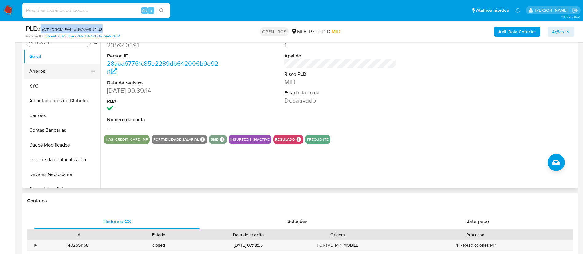
click at [48, 75] on button "Anexos" at bounding box center [60, 71] width 72 height 15
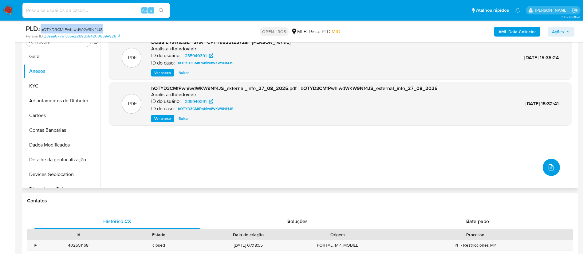
click at [549, 168] on icon "upload-file" at bounding box center [551, 167] width 7 height 7
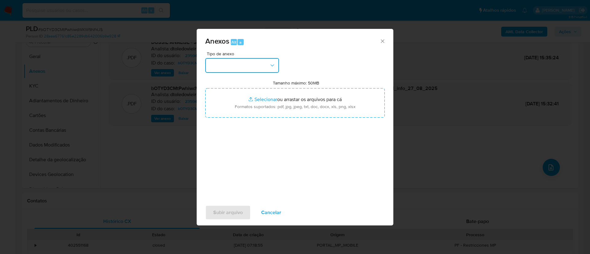
click at [252, 63] on button "button" at bounding box center [242, 65] width 74 height 15
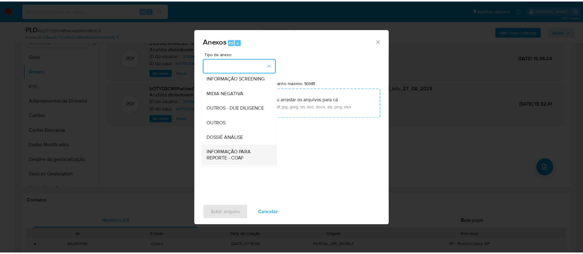
scroll to position [95, 0]
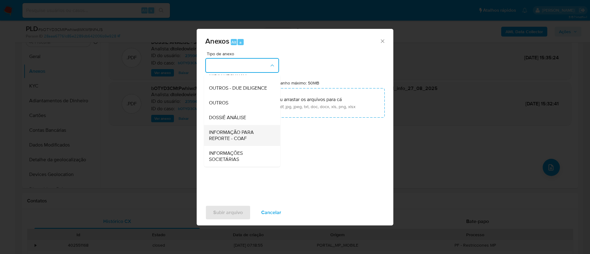
click at [246, 136] on span "INFORMAÇÃO PARA REPORTE - COAF" at bounding box center [240, 135] width 63 height 12
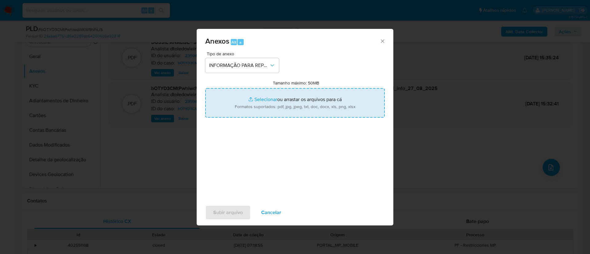
type input "C:\fakepath\SAR - bOTYD3CMtPwhiwdWKW9Nf4JS - CPF 19623123728 - [PERSON_NAME].pdf"
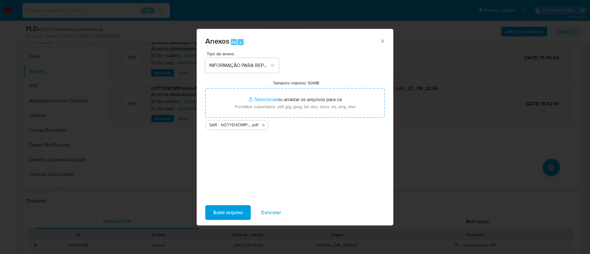
click at [264, 167] on div "Tipo de anexo INFORMAÇÃO PARA REPORTE - COAF Tamanho máximo: 50MB Selecionar ar…" at bounding box center [295, 124] width 180 height 145
click at [244, 212] on button "Subir arquivo" at bounding box center [228, 212] width 46 height 15
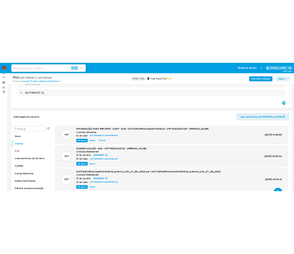
scroll to position [92, 0]
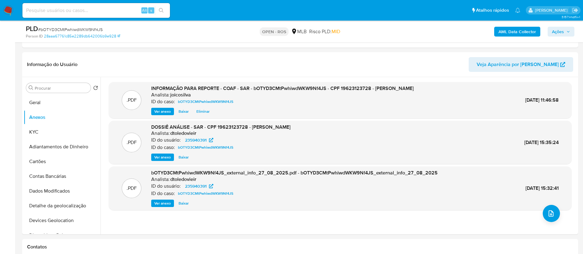
click at [560, 30] on span "Ações" at bounding box center [558, 32] width 12 height 10
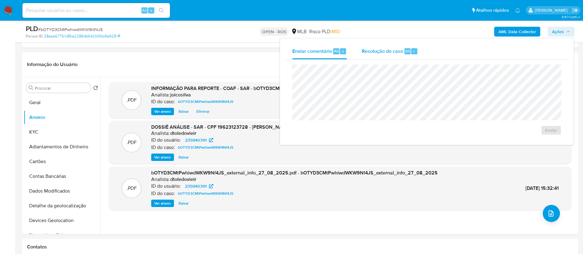
click at [375, 55] on div "Resolução do caso Alt r" at bounding box center [390, 51] width 56 height 16
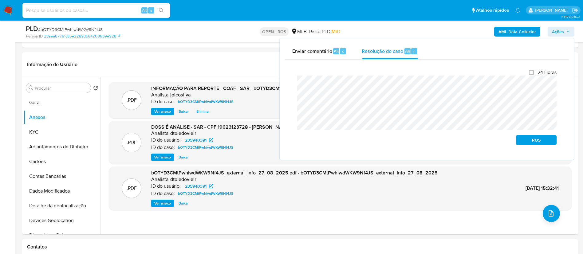
click at [288, 86] on div "Fechamento do caso 24 Horas ROS" at bounding box center [427, 107] width 284 height 95
click at [547, 139] on span "ROS" at bounding box center [537, 140] width 32 height 9
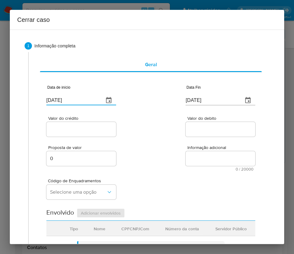
click at [74, 99] on input "[DATE]" at bounding box center [72, 100] width 53 height 10
paste input "02/07"
type input "[DATE]"
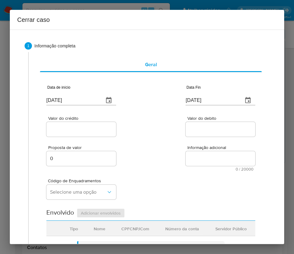
click at [192, 122] on div at bounding box center [221, 129] width 70 height 15
click at [211, 103] on input "[DATE]" at bounding box center [212, 100] width 53 height 10
paste input "5"
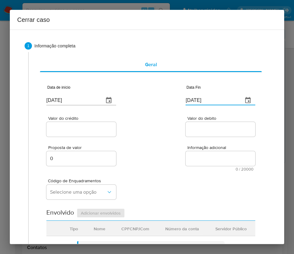
type input "[DATE]"
click at [215, 141] on div "Proposta de valor 0 Informação adicional 0 / 20000 20000 caracteres restantes" at bounding box center [150, 154] width 209 height 33
click at [85, 131] on input "Valor do crédito" at bounding box center [81, 129] width 70 height 8
click at [79, 132] on input "Valor do crédito" at bounding box center [81, 129] width 70 height 8
paste input "R$376.370"
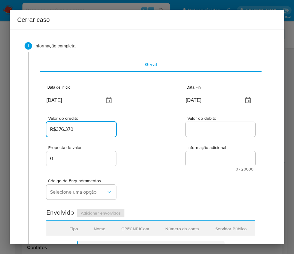
type input "R$376.370"
drag, startPoint x: 159, startPoint y: 126, endPoint x: 154, endPoint y: 129, distance: 5.7
click at [159, 126] on div "Valor do crédito R$376.370 Valor do debito" at bounding box center [150, 123] width 209 height 29
click at [196, 126] on input "Valor do debito" at bounding box center [221, 129] width 70 height 8
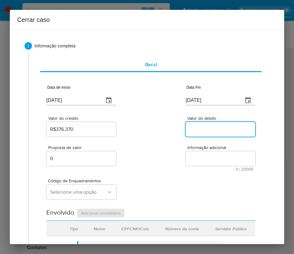
paste input "R$322.280"
type input "R$322.280"
click at [158, 182] on div "Código de Enquadramentos Selecione uma opção" at bounding box center [150, 186] width 209 height 31
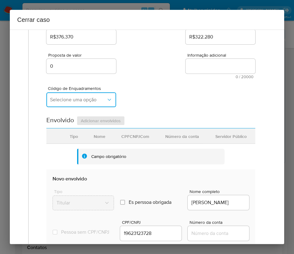
click at [90, 96] on button "Selecione uma opção" at bounding box center [81, 99] width 70 height 15
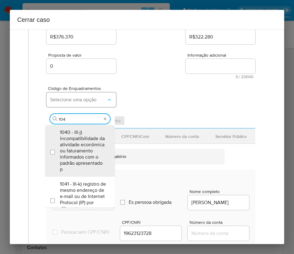
type input "1045"
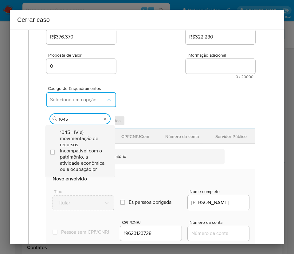
click at [95, 146] on span "1045 - IV-a) movimentação de recursos incompatível com o patrimônio, a atividad…" at bounding box center [83, 150] width 46 height 43
checkbox input "true"
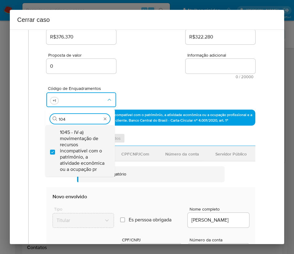
scroll to position [0, 0]
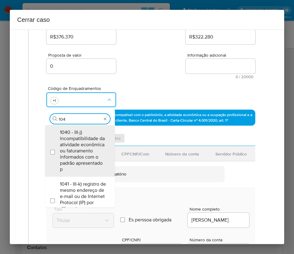
type input "1047"
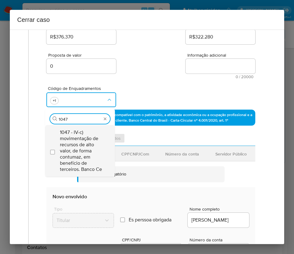
click at [82, 146] on span "1047 - IV-c) movimentação de recursos de alto valor, de forma contumaz, em bene…" at bounding box center [83, 150] width 46 height 43
checkbox input "true"
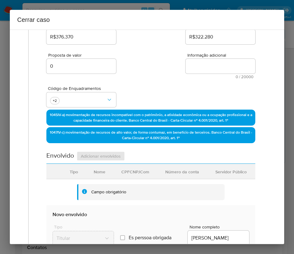
click at [163, 83] on div "Código de Enquadramentos +2" at bounding box center [150, 94] width 209 height 31
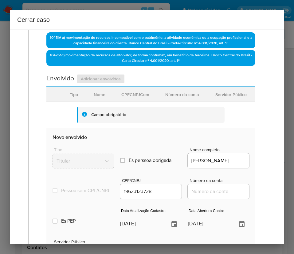
scroll to position [231, 0]
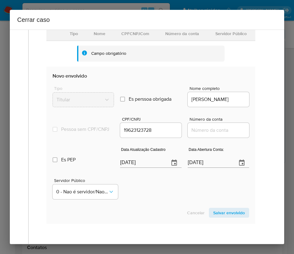
click at [131, 168] on input "[DATE]" at bounding box center [142, 163] width 44 height 10
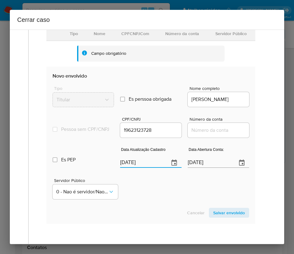
click at [139, 168] on input "[DATE]" at bounding box center [142, 163] width 44 height 10
paste input "1"
type input "19/08/2025"
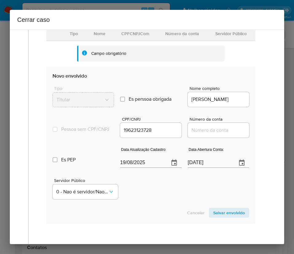
click at [197, 168] on input "[DATE]" at bounding box center [210, 163] width 44 height 10
paste input "06/01/2021"
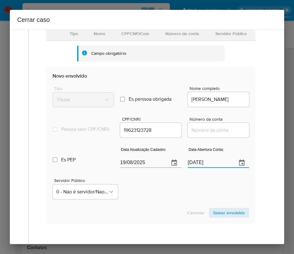
type input "06/01/2021"
click at [169, 212] on section "Novo envolvido Tipo Titular Es perssoa obrigada Is PObrigada Nome completo YAGO…" at bounding box center [150, 144] width 209 height 157
click at [196, 134] on input "Número da conta" at bounding box center [218, 130] width 61 height 8
paste input "80136709090"
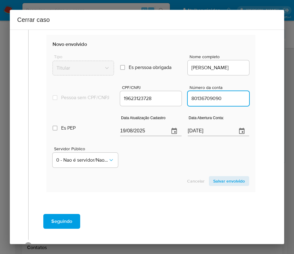
scroll to position [277, 0]
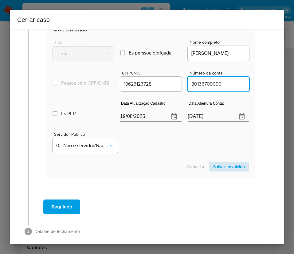
type input "80136709090"
click at [221, 171] on span "Salvar envolvido" at bounding box center [229, 166] width 32 height 9
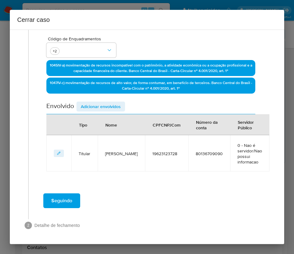
click at [99, 106] on span "Adicionar envolvidos" at bounding box center [101, 106] width 40 height 9
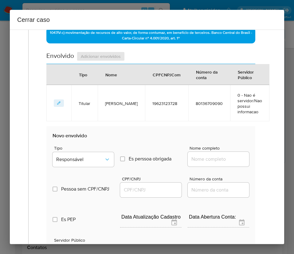
scroll to position [234, 0]
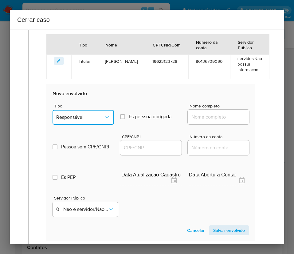
click at [87, 119] on span "Responsável" at bounding box center [80, 117] width 48 height 6
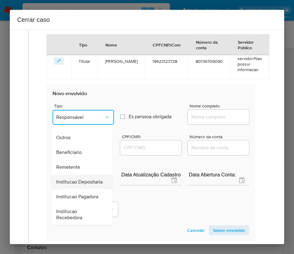
scroll to position [109, 0]
click at [74, 164] on span "Remetente" at bounding box center [68, 167] width 24 height 6
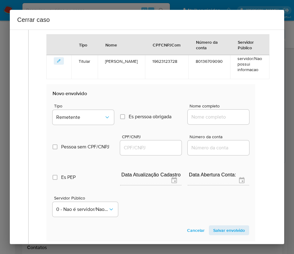
click at [206, 114] on input "Nome completo" at bounding box center [218, 117] width 61 height 8
paste input "RENATA KELE MAIA, 04319449622"
drag, startPoint x: 205, startPoint y: 119, endPoint x: 263, endPoint y: 117, distance: 57.5
click at [263, 117] on div "1 Informação completa Geral Data de início 02/07/2025 Data Fin 25/08/2025 Valor…" at bounding box center [147, 55] width 260 height 508
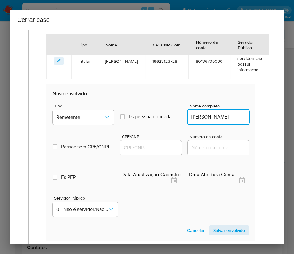
scroll to position [0, 0]
type input "RENATA KELE MAIA"
click at [141, 143] on div at bounding box center [150, 147] width 61 height 15
click at [142, 145] on input "CPF/CNPJ" at bounding box center [150, 148] width 61 height 8
paste input "04319449622"
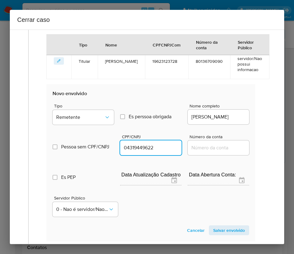
type input "4319449622"
click at [220, 233] on span "Salvar envolvido" at bounding box center [229, 230] width 32 height 9
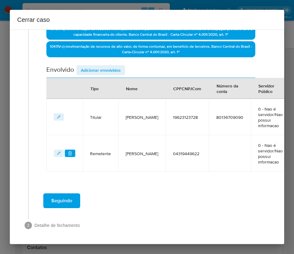
scroll to position [178, 0]
click at [108, 69] on span "Adicionar envolvidos" at bounding box center [101, 70] width 40 height 9
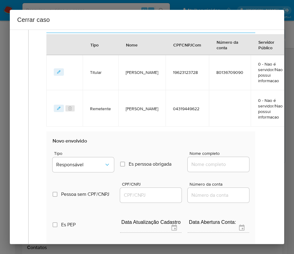
scroll to position [270, 0]
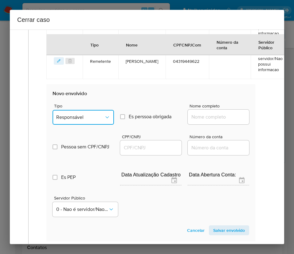
click at [82, 122] on button "Responsável" at bounding box center [83, 117] width 61 height 15
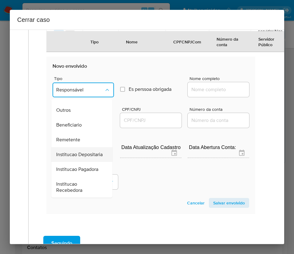
scroll to position [316, 0]
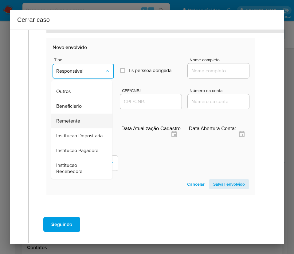
click at [70, 118] on span "Remetente" at bounding box center [68, 121] width 24 height 6
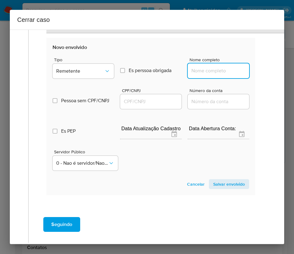
click at [203, 70] on input "Nome completo" at bounding box center [218, 71] width 61 height 8
paste input "LILIA VIANA OLIVEIRA, 00797053328"
drag, startPoint x: 204, startPoint y: 72, endPoint x: 256, endPoint y: 70, distance: 52.0
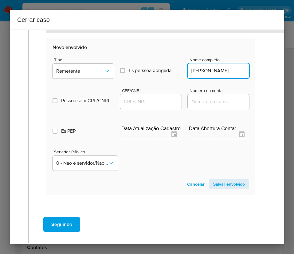
scroll to position [0, 0]
type input "LILIA VIANA OLIVEIRA"
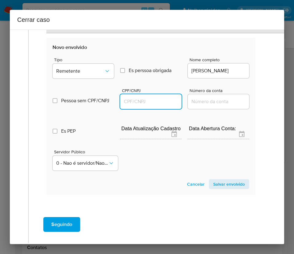
click at [133, 101] on input "CPF/CNPJ" at bounding box center [150, 101] width 61 height 8
paste input "00797053328"
type input "797053328"
drag, startPoint x: 214, startPoint y: 185, endPoint x: 204, endPoint y: 187, distance: 10.1
click at [214, 184] on span "Salvar envolvido" at bounding box center [229, 184] width 32 height 9
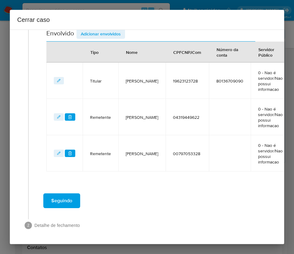
scroll to position [214, 0]
click at [113, 35] on span "Adicionar envolvidos" at bounding box center [101, 34] width 40 height 9
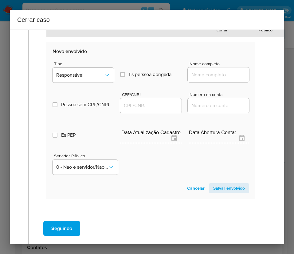
scroll to position [353, 0]
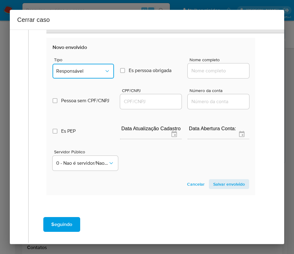
click at [76, 66] on button "Responsável" at bounding box center [83, 71] width 61 height 15
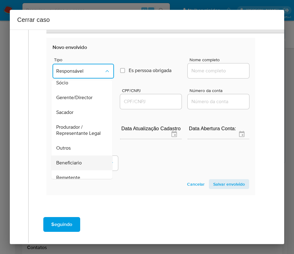
scroll to position [109, 0]
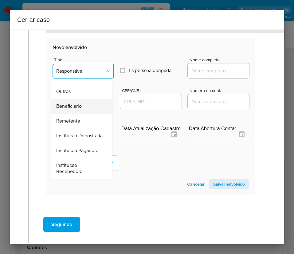
click at [76, 103] on span "Beneficiario" at bounding box center [69, 106] width 26 height 6
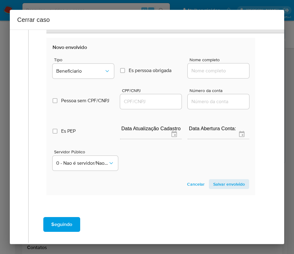
click at [195, 70] on input "Nome completo" at bounding box center [218, 71] width 61 height 8
paste input "Diego Sobrinho Neubar, 16577746788"
drag, startPoint x: 207, startPoint y: 70, endPoint x: 252, endPoint y: 72, distance: 45.8
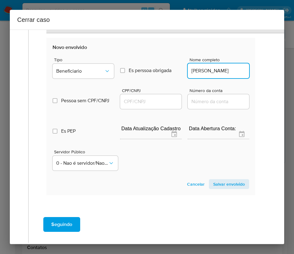
scroll to position [0, 0]
type input "Diego Sobrinho Neubar"
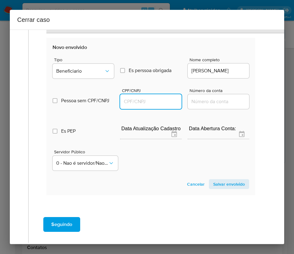
click at [129, 102] on input "CPF/CNPJ" at bounding box center [150, 101] width 61 height 8
paste input "16577746788"
type input "16577746788"
click at [220, 185] on span "Salvar envolvido" at bounding box center [229, 184] width 32 height 9
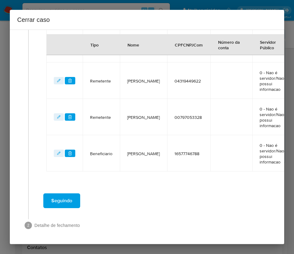
scroll to position [251, 0]
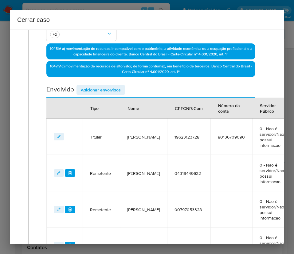
click at [117, 87] on span "Adicionar envolvidos" at bounding box center [101, 89] width 40 height 9
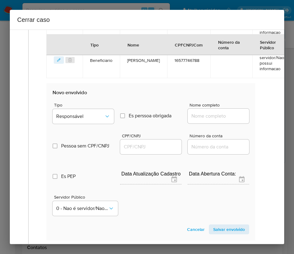
scroll to position [389, 0]
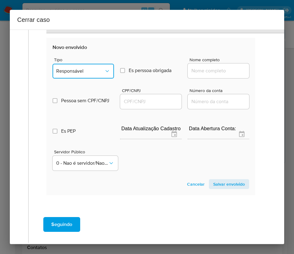
click at [88, 73] on span "Responsável" at bounding box center [80, 71] width 48 height 6
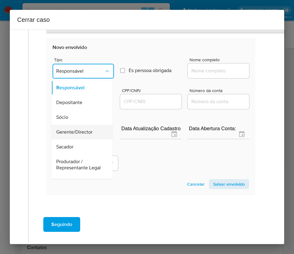
scroll to position [92, 0]
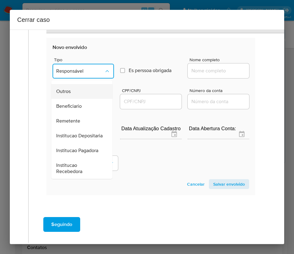
click at [71, 94] on span "Outros" at bounding box center [63, 91] width 14 height 6
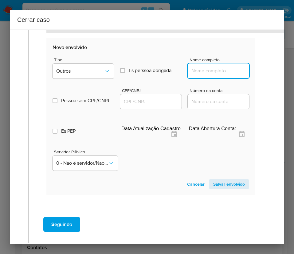
click at [199, 72] on input "Nome completo" at bounding box center [218, 71] width 61 height 8
paste input "YAGO GOMES DE OLIVEIRA 19623123728, 47937221000154"
drag, startPoint x: 199, startPoint y: 72, endPoint x: 243, endPoint y: 70, distance: 43.7
click at [243, 70] on section "Novo envolvido Tipo Outros Es perssoa obrigada Is PObrigada Nome completo YAGO …" at bounding box center [150, 116] width 209 height 157
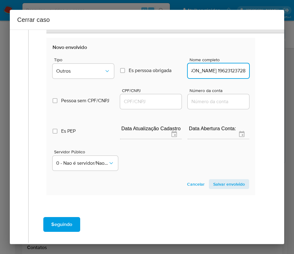
scroll to position [0, 38]
type input "YAGO GOMES DE OLIVEIRA 19623123728"
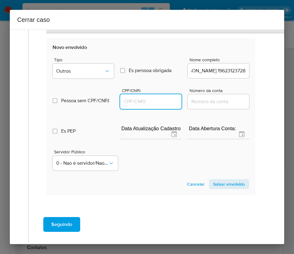
scroll to position [0, 0]
click at [153, 101] on input "CPF/CNPJ" at bounding box center [150, 101] width 61 height 8
paste input "47937221000154"
type input "47937221000154"
click at [215, 182] on span "Salvar envolvido" at bounding box center [229, 184] width 32 height 9
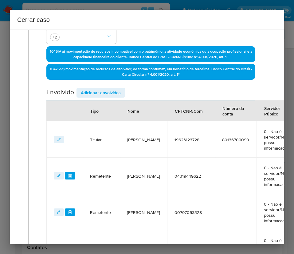
scroll to position [17, 0]
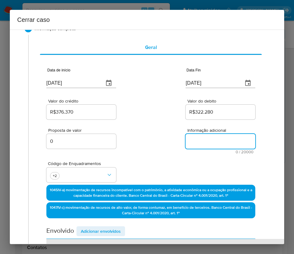
click at [216, 141] on textarea "Informação adicional" at bounding box center [221, 141] width 70 height 15
paste textarea "Informações do Cliente Yago Gomes de Oliveira, CPF 19623123728, 25 anos, reside…"
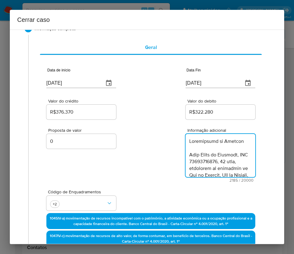
scroll to position [854, 0]
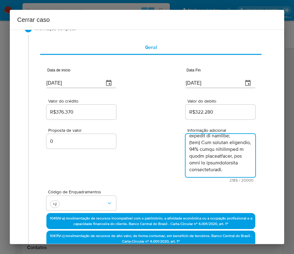
type textarea "Informações do Cliente Yago Gomes de Oliveira, CPF 19623123728, 25 anos, reside…"
click at [145, 170] on div "Proposta de valor 0 Informação adicional 2185 / 20000 17815 caracteres restantes" at bounding box center [150, 151] width 209 height 61
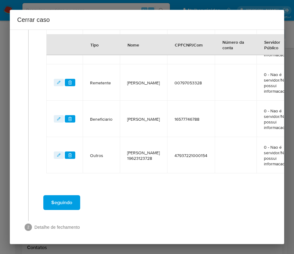
scroll to position [322, 0]
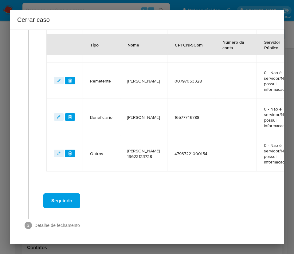
click at [68, 194] on span "Seguindo" at bounding box center [61, 201] width 21 height 14
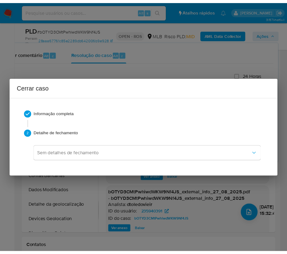
scroll to position [838, 0]
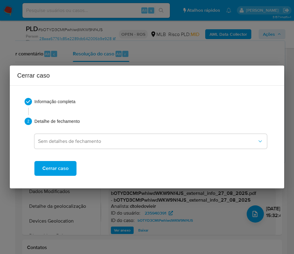
click at [44, 168] on span "Cerrar caso" at bounding box center [55, 168] width 26 height 14
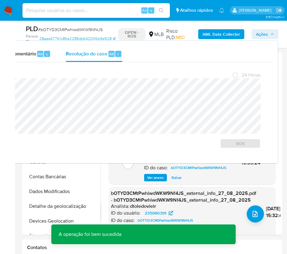
click at [49, 27] on span "# bOTYD3CMtPwhiwdWKW9Nf4JS" at bounding box center [70, 29] width 65 height 6
copy span "bOTYD3CMtPwhiwdWKW9Nf4JS"
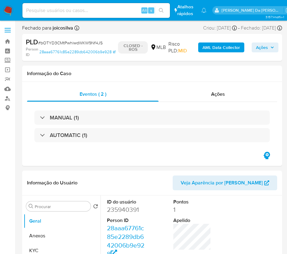
select select "10"
click at [10, 12] on img at bounding box center [8, 10] width 10 height 10
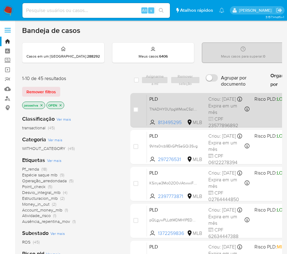
click at [182, 102] on span "PLD" at bounding box center [176, 98] width 54 height 8
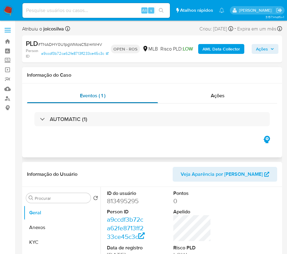
select select "10"
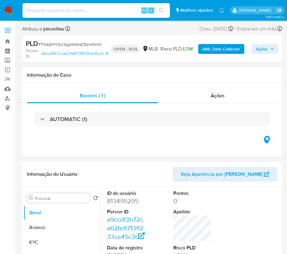
click at [100, 44] on span "# TNADHY0U1pgWMosC5zl4rW4V" at bounding box center [70, 44] width 64 height 6
click at [99, 44] on span "# TNADHY0U1pgWMosC5zl4rW4V" at bounding box center [70, 44] width 64 height 6
copy span "TNADHY0U1pgWMosC5zl4rW4V"
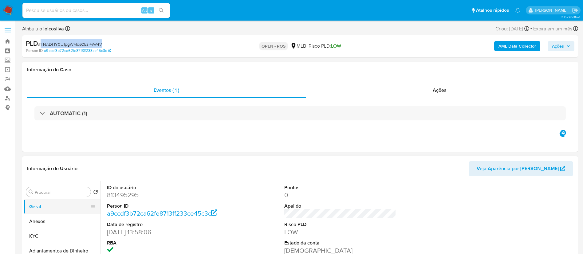
scroll to position [46, 0]
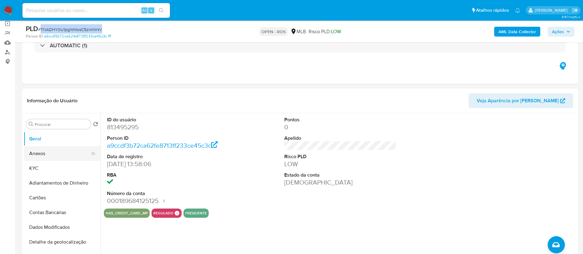
click at [39, 156] on button "Anexos" at bounding box center [60, 153] width 72 height 15
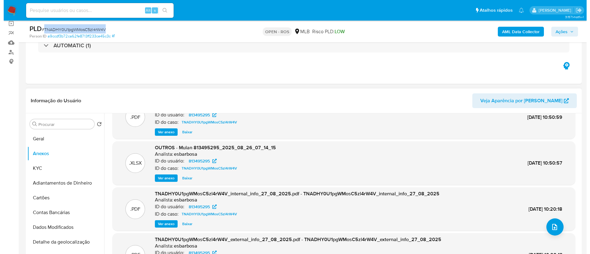
scroll to position [34, 0]
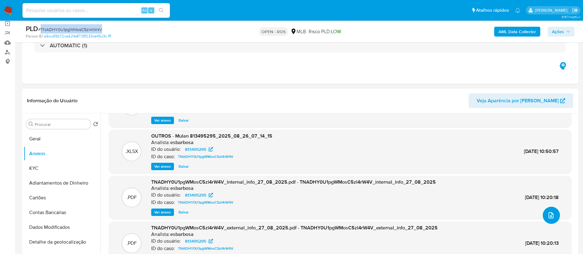
click at [294, 219] on span "upload-file" at bounding box center [551, 215] width 7 height 7
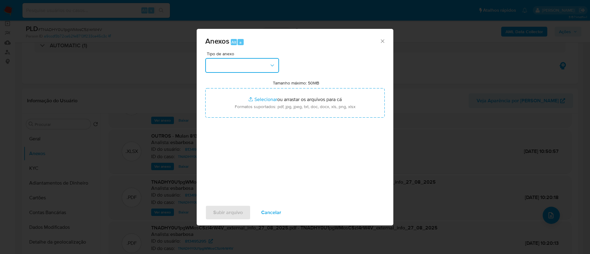
click at [268, 69] on button "button" at bounding box center [242, 65] width 74 height 15
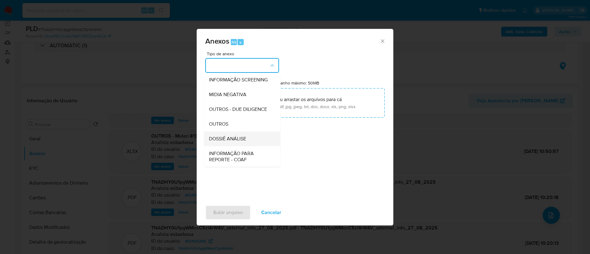
scroll to position [95, 0]
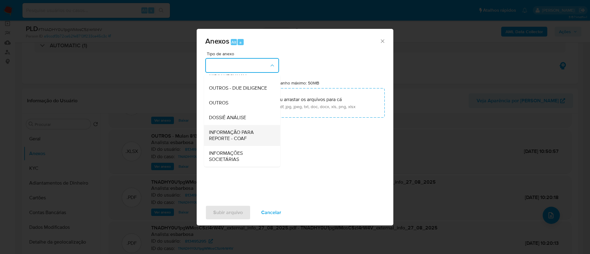
click at [237, 138] on span "INFORMAÇÃO PARA REPORTE - COAF" at bounding box center [240, 135] width 63 height 12
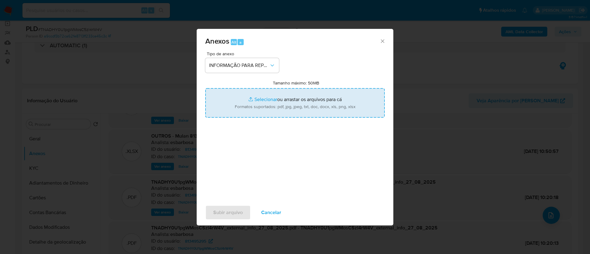
type input "C:\fakepath\SAR - TNADHY0U1pgWMosC5zl4rW4V - CPF 23577896892 - [PERSON_NAME].pdf"
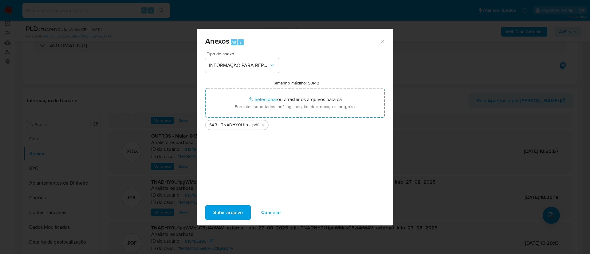
click at [232, 211] on span "Subir arquivo" at bounding box center [228, 213] width 30 height 14
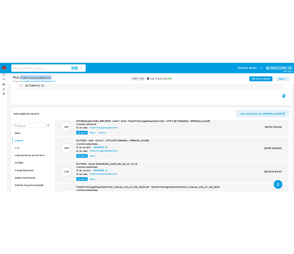
scroll to position [0, 0]
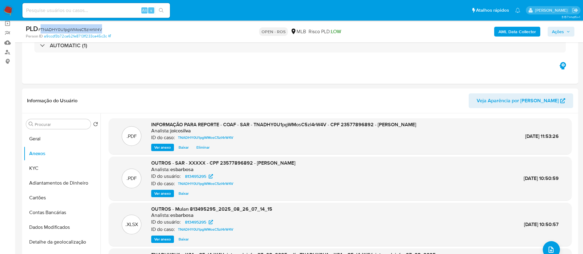
click at [294, 28] on span "Ações" at bounding box center [558, 32] width 12 height 10
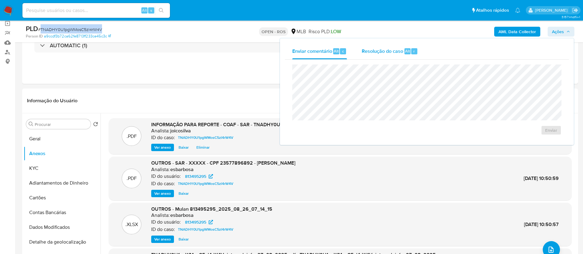
click at [294, 49] on span "Resolução do caso" at bounding box center [383, 50] width 42 height 7
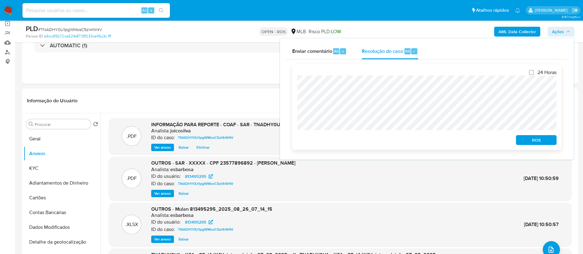
click at [294, 143] on span "ROS" at bounding box center [537, 140] width 32 height 9
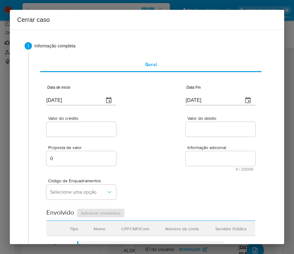
click at [61, 96] on input "[DATE]" at bounding box center [72, 100] width 53 height 10
paste input "01/07"
type input "[DATE]"
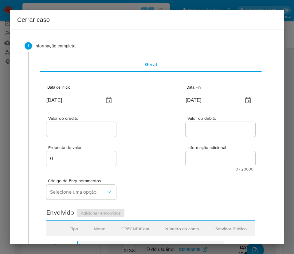
click at [194, 100] on input "[DATE]" at bounding box center [212, 100] width 53 height 10
paste input "2"
type input "[DATE]"
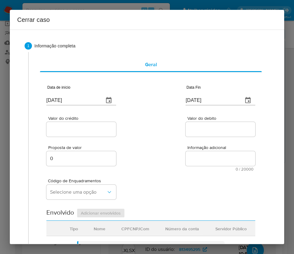
drag, startPoint x: 182, startPoint y: 135, endPoint x: 101, endPoint y: 141, distance: 81.1
click at [186, 135] on div at bounding box center [221, 129] width 70 height 15
click at [84, 131] on input "Valor do crédito" at bounding box center [81, 129] width 70 height 8
click at [75, 127] on input "Valor do crédito" at bounding box center [81, 129] width 70 height 8
paste input "R$211.351"
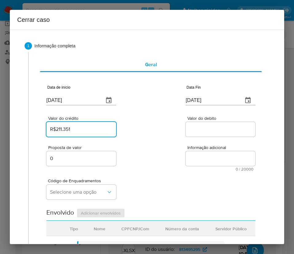
type input "R$211.351"
click at [132, 124] on div "Valor do crédito R$211.351 Valor do debito" at bounding box center [150, 123] width 209 height 29
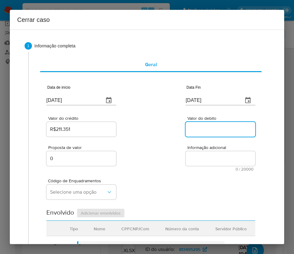
click at [218, 127] on input "Valor do debito" at bounding box center [221, 129] width 70 height 8
paste input "R$211.348"
type input "R$211.348"
drag, startPoint x: 155, startPoint y: 170, endPoint x: 143, endPoint y: 172, distance: 11.9
click at [155, 170] on div "Proposta de valor 0 Informação adicional 0 / 20000 20000 caracteres restantes" at bounding box center [150, 154] width 209 height 33
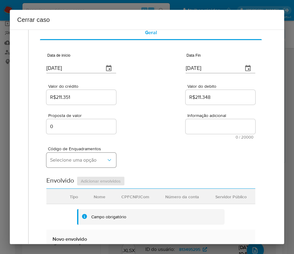
scroll to position [46, 0]
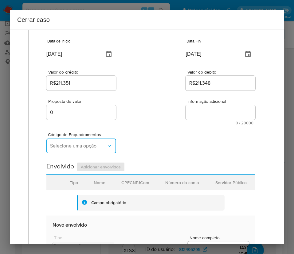
click at [75, 143] on span "Selecione uma opção" at bounding box center [78, 146] width 56 height 6
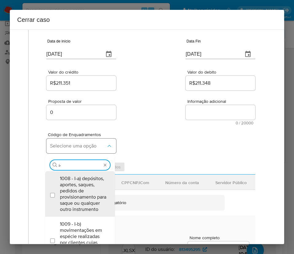
type input "i-h"
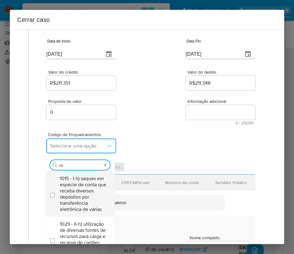
click at [74, 193] on span "1015 - I-h) saques em espécie de conta que receba diversos depósitos por transf…" at bounding box center [83, 193] width 46 height 37
checkbox input "true"
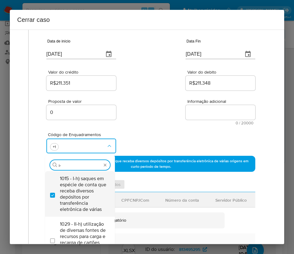
scroll to position [0, 0]
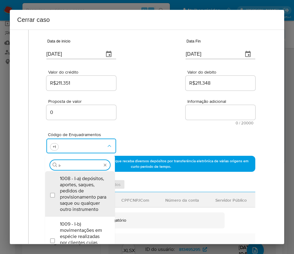
type input "i"
type input "1045"
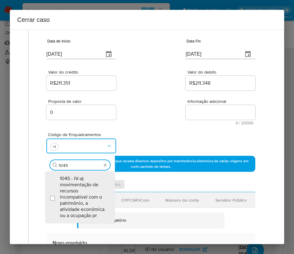
click at [74, 193] on span "1045 - IV-a) movimentação de recursos incompatível com o patrimônio, a atividad…" at bounding box center [83, 196] width 46 height 43
checkbox input "true"
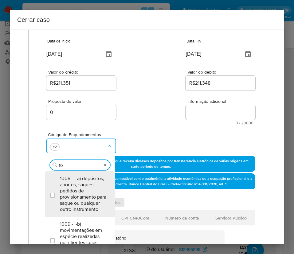
type input "1"
type input "1055"
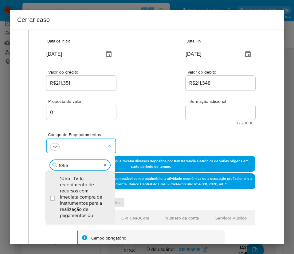
click at [74, 193] on span "1055 - IV-k) recebimento de recursos com imediata compra de instrumentos para a…" at bounding box center [83, 196] width 46 height 43
checkbox input "true"
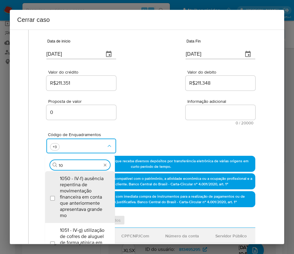
type input "1"
type input "1074"
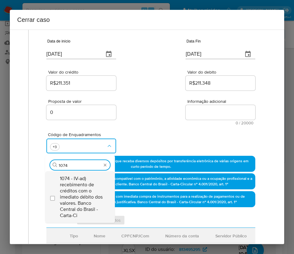
click at [75, 194] on span "1074 - IV-ad) recebimento de créditos com o imediato débito dos valores. Banco …" at bounding box center [83, 196] width 46 height 43
checkbox input "true"
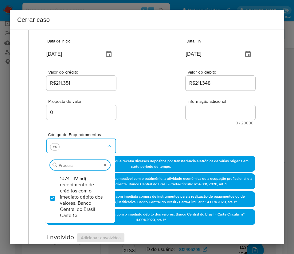
click at [158, 107] on div "Proposta de valor 0 Informação adicional 0 / 20000 20000 caracteres restantes" at bounding box center [150, 108] width 209 height 33
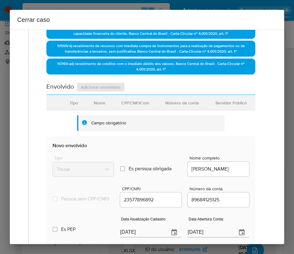
scroll to position [138, 0]
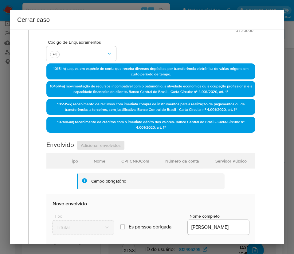
click at [135, 50] on div "Código de Enquadramentos +4" at bounding box center [150, 48] width 209 height 31
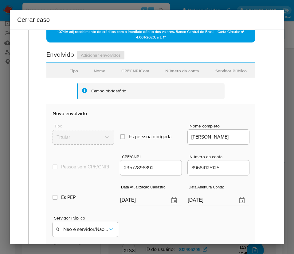
scroll to position [231, 0]
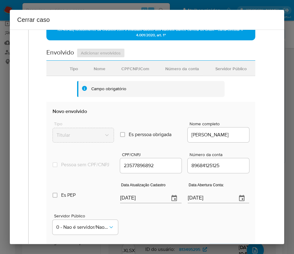
click at [143, 202] on input "29/08/2025" at bounding box center [142, 198] width 44 height 10
paste input "1"
type input "19/08/2025"
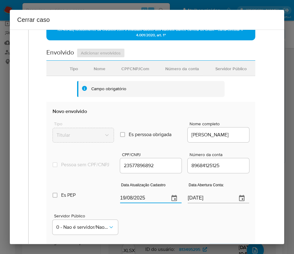
click at [153, 229] on div "Servidor Público 0 - Nao é servidor/Nao possui informacao" at bounding box center [151, 221] width 197 height 31
click at [211, 203] on input "25/08/2021" at bounding box center [210, 198] width 44 height 10
click at [202, 228] on div "Servidor Público 0 - Nao é servidor/Nao possui informacao" at bounding box center [151, 221] width 197 height 31
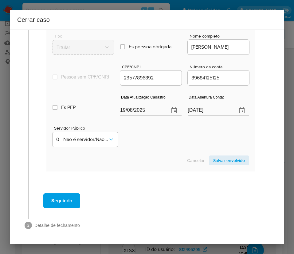
click at [216, 157] on span "Salvar envolvido" at bounding box center [229, 160] width 32 height 9
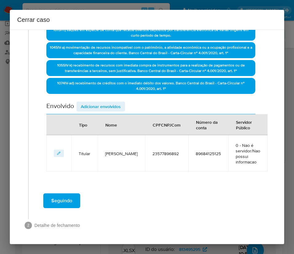
click at [112, 108] on span "Adicionar envolvidos" at bounding box center [101, 106] width 40 height 9
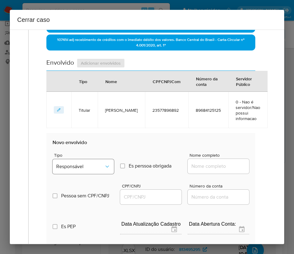
scroll to position [269, 0]
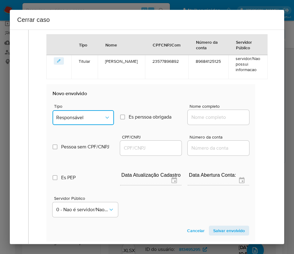
click at [85, 121] on button "Responsável" at bounding box center [83, 117] width 61 height 15
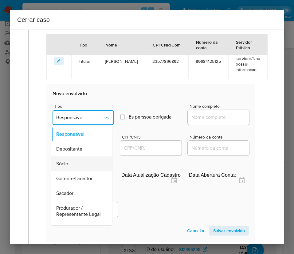
scroll to position [109, 0]
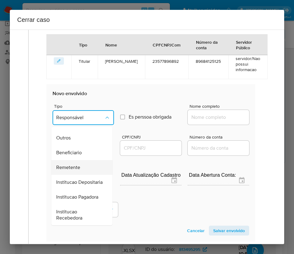
click at [77, 164] on span "Remetente" at bounding box center [68, 167] width 24 height 6
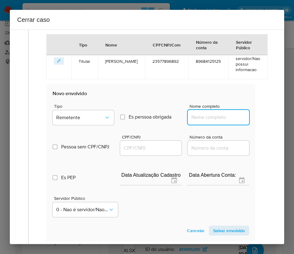
click at [207, 115] on input "Nome completo" at bounding box center [218, 117] width 61 height 8
paste input "Katia Roberta Santana, 29928302839"
drag, startPoint x: 203, startPoint y: 118, endPoint x: 262, endPoint y: 120, distance: 59.7
click at [262, 120] on div "Geral Data de início 01/07/2025 Data Fin 22/08/2025 Valor do crédito R$211.351 …" at bounding box center [148, 32] width 241 height 499
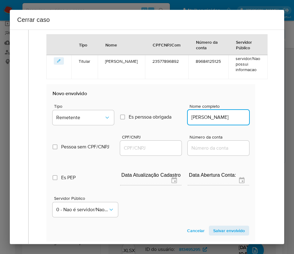
scroll to position [0, 0]
type input "Katia Roberta Santana"
click at [149, 151] on input "CPF/CNPJ" at bounding box center [150, 148] width 61 height 8
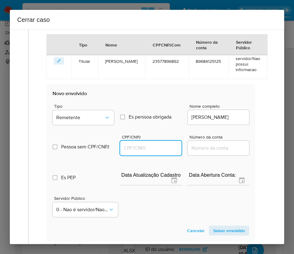
paste input "29928302839"
type input "29928302839"
click at [226, 231] on span "Salvar envolvido" at bounding box center [229, 230] width 32 height 9
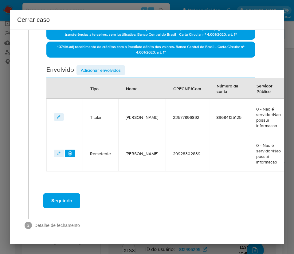
scroll to position [213, 0]
click at [113, 66] on span "Adicionar envolvidos" at bounding box center [101, 70] width 40 height 9
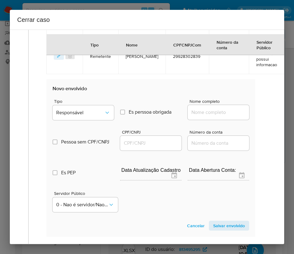
scroll to position [352, 0]
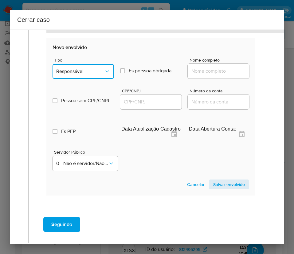
click at [90, 67] on button "Responsável" at bounding box center [83, 71] width 61 height 15
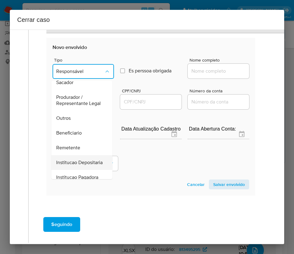
scroll to position [109, 0]
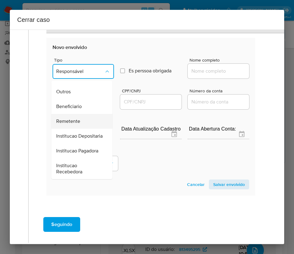
click at [72, 118] on span "Remetente" at bounding box center [68, 121] width 24 height 6
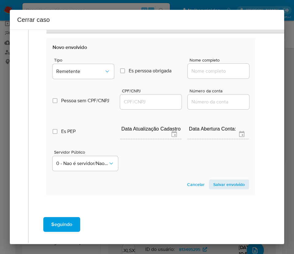
click at [202, 71] on input "Nome completo" at bounding box center [218, 71] width 61 height 8
paste input "Kayane Rodrigues Piovesan, 24116622893"
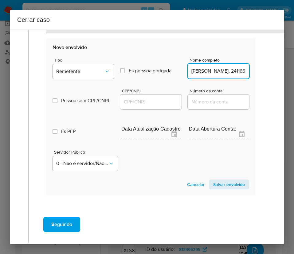
scroll to position [0, 38]
drag, startPoint x: 207, startPoint y: 72, endPoint x: 250, endPoint y: 72, distance: 43.0
type input "Kayane Rodrigues Piovesan"
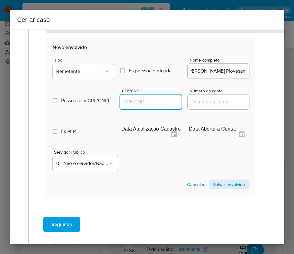
scroll to position [0, 0]
click at [139, 101] on input "CPF/CNPJ" at bounding box center [150, 102] width 61 height 8
paste input "24116622893"
type input "24116622893"
click at [231, 185] on span "Salvar envolvido" at bounding box center [229, 184] width 32 height 9
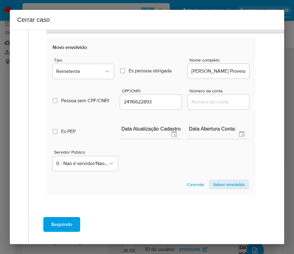
scroll to position [250, 0]
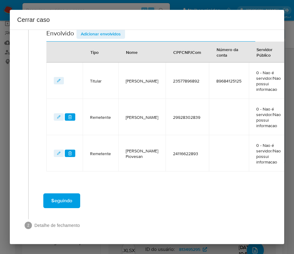
click at [102, 35] on span "Adicionar envolvidos" at bounding box center [101, 34] width 40 height 9
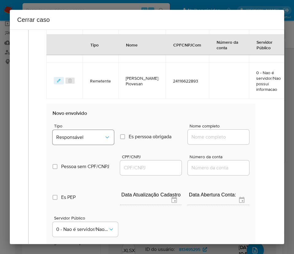
scroll to position [388, 0]
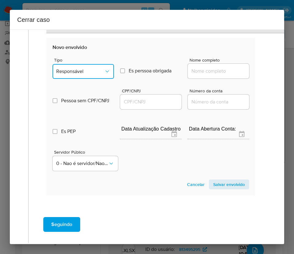
click at [73, 76] on button "Responsável" at bounding box center [83, 71] width 61 height 15
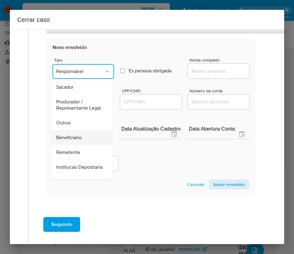
scroll to position [109, 0]
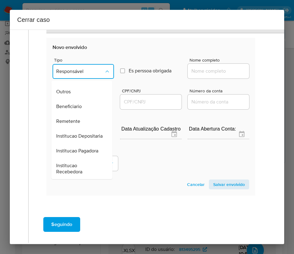
click at [78, 118] on span "Remetente" at bounding box center [68, 121] width 24 height 6
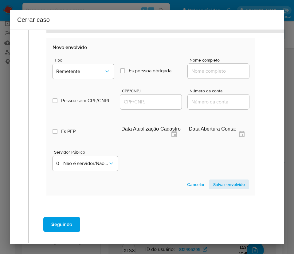
click at [197, 71] on input "Nome completo" at bounding box center [218, 71] width 61 height 8
paste input "Joao Vitor Fernandes Calixto, 45656192881"
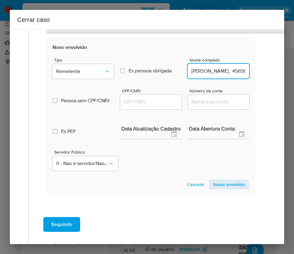
scroll to position [0, 42]
drag, startPoint x: 205, startPoint y: 73, endPoint x: 264, endPoint y: 73, distance: 58.7
type input "Joao Vitor Fernandes Calixto"
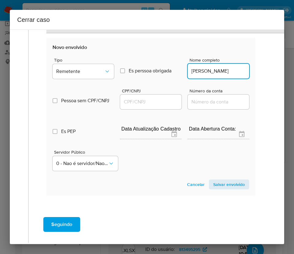
scroll to position [0, 0]
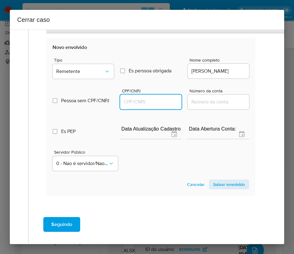
click at [130, 98] on input "CPF/CNPJ" at bounding box center [150, 102] width 61 height 8
paste input "45656192881"
type input "45656192881"
click at [218, 183] on span "Salvar envolvido" at bounding box center [229, 184] width 32 height 9
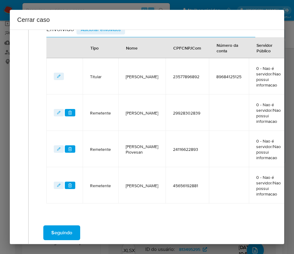
scroll to position [240, 0]
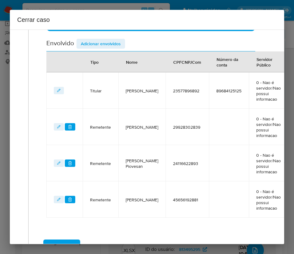
click at [106, 42] on span "Adicionar envolvidos" at bounding box center [101, 43] width 40 height 9
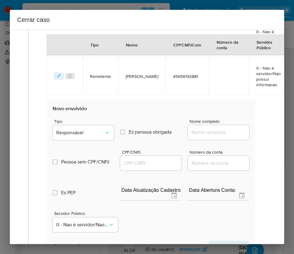
scroll to position [378, 0]
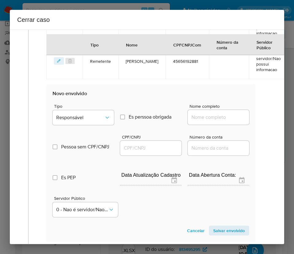
click at [80, 127] on div "Tipo Responsável" at bounding box center [83, 115] width 61 height 23
click at [89, 121] on button "Responsável" at bounding box center [83, 117] width 61 height 15
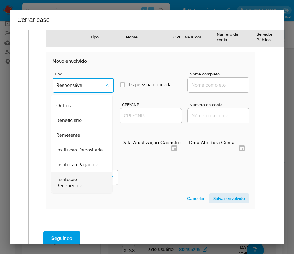
scroll to position [424, 0]
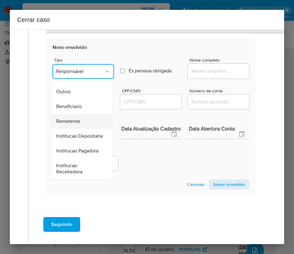
click at [69, 118] on span "Remetente" at bounding box center [68, 121] width 24 height 6
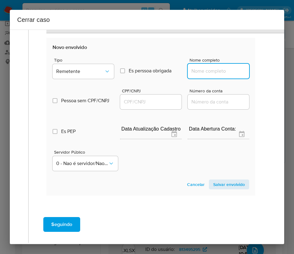
drag, startPoint x: 209, startPoint y: 72, endPoint x: 211, endPoint y: 74, distance: 3.5
click at [209, 71] on input "Nome completo" at bounding box center [218, 71] width 61 height 8
paste input "Indaiara Camargo Cabral De Almeida, 56117600828"
drag, startPoint x: 204, startPoint y: 73, endPoint x: 246, endPoint y: 75, distance: 41.6
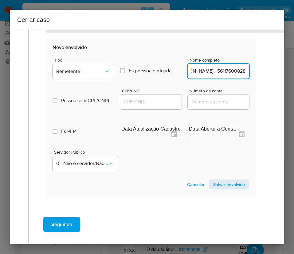
click at [246, 75] on section "Novo envolvido Tipo Remetente Es perssoa obrigada Is PObrigada Nome completo In…" at bounding box center [150, 116] width 209 height 157
click at [226, 73] on input "Indaiara Camargo Cabral De Almeida, 56117600828" at bounding box center [218, 71] width 61 height 8
drag, startPoint x: 207, startPoint y: 73, endPoint x: 236, endPoint y: 73, distance: 29.8
click at [236, 73] on input "Indaiara Camargo Cabral De Almeida, 56117600828" at bounding box center [218, 71] width 61 height 8
drag, startPoint x: 205, startPoint y: 73, endPoint x: 265, endPoint y: 74, distance: 60.0
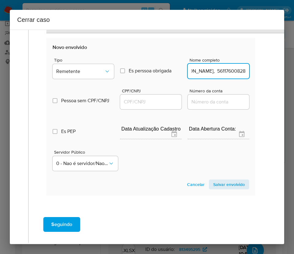
type input "Indaiara Camargo Cabral De Almeida"
click at [145, 98] on input "CPF/CNPJ" at bounding box center [150, 102] width 61 height 8
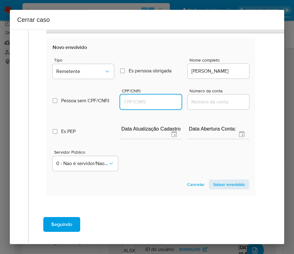
paste input "56117600828"
type input "56117600828"
click at [216, 182] on span "Salvar envolvido" at bounding box center [229, 184] width 32 height 9
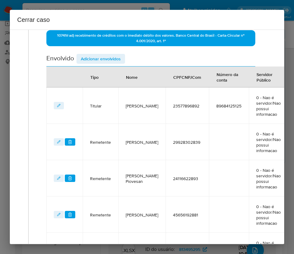
scroll to position [184, 0]
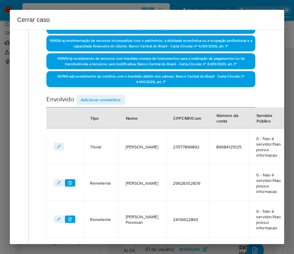
click at [121, 96] on button "Adicionar envolvidos" at bounding box center [101, 100] width 49 height 10
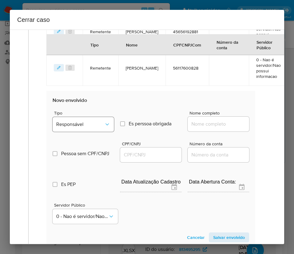
scroll to position [415, 0]
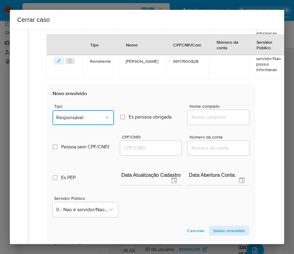
click at [77, 115] on span "Responsável" at bounding box center [80, 117] width 48 height 6
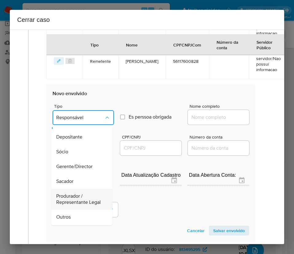
scroll to position [46, 0]
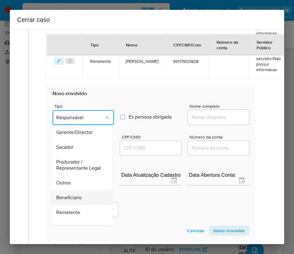
click at [66, 200] on span "Beneficiario" at bounding box center [69, 197] width 26 height 6
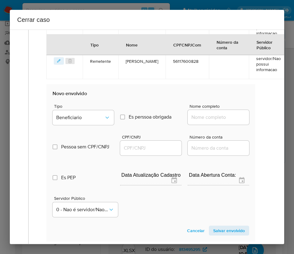
click at [212, 114] on input "Nome completo" at bounding box center [218, 117] width 61 height 8
paste input "Katia Roberta Santana, 29928302839"
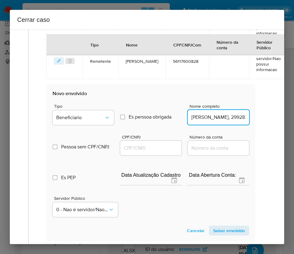
scroll to position [0, 30]
drag, startPoint x: 204, startPoint y: 118, endPoint x: 277, endPoint y: 117, distance: 72.9
click at [277, 117] on div "1 Informação completa Geral Data de início 01/07/2025 Data Fin 22/08/2025 Valor…" at bounding box center [147, 137] width 275 height 214
type input "Katia Roberta Santana"
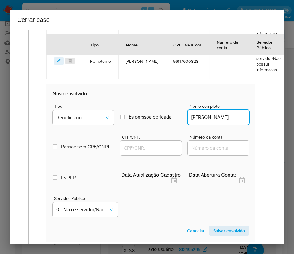
click at [128, 147] on input "CPF/CNPJ" at bounding box center [150, 148] width 61 height 8
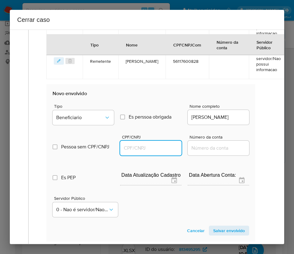
paste input "29928302839"
type input "29928302839"
click at [214, 228] on span "Salvar envolvido" at bounding box center [229, 230] width 32 height 9
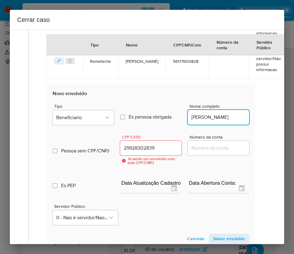
click at [197, 118] on input "Katia Roberta Santana" at bounding box center [218, 117] width 61 height 8
paste input "Michael Silva De Farias, 90083922830"
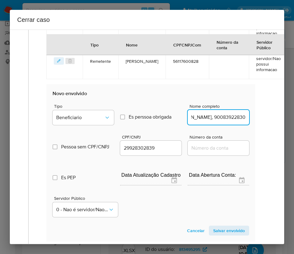
click at [206, 120] on input "Michael Silva De Farias, 90083922830" at bounding box center [218, 117] width 61 height 8
click at [203, 118] on input "Michael Silva De Farias, 90083922830" at bounding box center [218, 117] width 61 height 8
click at [205, 118] on input "Michael Silva De Farias, 90083922830" at bounding box center [218, 117] width 61 height 8
drag, startPoint x: 204, startPoint y: 118, endPoint x: 252, endPoint y: 118, distance: 48.0
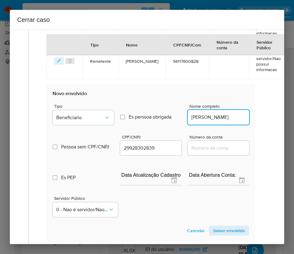
scroll to position [0, 0]
type input "Michael Silva De Farias"
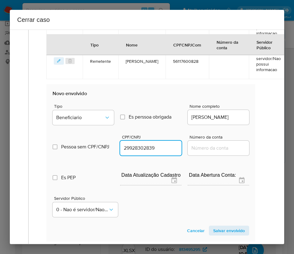
drag, startPoint x: 157, startPoint y: 147, endPoint x: 58, endPoint y: 150, distance: 98.7
click at [55, 148] on div "Pessoa sem CPF/CNPJ Is CPFCNPJ CPF/CNPJ 29928302839 Número da conta" at bounding box center [151, 141] width 197 height 29
paste input "90083922830"
type input "90083922830"
click at [232, 234] on span "Salvar envolvido" at bounding box center [229, 230] width 32 height 9
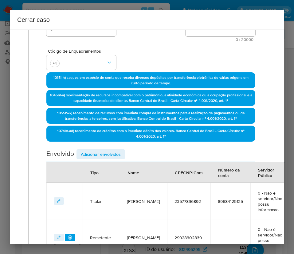
scroll to position [36, 0]
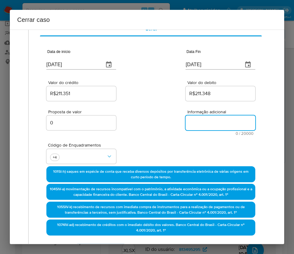
click at [195, 121] on textarea "Informação adicional" at bounding box center [221, 122] width 70 height 15
paste textarea "Informações do Cliente Caroline Santos Paulino, CPF 23577896892, 30 anos, resid…"
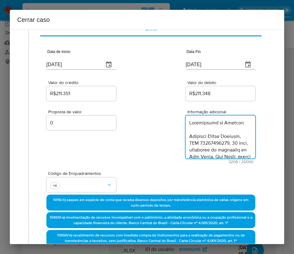
scroll to position [1233, 0]
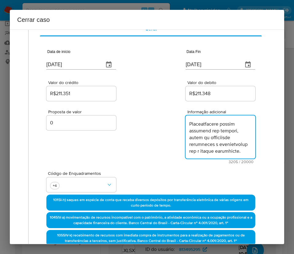
type textarea "Informações do Cliente Caroline Santos Paulino, CPF 23577896892, 30 anos, resid…"
click at [131, 151] on div "Proposta de valor 0 Informação adicional 3205 / 20000 16795 caracteres restantes" at bounding box center [150, 132] width 209 height 61
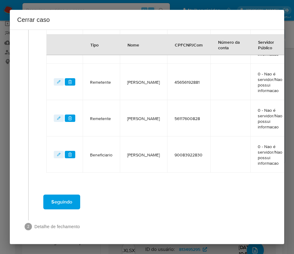
scroll to position [387, 0]
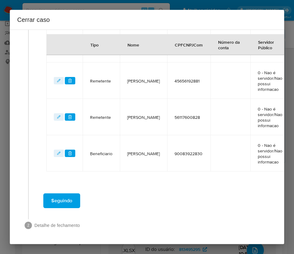
click at [70, 200] on span "Seguindo" at bounding box center [61, 201] width 21 height 14
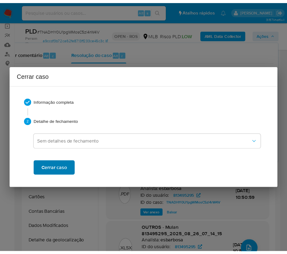
scroll to position [1196, 0]
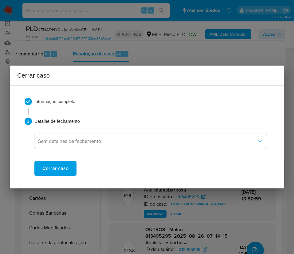
click at [68, 168] on button "Cerrar caso" at bounding box center [55, 168] width 42 height 15
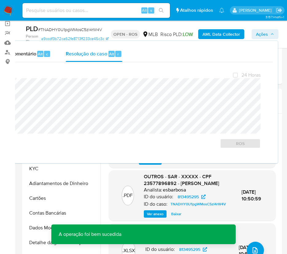
click at [58, 25] on div "PLD # TNADHY0U1pgWMosC5zl4rW4V" at bounding box center [67, 28] width 82 height 9
click at [54, 30] on span "# TNADHY0U1pgWMosC5zl4rW4V" at bounding box center [70, 29] width 64 height 6
copy span "TNADHY0U1pgWMosC5zl4rW4V"
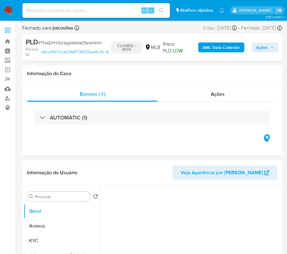
click at [10, 9] on img at bounding box center [8, 10] width 10 height 10
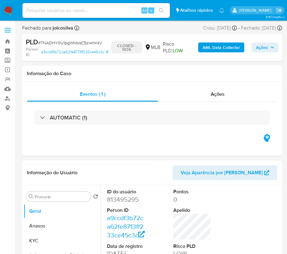
select select "10"
